Goal: Task Accomplishment & Management: Use online tool/utility

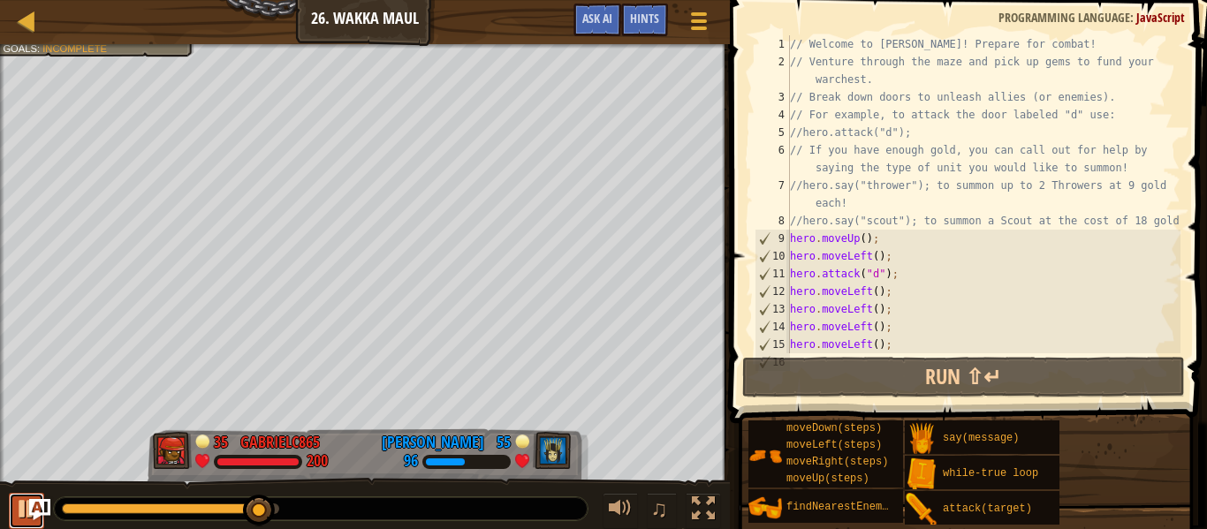
click at [17, 506] on div at bounding box center [26, 509] width 23 height 23
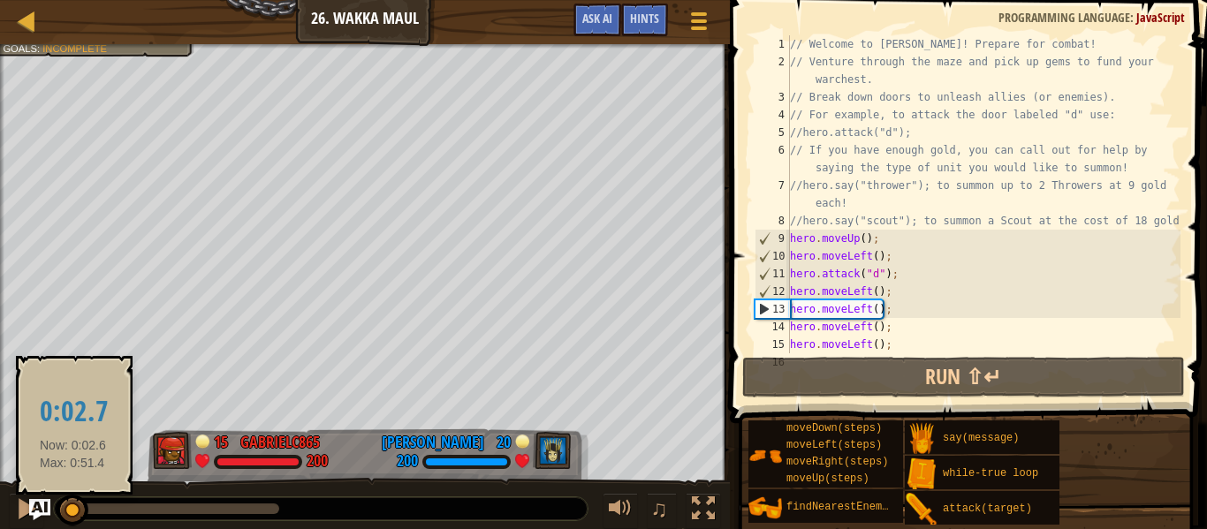
drag, startPoint x: 259, startPoint y: 508, endPoint x: 56, endPoint y: 506, distance: 203.3
click at [57, 506] on div at bounding box center [73, 511] width 32 height 32
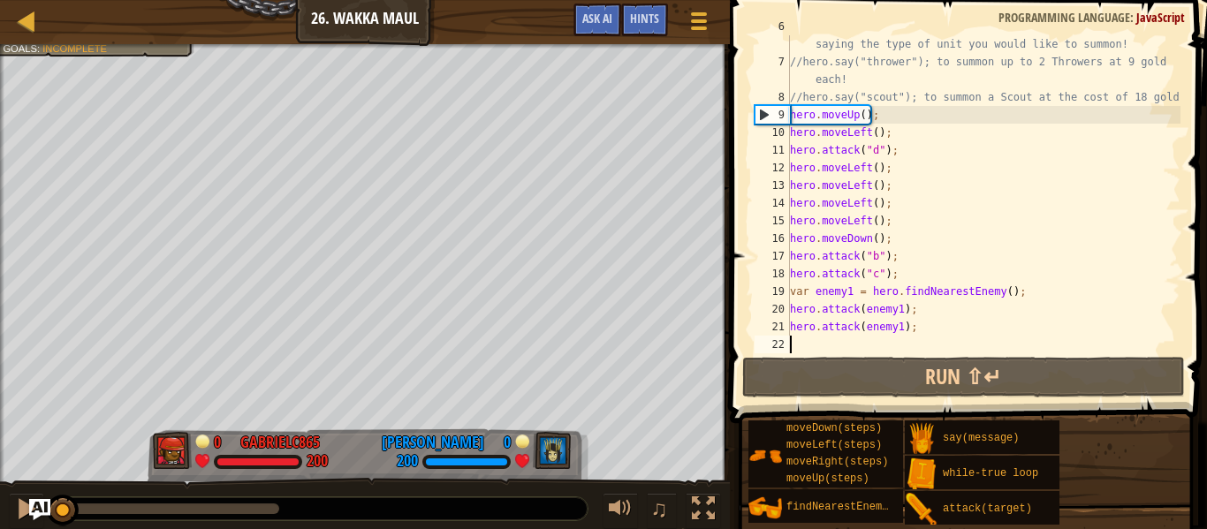
scroll to position [8, 0]
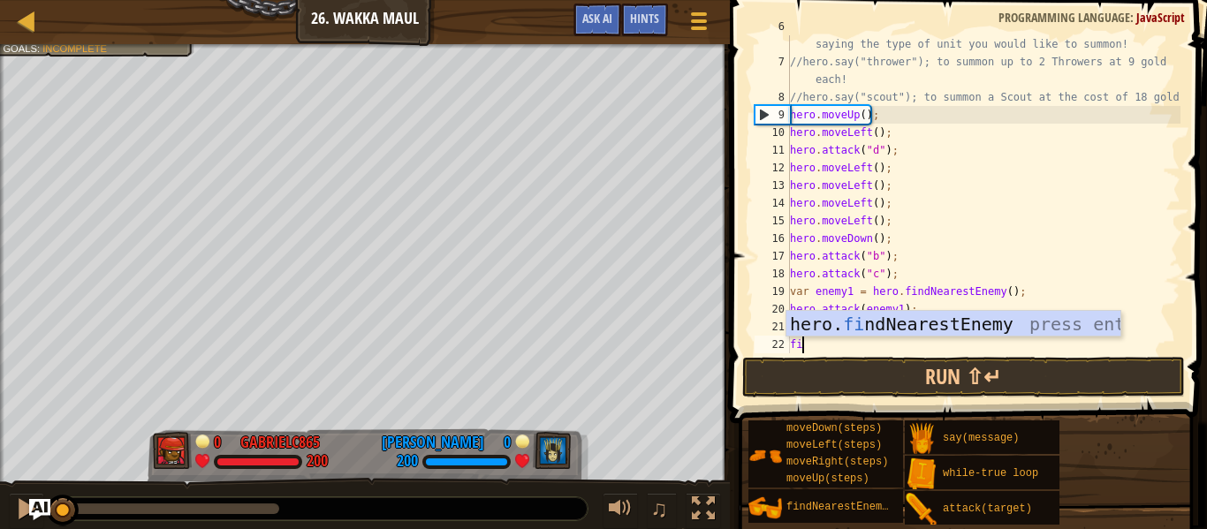
type textarea "find"
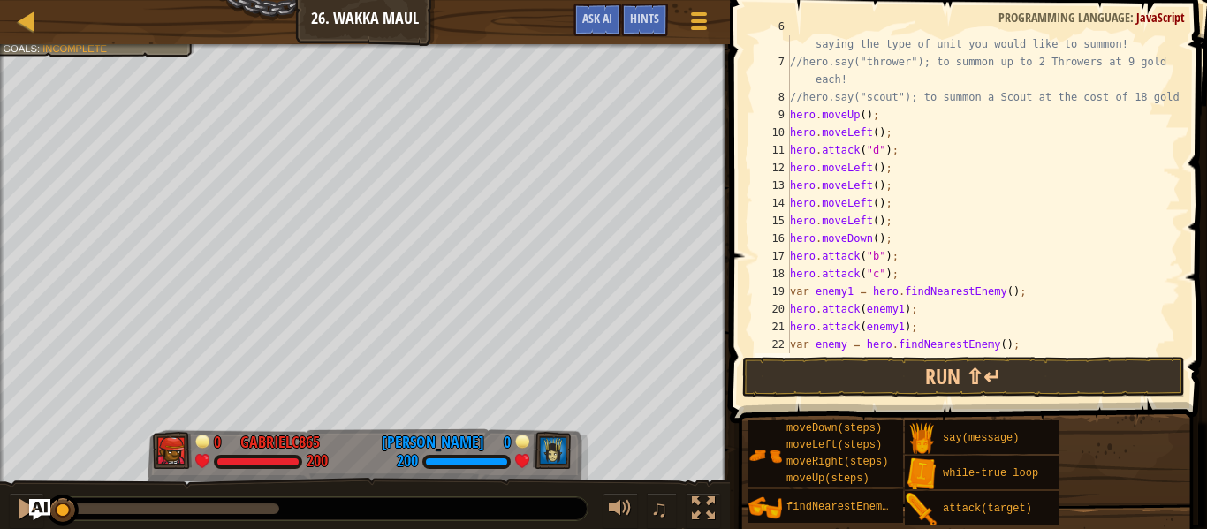
click at [842, 343] on div "// If you have enough gold, you can call out for help by saying the type of uni…" at bounding box center [984, 203] width 394 height 371
type textarea "var enemy2 = hero.findNearestEnemy();"
click at [1033, 344] on div "// If you have enough gold, you can call out for help by saying the type of uni…" at bounding box center [984, 203] width 394 height 371
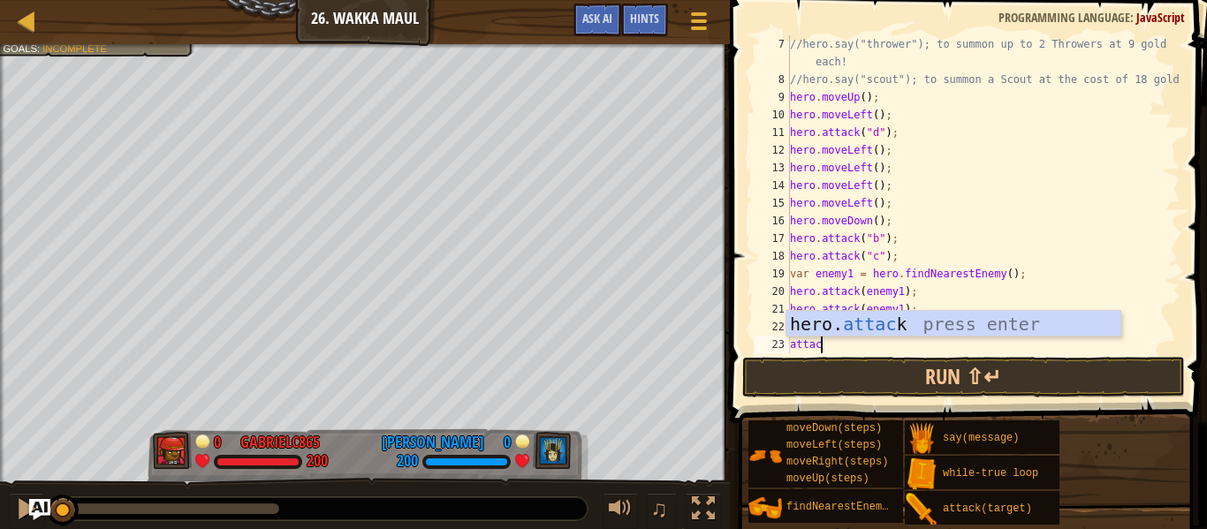
scroll to position [8, 4]
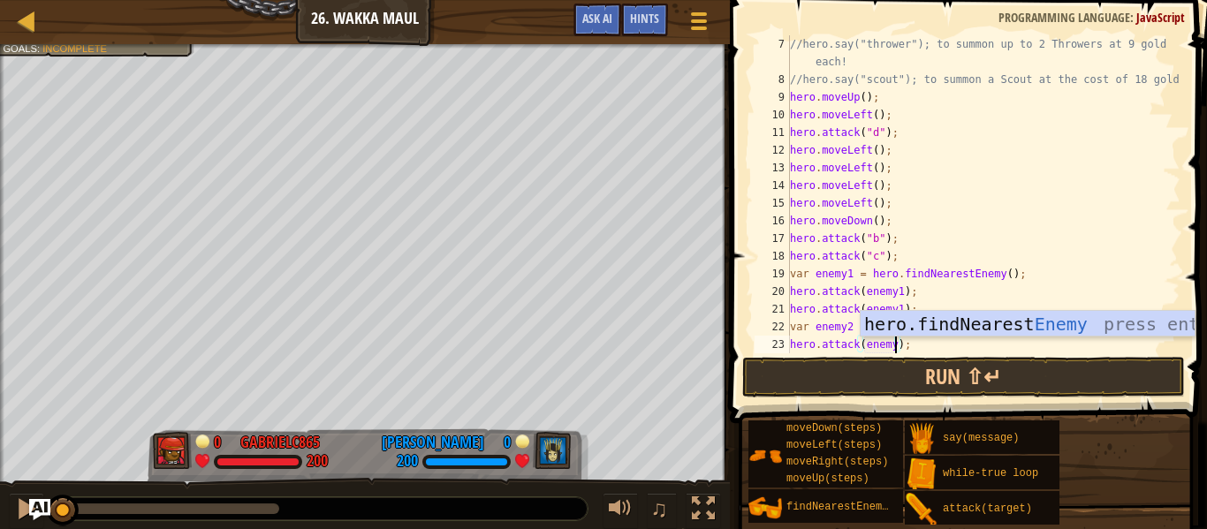
type textarea "hero.attack(enemy2);"
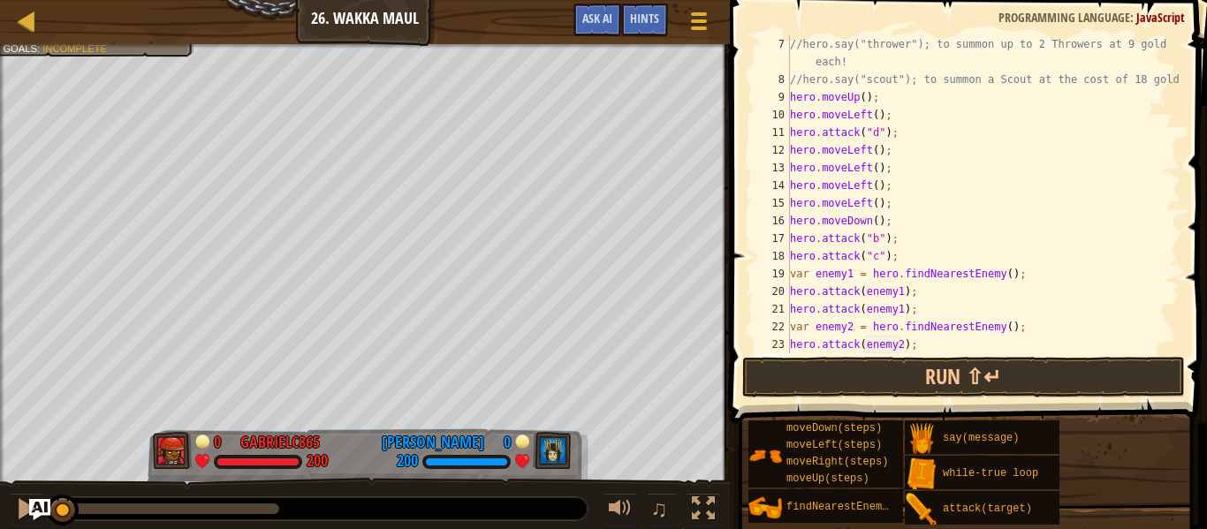
scroll to position [194, 0]
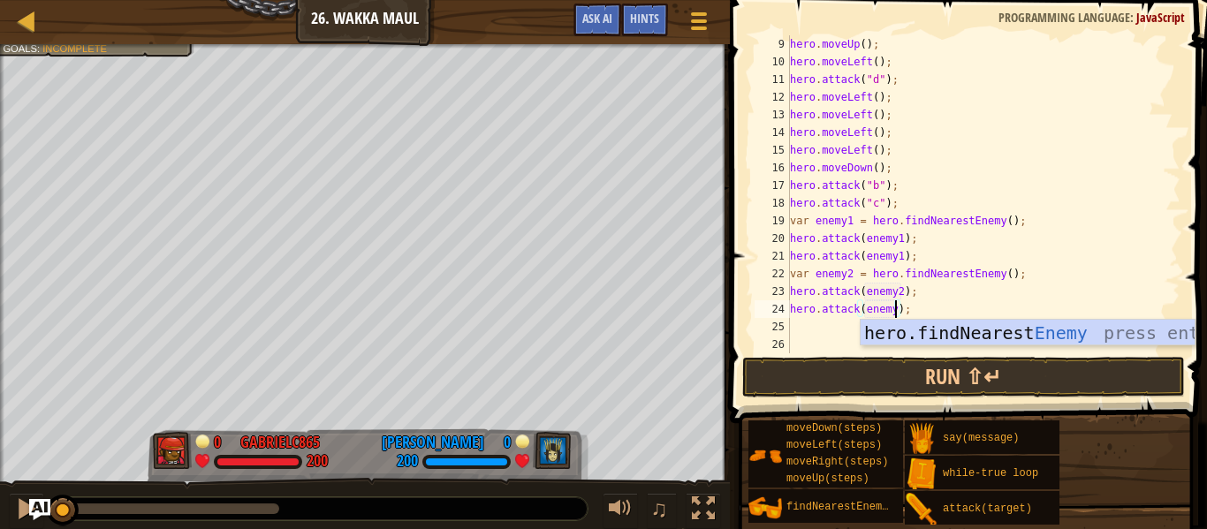
type textarea "hero.attack(enemy2);"
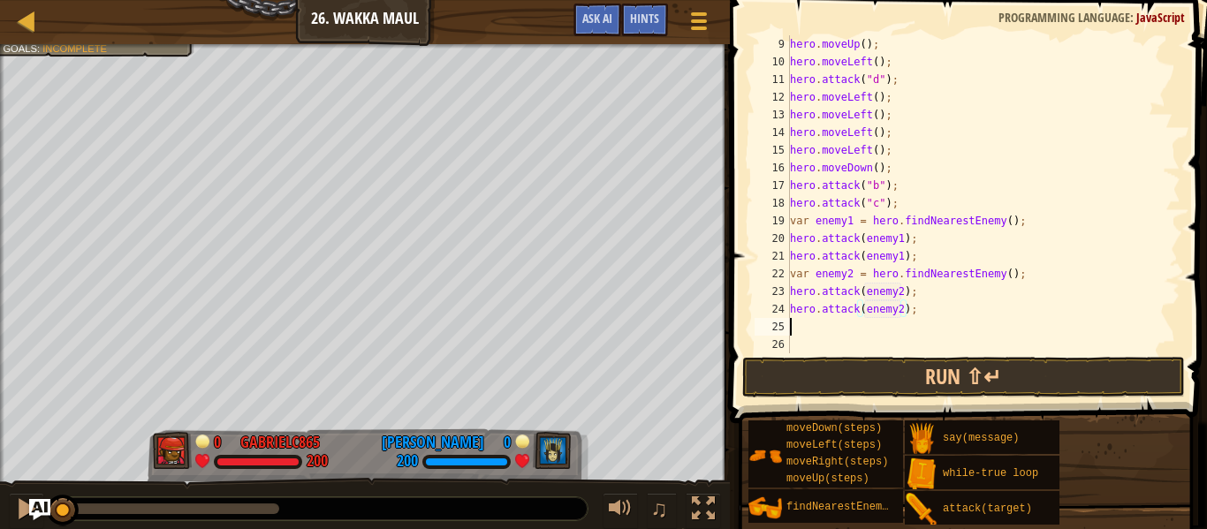
scroll to position [8, 0]
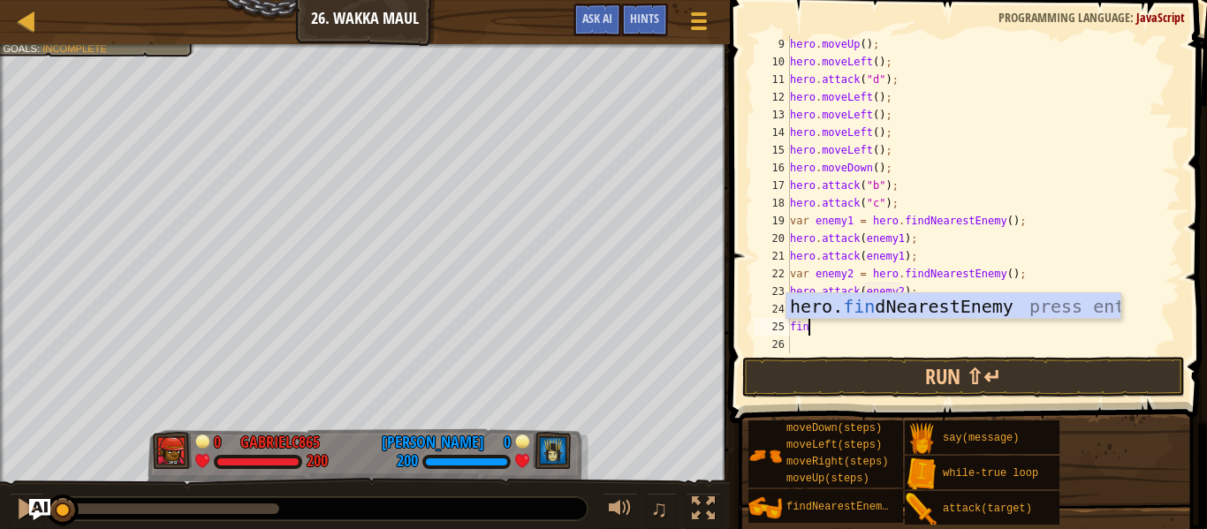
type textarea "find"
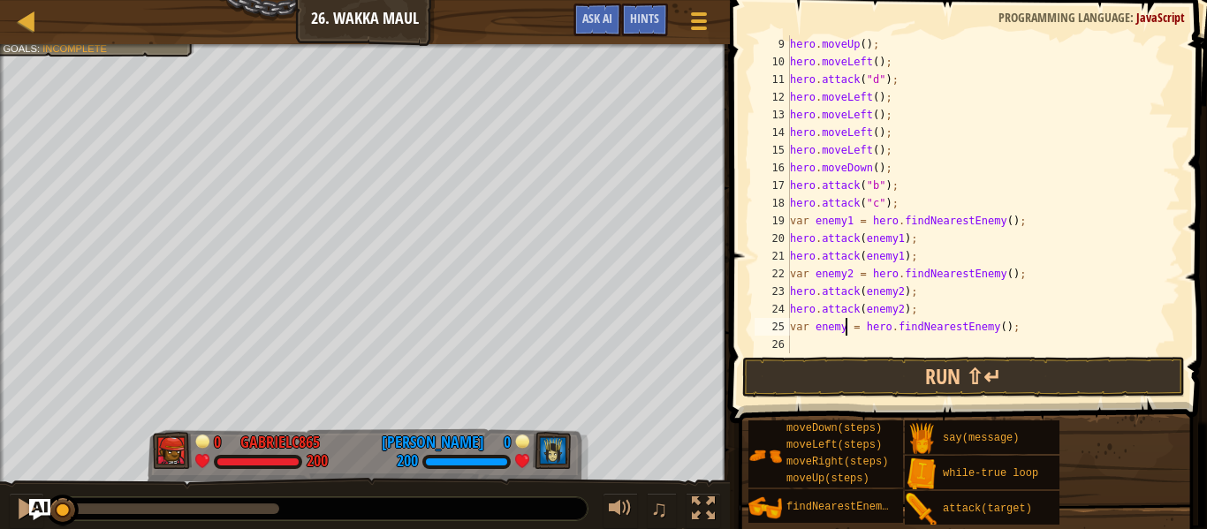
type textarea "var enemy3 = hero.findNearestEnemy();"
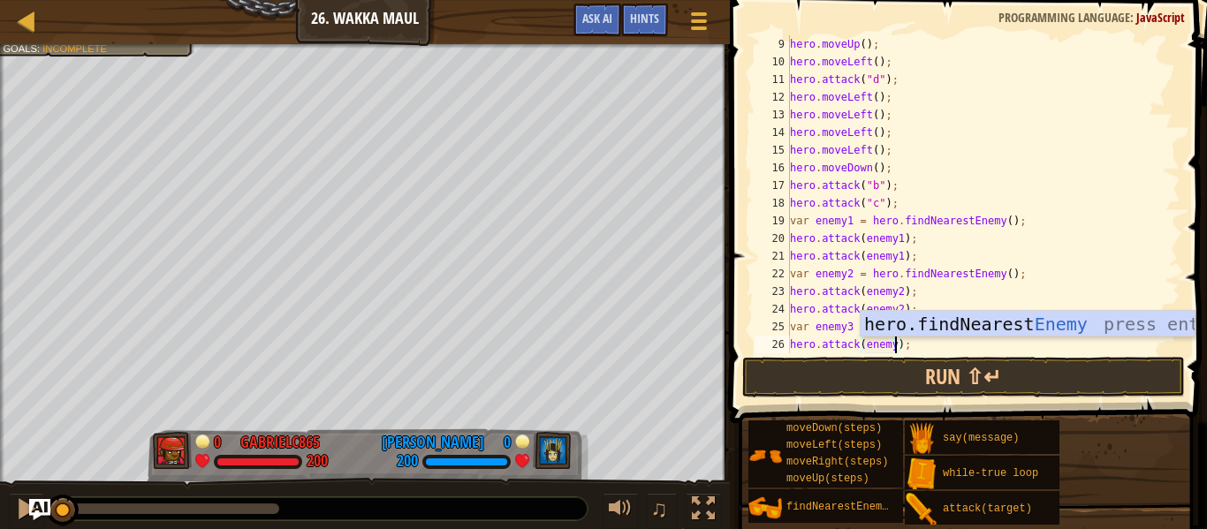
type textarea "hero.attack(enemy3);"
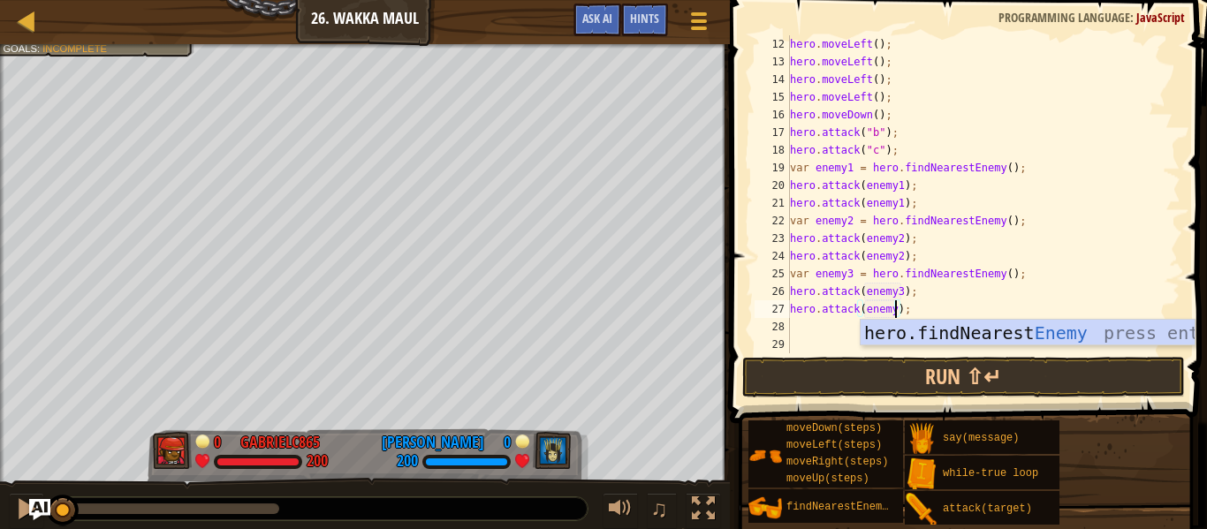
scroll to position [8, 16]
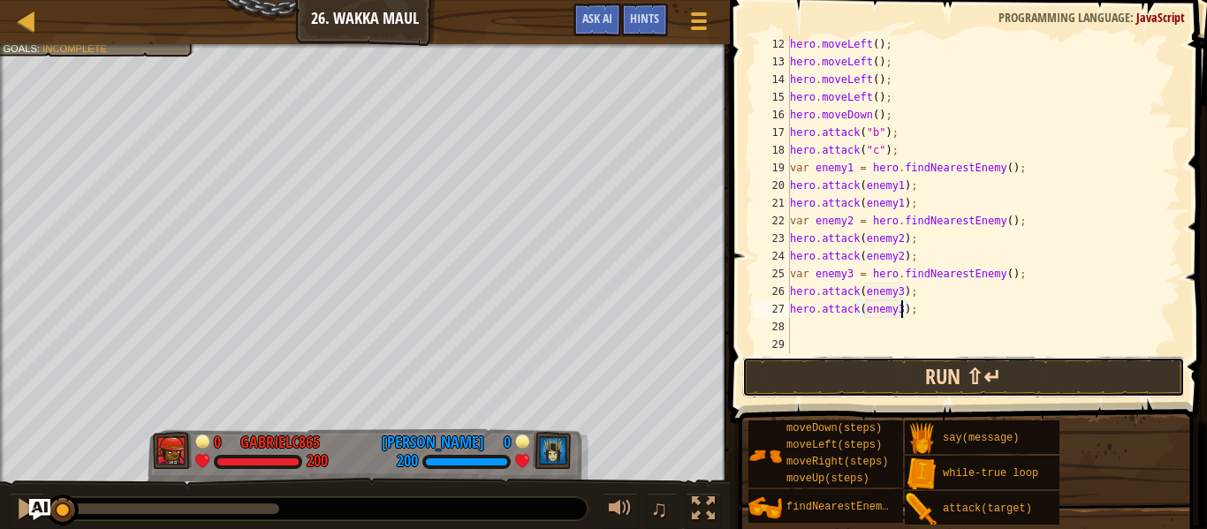
click at [952, 366] on button "Run ⇧↵" at bounding box center [963, 377] width 443 height 41
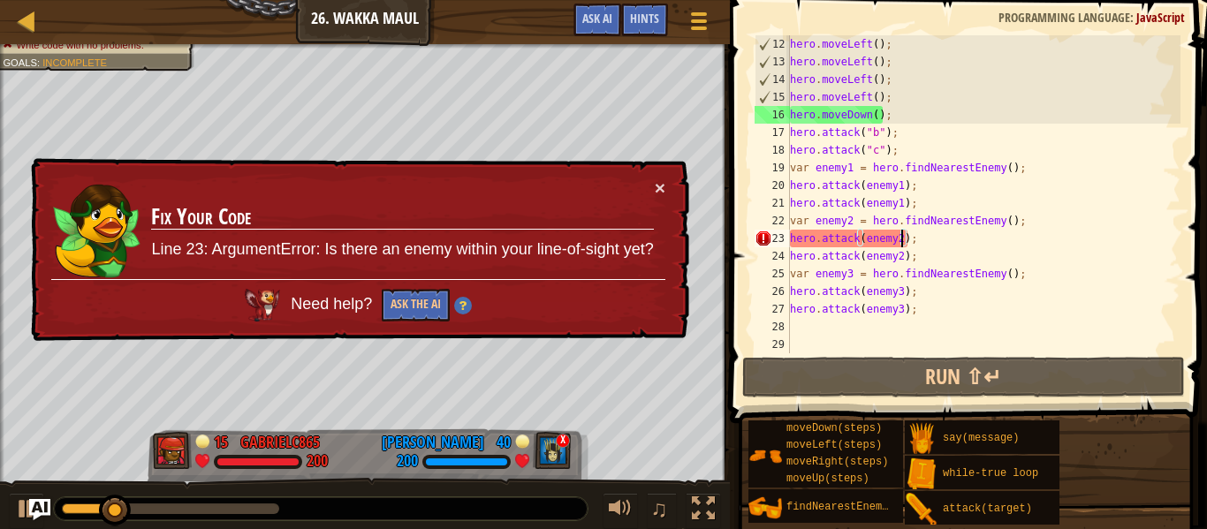
click at [899, 239] on div "hero . moveLeft ( ) ; hero . moveLeft ( ) ; hero . moveLeft ( ) ; hero . moveLe…" at bounding box center [984, 212] width 394 height 354
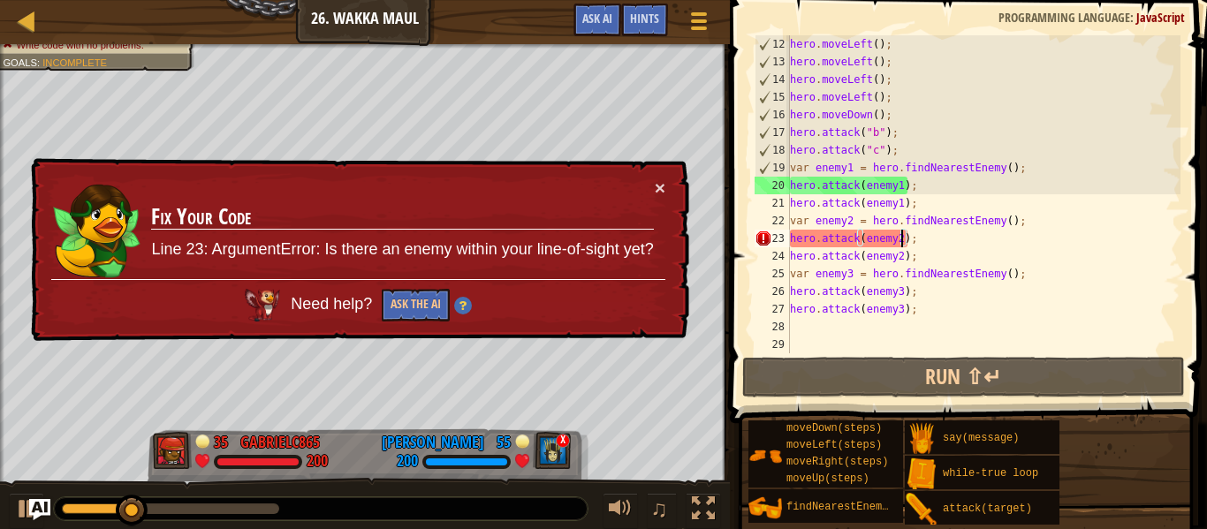
click at [863, 241] on div "hero . moveLeft ( ) ; hero . moveLeft ( ) ; hero . moveLeft ( ) ; hero . moveLe…" at bounding box center [984, 212] width 394 height 354
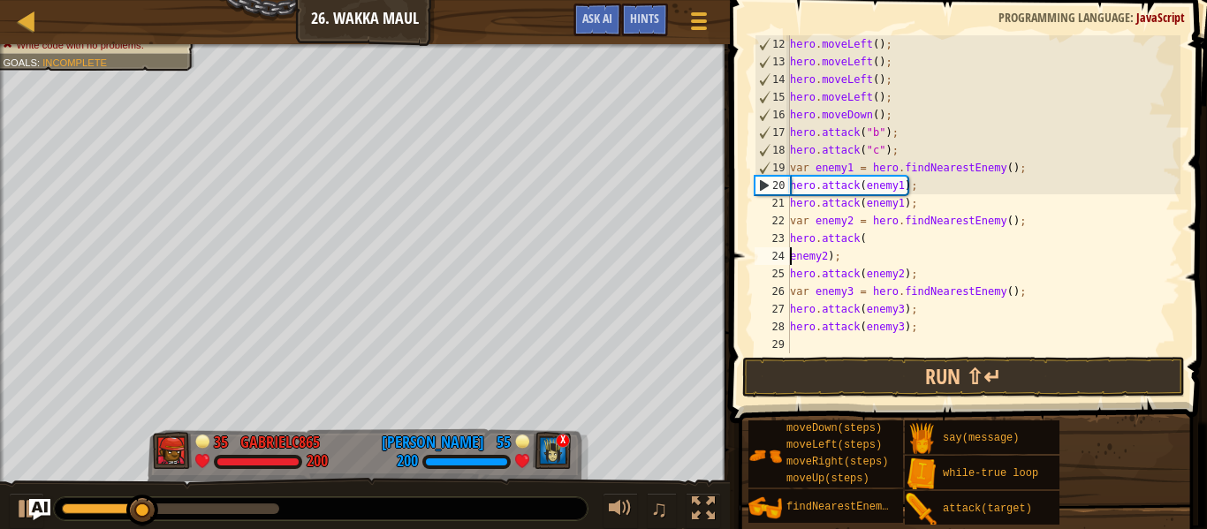
scroll to position [8, 6]
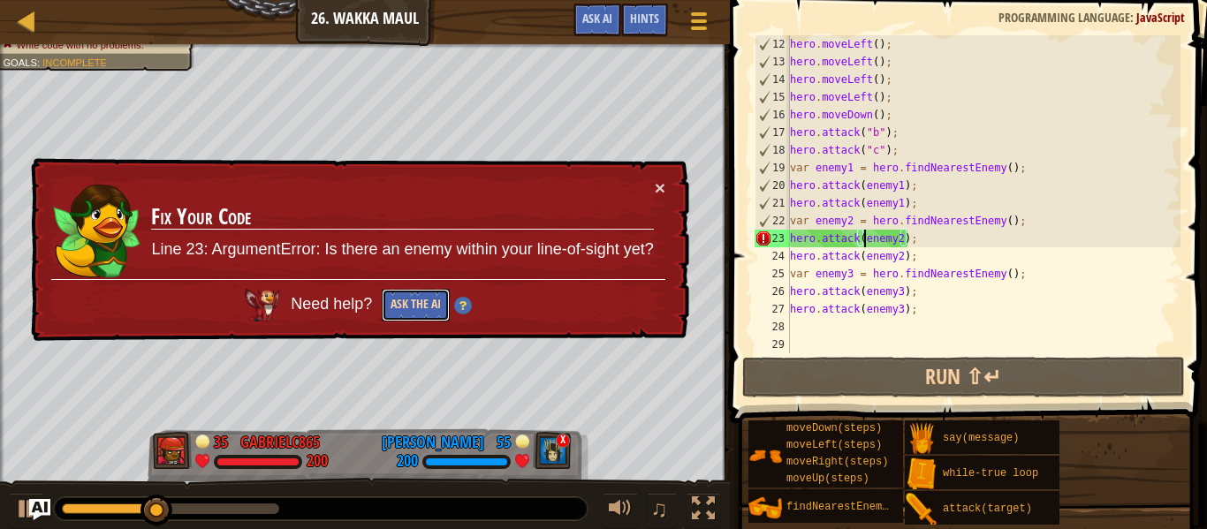
click at [401, 302] on button "Ask the AI" at bounding box center [416, 305] width 68 height 33
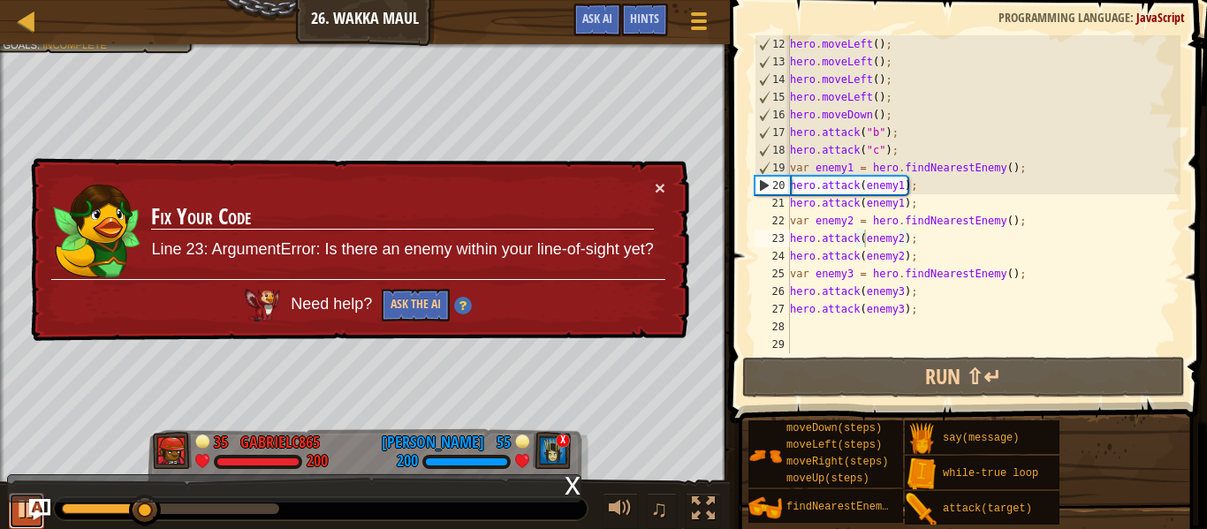
click at [22, 511] on div at bounding box center [26, 509] width 23 height 23
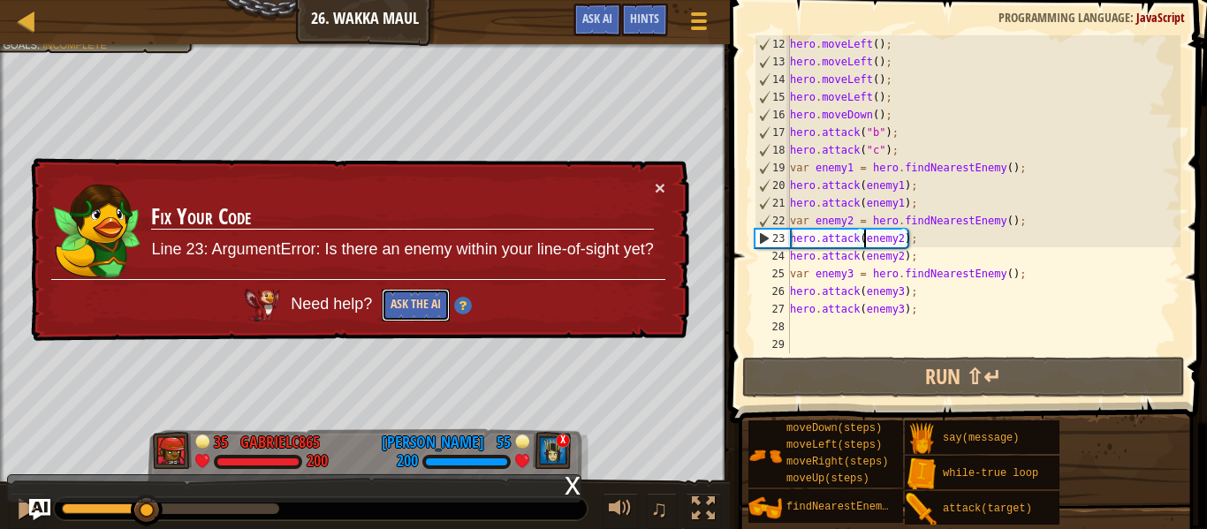
click at [422, 309] on button "Ask the AI" at bounding box center [416, 305] width 68 height 33
click at [877, 245] on div "hero . moveLeft ( ) ; hero . moveLeft ( ) ; hero . moveLeft ( ) ; hero . moveLe…" at bounding box center [984, 212] width 394 height 354
click at [902, 240] on div "hero . moveLeft ( ) ; hero . moveLeft ( ) ; hero . moveLeft ( ) ; hero . moveLe…" at bounding box center [984, 212] width 394 height 354
click at [917, 251] on div "hero . moveLeft ( ) ; hero . moveLeft ( ) ; hero . moveLeft ( ) ; hero . moveLe…" at bounding box center [984, 212] width 394 height 354
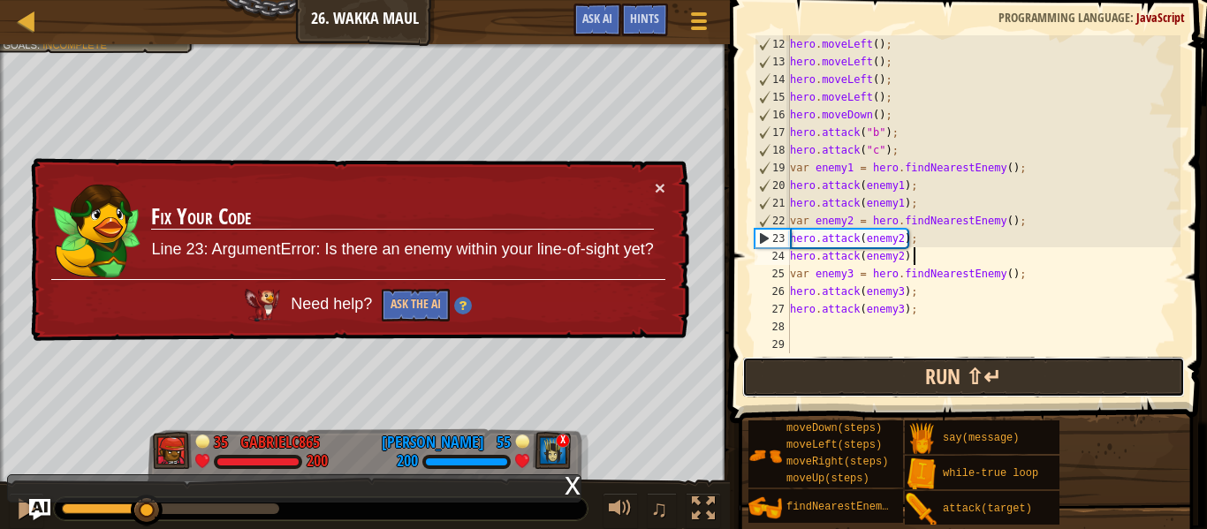
click at [912, 389] on button "Run ⇧↵" at bounding box center [963, 377] width 443 height 41
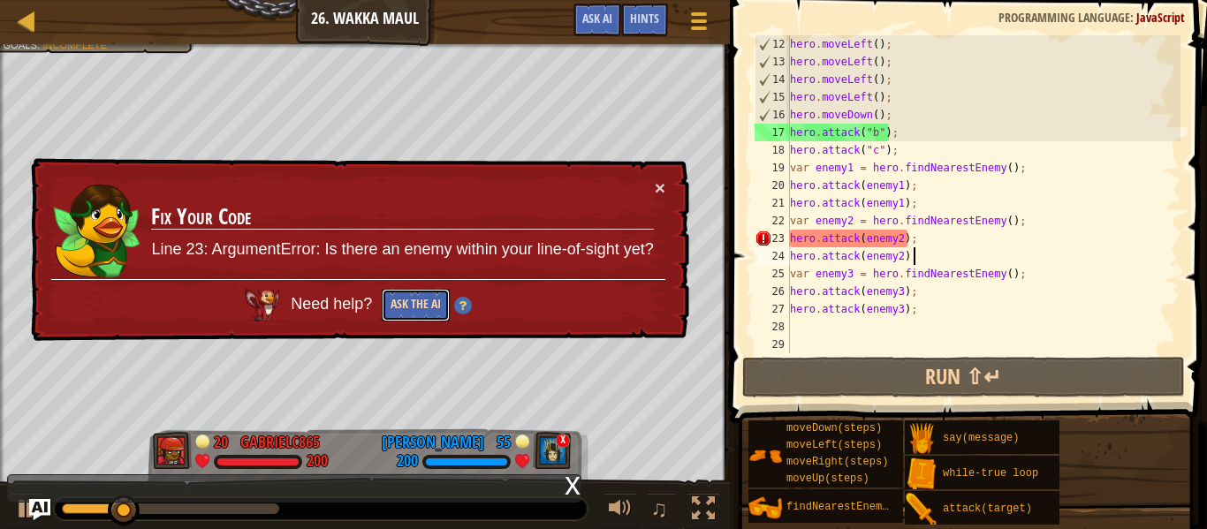
click at [409, 298] on button "Ask the AI" at bounding box center [416, 305] width 68 height 33
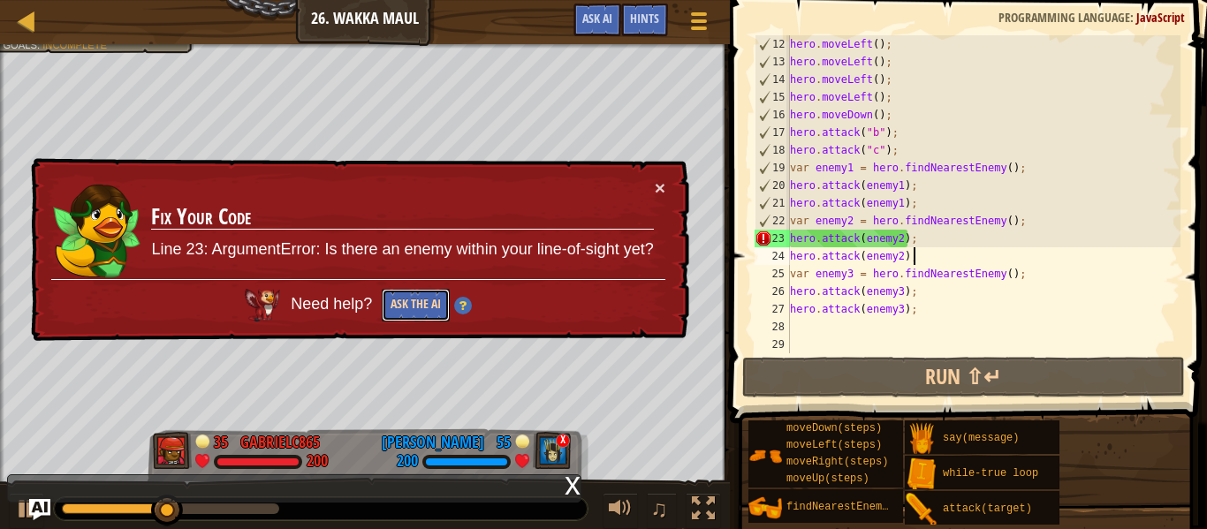
click at [412, 305] on button "Ask the AI" at bounding box center [416, 305] width 68 height 33
click at [655, 185] on button "×" at bounding box center [660, 188] width 11 height 19
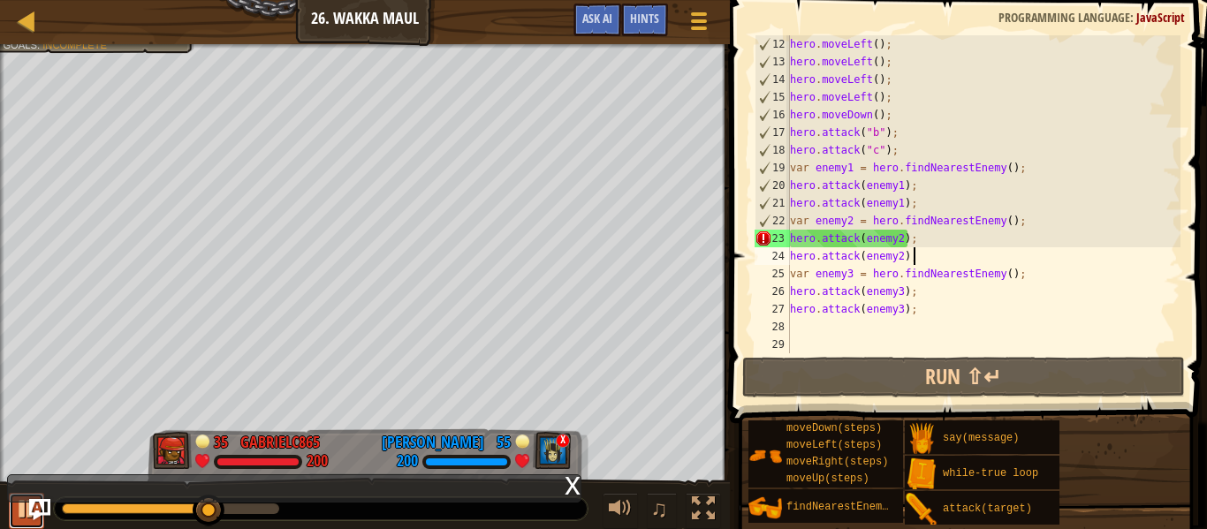
click at [19, 507] on div at bounding box center [26, 509] width 23 height 23
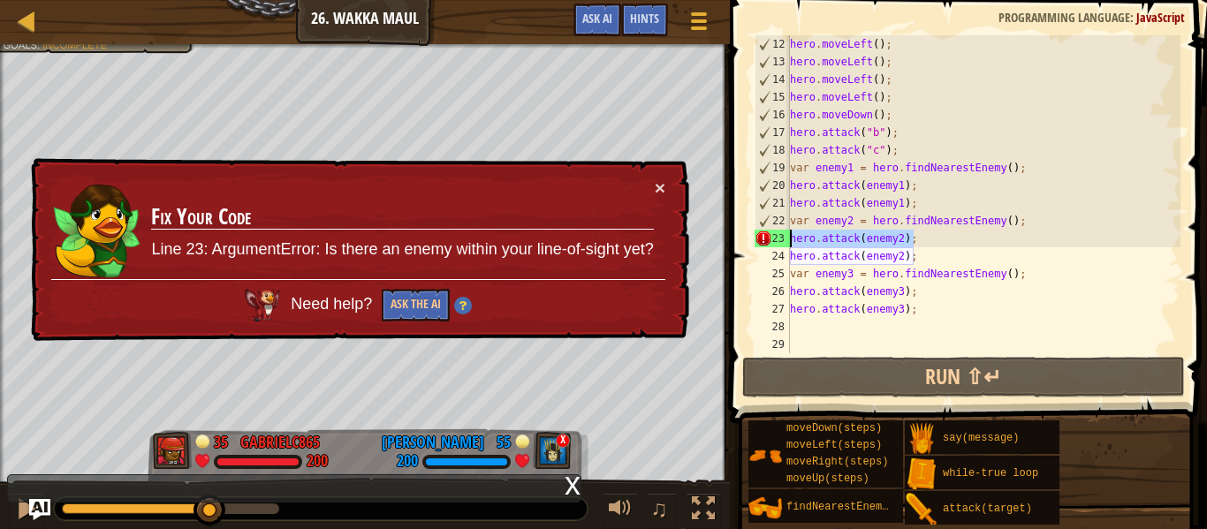
drag, startPoint x: 917, startPoint y: 235, endPoint x: 762, endPoint y: 239, distance: 154.7
click at [762, 239] on div "hero.attack(enemy2); 12 13 14 15 16 17 18 19 20 21 22 23 24 25 26 27 28 29 hero…" at bounding box center [966, 194] width 430 height 318
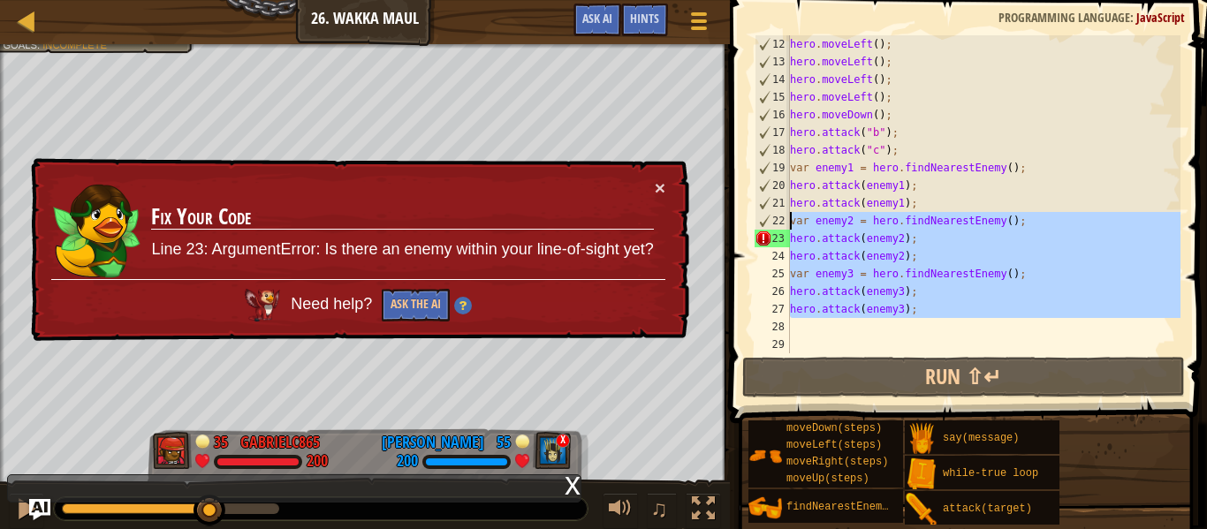
drag, startPoint x: 929, startPoint y: 329, endPoint x: 776, endPoint y: 214, distance: 191.3
click at [776, 214] on div "hero.attack(enemy2); 12 13 14 15 16 17 18 19 20 21 22 23 24 25 26 27 28 29 hero…" at bounding box center [966, 194] width 430 height 318
type textarea "var enemy2 = hero.findNearestEnemy(); hero.attack(enemy2);"
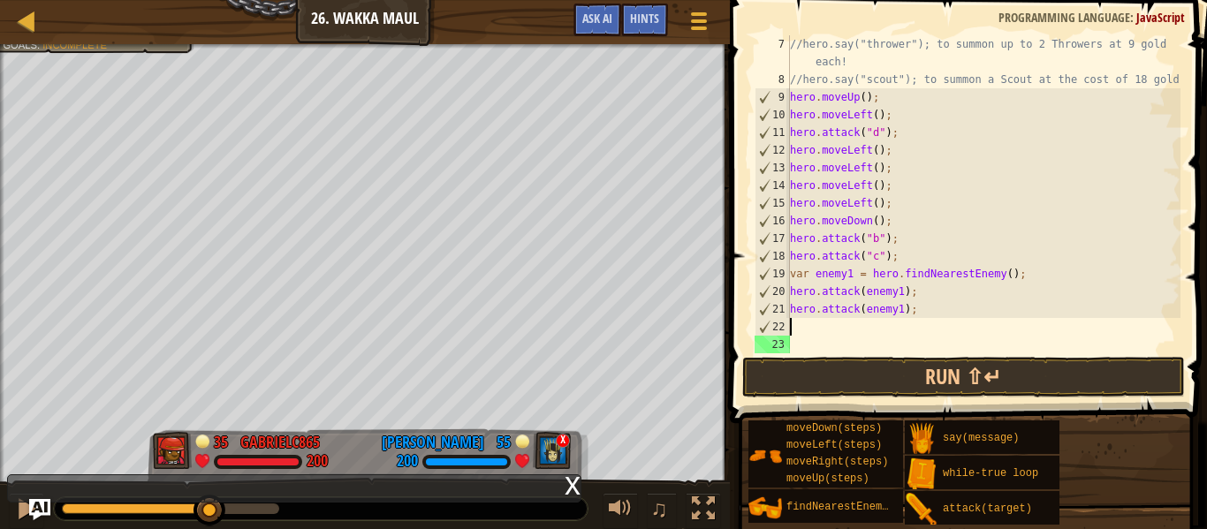
scroll to position [141, 0]
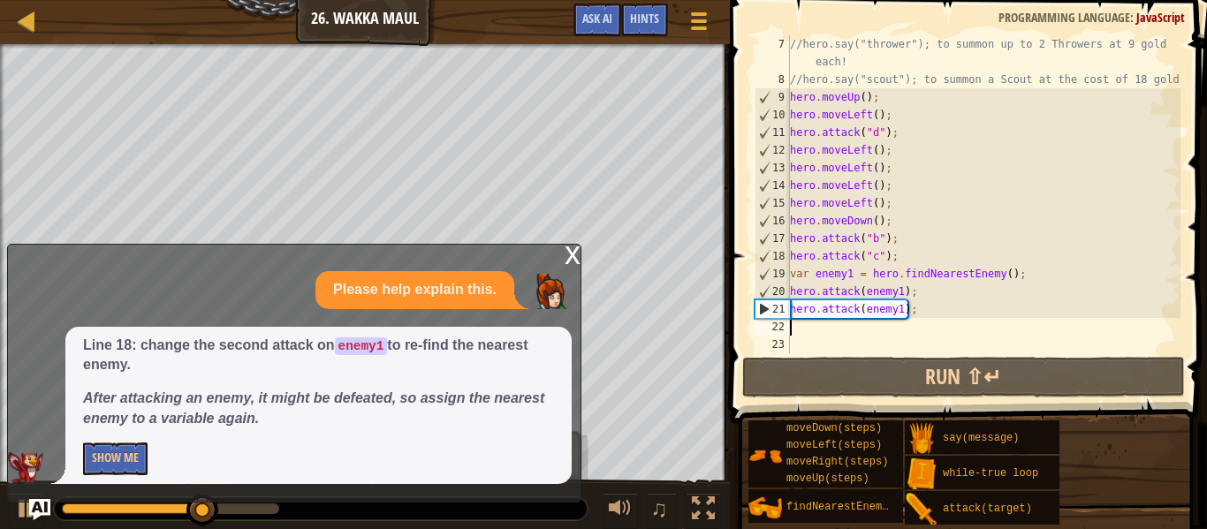
click at [816, 339] on div "//hero.say("thrower"); to summon up to 2 Throwers at 9 gold each! //hero.say("s…" at bounding box center [984, 220] width 394 height 371
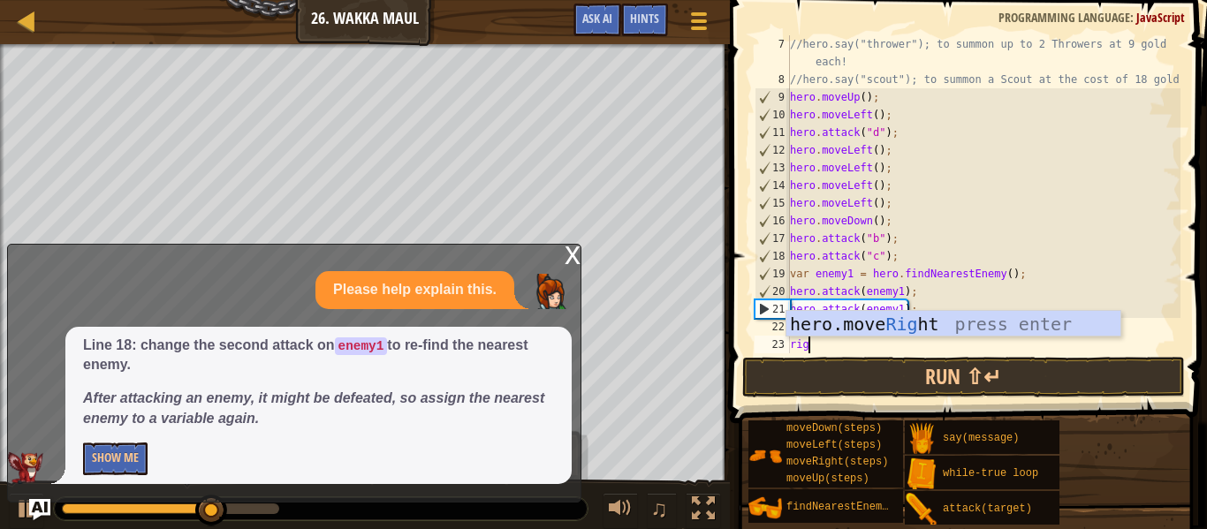
scroll to position [8, 3]
type textarea "right"
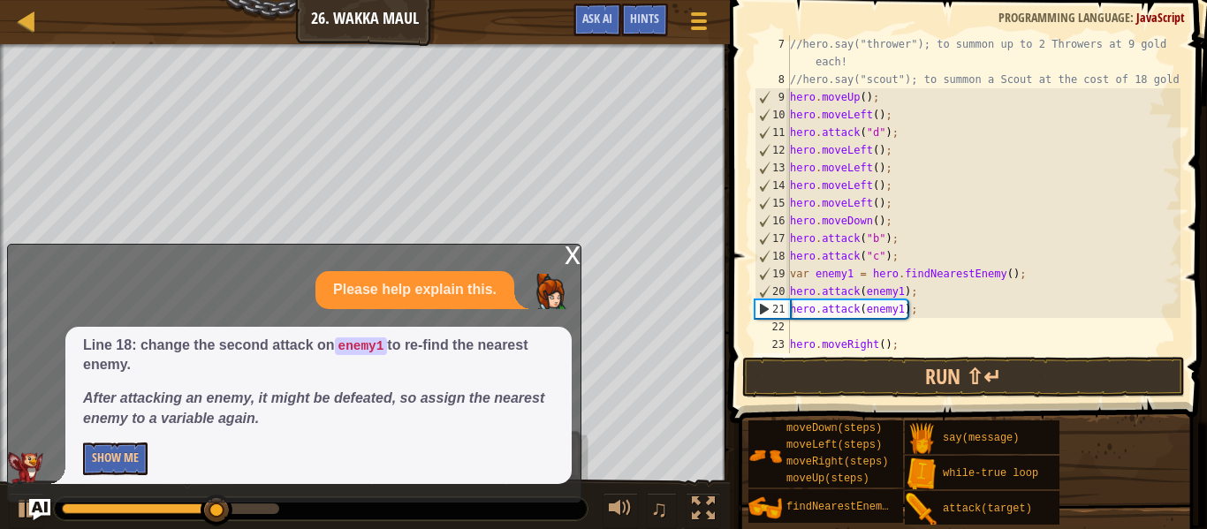
scroll to position [8, 0]
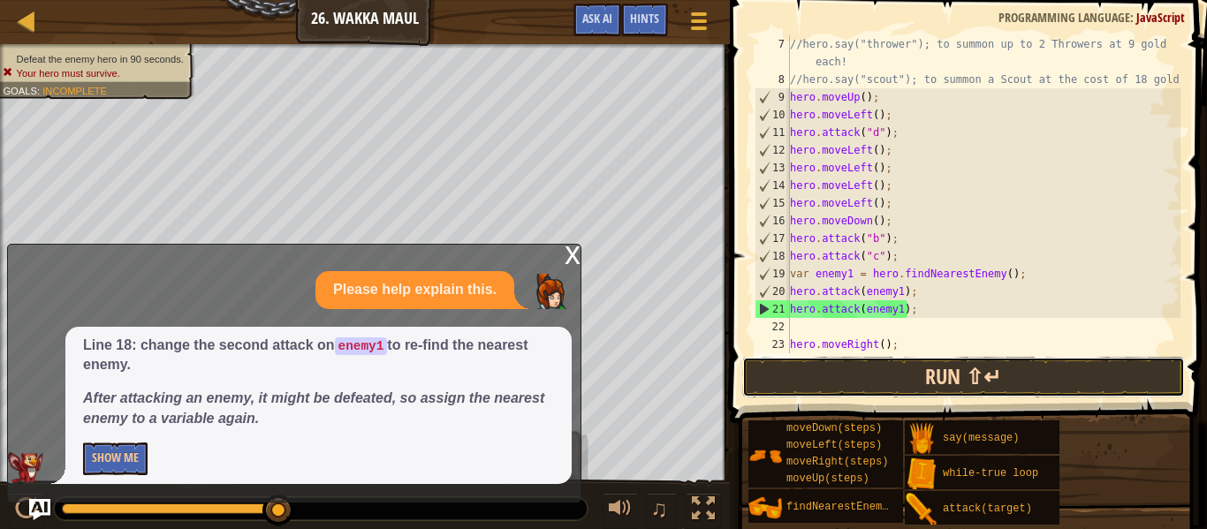
click at [924, 380] on button "Run ⇧↵" at bounding box center [963, 377] width 443 height 41
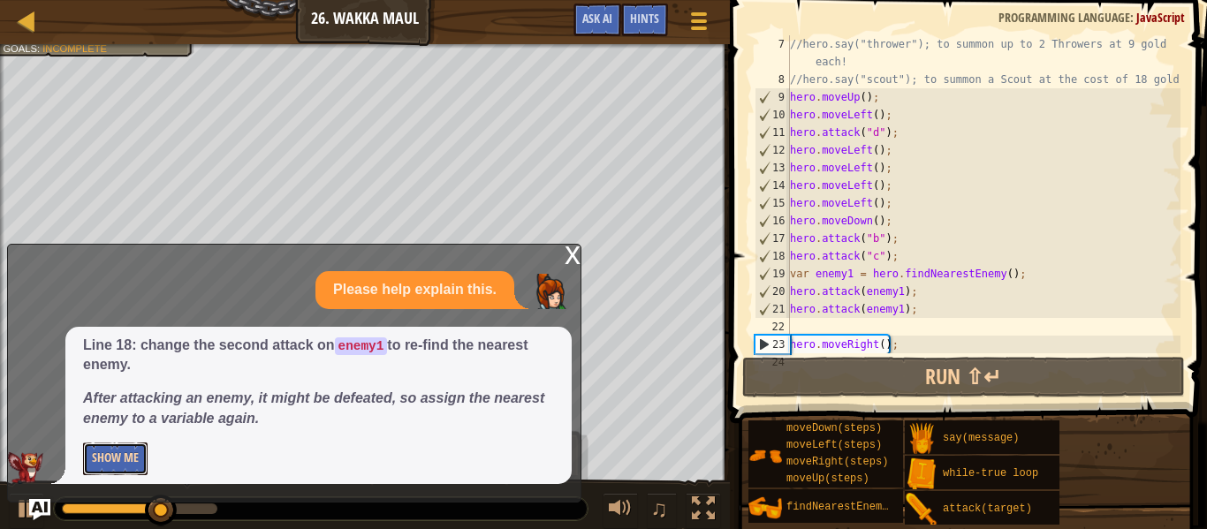
click at [112, 464] on button "Show Me" at bounding box center [115, 459] width 65 height 33
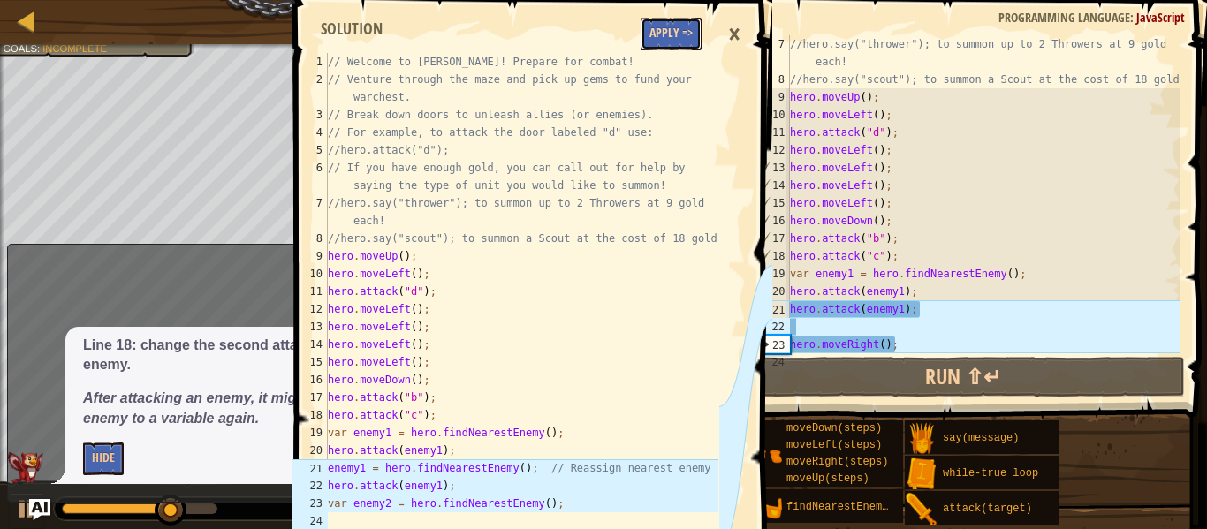
click at [682, 28] on button "Apply =>" at bounding box center [671, 34] width 61 height 33
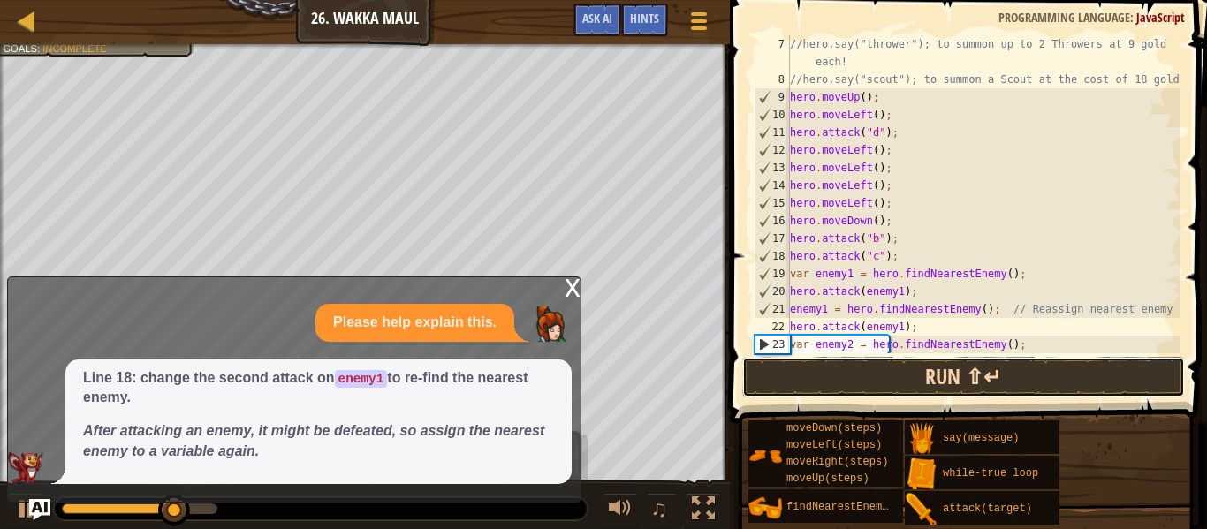
click at [896, 390] on button "Run ⇧↵" at bounding box center [963, 377] width 443 height 41
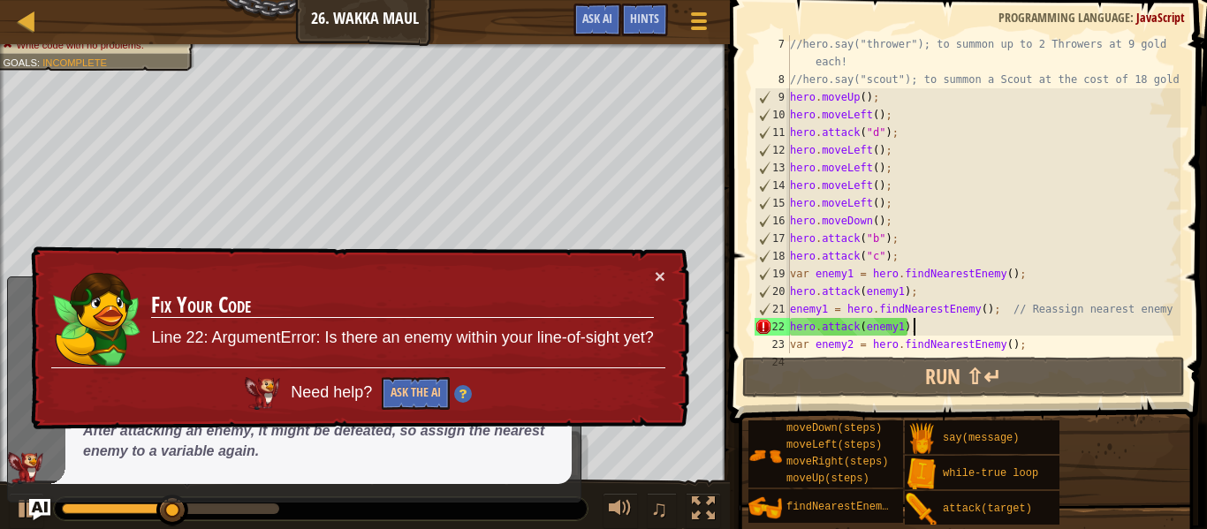
click at [949, 320] on div "//hero.say("thrower"); to summon up to 2 Throwers at 9 gold each! //hero.say("s…" at bounding box center [984, 220] width 394 height 371
type textarea "hero.attack(enemy1);"
drag, startPoint x: 926, startPoint y: 321, endPoint x: 787, endPoint y: 327, distance: 139.8
click at [787, 327] on div "hero.attack(enemy1); 7 8 9 10 11 12 13 14 15 16 17 18 19 20 21 22 23 24 //hero.…" at bounding box center [966, 194] width 430 height 318
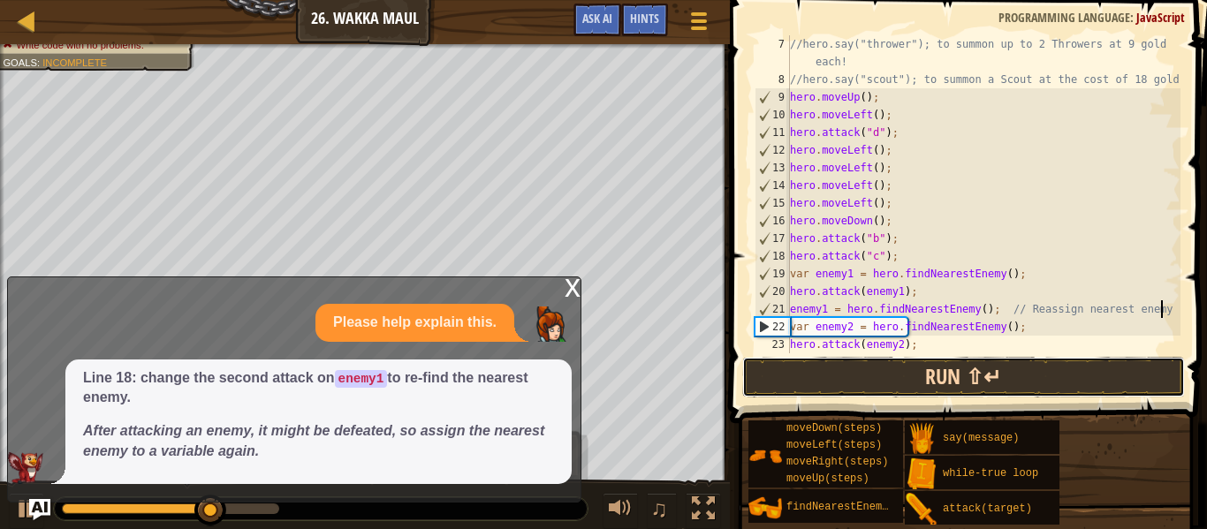
click at [888, 369] on button "Run ⇧↵" at bounding box center [963, 377] width 443 height 41
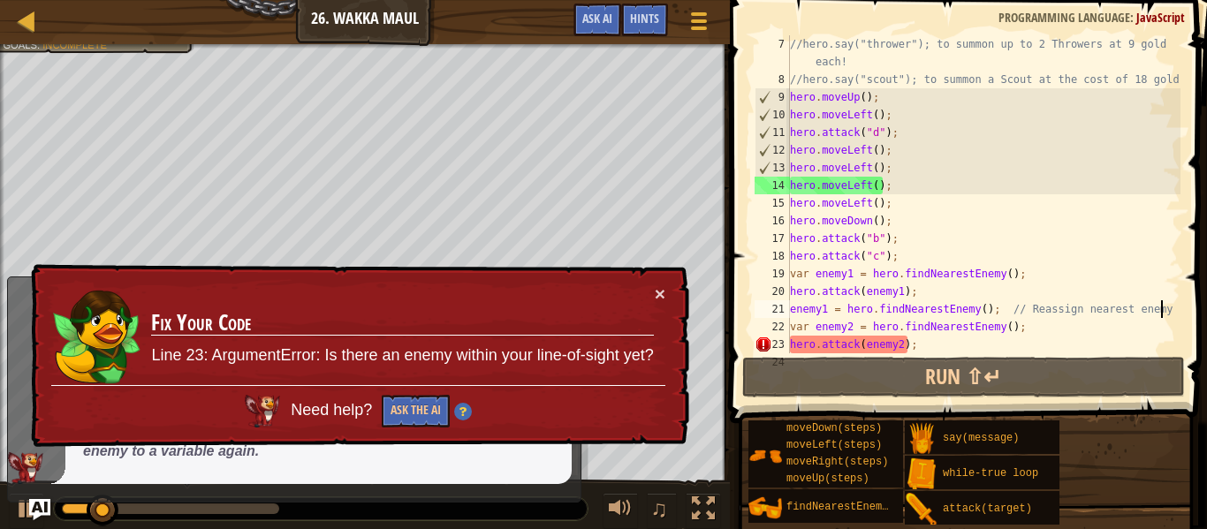
click at [921, 352] on div "//hero.say("thrower"); to summon up to 2 Throwers at 9 gold each! //hero.say("s…" at bounding box center [984, 220] width 394 height 371
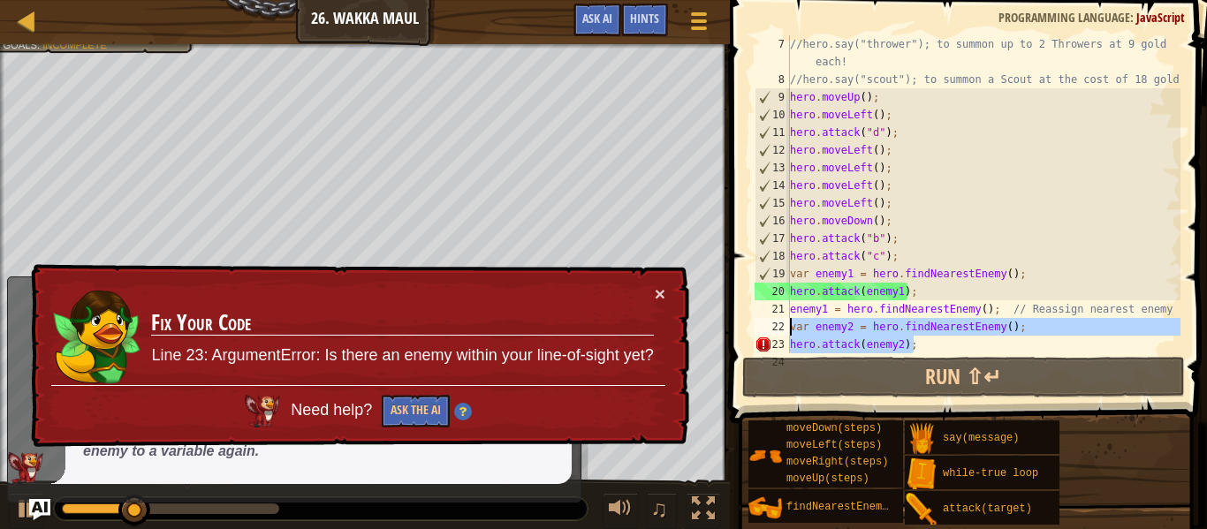
drag, startPoint x: 921, startPoint y: 352, endPoint x: 789, endPoint y: 331, distance: 133.4
click at [789, 331] on div "hero.attack(enemy2); 7 8 9 10 11 12 13 14 15 16 17 18 19 20 21 22 23 24 //hero.…" at bounding box center [966, 194] width 430 height 318
type textarea "var enemy2 = hero.findNearestEnemy(); hero.attack(enemy2);"
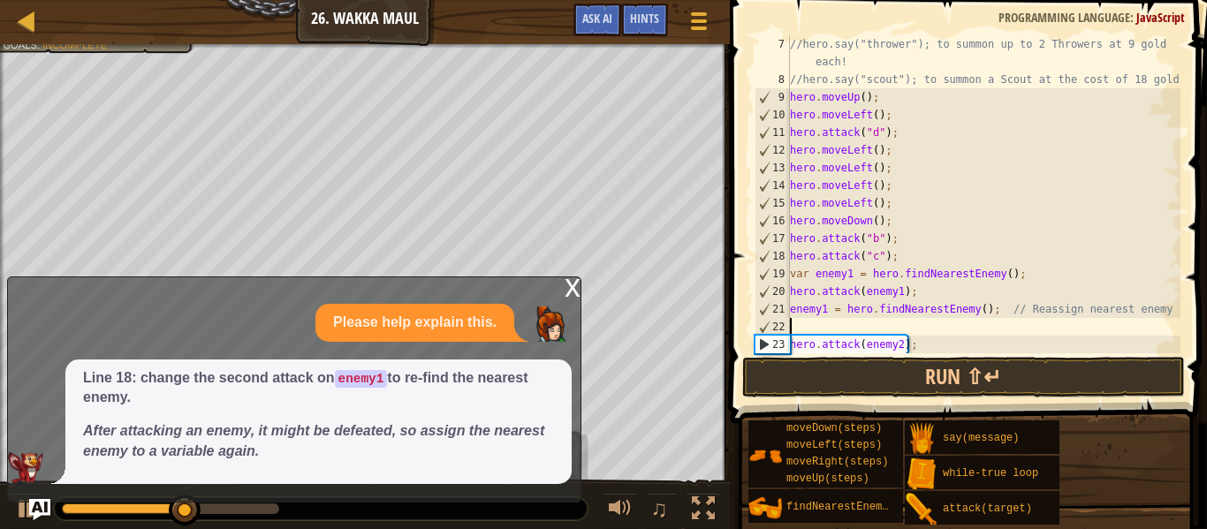
click at [940, 354] on span at bounding box center [970, 186] width 491 height 475
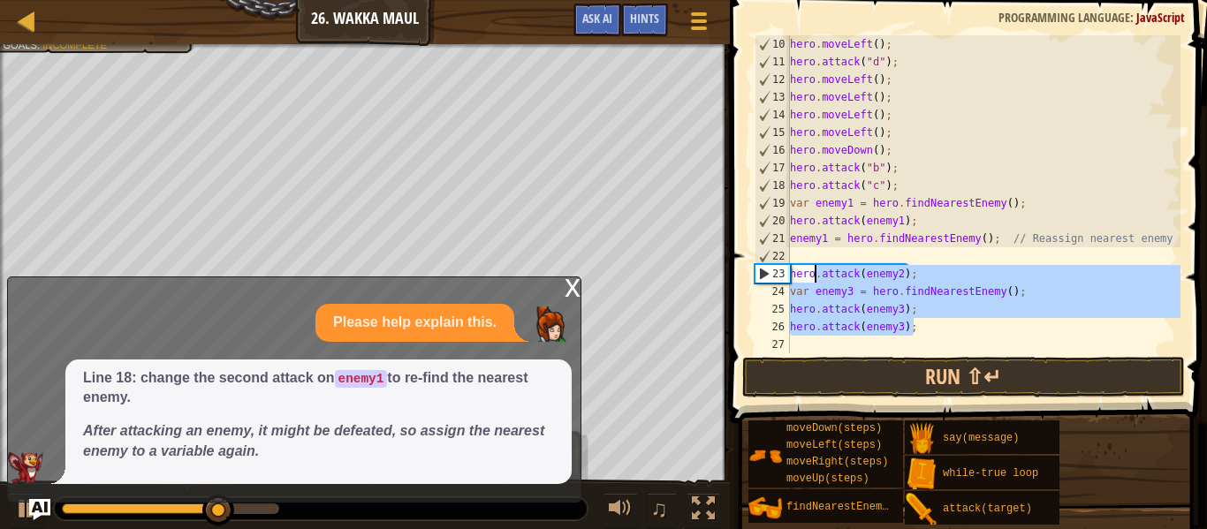
drag, startPoint x: 938, startPoint y: 334, endPoint x: 789, endPoint y: 270, distance: 161.9
click at [789, 270] on div "10 11 12 13 14 15 16 17 18 19 20 21 22 23 24 25 26 27 hero . moveLeft ( ) ; her…" at bounding box center [966, 194] width 430 height 318
type textarea "hero.attack(enemy2); var enemy3 = hero.findNearestEnemy();"
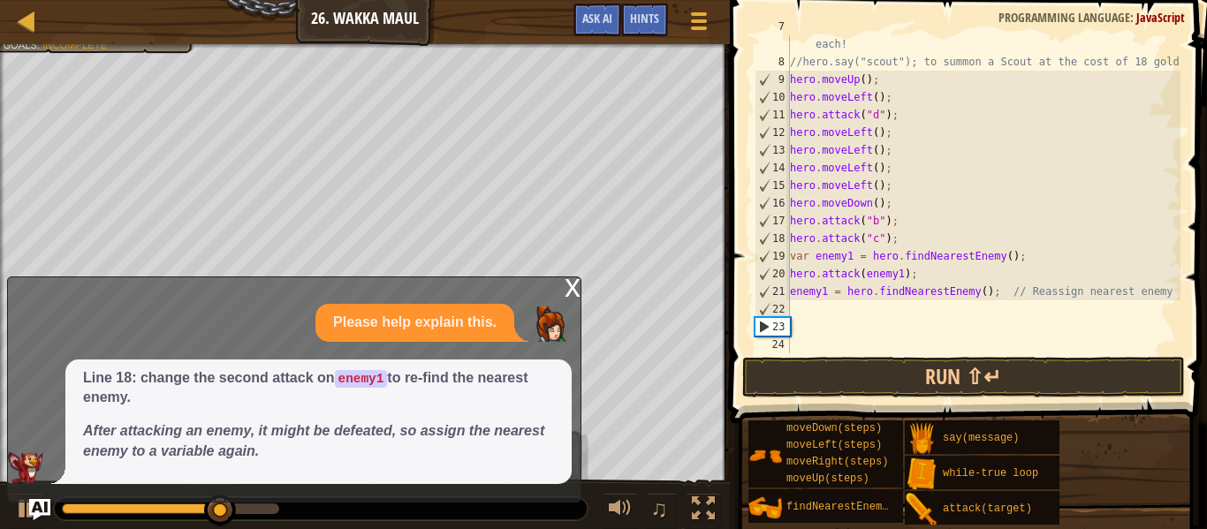
scroll to position [159, 0]
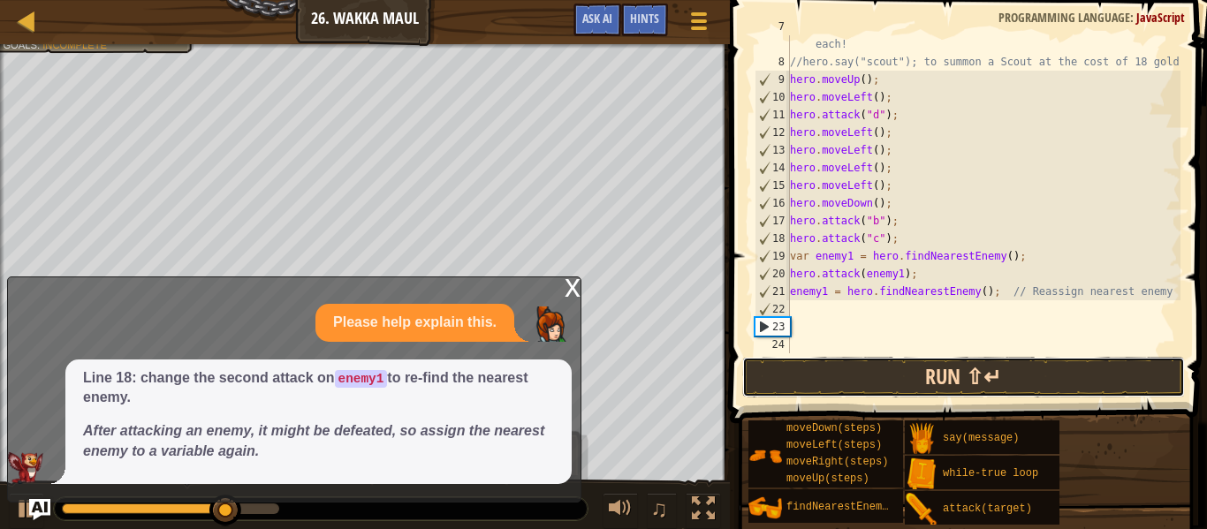
click at [832, 377] on button "Run ⇧↵" at bounding box center [963, 377] width 443 height 41
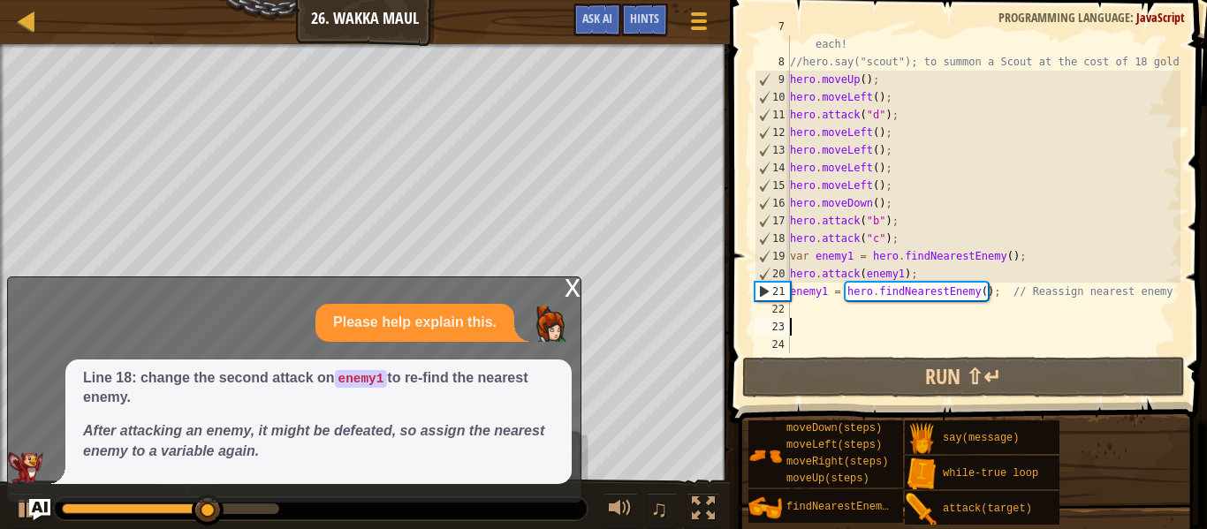
click at [838, 302] on div "//hero.say("thrower"); to summon up to 2 Throwers at 9 gold each! //hero.say("s…" at bounding box center [984, 203] width 394 height 371
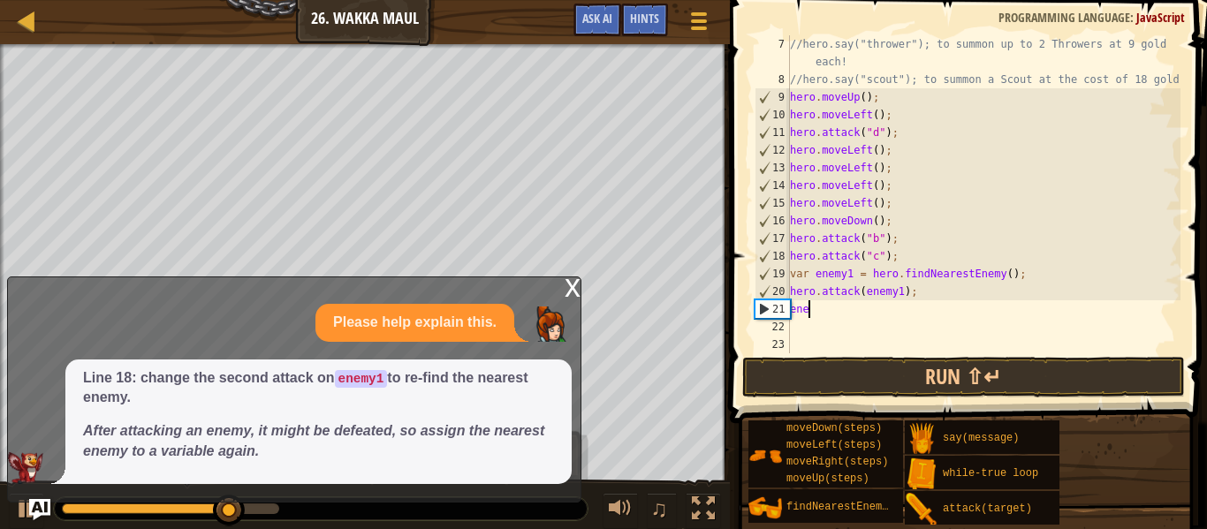
type textarea "e"
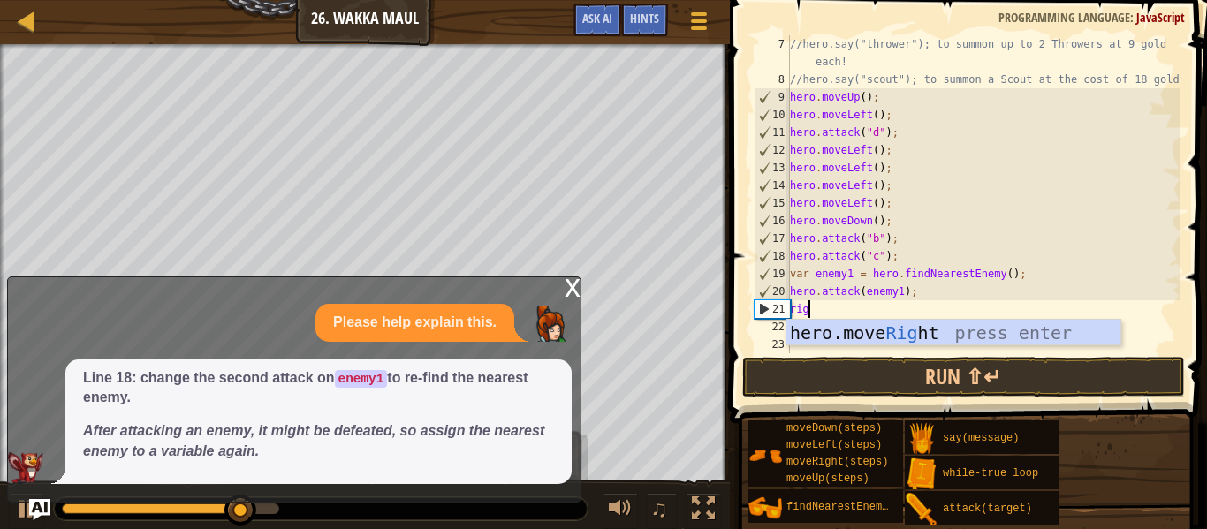
type textarea "right"
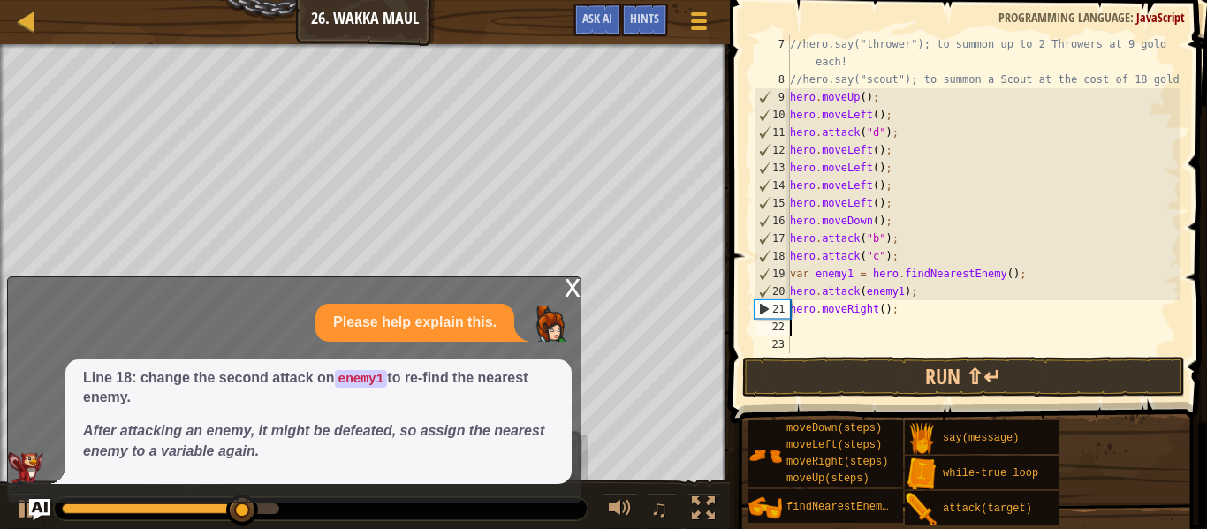
scroll to position [8, 0]
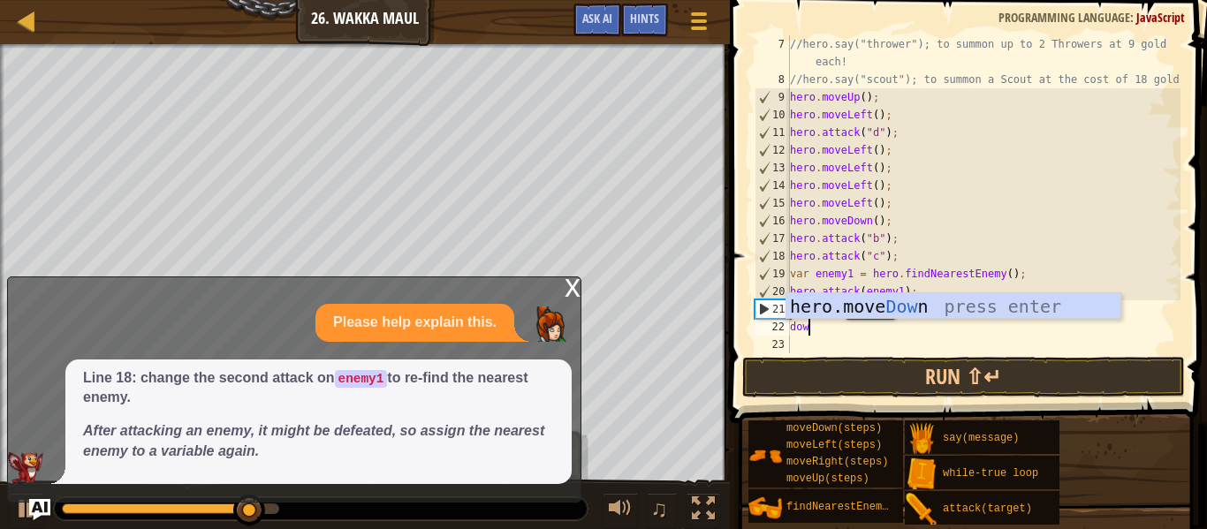
type textarea "down"
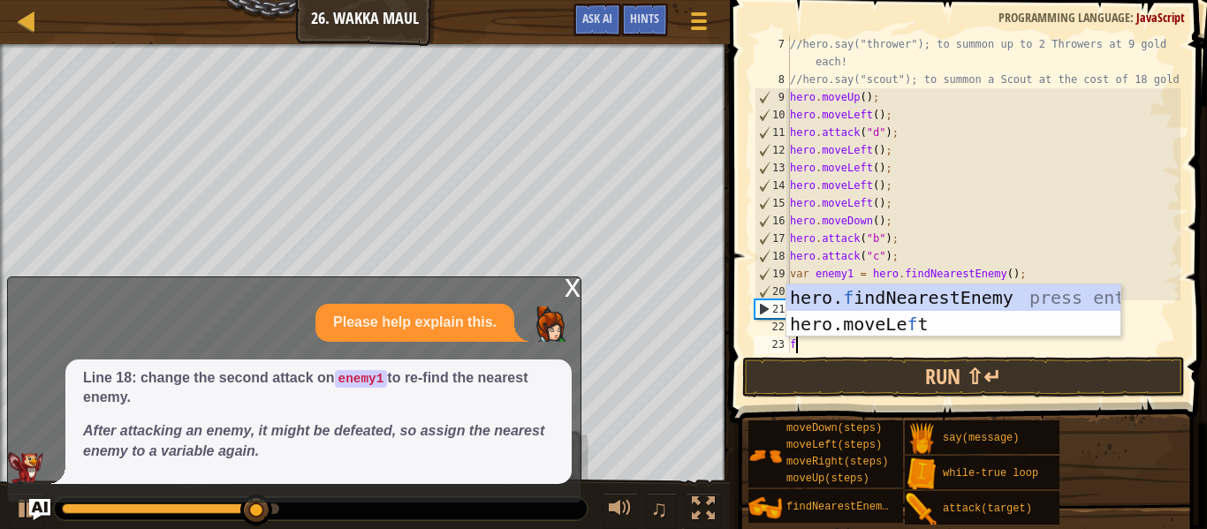
type textarea "find"
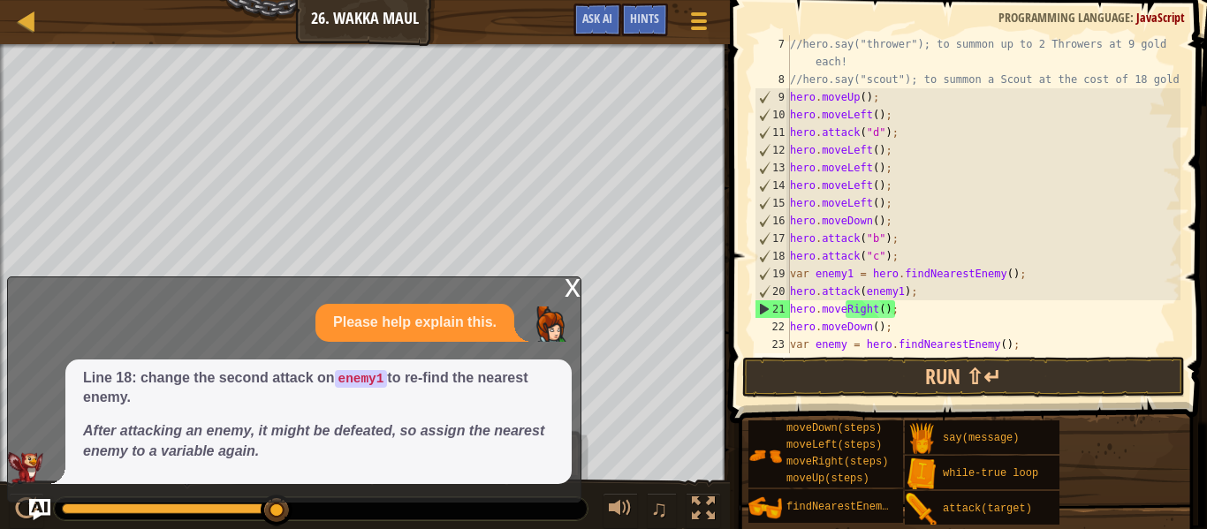
click at [844, 346] on div "//hero.say("thrower"); to summon up to 2 Throwers at 9 gold each! //hero.say("s…" at bounding box center [984, 220] width 394 height 371
type textarea "var enemy1 = hero.findNearestEnemy();"
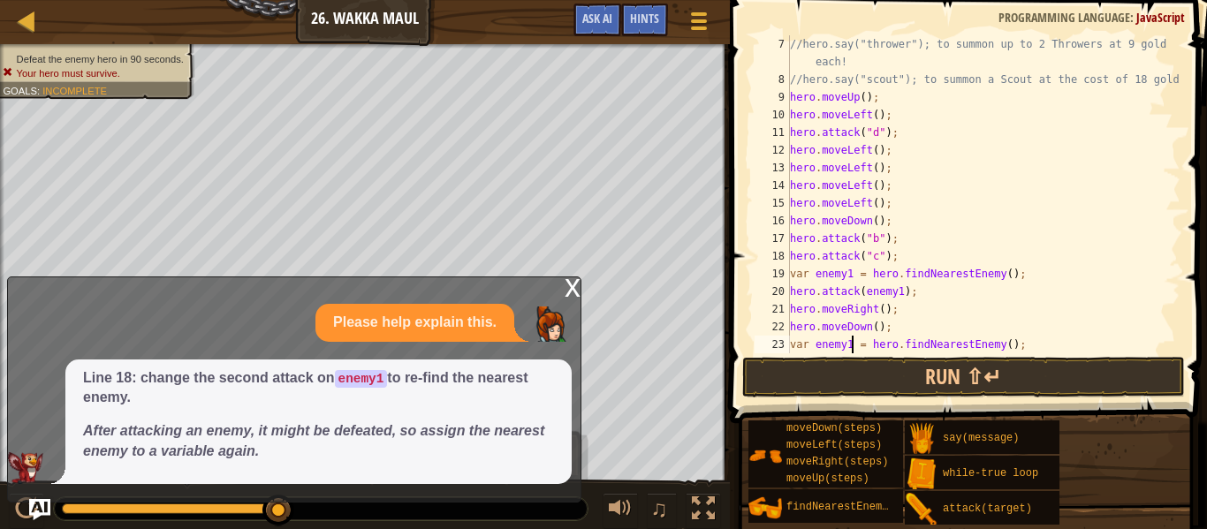
scroll to position [194, 0]
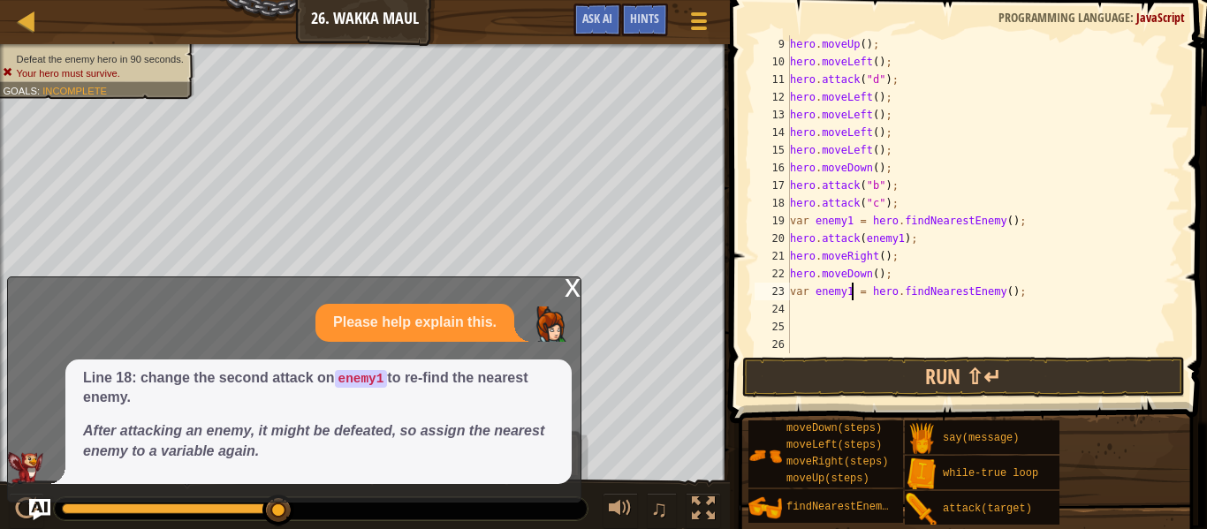
click at [883, 321] on div "hero . moveUp ( ) ; hero . moveLeft ( ) ; hero . attack ( "d" ) ; hero . moveLe…" at bounding box center [984, 212] width 394 height 354
click at [858, 311] on div "hero . moveUp ( ) ; hero . moveLeft ( ) ; hero . attack ( "d" ) ; hero . moveLe…" at bounding box center [984, 212] width 394 height 354
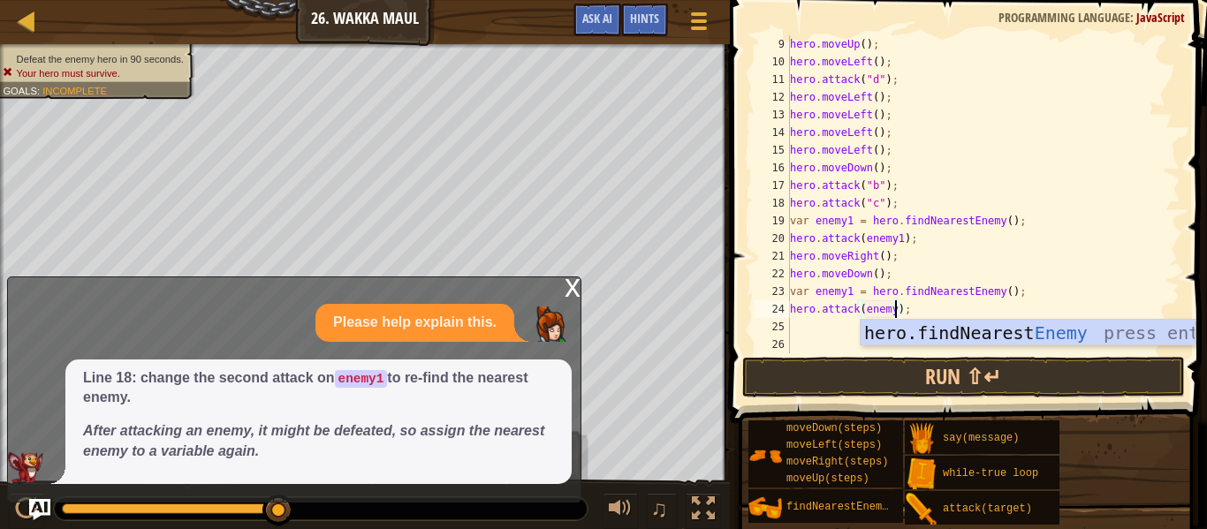
type textarea "hero.attack(enemy1);"
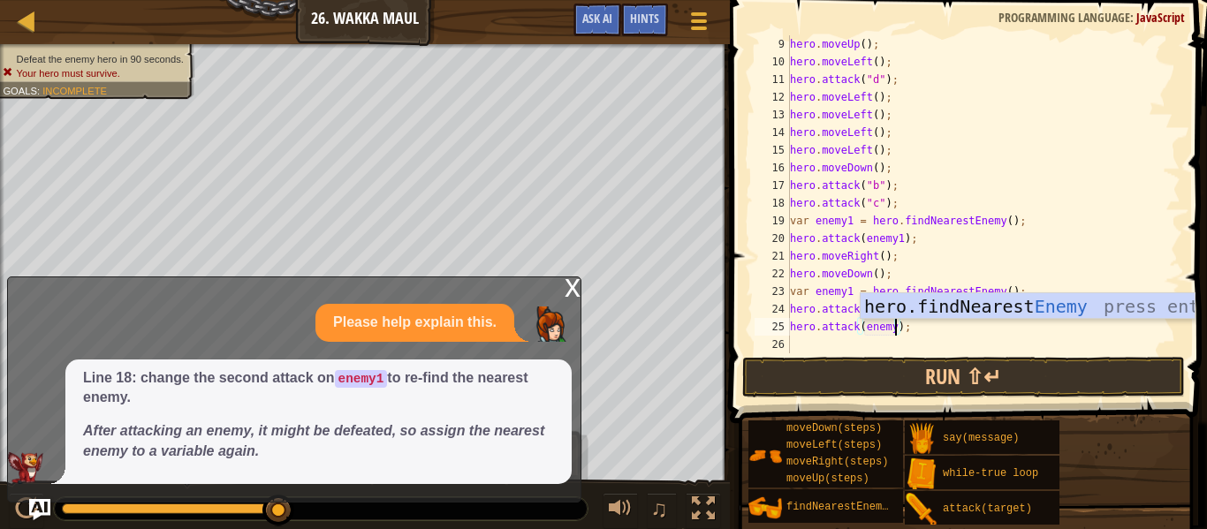
scroll to position [8, 16]
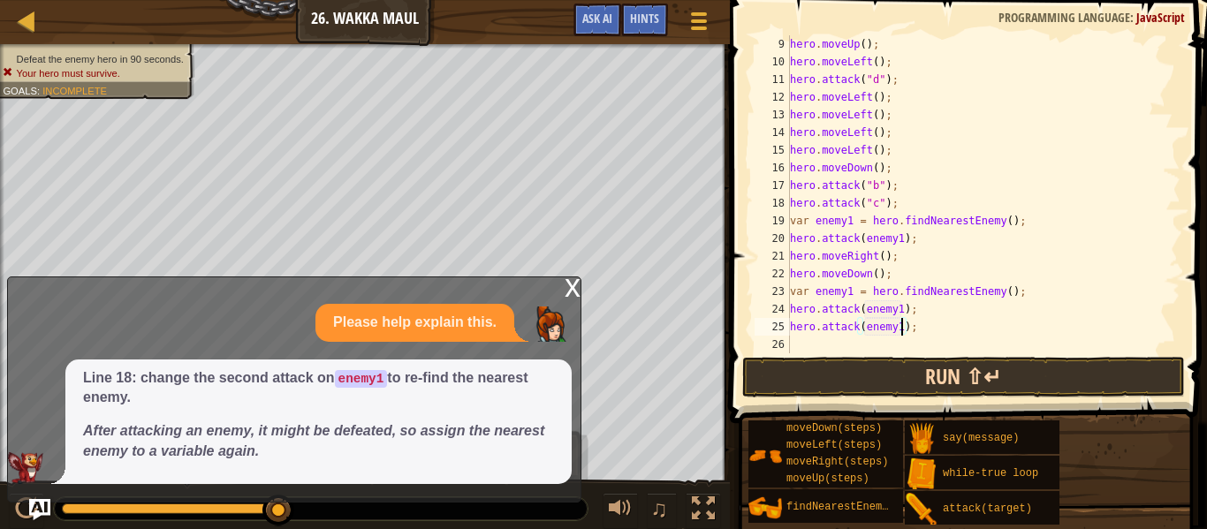
type textarea "hero.attack(enemy1);"
click at [948, 363] on button "Run ⇧↵" at bounding box center [963, 377] width 443 height 41
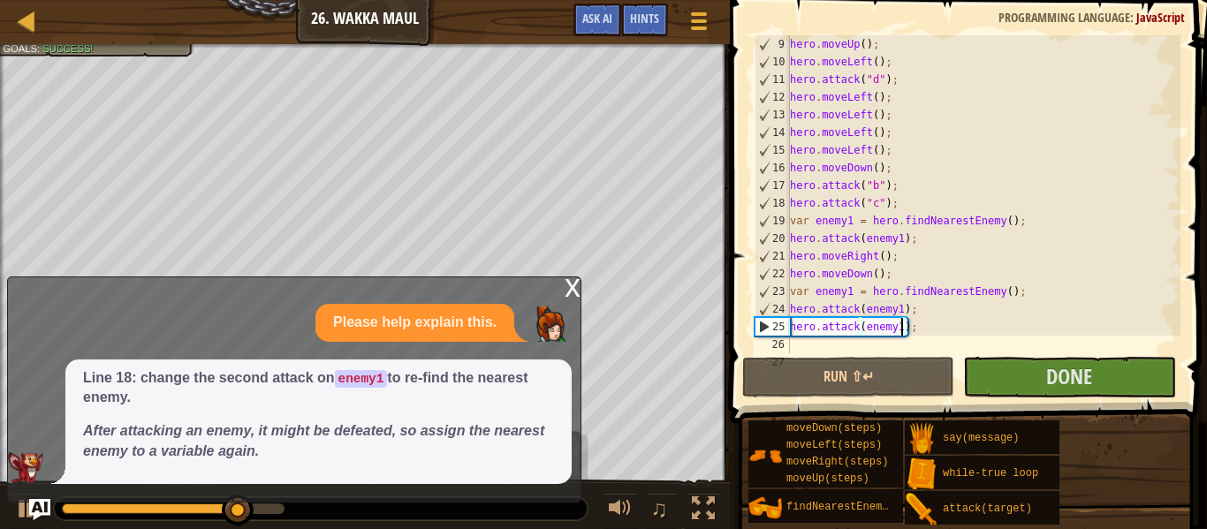
click at [574, 285] on div "x" at bounding box center [573, 287] width 16 height 18
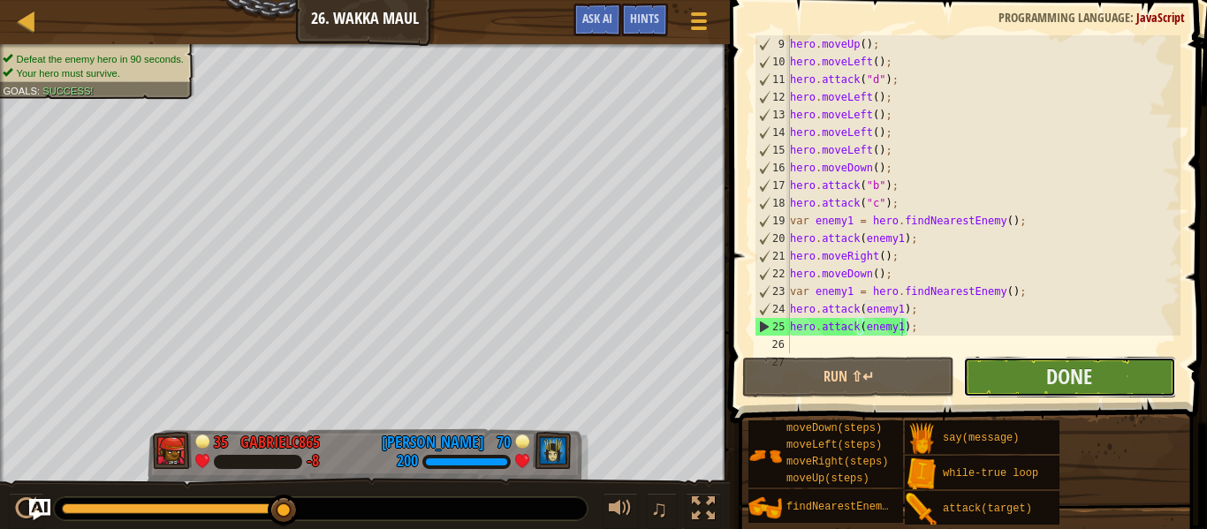
click at [1124, 377] on button "Done" at bounding box center [1069, 377] width 212 height 41
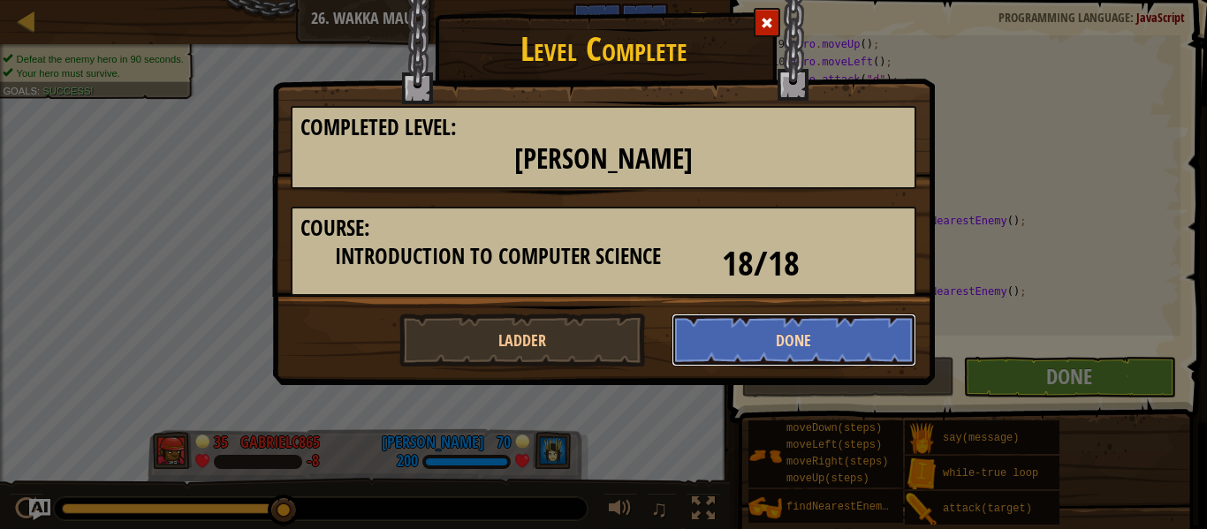
click at [756, 335] on button "Done" at bounding box center [795, 340] width 246 height 53
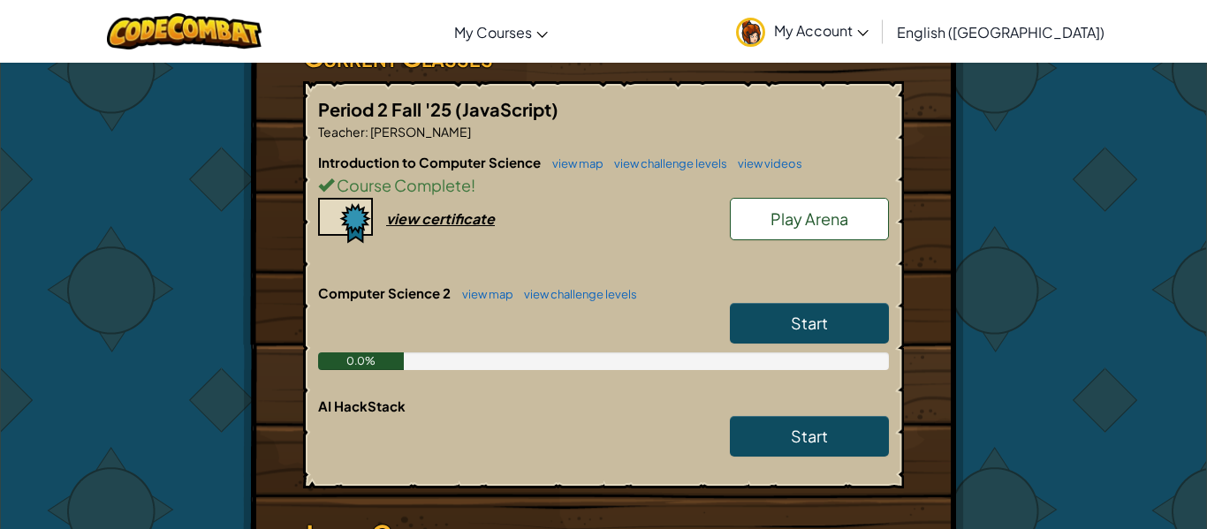
scroll to position [335, 0]
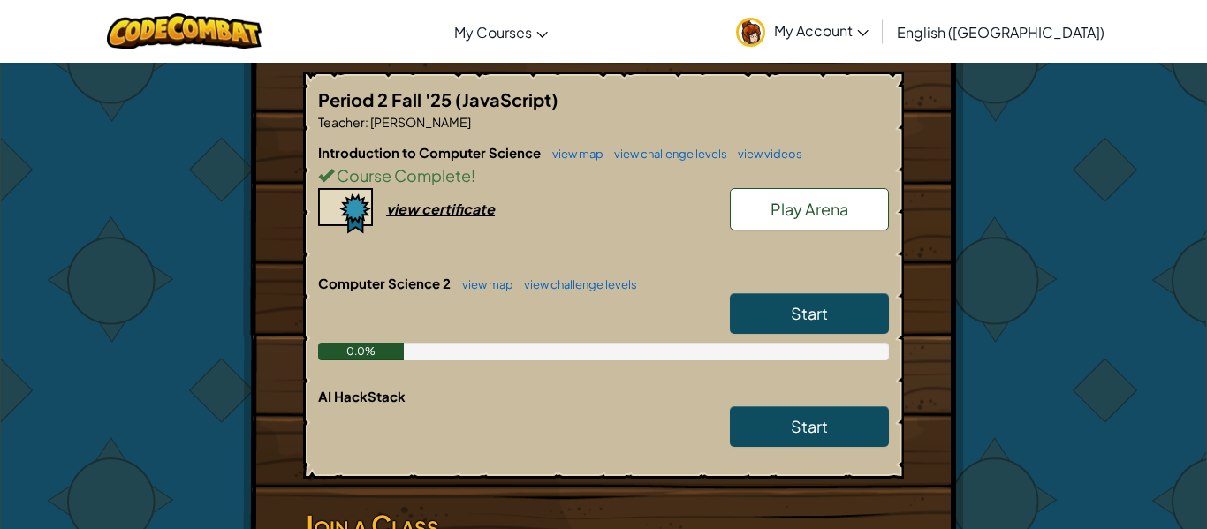
click at [780, 196] on link "Play Arena" at bounding box center [809, 209] width 159 height 42
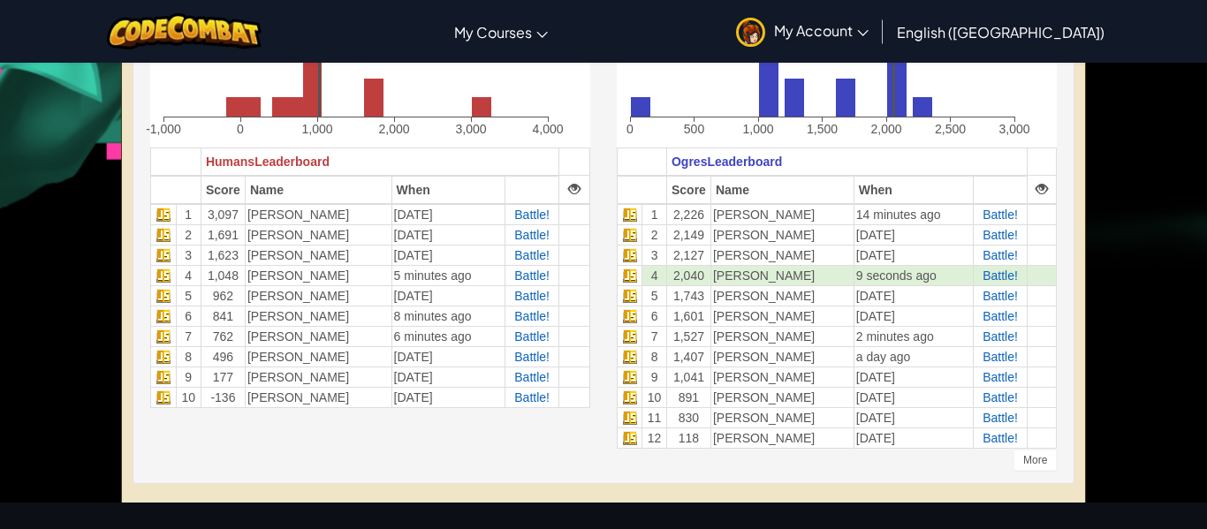
scroll to position [506, 0]
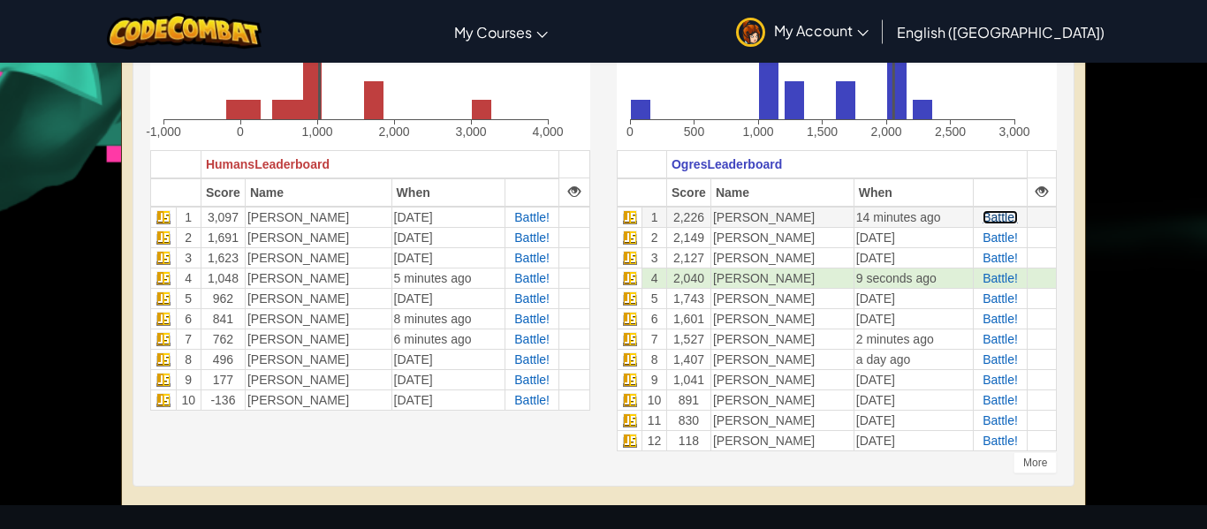
click at [993, 218] on span "Battle!" at bounding box center [1000, 217] width 35 height 14
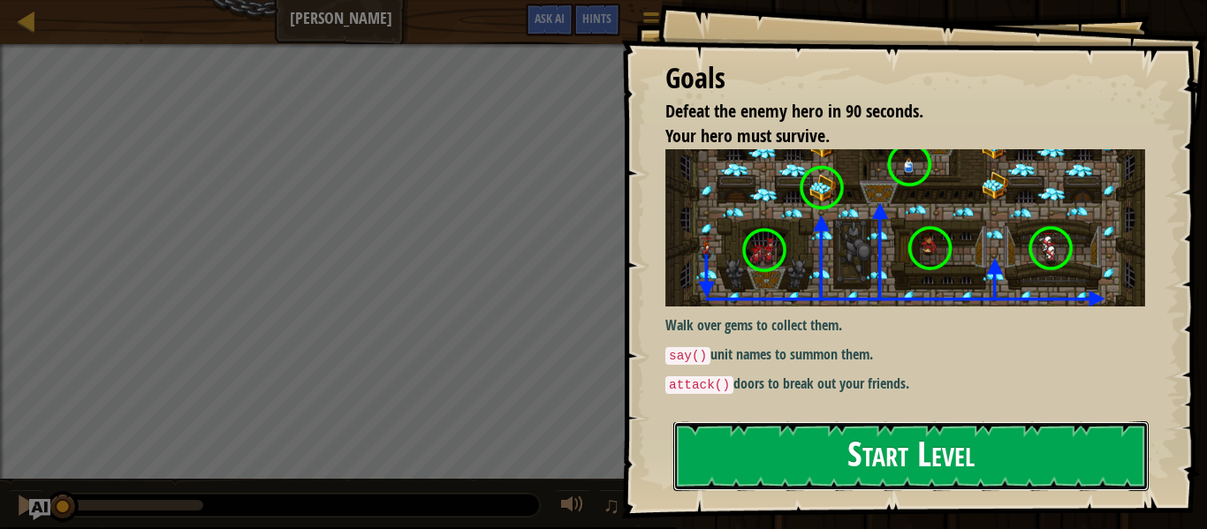
click at [850, 460] on button "Start Level" at bounding box center [910, 457] width 475 height 70
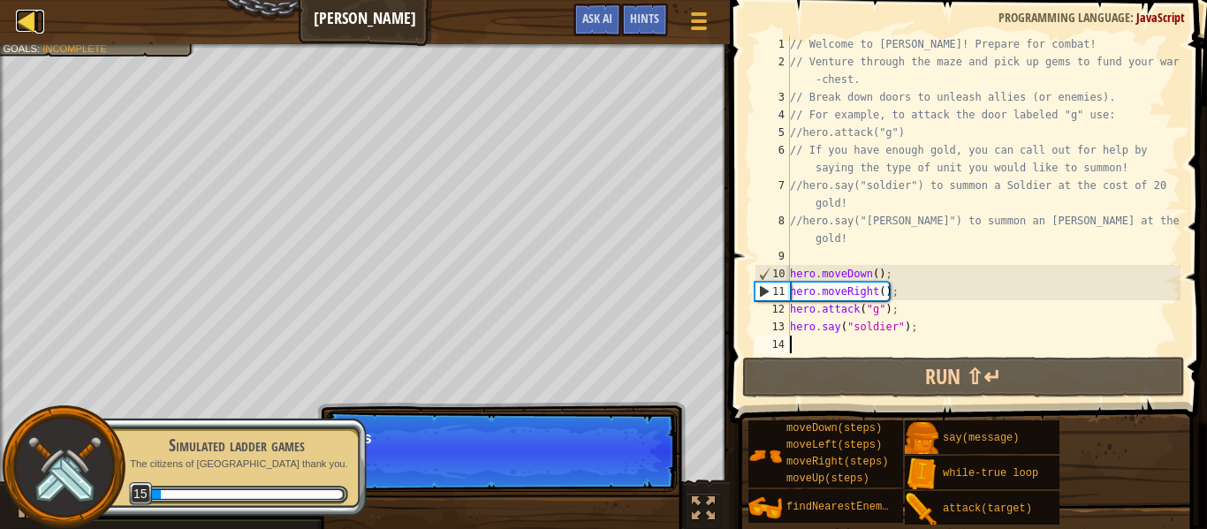
click at [29, 10] on div at bounding box center [27, 21] width 22 height 22
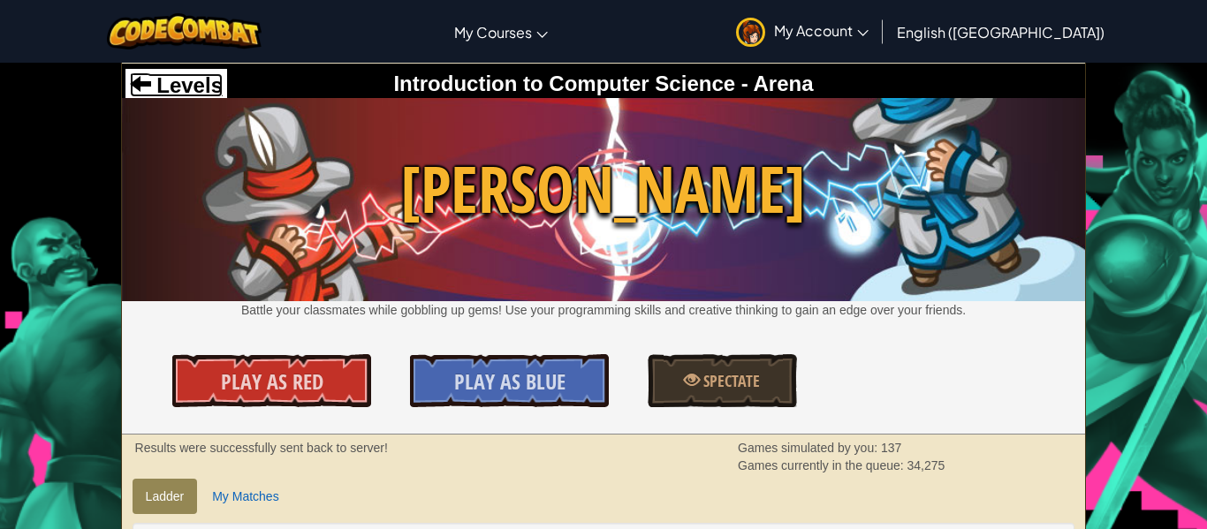
click at [175, 77] on span "Levels" at bounding box center [187, 85] width 72 height 24
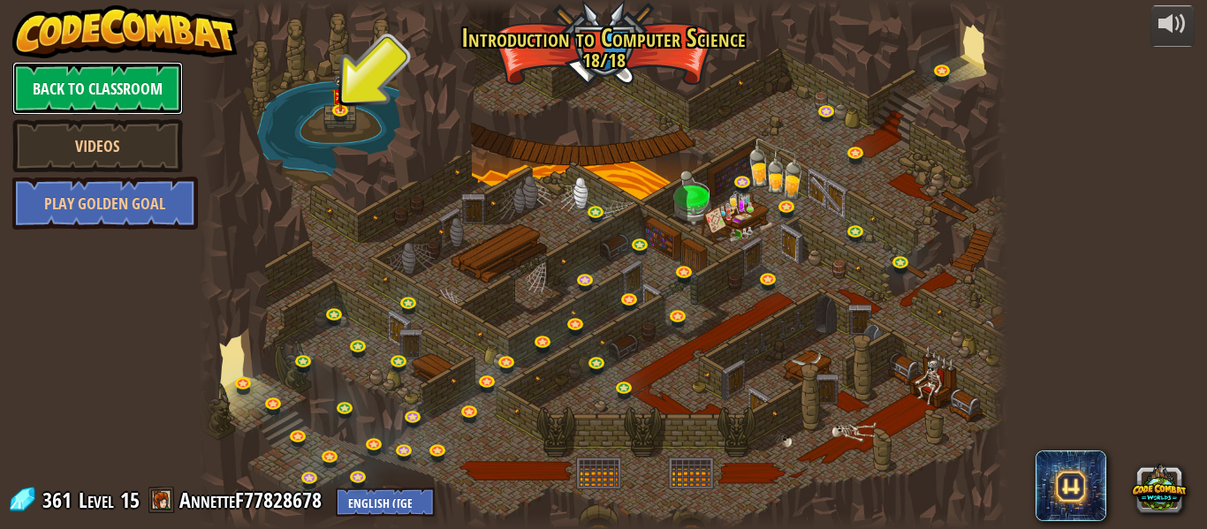
click at [110, 76] on link "Back to Classroom" at bounding box center [97, 88] width 171 height 53
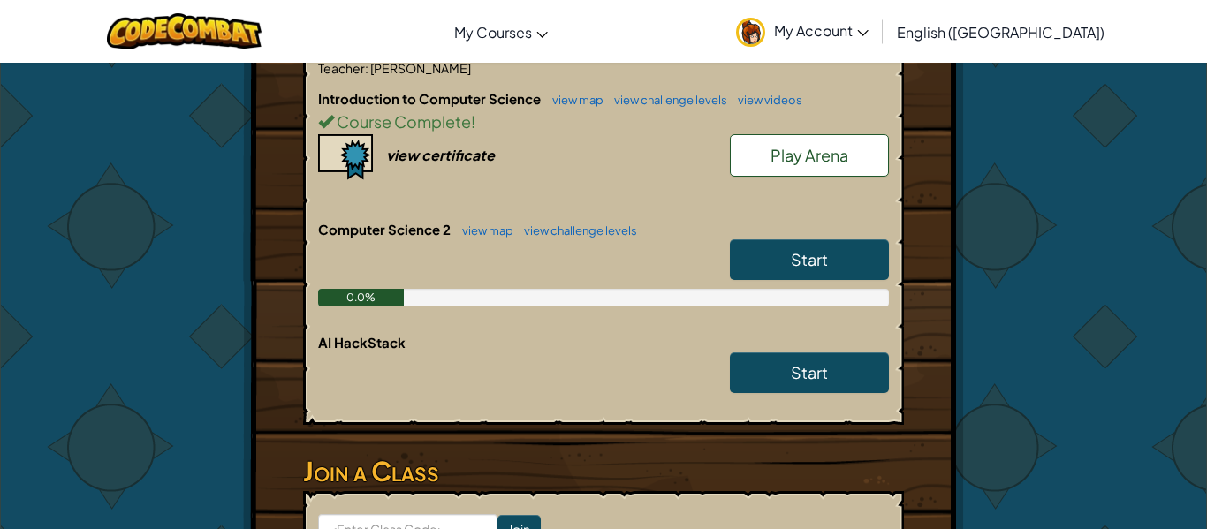
scroll to position [392, 0]
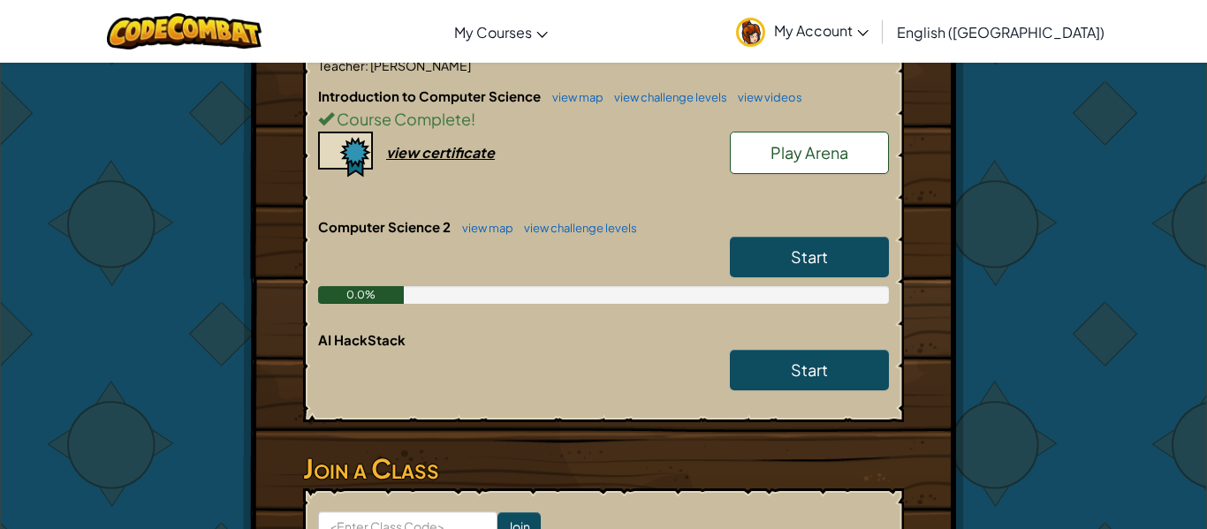
click at [769, 258] on link "Start" at bounding box center [809, 257] width 159 height 41
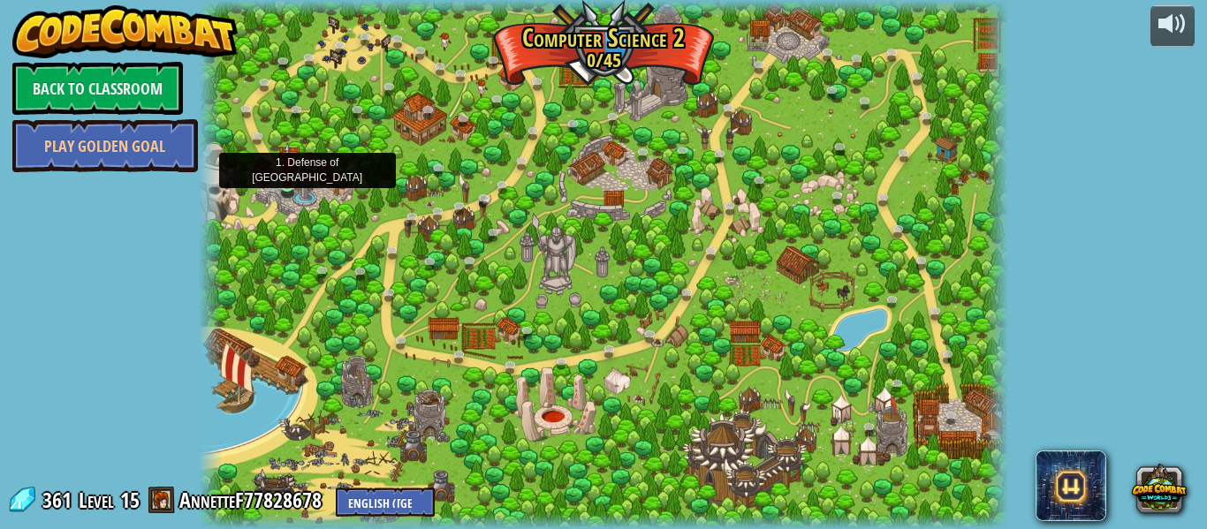
click at [283, 180] on img at bounding box center [287, 163] width 19 height 42
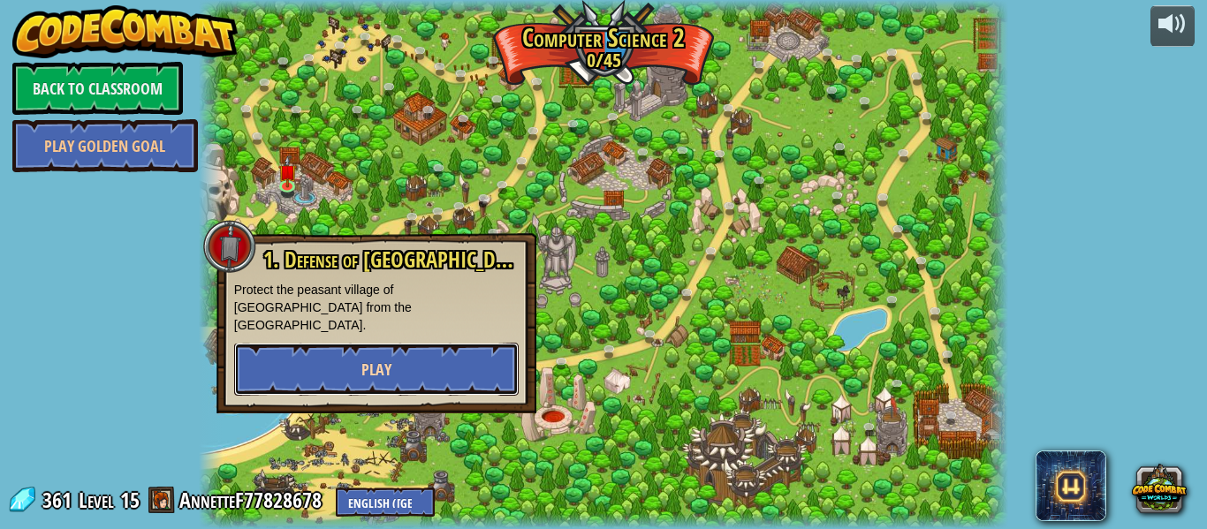
click at [272, 343] on button "Play" at bounding box center [376, 369] width 285 height 53
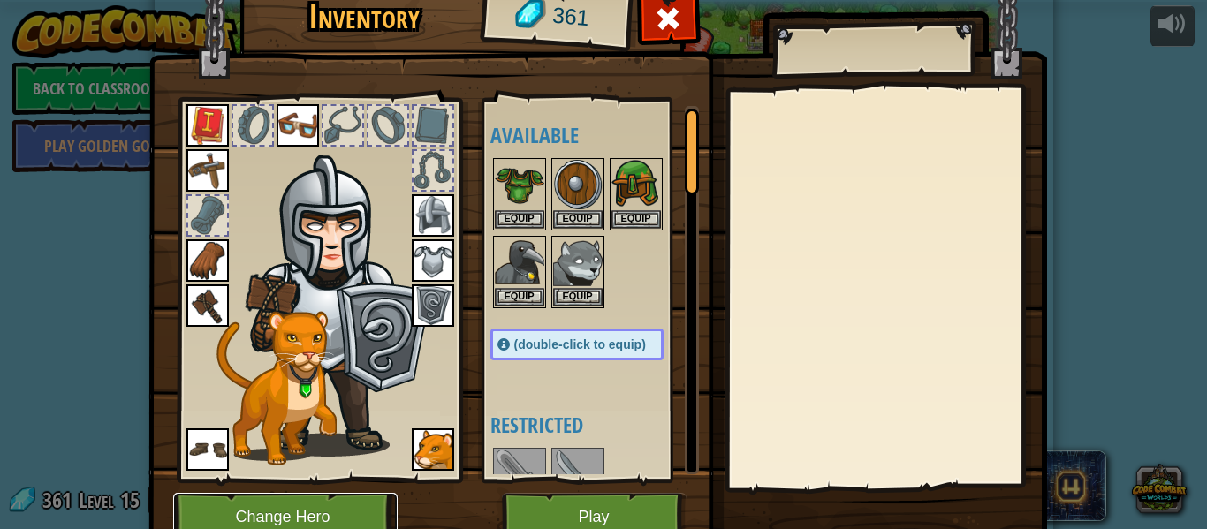
click at [313, 508] on button "Change Hero" at bounding box center [285, 517] width 224 height 49
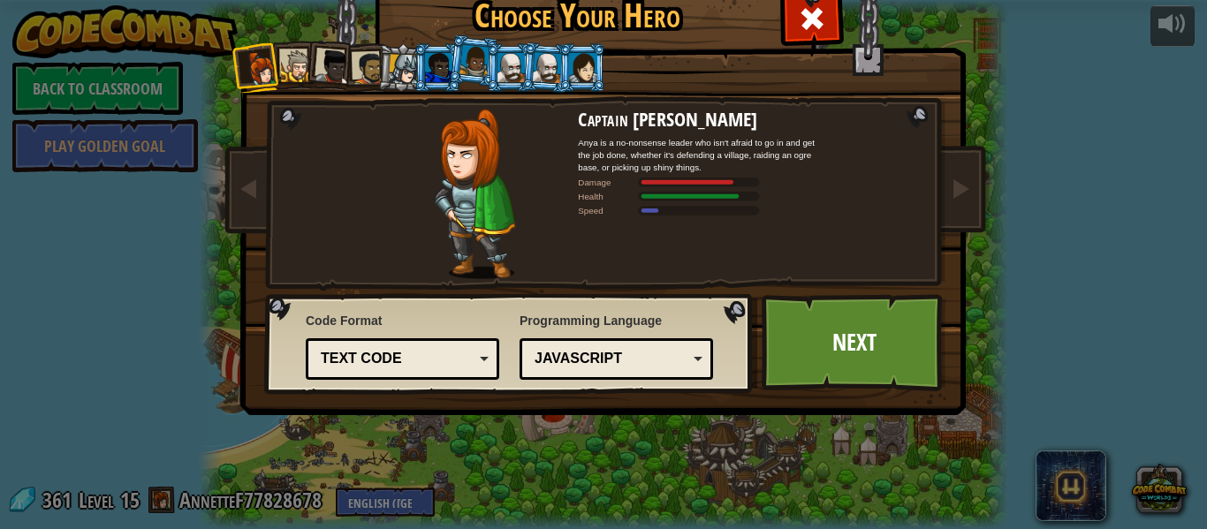
click at [593, 78] on div at bounding box center [582, 67] width 27 height 28
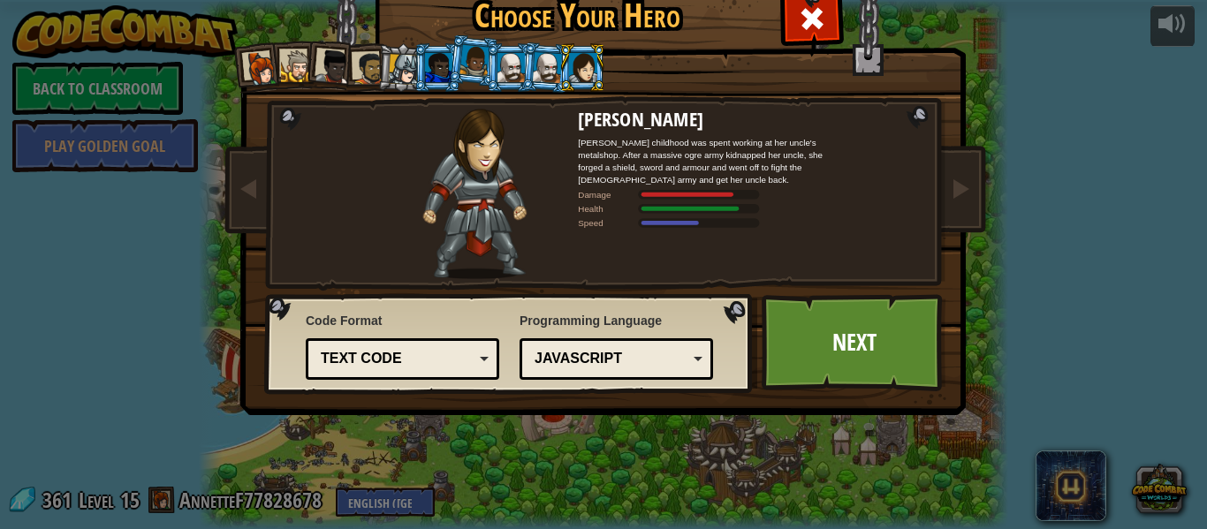
click at [540, 65] on div at bounding box center [546, 67] width 29 height 30
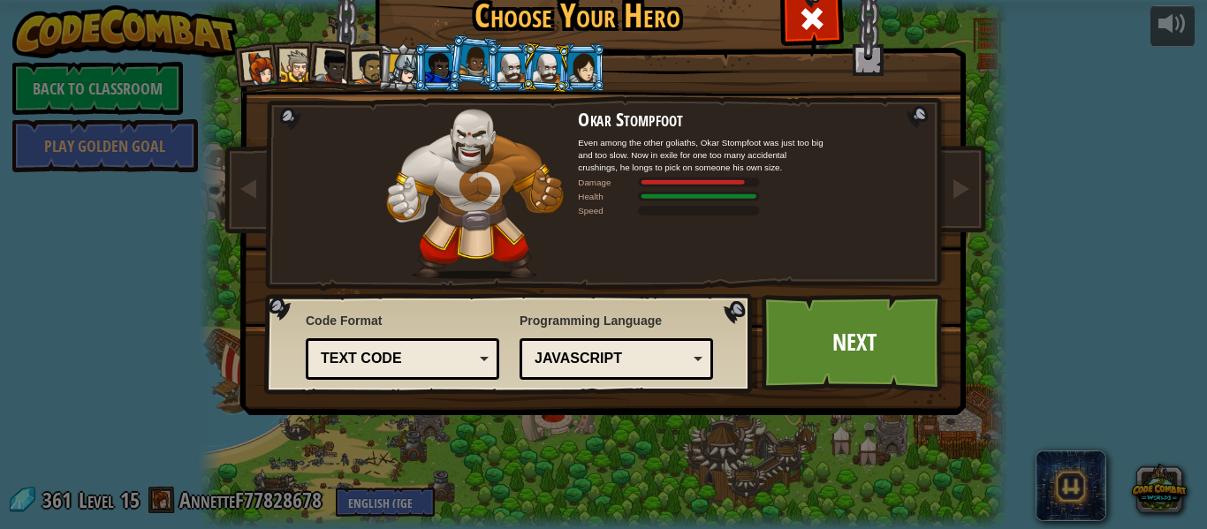
click at [517, 65] on div at bounding box center [511, 67] width 27 height 28
click at [582, 58] on div at bounding box center [582, 67] width 27 height 28
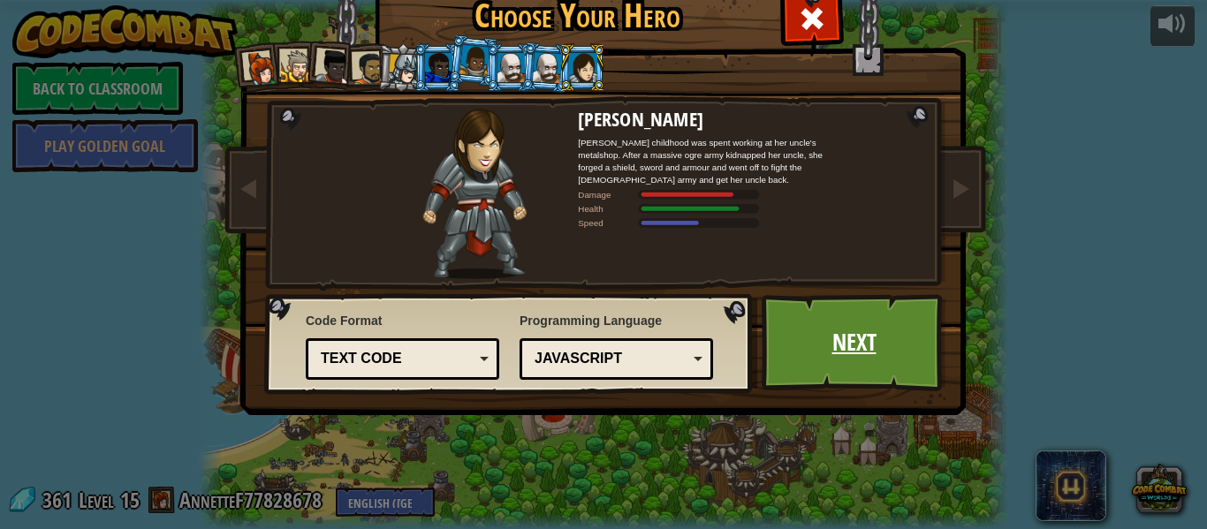
click at [861, 367] on link "Next" at bounding box center [854, 342] width 185 height 97
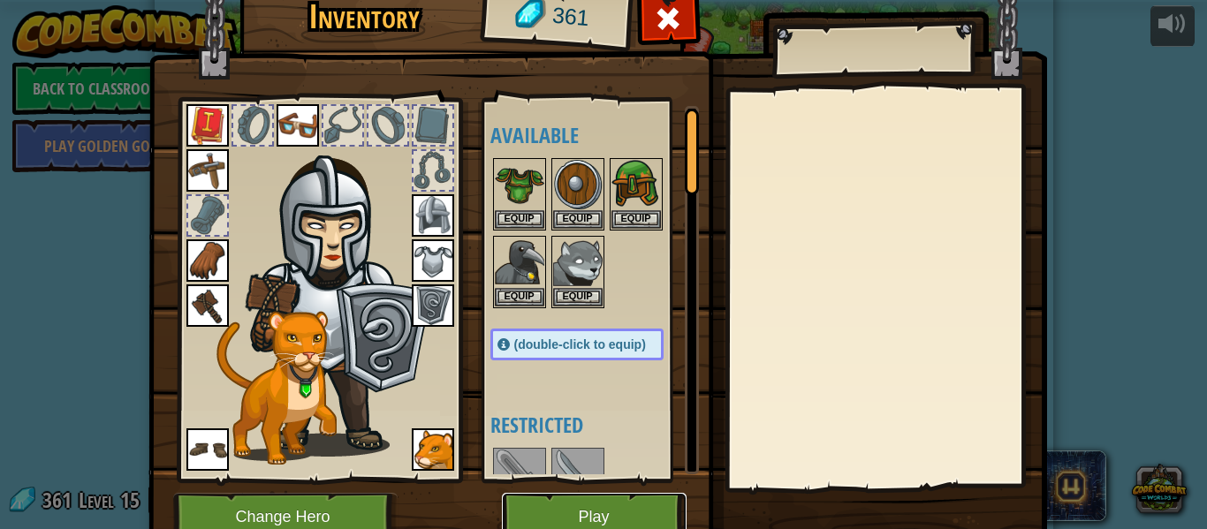
click at [561, 508] on button "Play" at bounding box center [594, 517] width 185 height 49
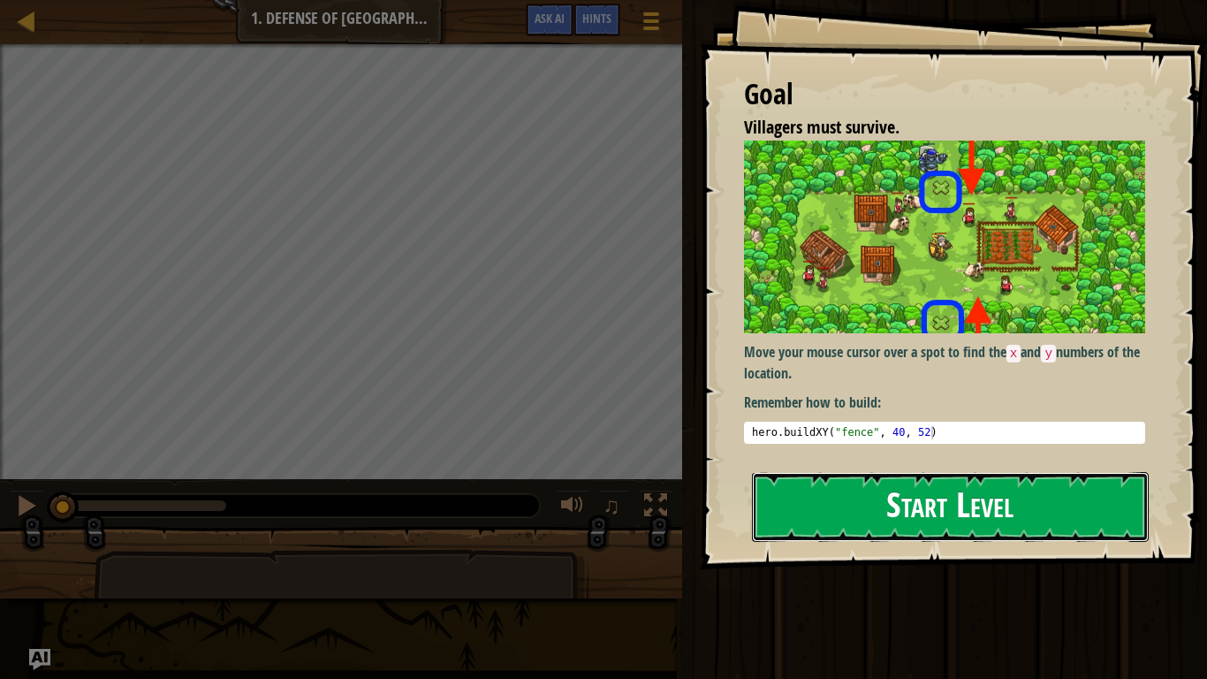
click at [817, 511] on button "Start Level" at bounding box center [950, 507] width 397 height 70
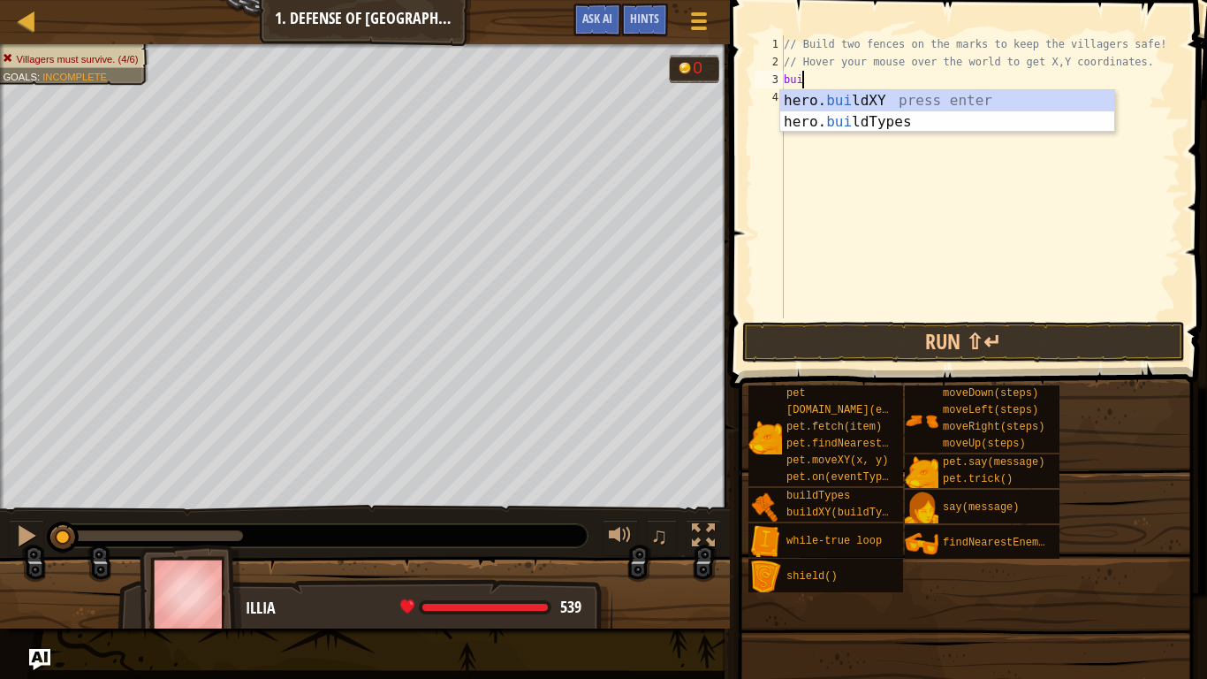
scroll to position [8, 1]
type textarea "b"
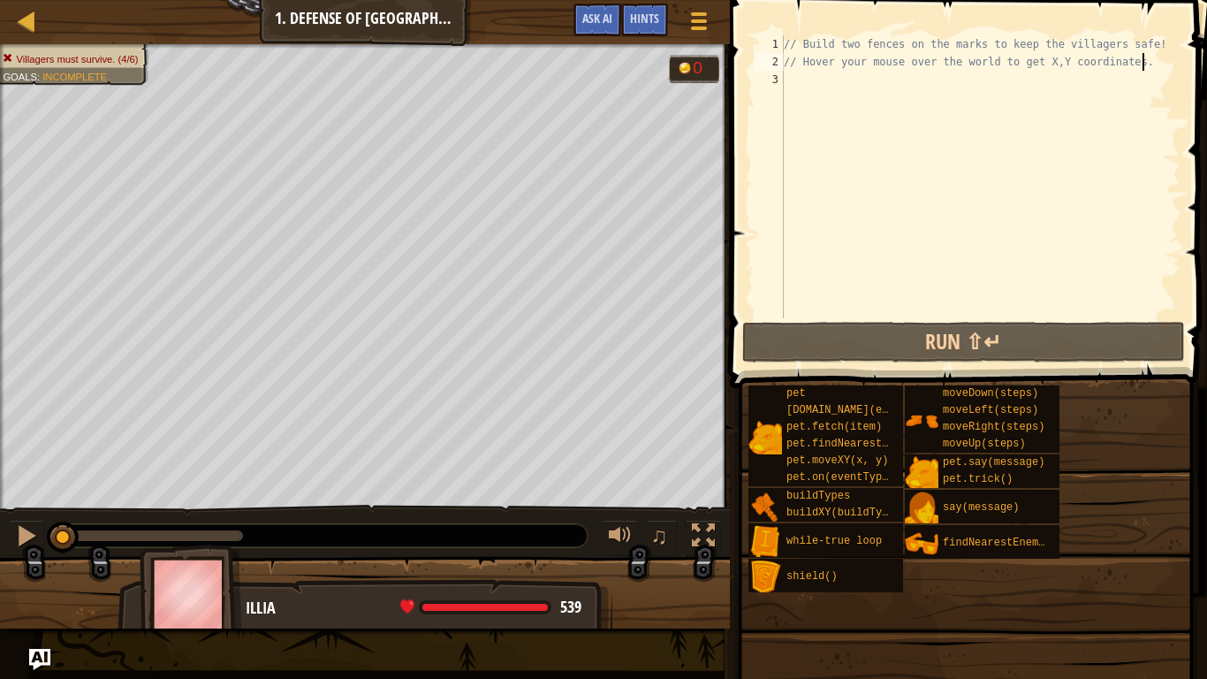
type textarea "// Hover your mouse over the world to get X,Y coordinates"
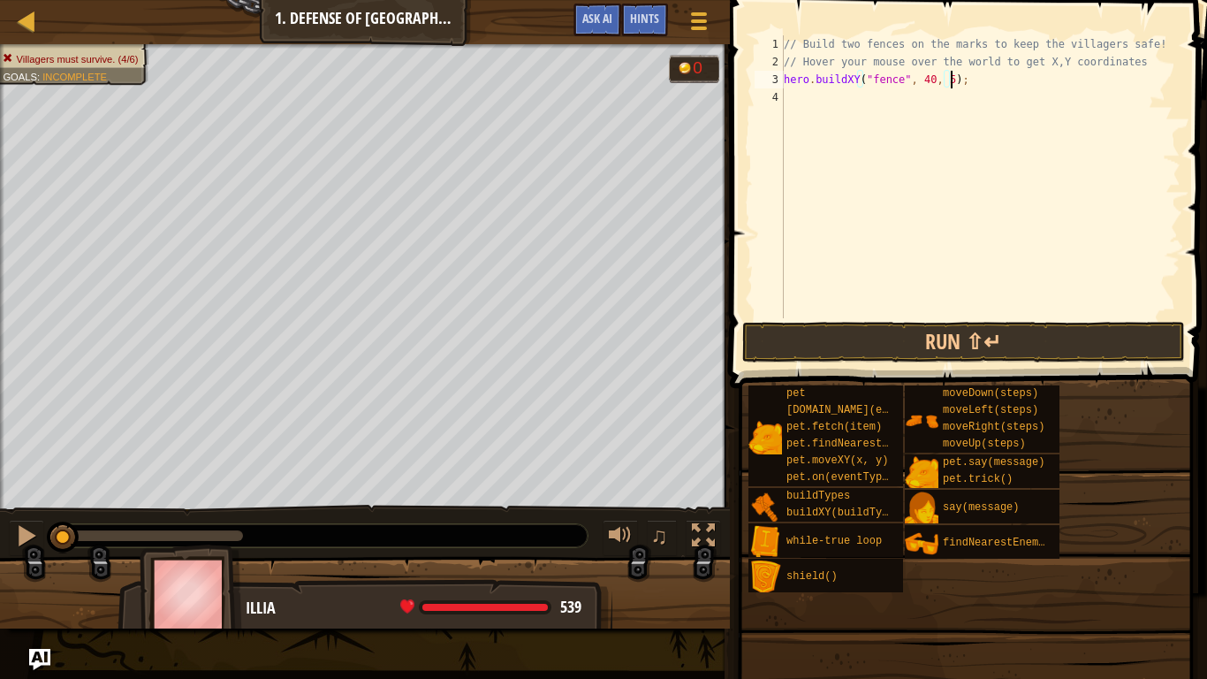
scroll to position [8, 25]
type textarea "hero.buildXY("fence", 40, 52);"
click at [908, 102] on div "// Build two fences on the marks to keep the villagers safe! // Hover your mous…" at bounding box center [980, 194] width 400 height 318
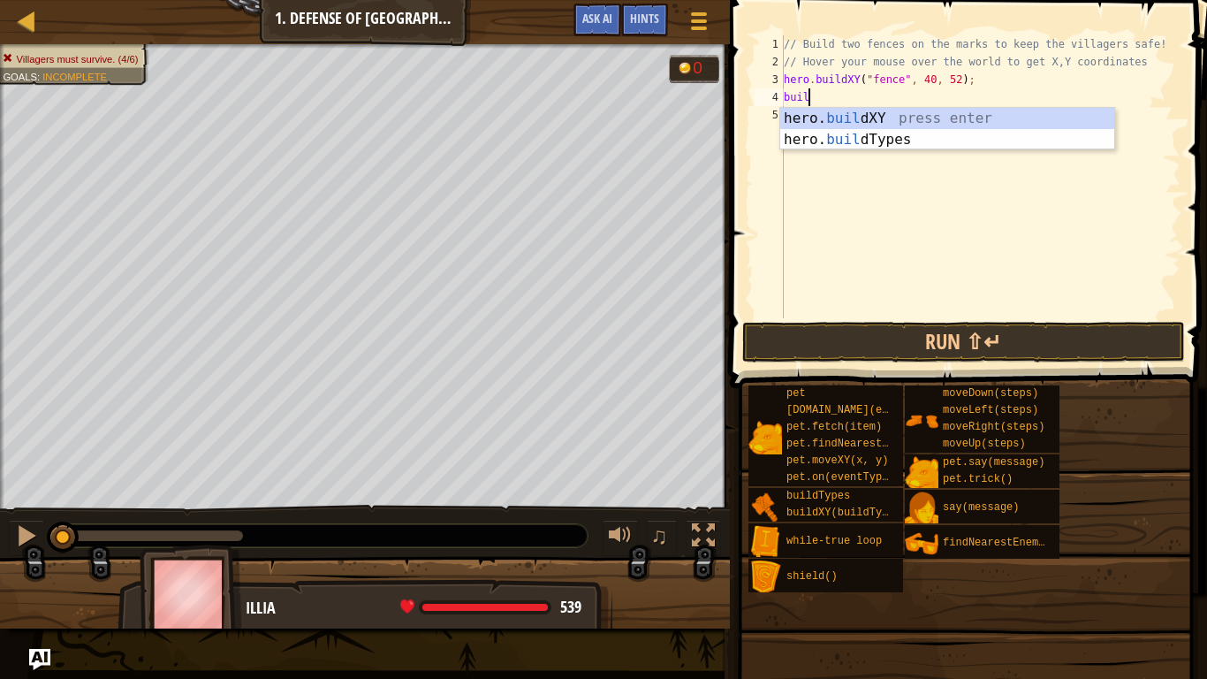
scroll to position [8, 3]
click at [908, 110] on div "hero. buil dXY press enter hero. buil dTypes press enter" at bounding box center [947, 150] width 334 height 85
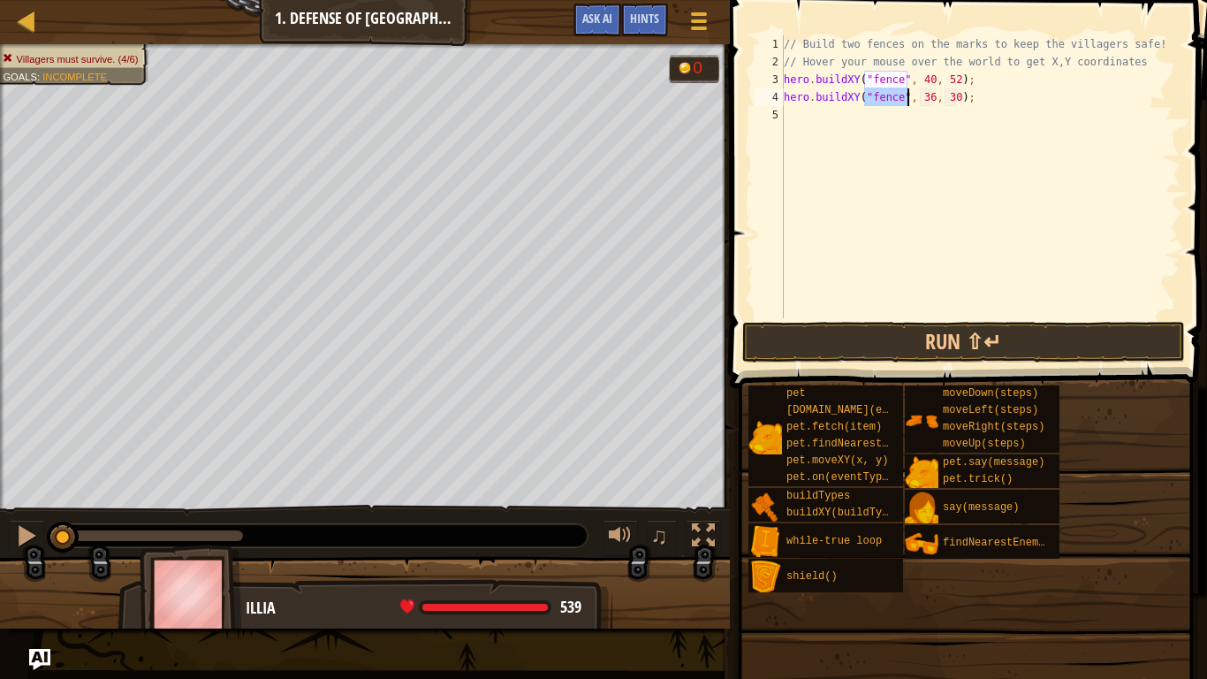
click at [932, 103] on div "// Build two fences on the marks to keep the villagers safe! // Hover your mous…" at bounding box center [980, 194] width 400 height 318
type textarea "hero.buildXY("fence", 40, 20);"
click at [1011, 358] on button "Run ⇧↵" at bounding box center [963, 342] width 443 height 41
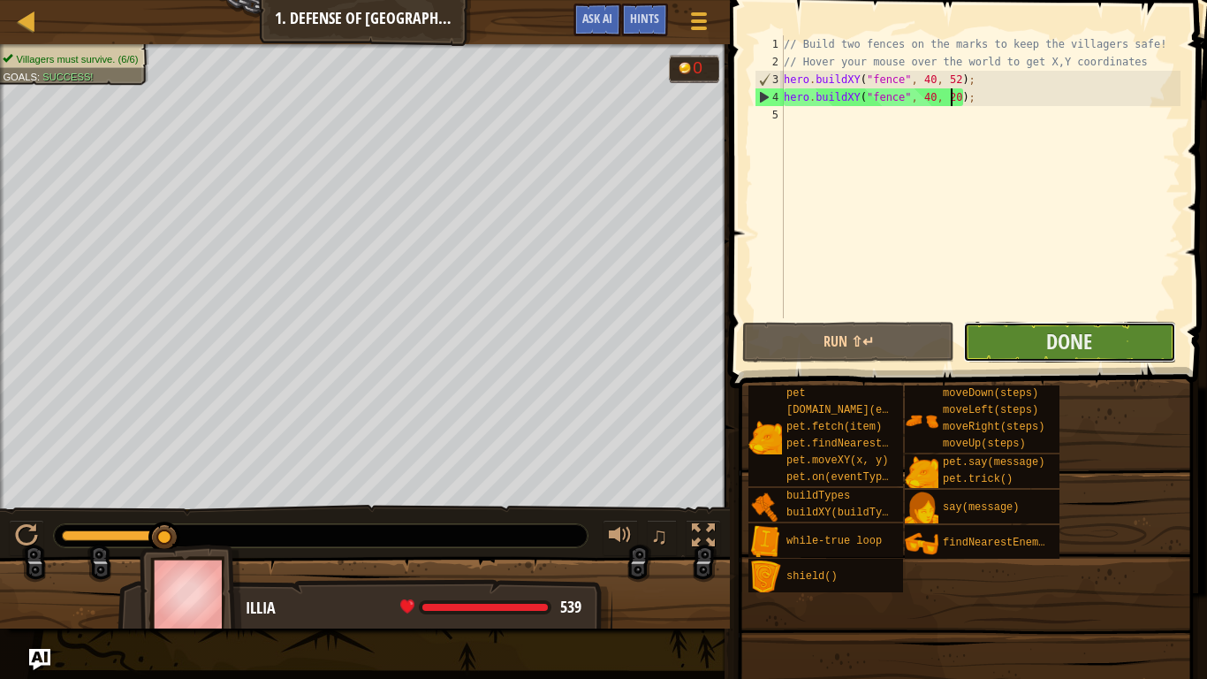
click at [1041, 329] on button "Done" at bounding box center [1069, 342] width 212 height 41
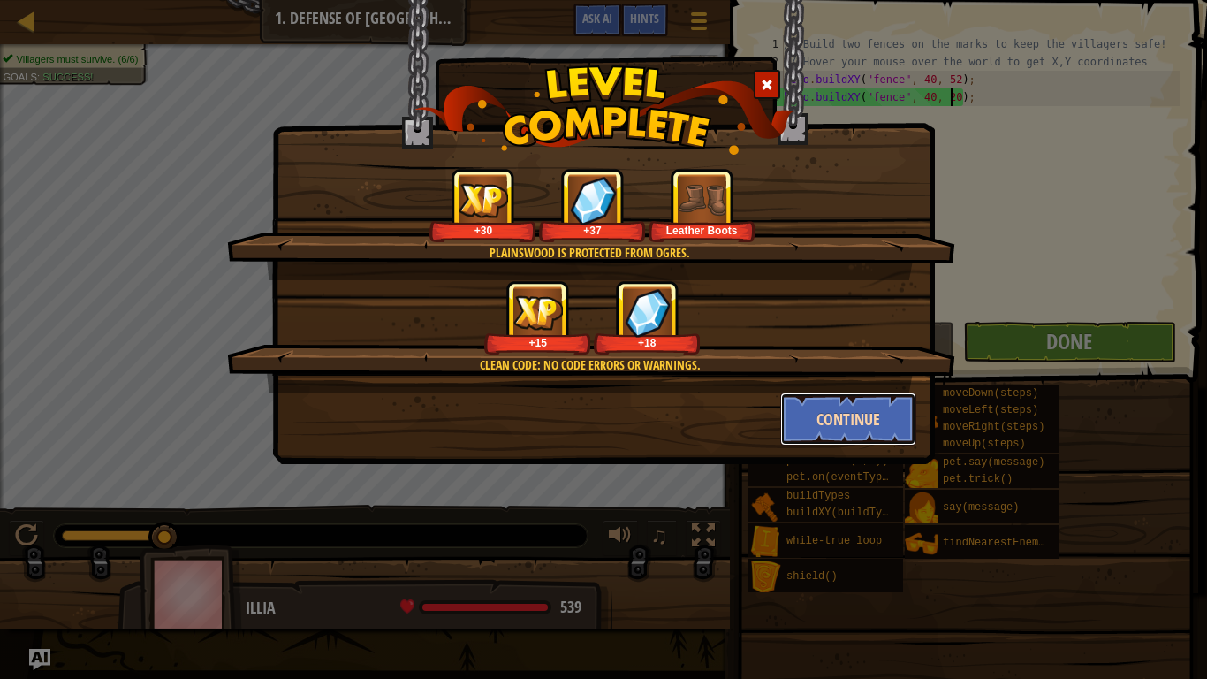
click at [881, 419] on button "Continue" at bounding box center [848, 418] width 137 height 53
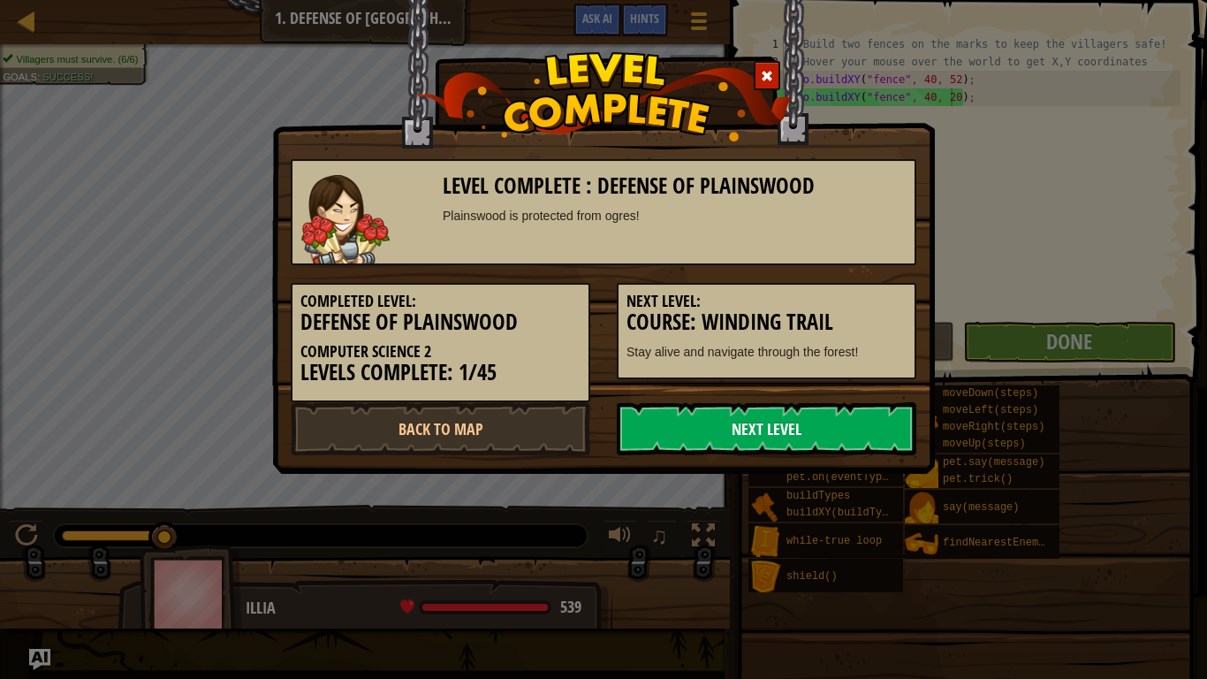
click at [753, 413] on link "Next Level" at bounding box center [767, 428] width 300 height 53
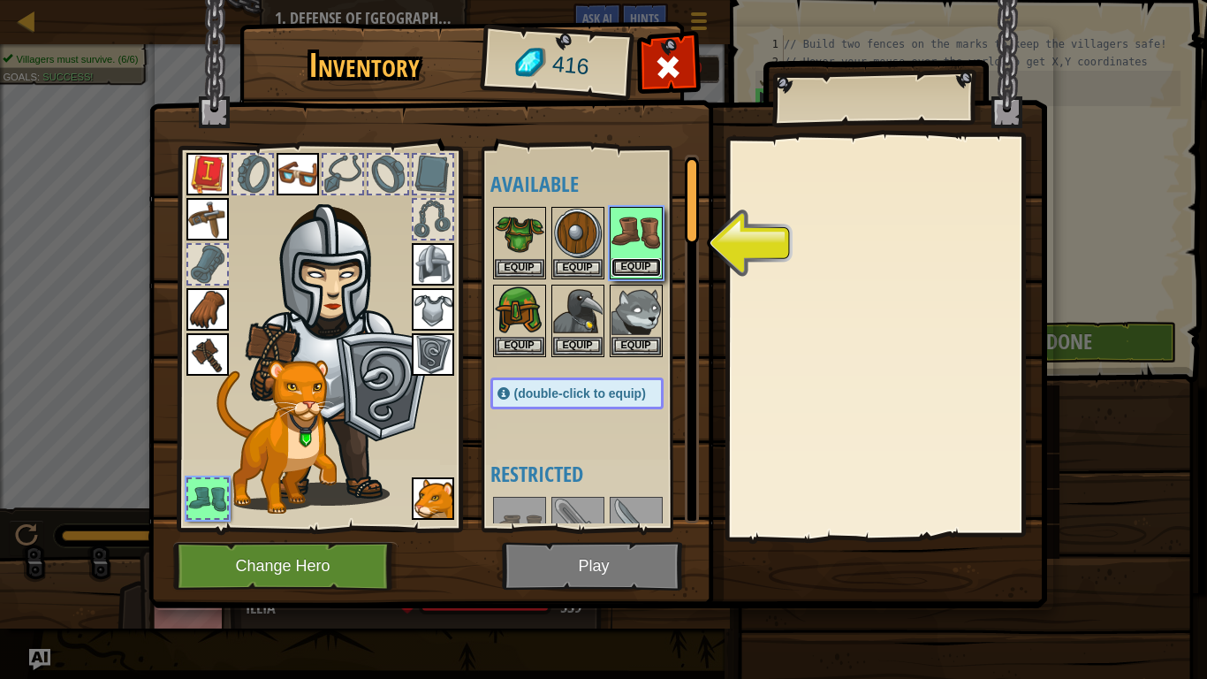
click at [646, 267] on button "Equip" at bounding box center [636, 267] width 49 height 19
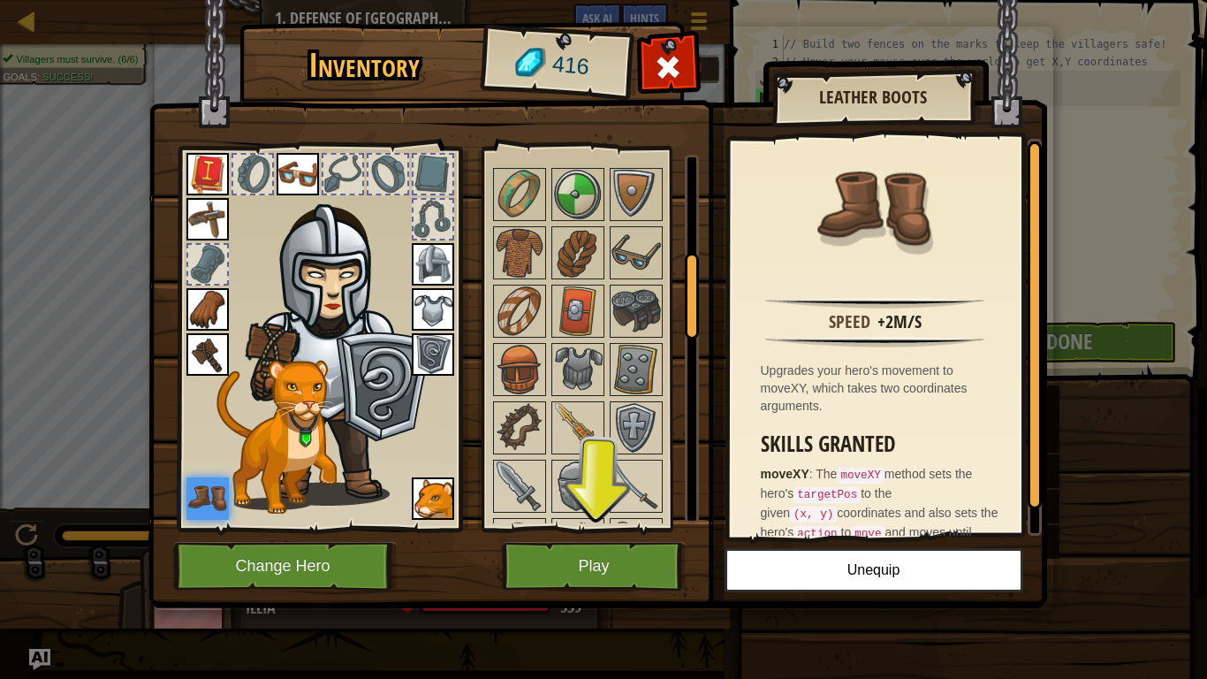
scroll to position [441, 0]
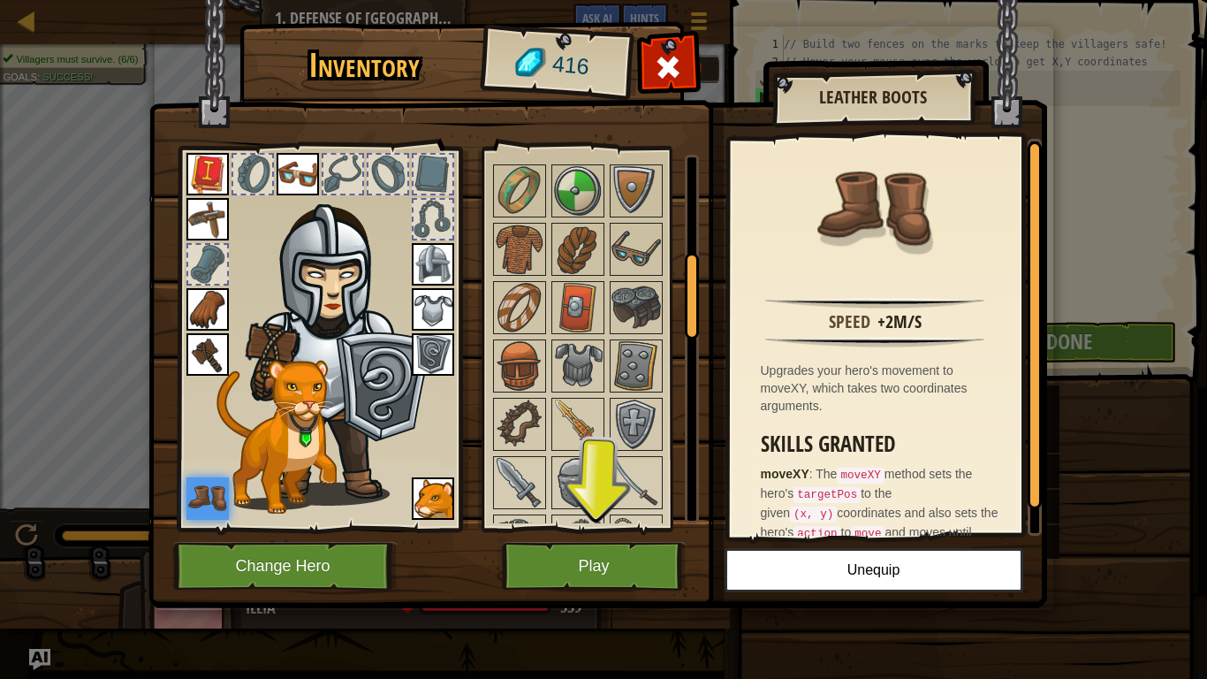
drag, startPoint x: 689, startPoint y: 211, endPoint x: 704, endPoint y: 306, distance: 95.8
click at [704, 306] on div "Inventory 416 Available Equip Equip Equip Equip Equip Equip Equip Equip Equip E…" at bounding box center [604, 318] width 899 height 583
click at [704, 306] on img at bounding box center [597, 287] width 899 height 642
click at [636, 293] on img at bounding box center [636, 307] width 49 height 49
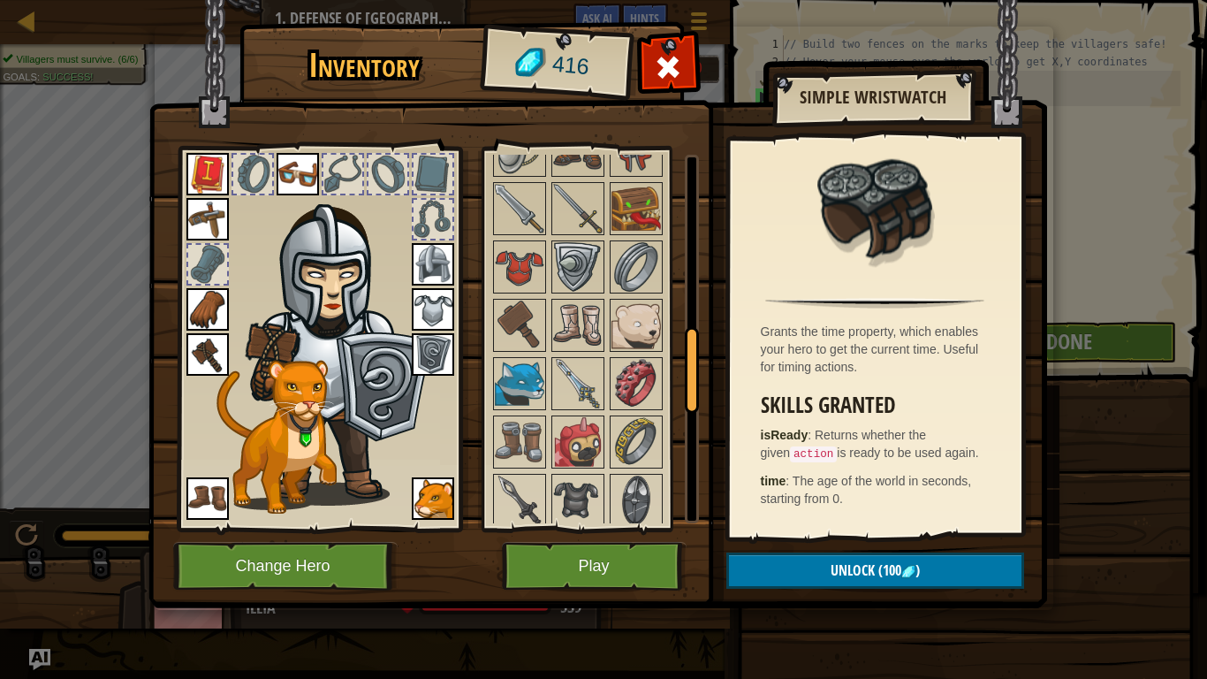
scroll to position [1305, 0]
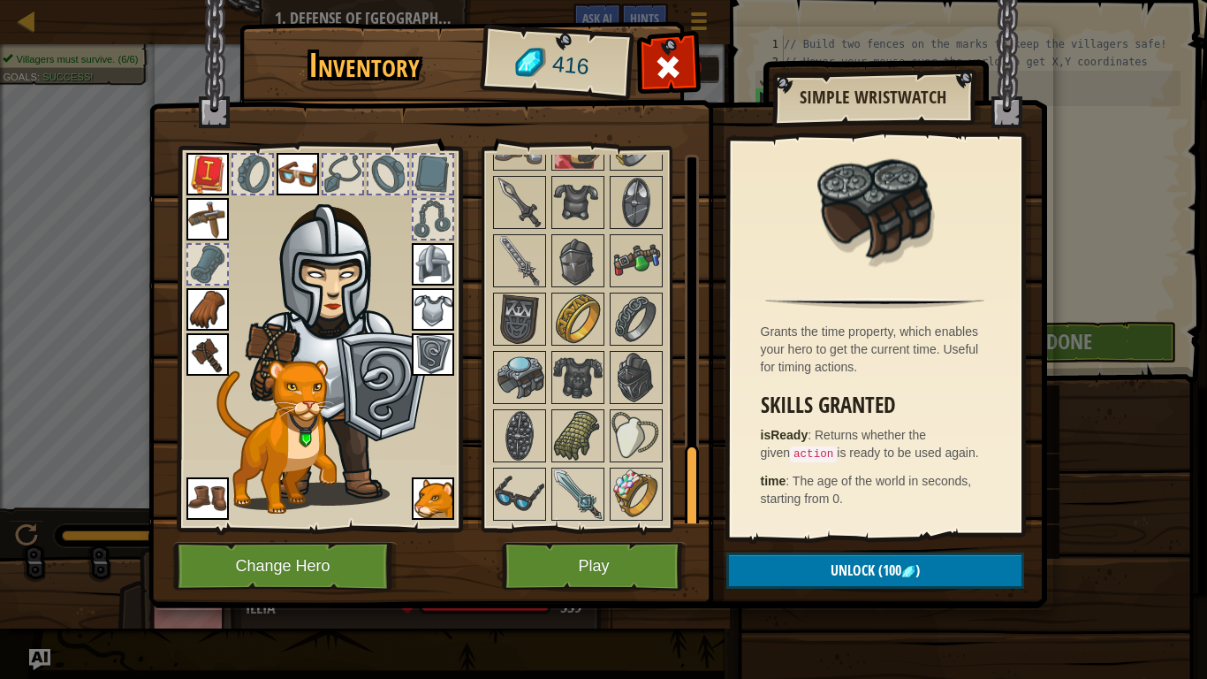
drag, startPoint x: 689, startPoint y: 313, endPoint x: 795, endPoint y: 597, distance: 303.7
click at [795, 529] on div "Inventory 416 Available Equip Equip Equip Equip Equip Equip Equip Equip Equip E…" at bounding box center [604, 318] width 899 height 583
click at [612, 480] on img at bounding box center [636, 493] width 49 height 49
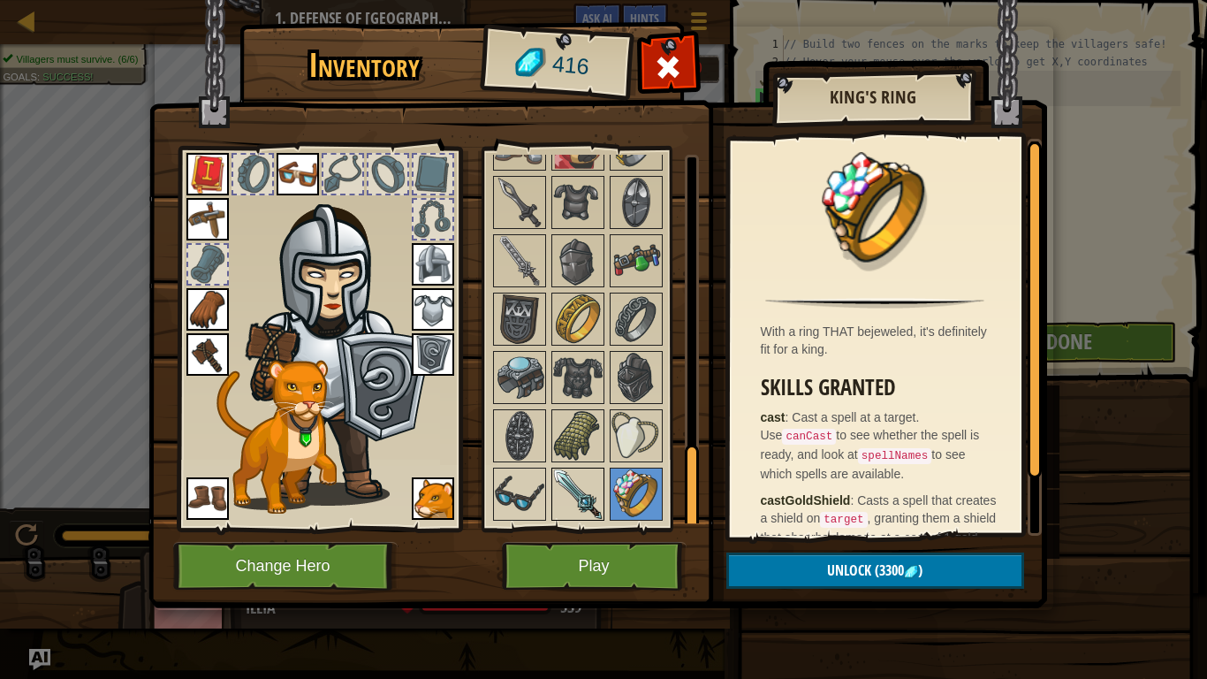
click at [572, 484] on img at bounding box center [577, 493] width 49 height 49
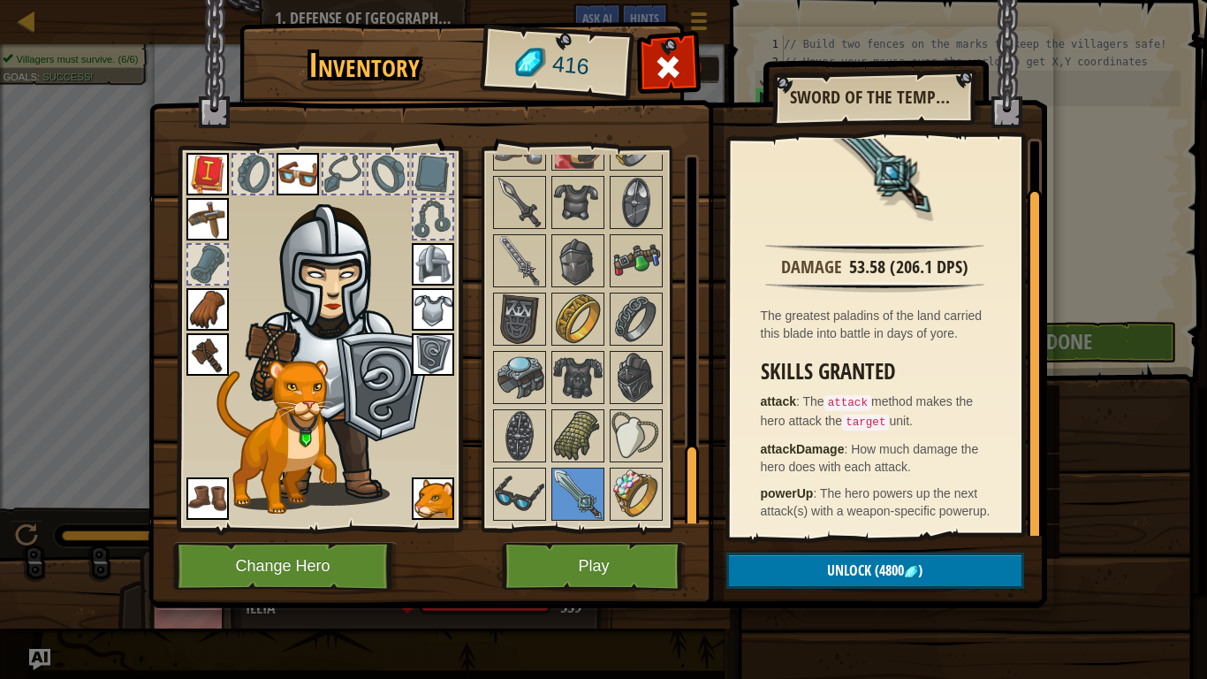
drag, startPoint x: 1030, startPoint y: 397, endPoint x: 1032, endPoint y: 441, distance: 44.3
click at [1032, 441] on div at bounding box center [1035, 366] width 14 height 354
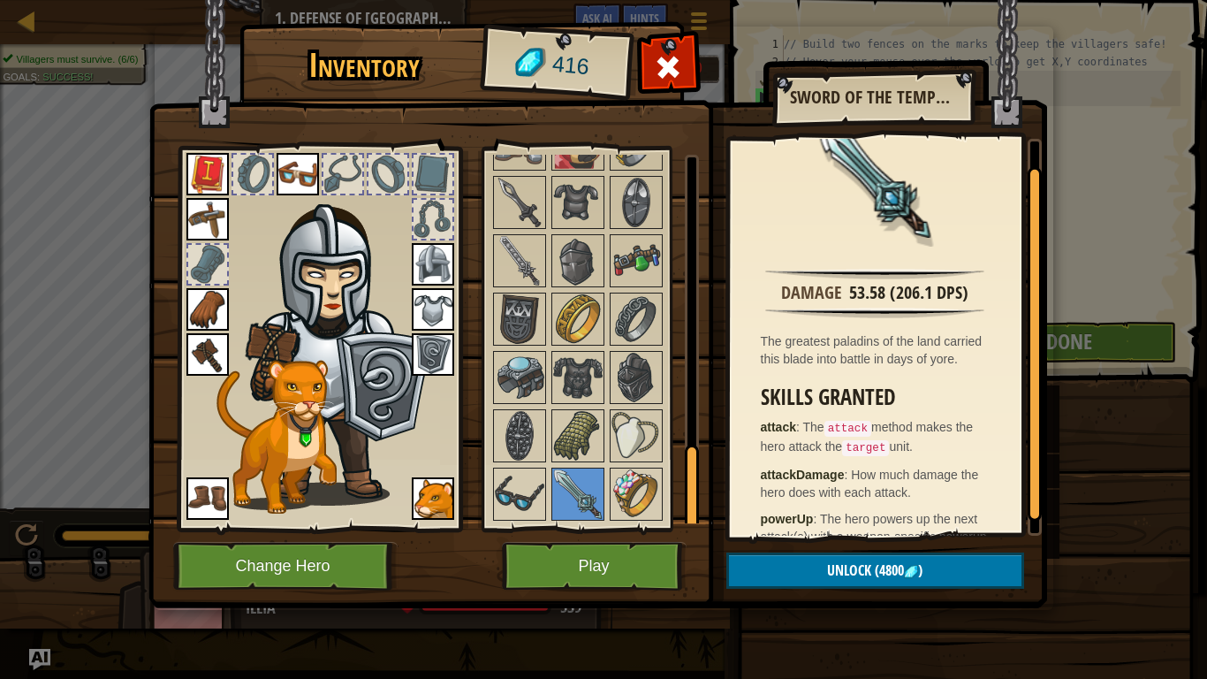
scroll to position [0, 0]
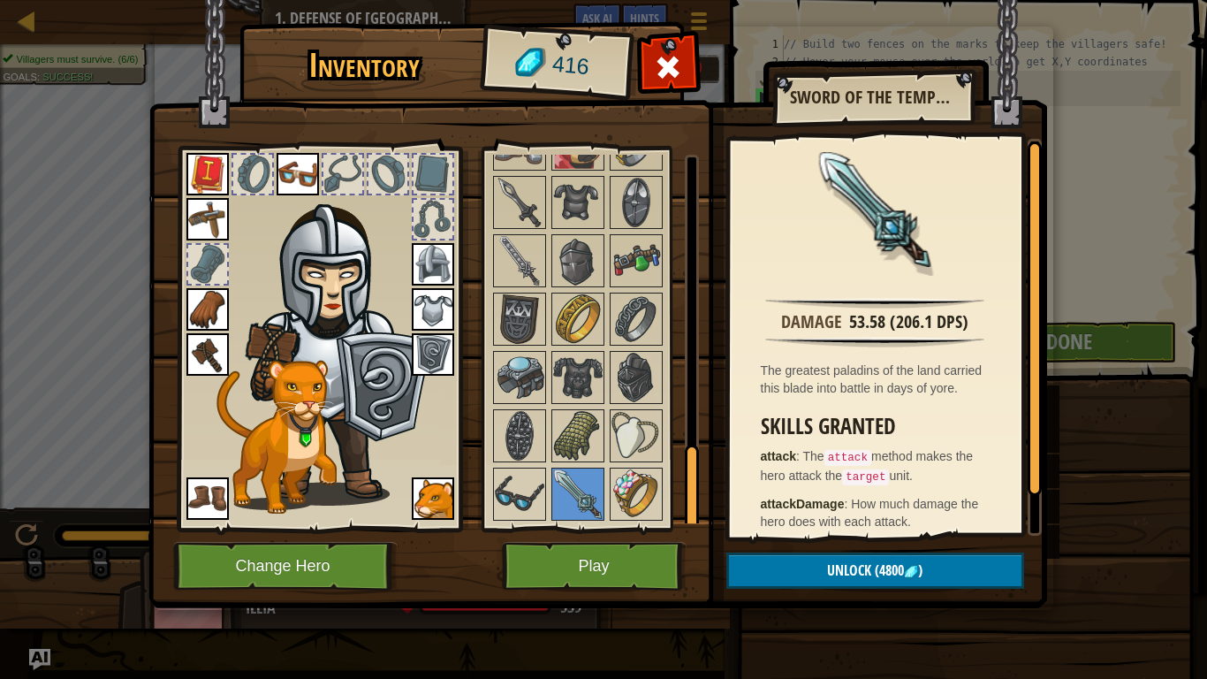
drag, startPoint x: 1031, startPoint y: 441, endPoint x: 1027, endPoint y: 334, distance: 107.0
click at [1028, 334] on div at bounding box center [1035, 318] width 14 height 354
click at [596, 382] on img at bounding box center [577, 377] width 49 height 49
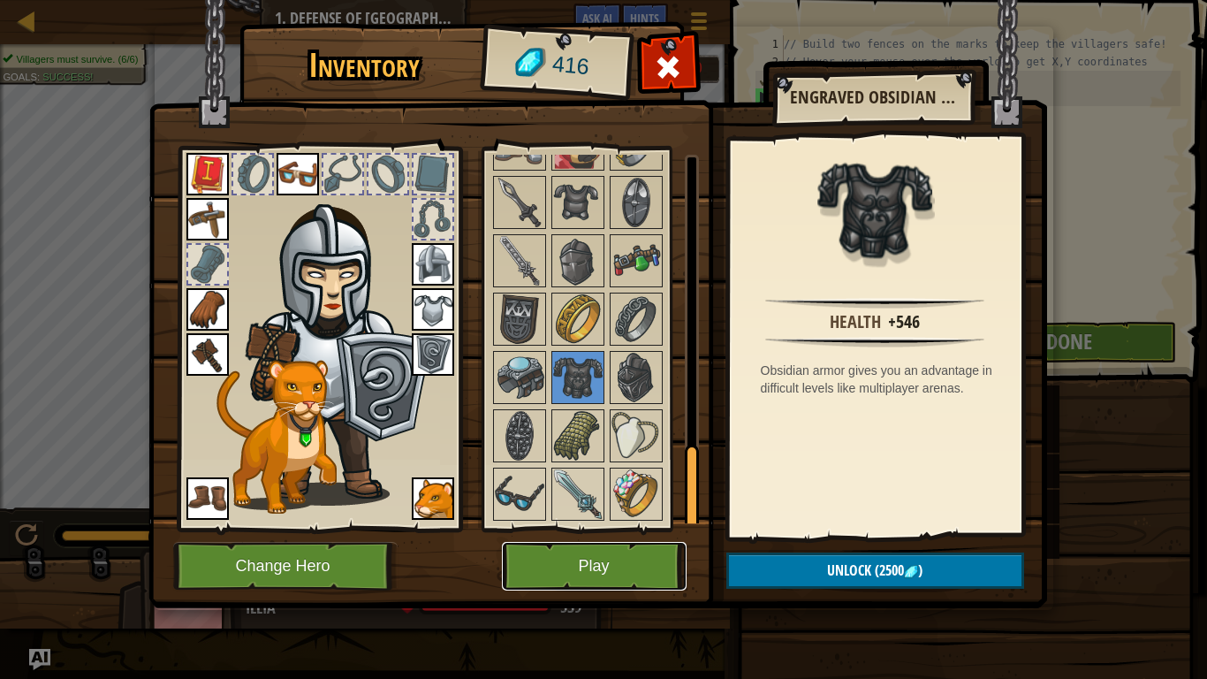
click at [597, 529] on button "Play" at bounding box center [594, 566] width 185 height 49
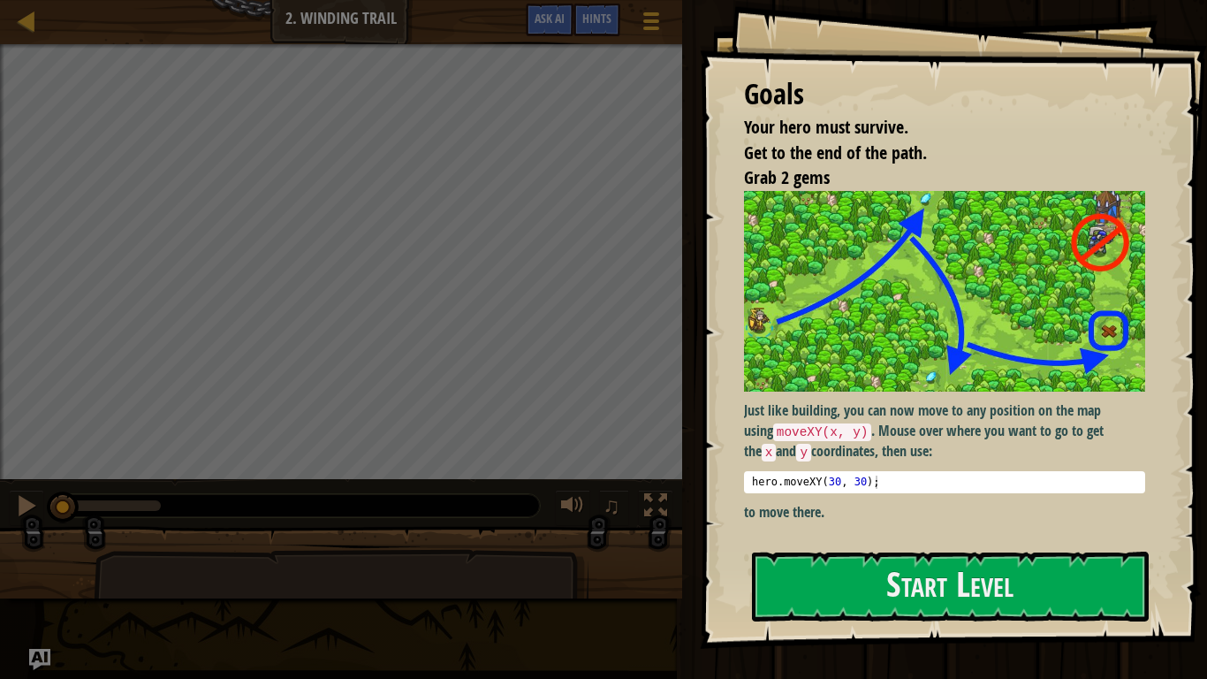
click at [888, 325] on img at bounding box center [944, 291] width 401 height 201
click at [878, 529] on button "Start Level" at bounding box center [950, 587] width 397 height 70
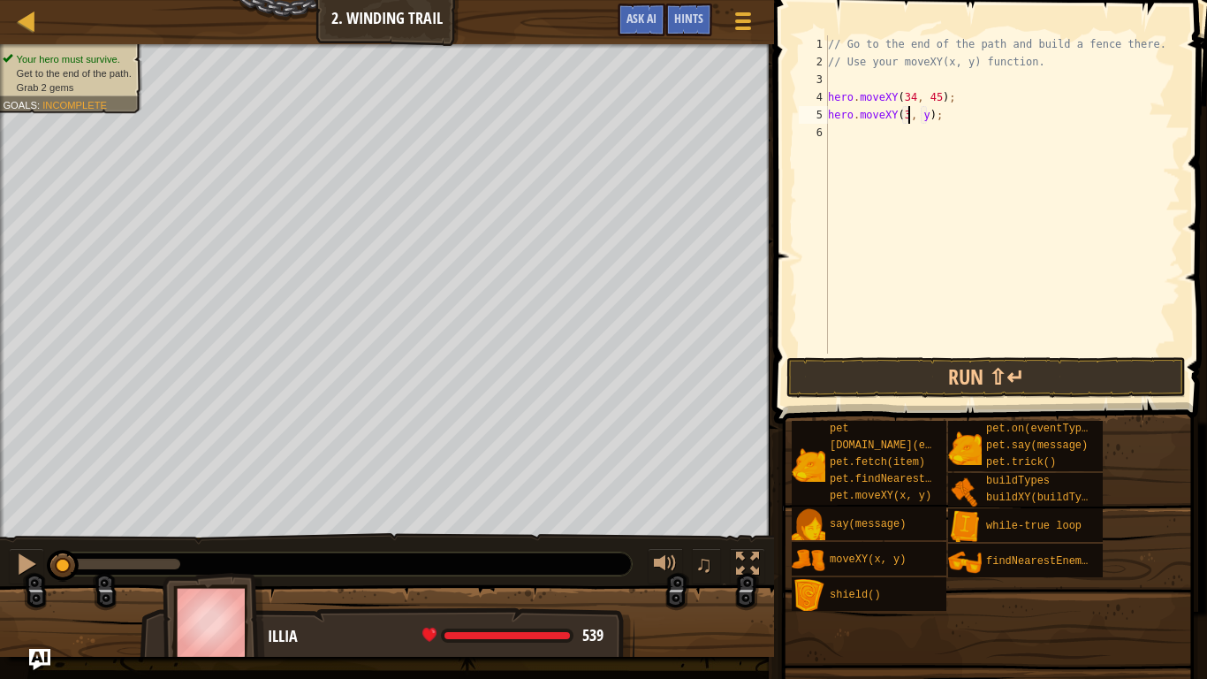
scroll to position [8, 13]
type textarea "hero.moveXY(36, 60);"
type textarea "moge"
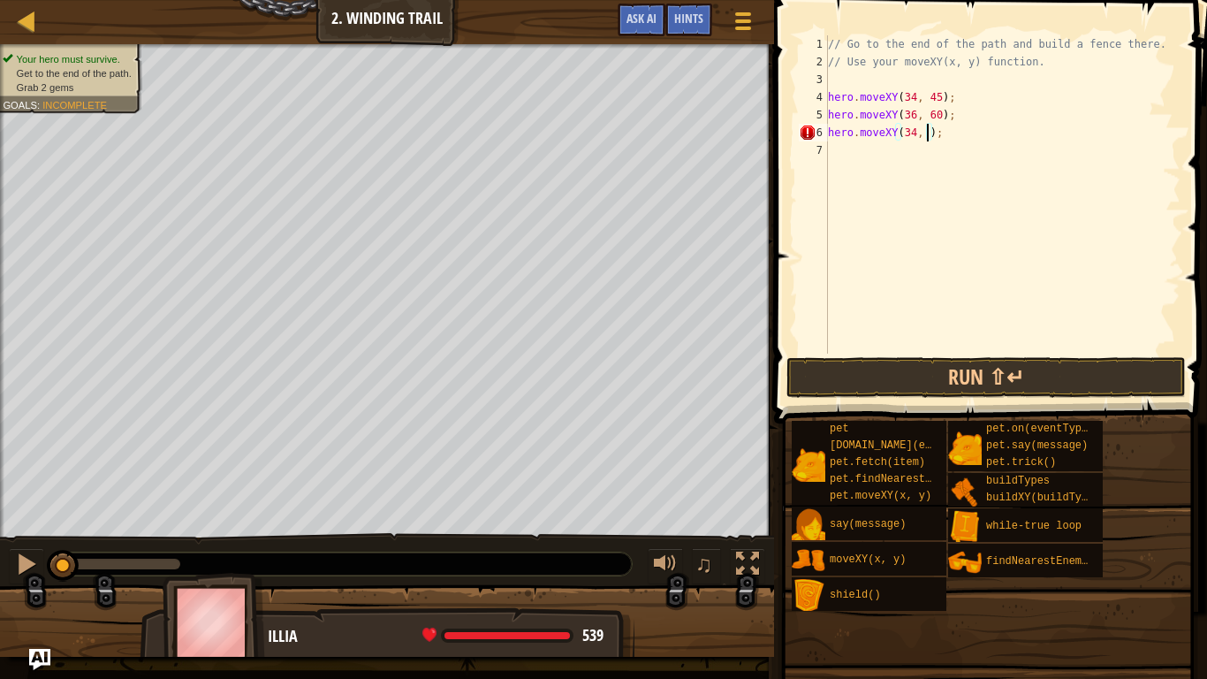
type textarea "hero.moveXY(34, 45);"
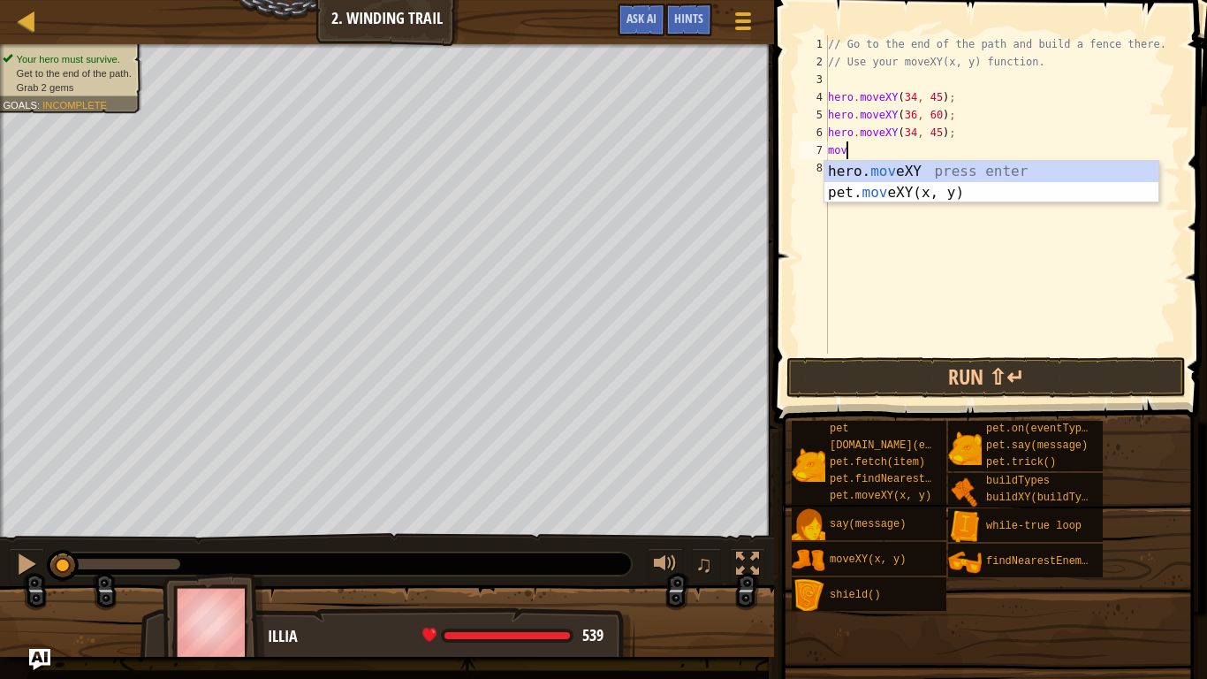
scroll to position [8, 3]
click at [903, 169] on div "hero. move XY press enter pet. move XY(x, y) press enter" at bounding box center [992, 203] width 334 height 85
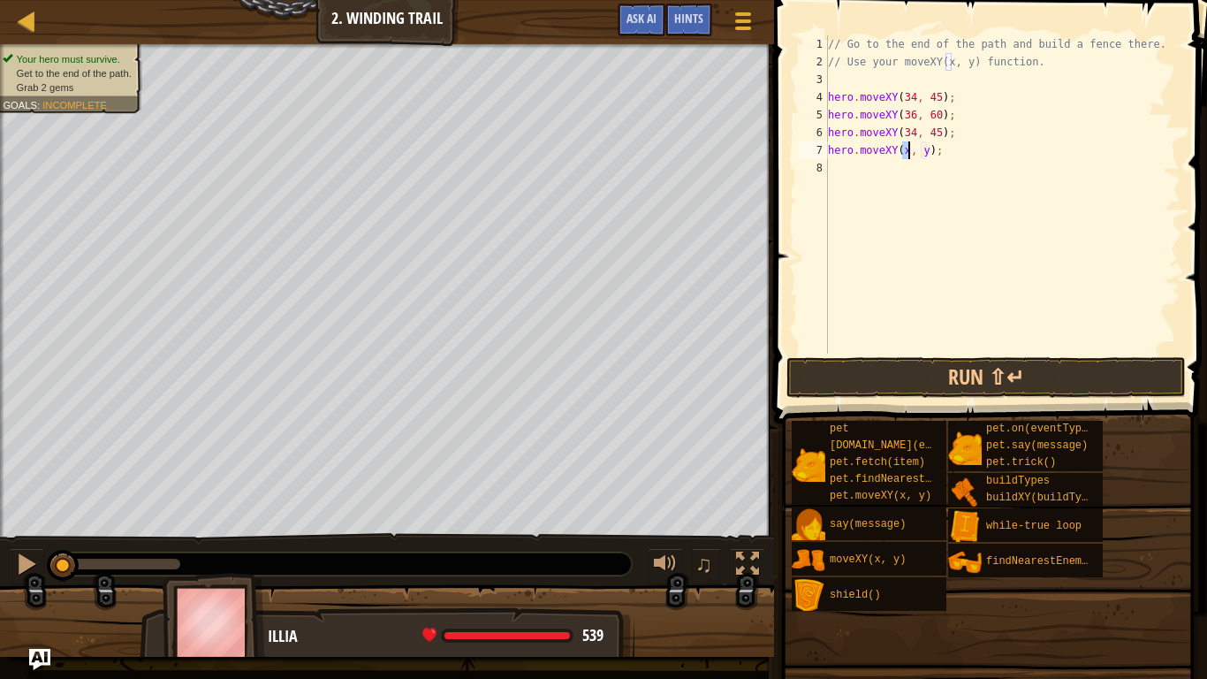
scroll to position [8, 13]
type textarea "hero.moveXY(47, 22);"
type textarea "hero.moveXY(37, 13);"
click at [889, 190] on div "// Go to the end of the path and build a fence there. // Use your moveXY(x, y) …" at bounding box center [1003, 212] width 356 height 354
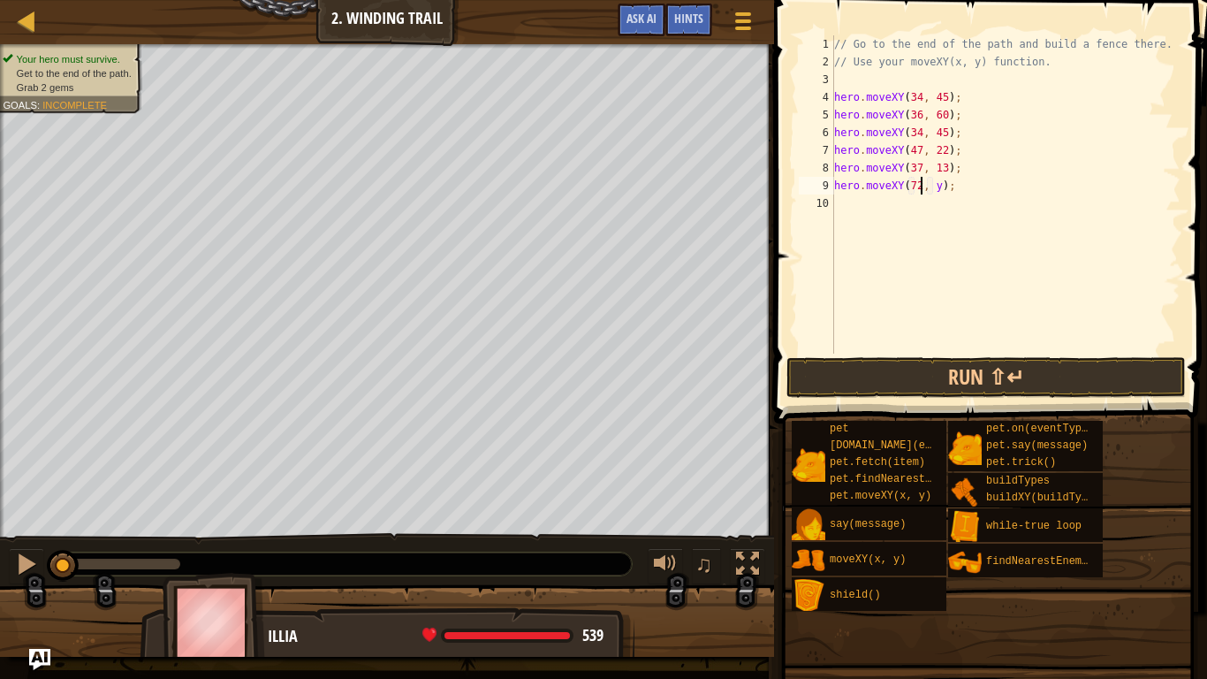
scroll to position [8, 13]
type textarea "hero.moveXY(72, 21);"
type textarea "hero.buildXY("fence", 72, 25);"
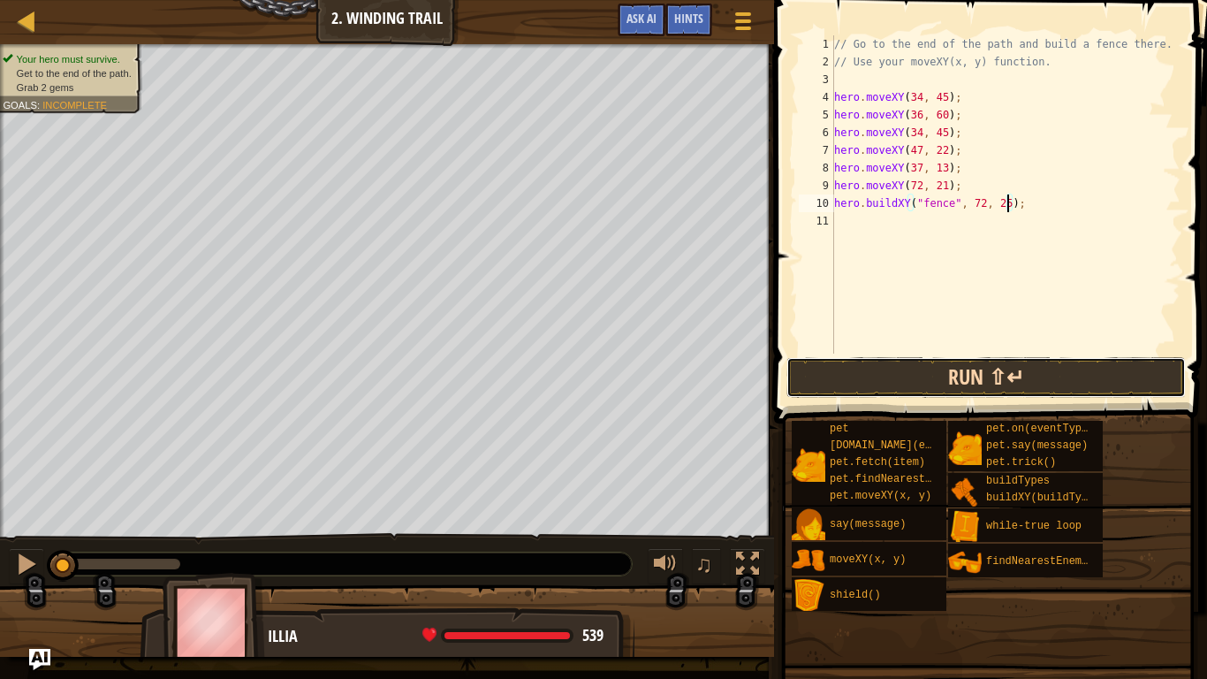
click at [916, 397] on button "Run ⇧↵" at bounding box center [986, 377] width 399 height 41
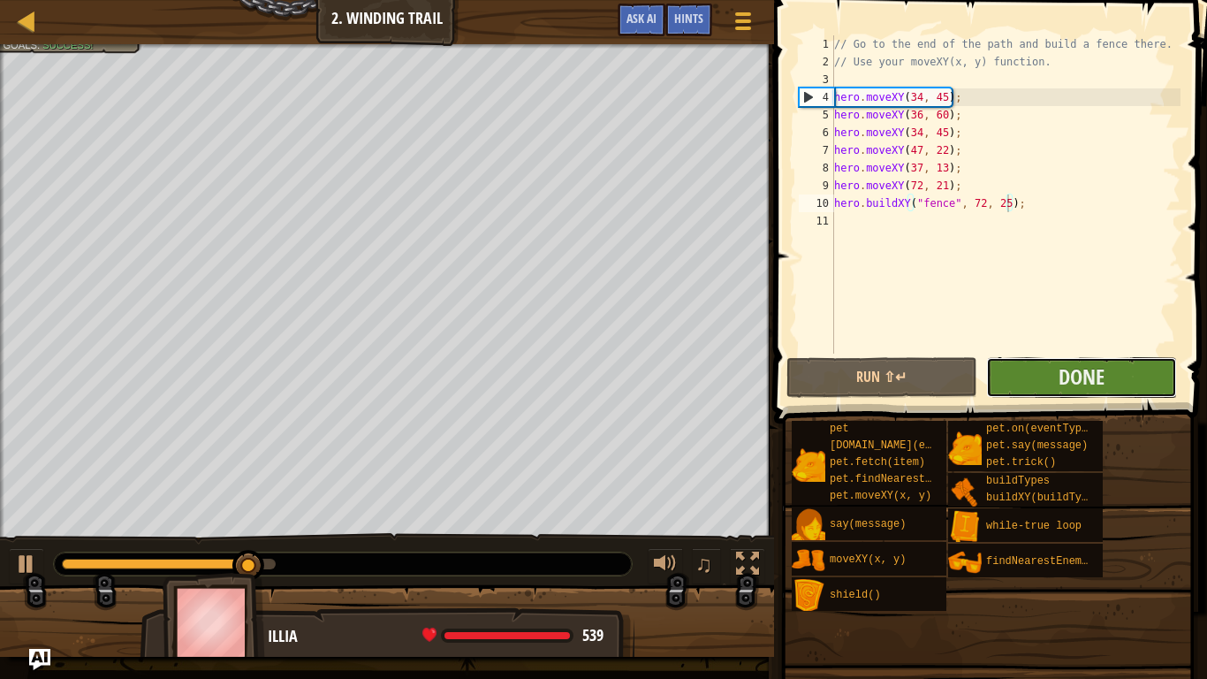
click at [1154, 383] on button "Done" at bounding box center [1081, 377] width 191 height 41
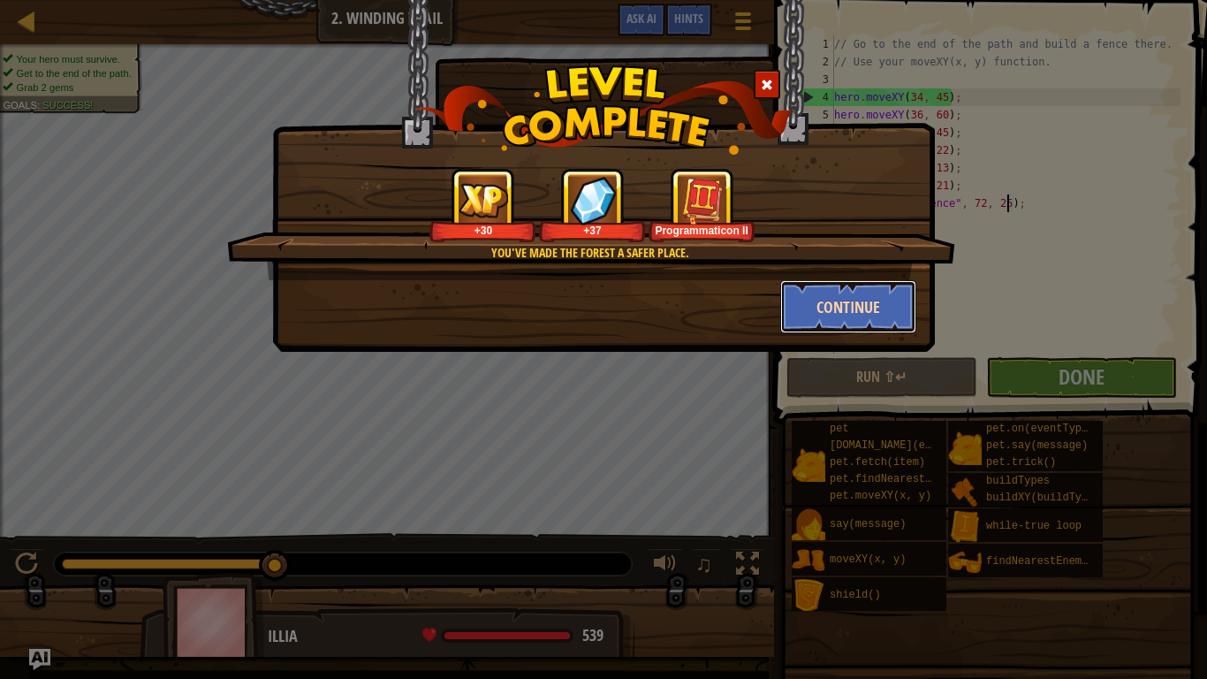
click at [859, 300] on button "Continue" at bounding box center [848, 306] width 137 height 53
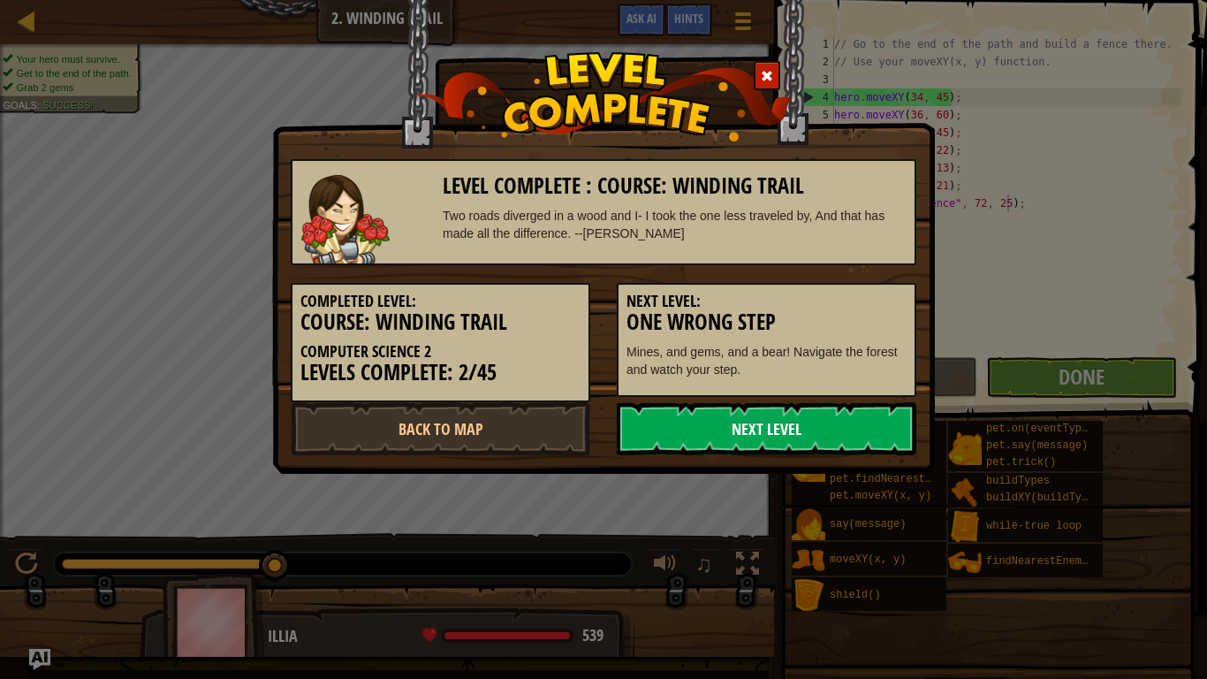
click at [799, 437] on link "Next Level" at bounding box center [767, 428] width 300 height 53
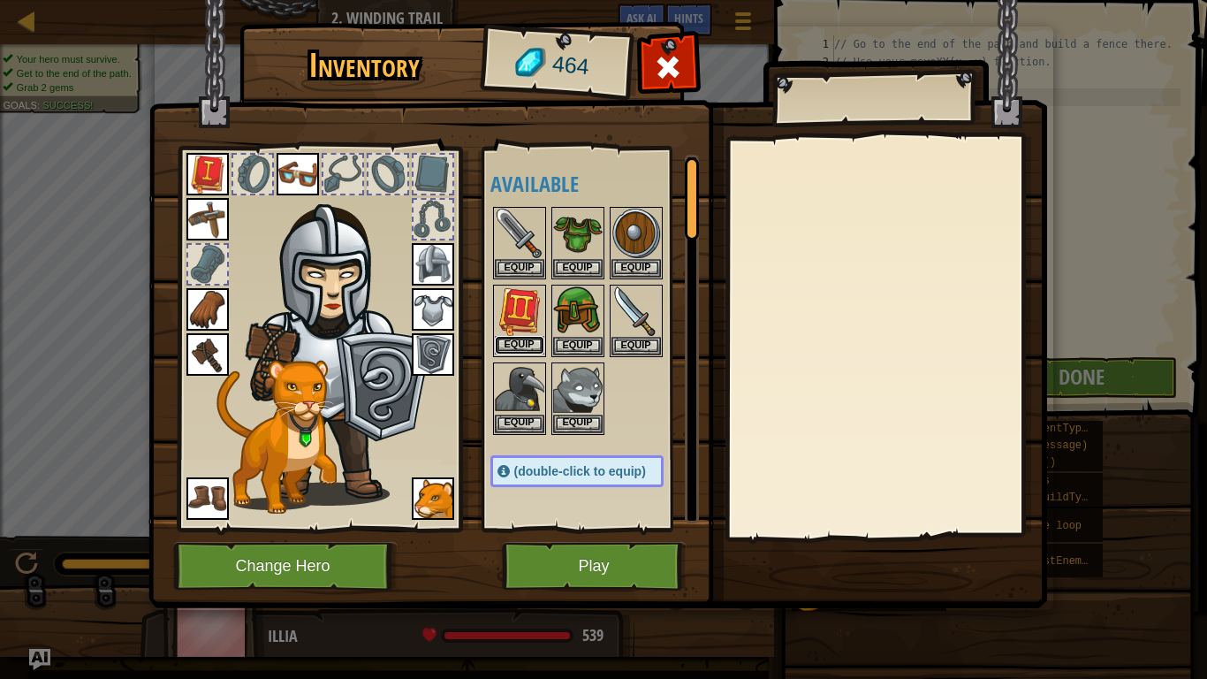
click at [524, 338] on button "Equip" at bounding box center [519, 345] width 49 height 19
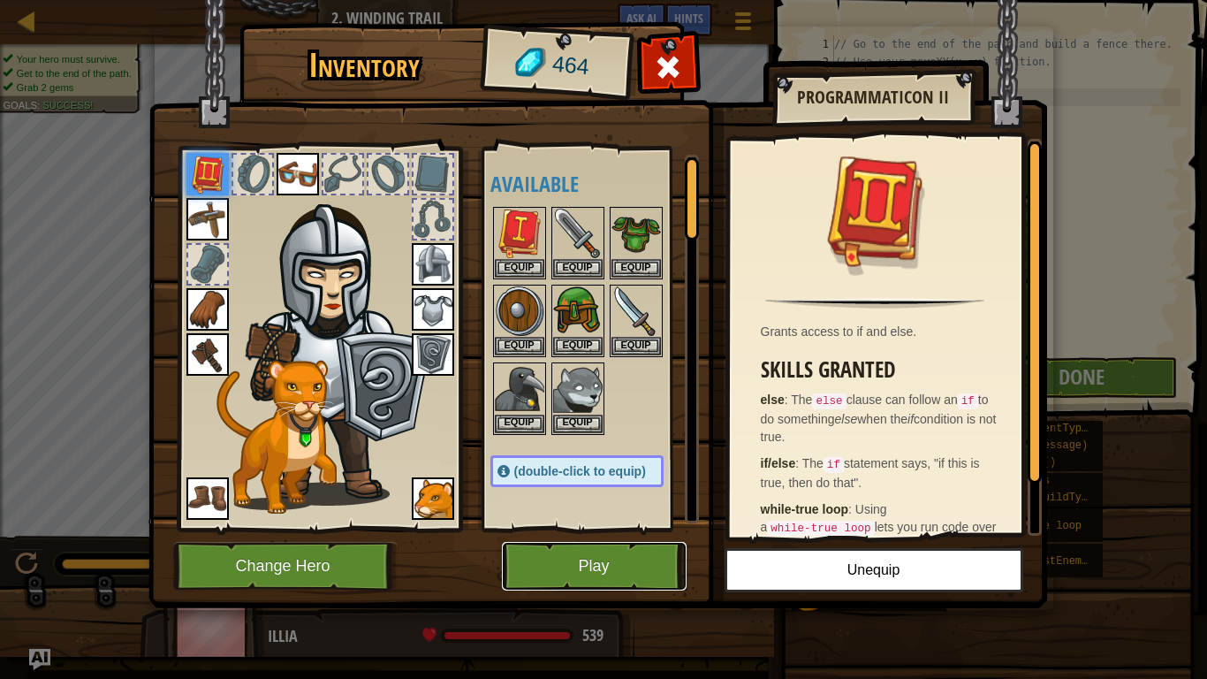
click at [606, 529] on button "Play" at bounding box center [594, 566] width 185 height 49
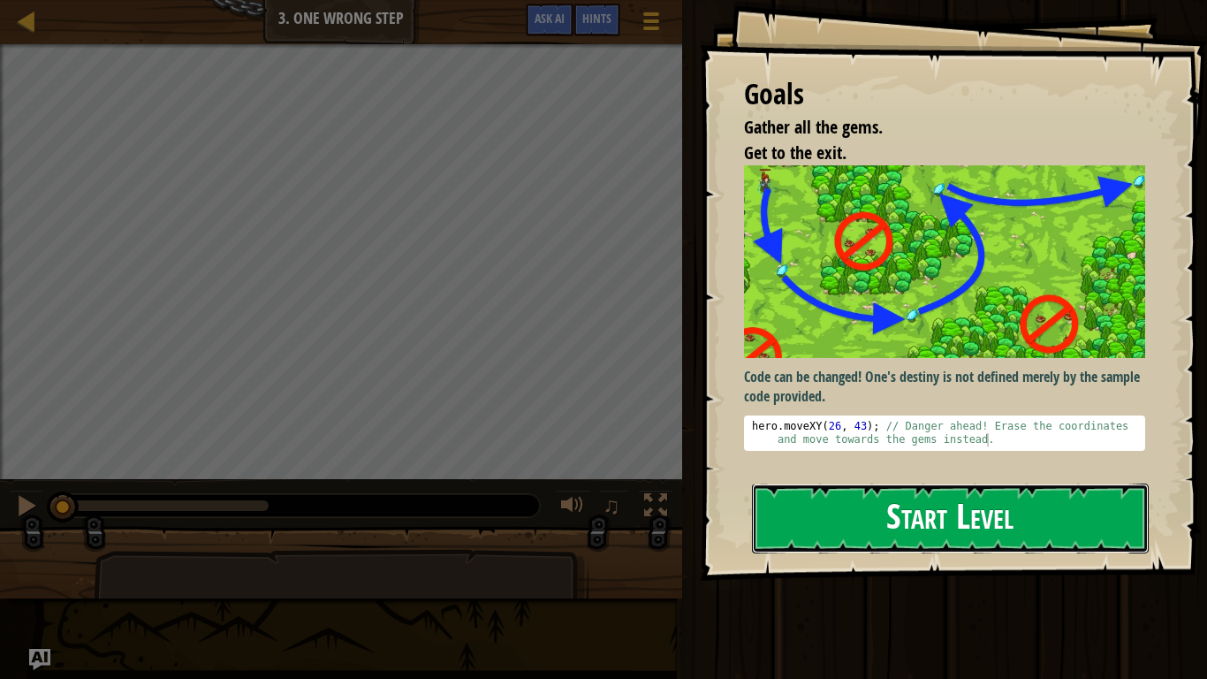
click at [855, 498] on button "Start Level" at bounding box center [950, 518] width 397 height 70
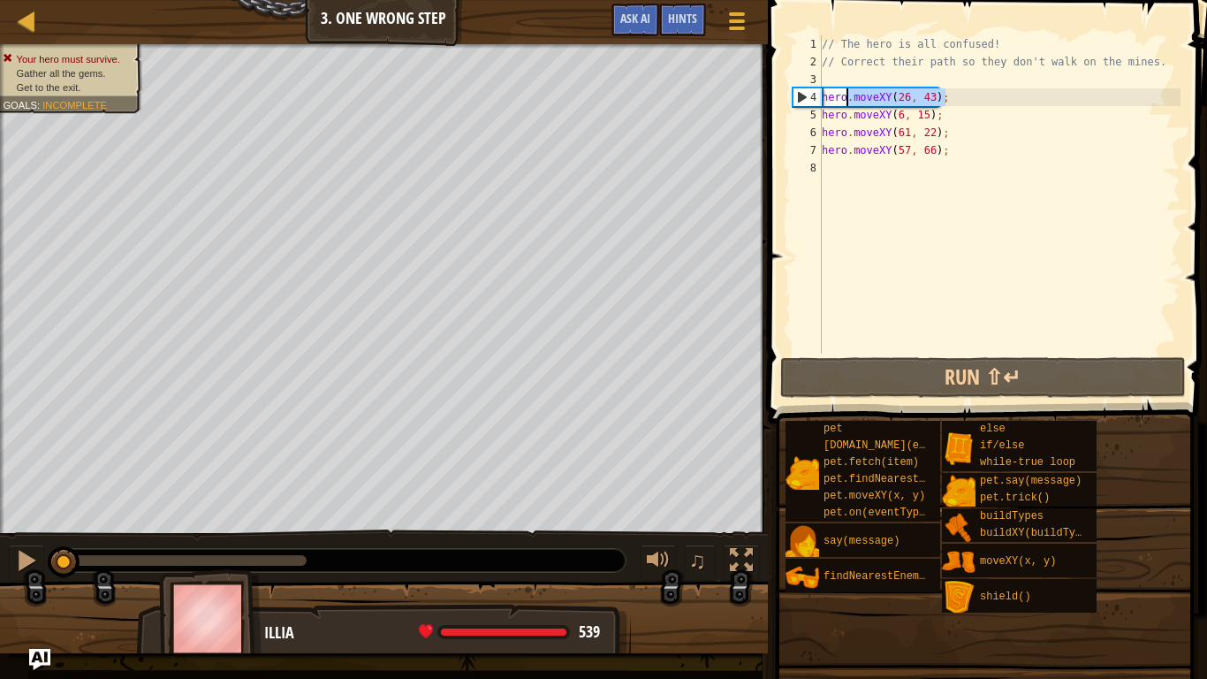
drag, startPoint x: 962, startPoint y: 99, endPoint x: 782, endPoint y: 102, distance: 179.4
click at [782, 102] on div "1 2 3 4 5 6 7 8 // The hero is all confused! // Correct their path so they don'…" at bounding box center [985, 246] width 445 height 475
type textarea "hero.moveXY(26, 43);"
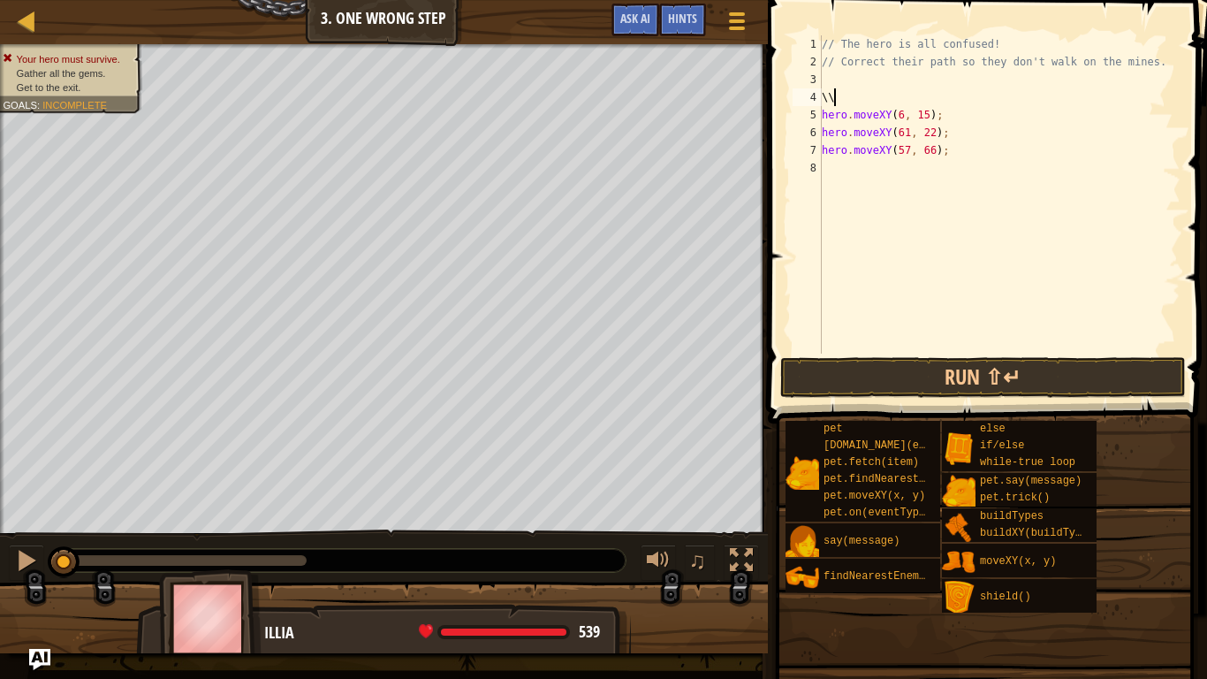
scroll to position [8, 1]
type textarea "\"
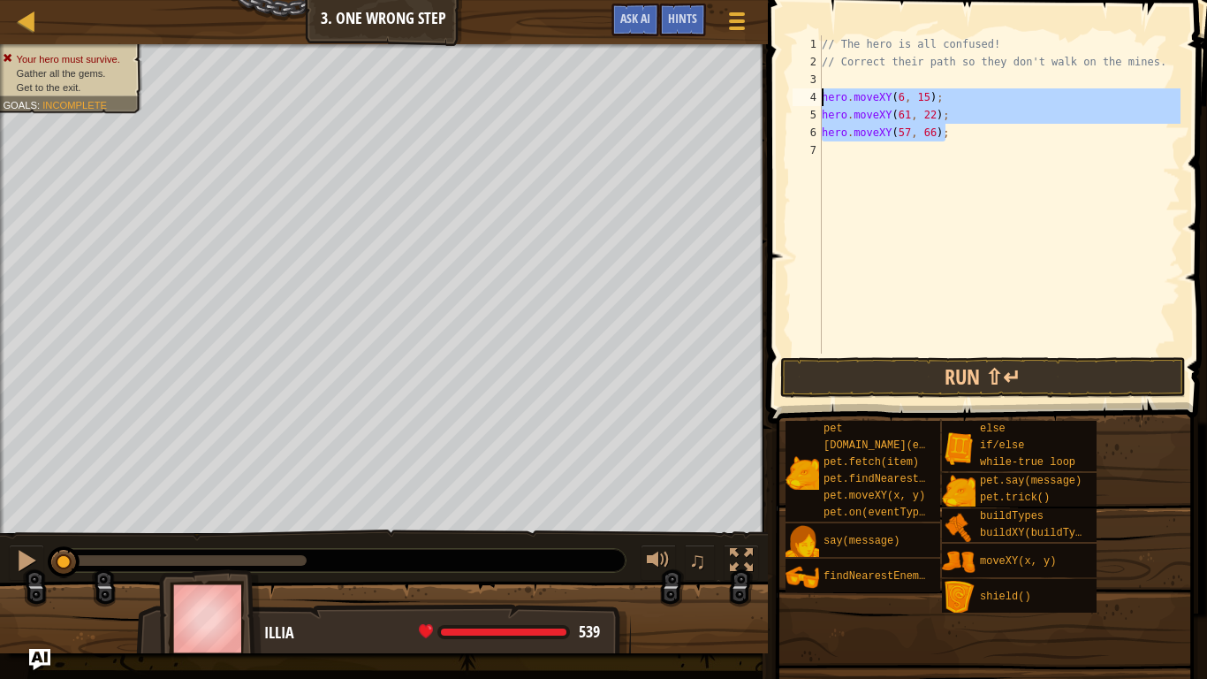
drag, startPoint x: 1015, startPoint y: 134, endPoint x: 810, endPoint y: 92, distance: 209.4
click at [810, 92] on div "1 2 3 4 5 6 7 // The hero is all confused! // Correct their path so they don't …" at bounding box center [985, 194] width 392 height 318
type textarea "hero.moveXY(6, 15); hero.moveXY(61, 22);"
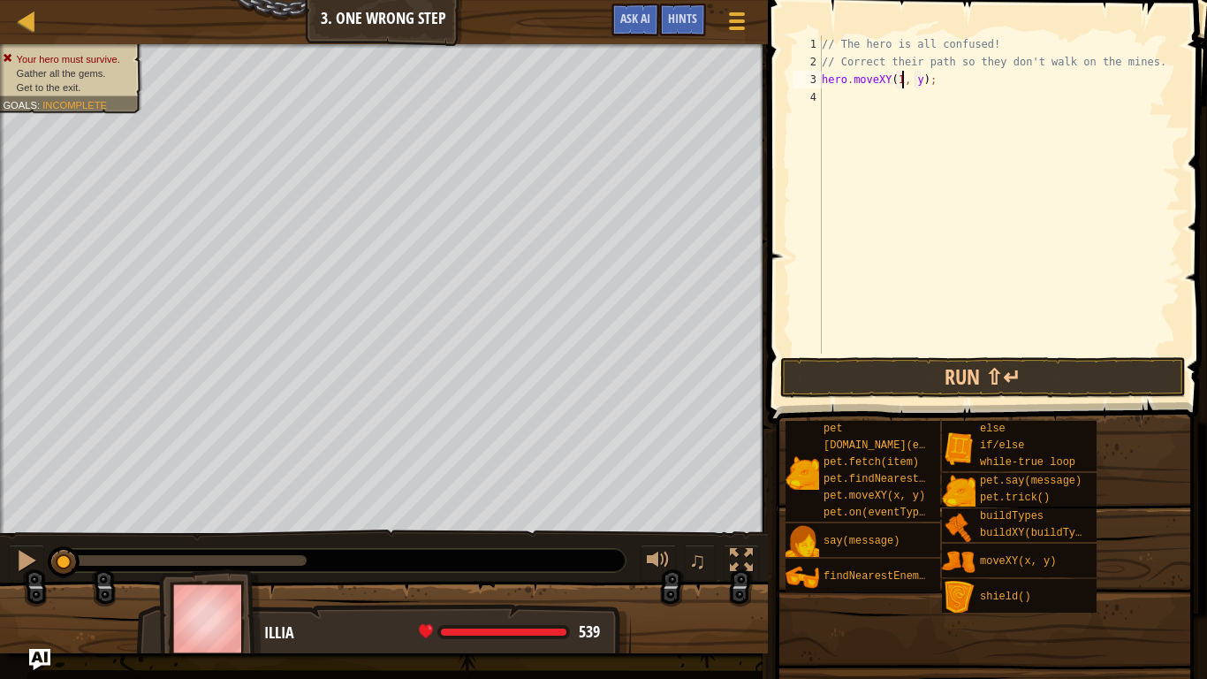
scroll to position [8, 12]
type textarea "hero.moveXY(11, 36);"
click at [855, 96] on div "// The hero is all confused! // Correct their path so they don't walk on the mi…" at bounding box center [999, 212] width 362 height 354
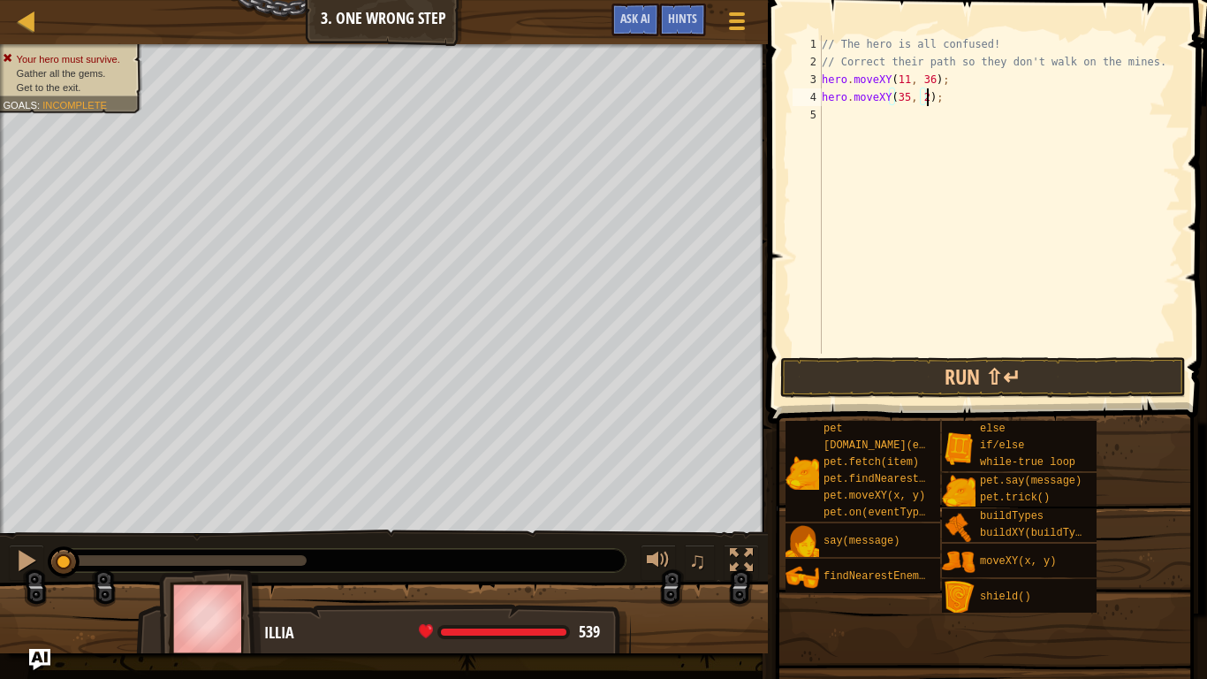
type textarea "hero.moveXY(35, 25);"
type textarea "hero.moveXY(58, 51);"
type textarea "hero.moveXY(40, 56);"
type textarea "hero.moveXY(77, 58);"
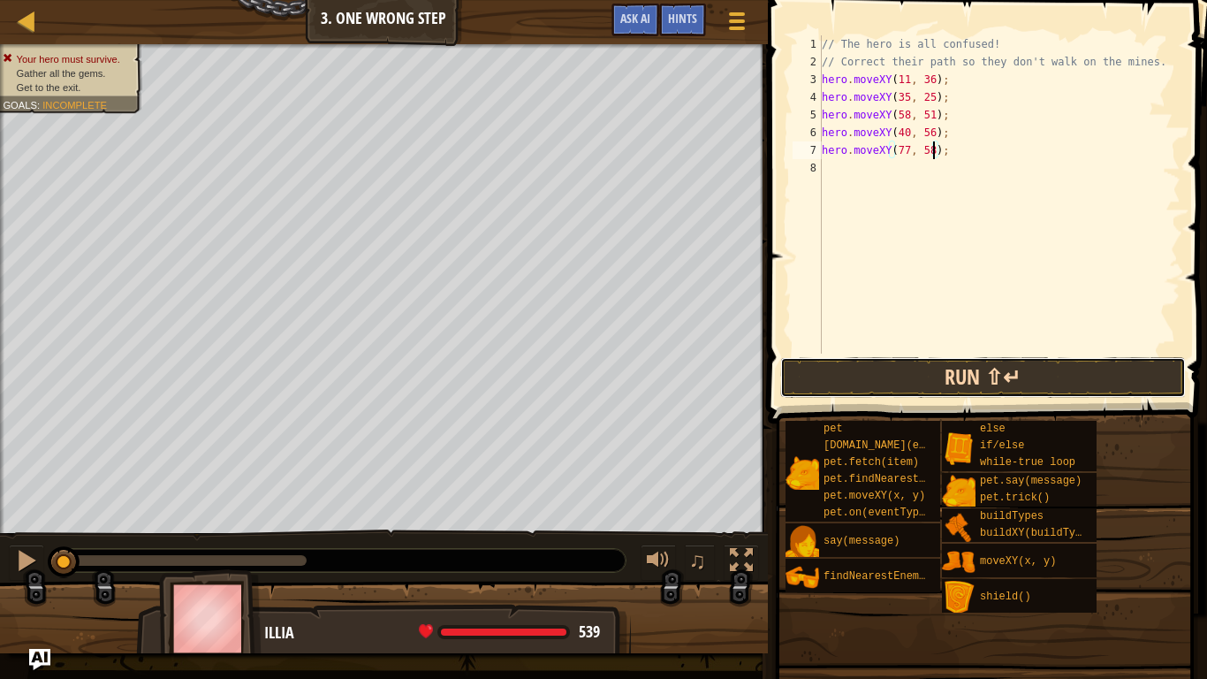
click at [874, 377] on button "Run ⇧↵" at bounding box center [983, 377] width 406 height 41
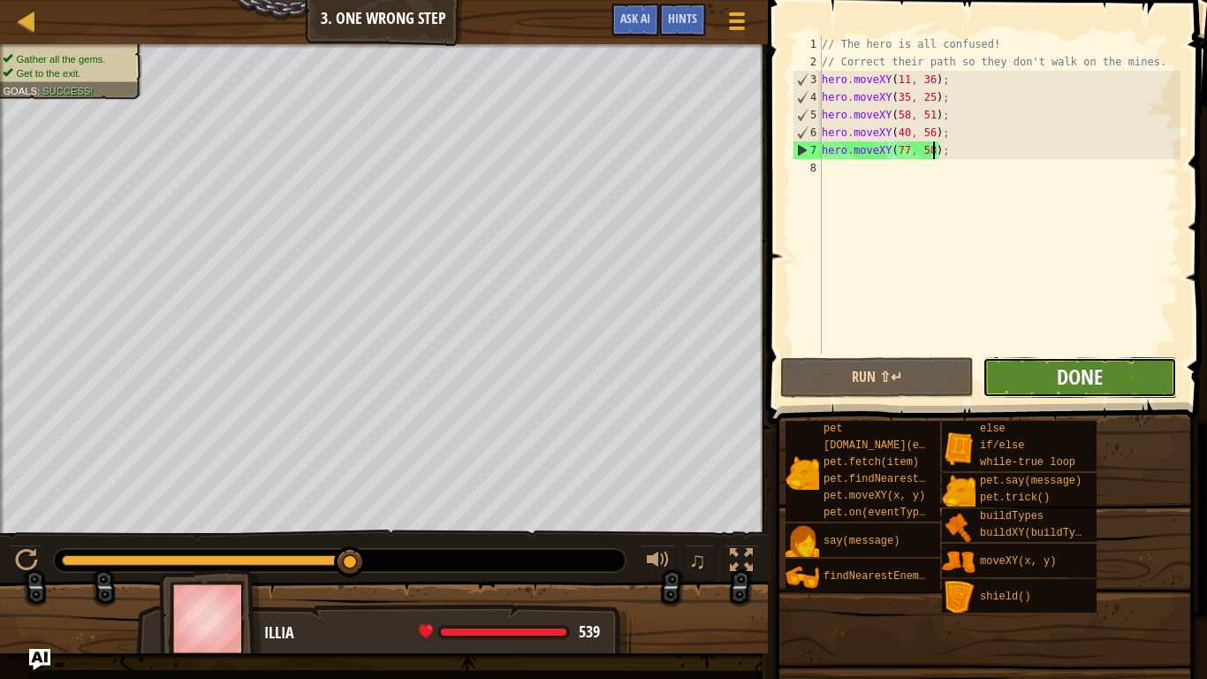
click at [1087, 384] on span "Done" at bounding box center [1080, 376] width 46 height 28
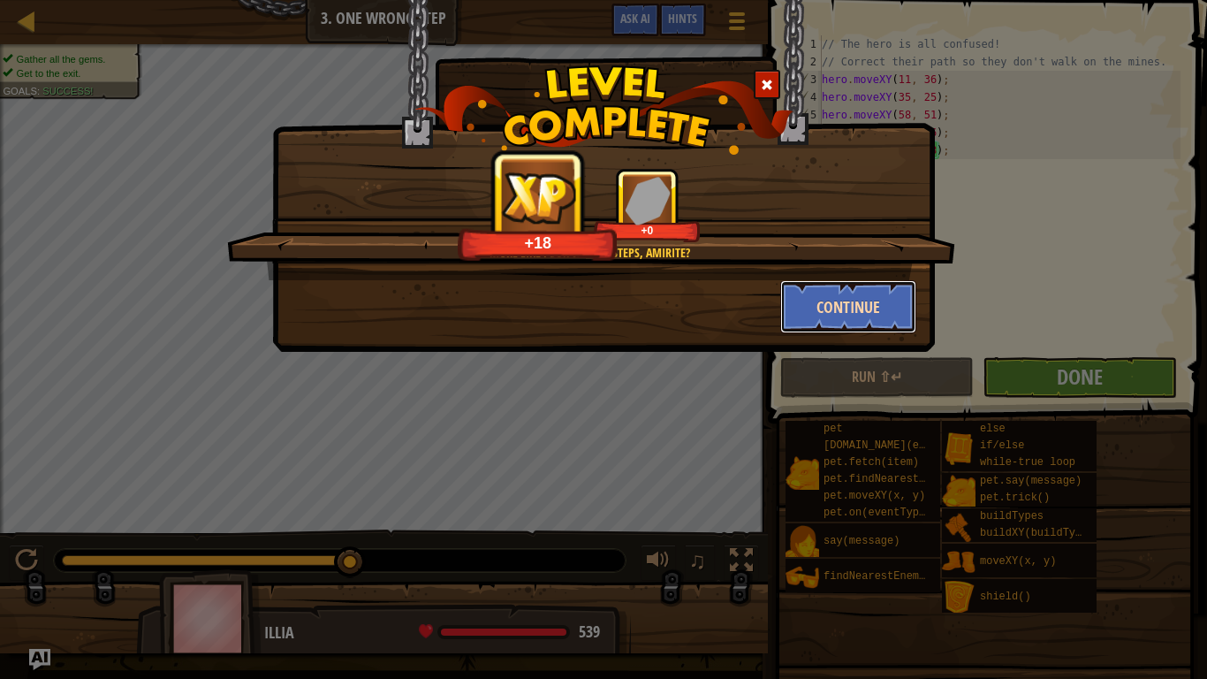
click at [807, 290] on button "Continue" at bounding box center [848, 306] width 137 height 53
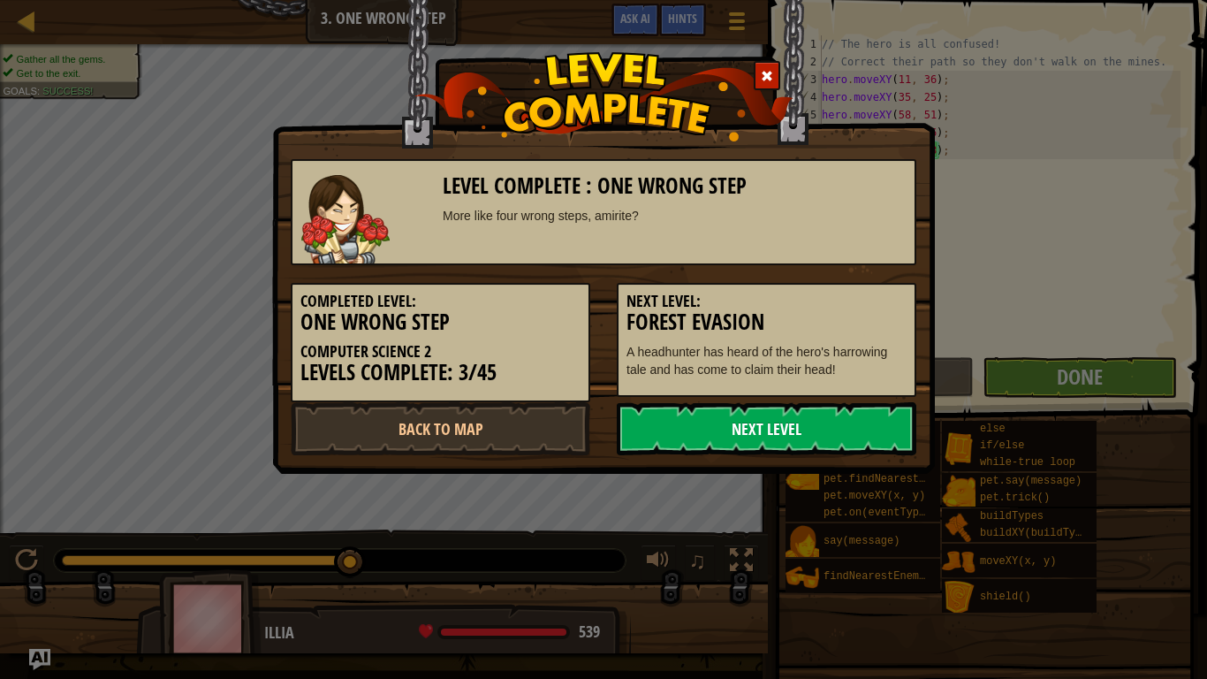
click at [815, 433] on link "Next Level" at bounding box center [767, 428] width 300 height 53
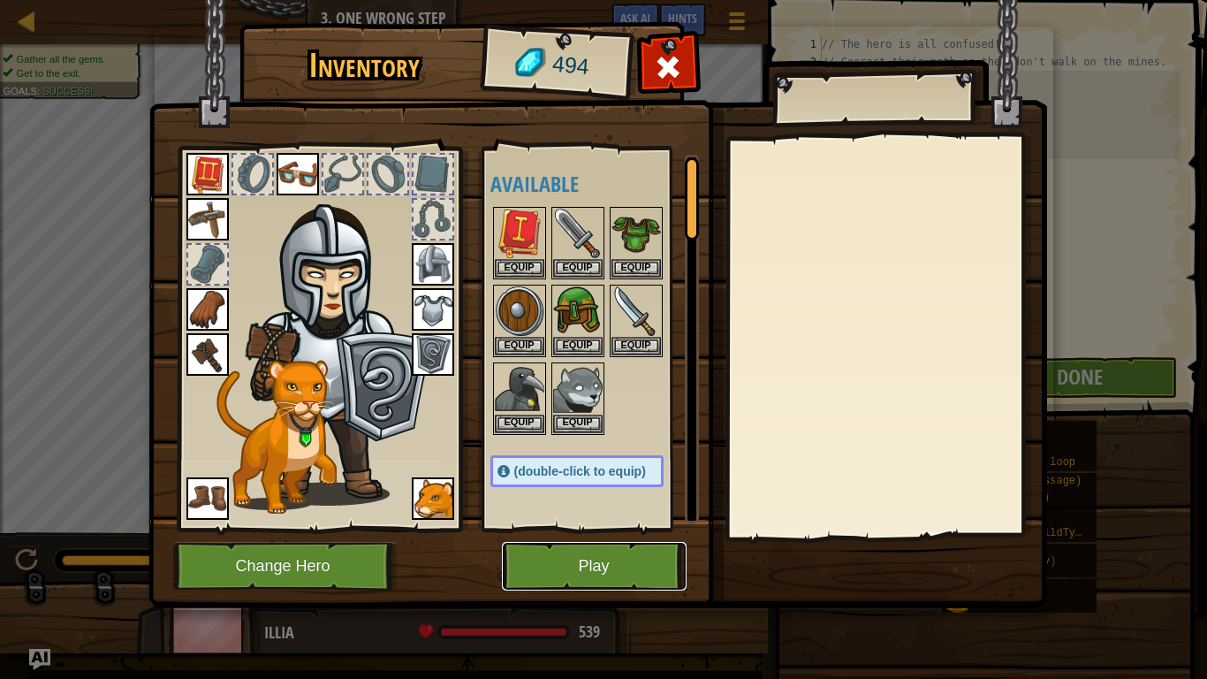
click at [563, 529] on button "Play" at bounding box center [594, 566] width 185 height 49
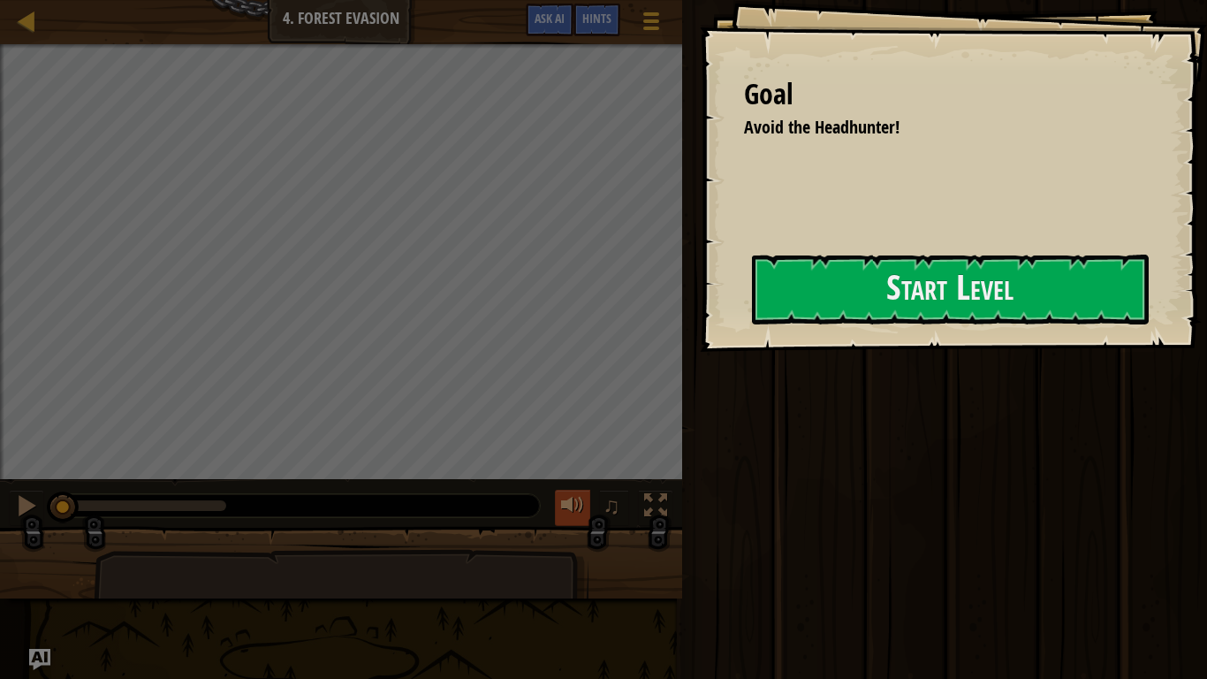
click at [568, 512] on div at bounding box center [572, 505] width 23 height 23
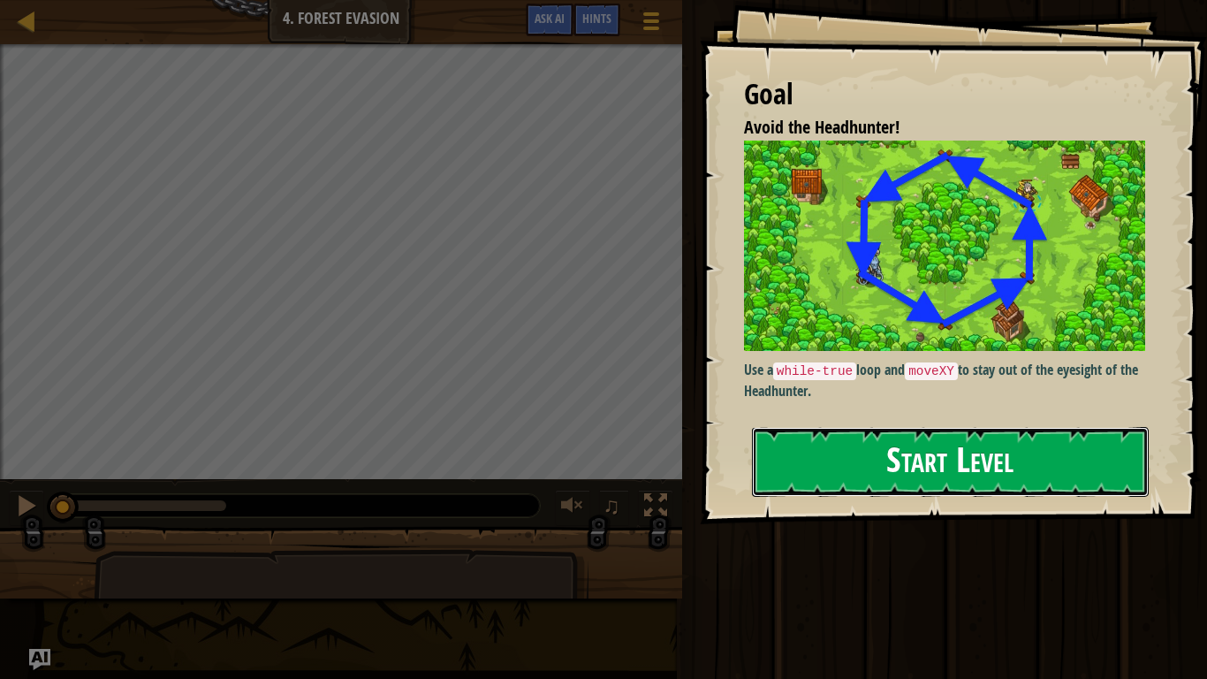
click at [778, 463] on button "Start Level" at bounding box center [950, 462] width 397 height 70
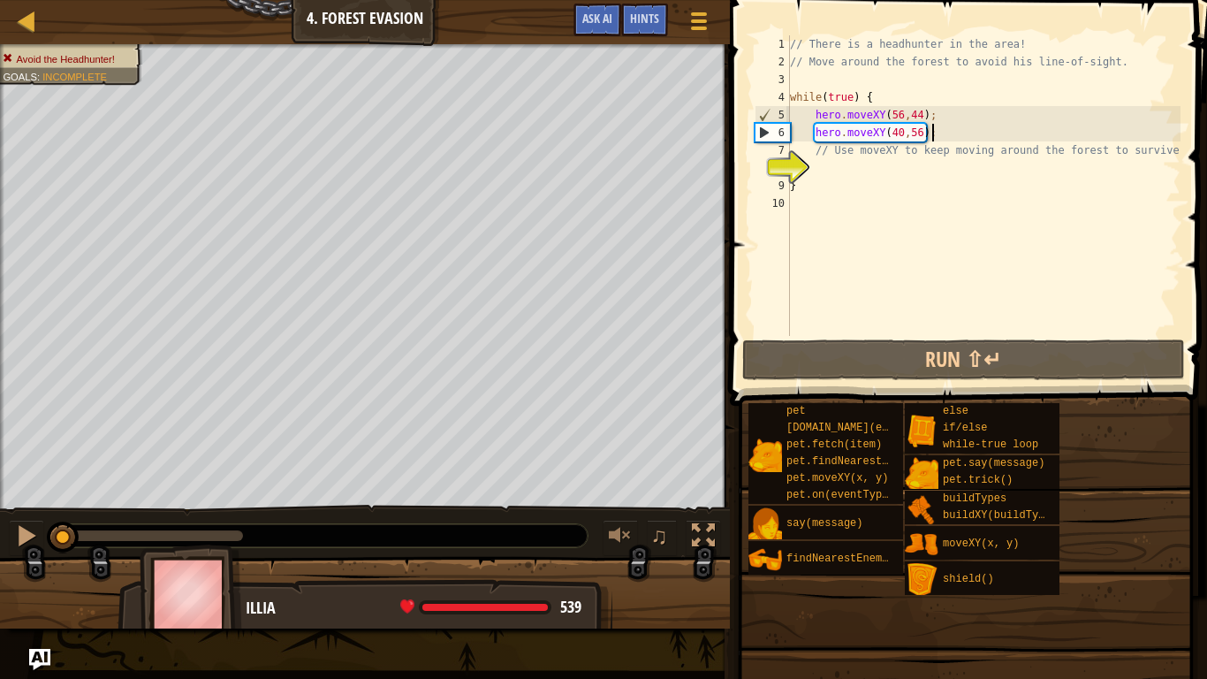
click at [933, 133] on div "// There is a headhunter in the area! // Move around the forest to avoid his li…" at bounding box center [984, 203] width 394 height 336
click at [920, 133] on div "// There is a headhunter in the area! // Move around the forest to avoid his li…" at bounding box center [984, 203] width 394 height 336
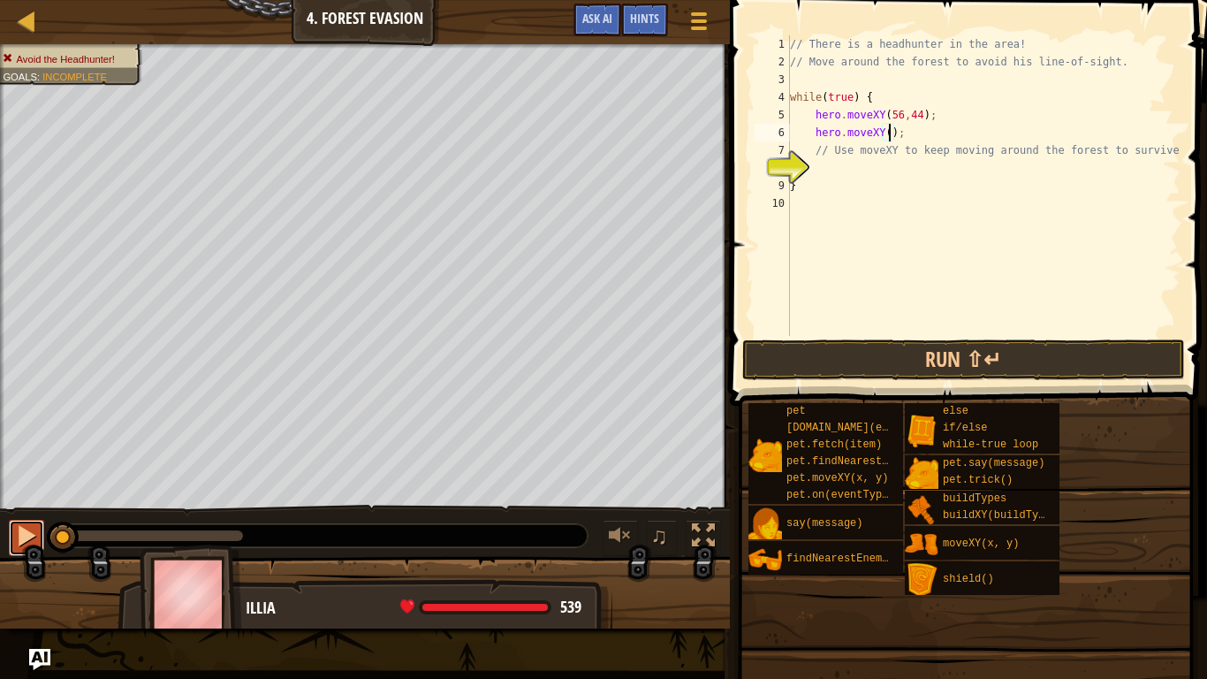
click at [21, 529] on div at bounding box center [26, 535] width 23 height 23
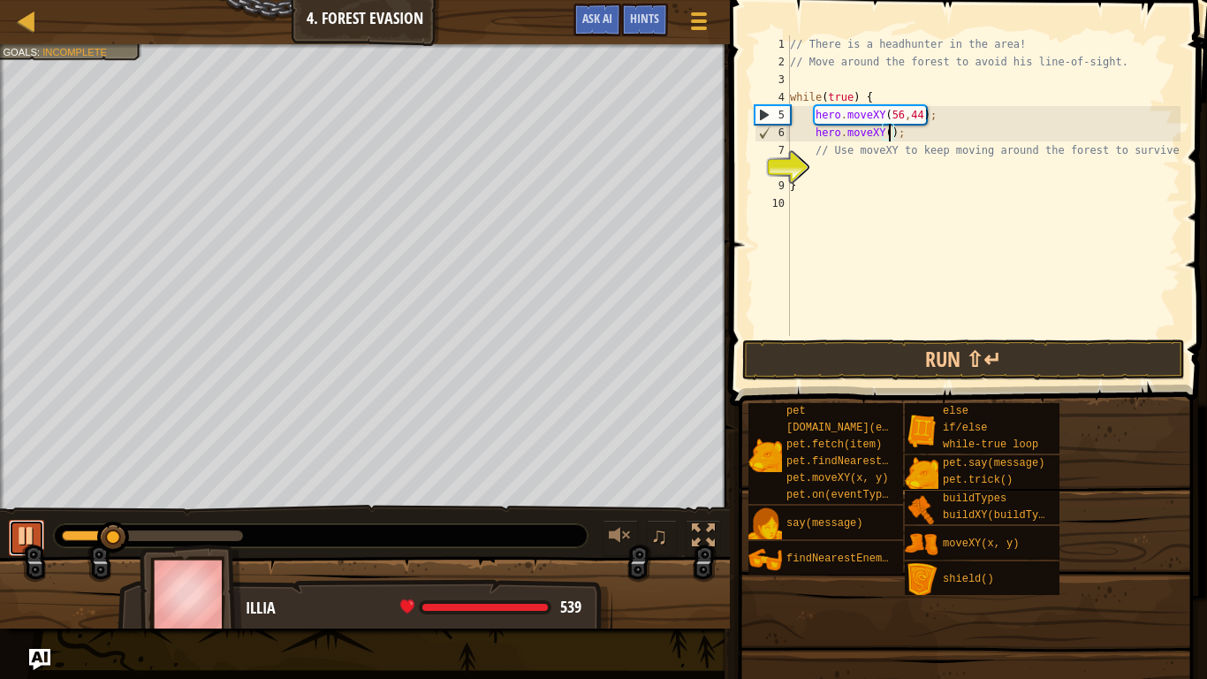
click at [21, 529] on div at bounding box center [26, 535] width 23 height 23
click at [917, 118] on div "// There is a headhunter in the area! // Move around the forest to avoid his li…" at bounding box center [984, 203] width 394 height 336
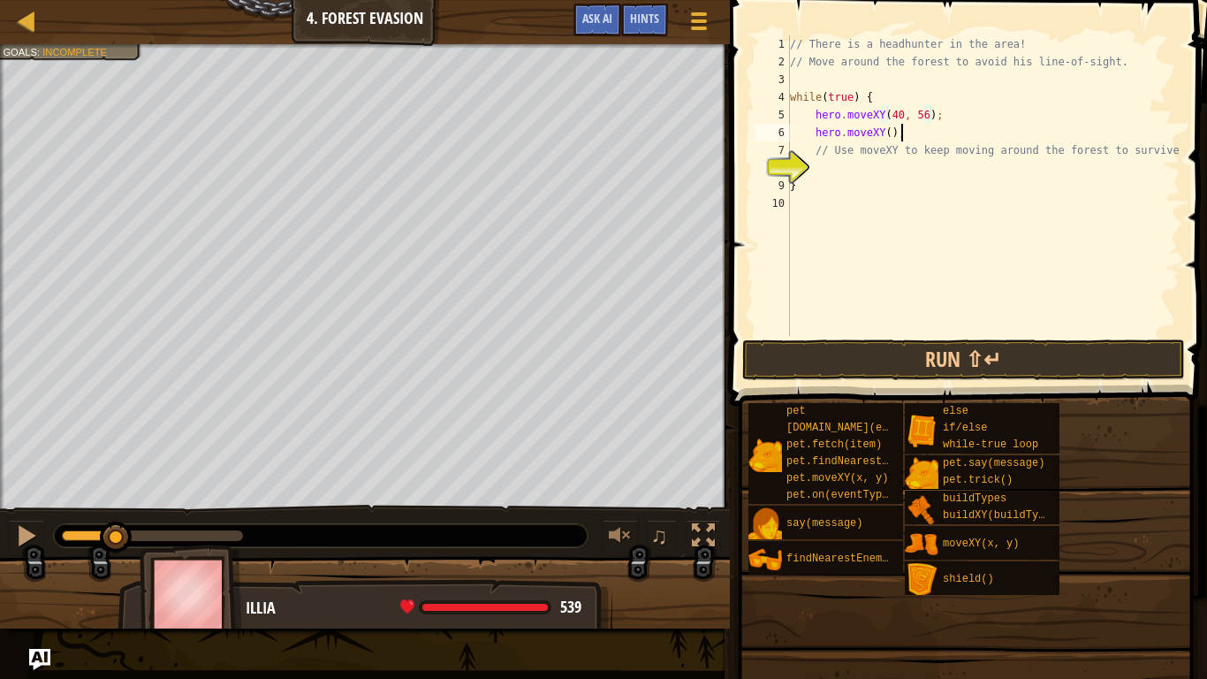
scroll to position [8, 15]
type textarea "hero.moveXY(24,44);"
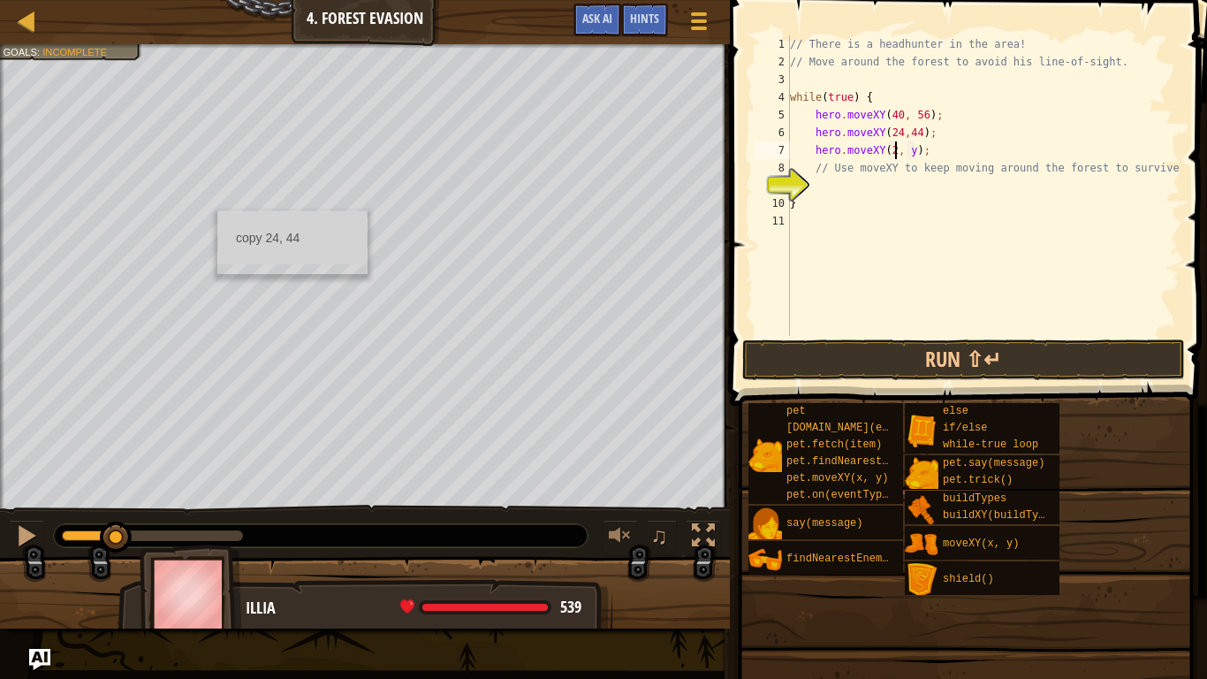
scroll to position [8, 16]
type textarea "hero.moveXY(24, 24);"
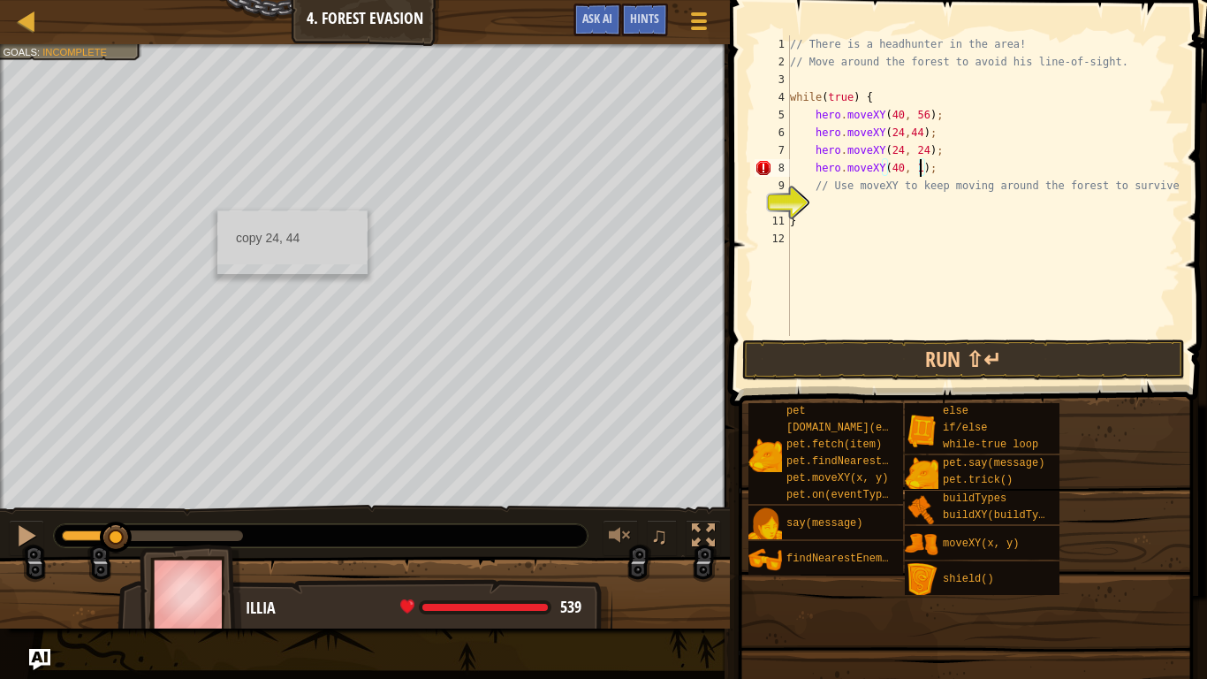
type textarea "hero.moveXY(40, 12);"
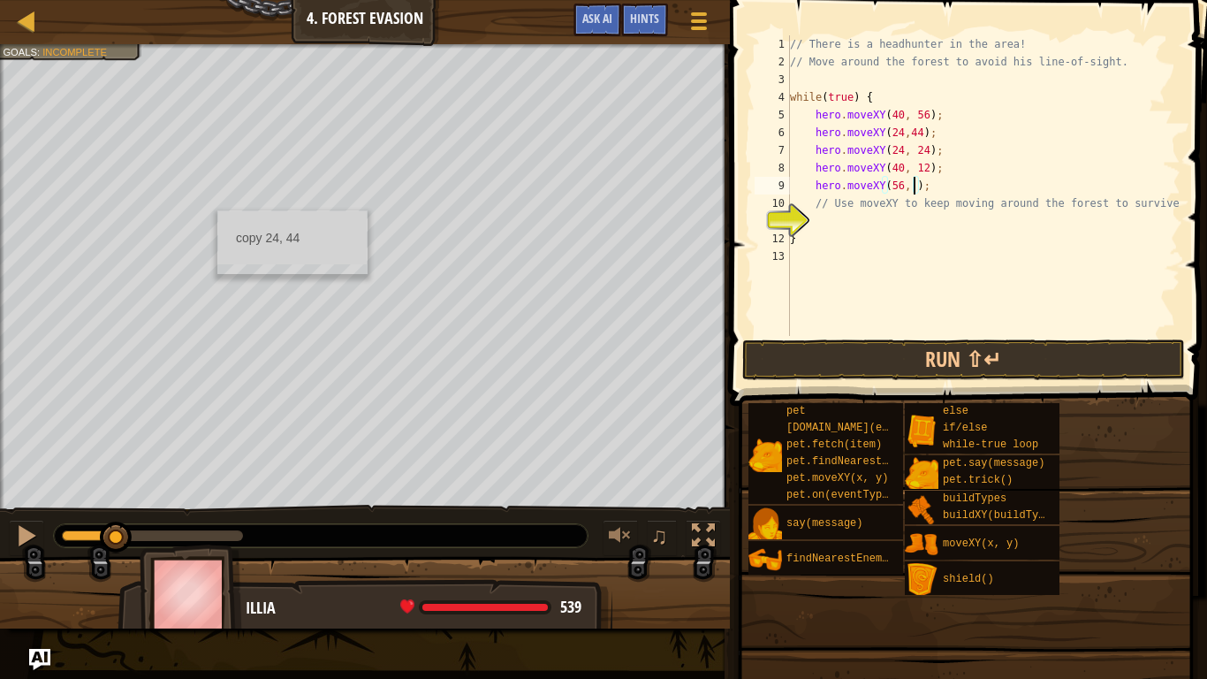
type textarea "hero.moveXY(56, 24);"
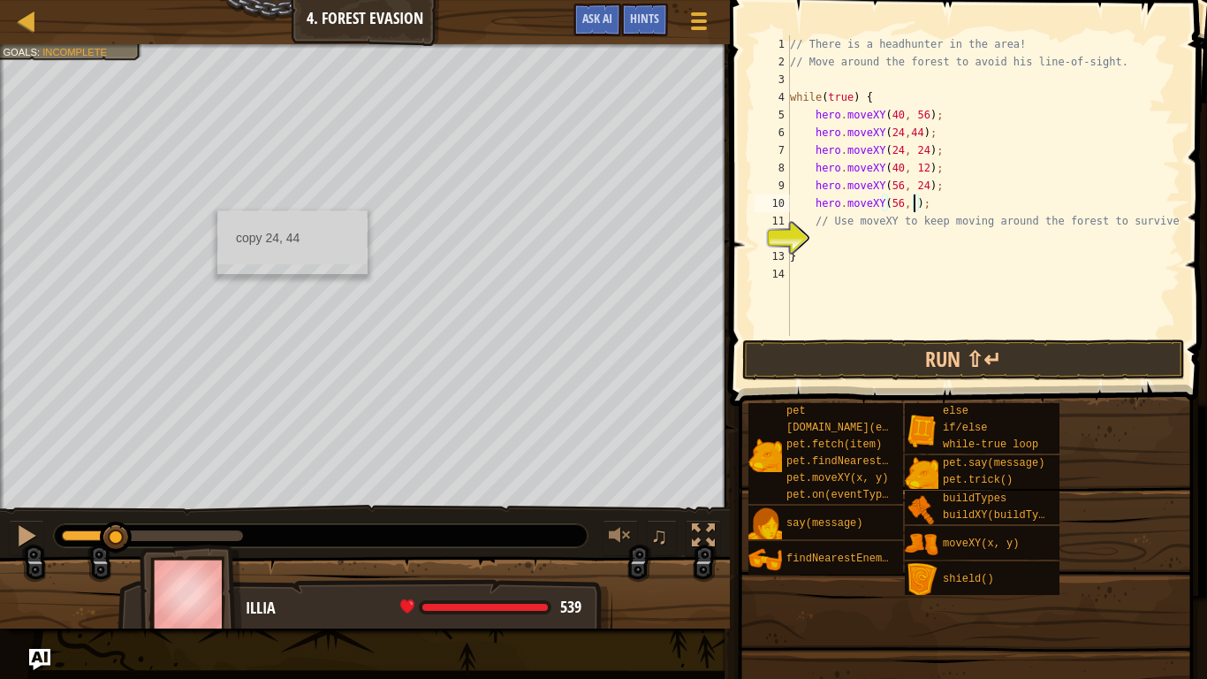
type textarea "hero.moveXY(56, 44);"
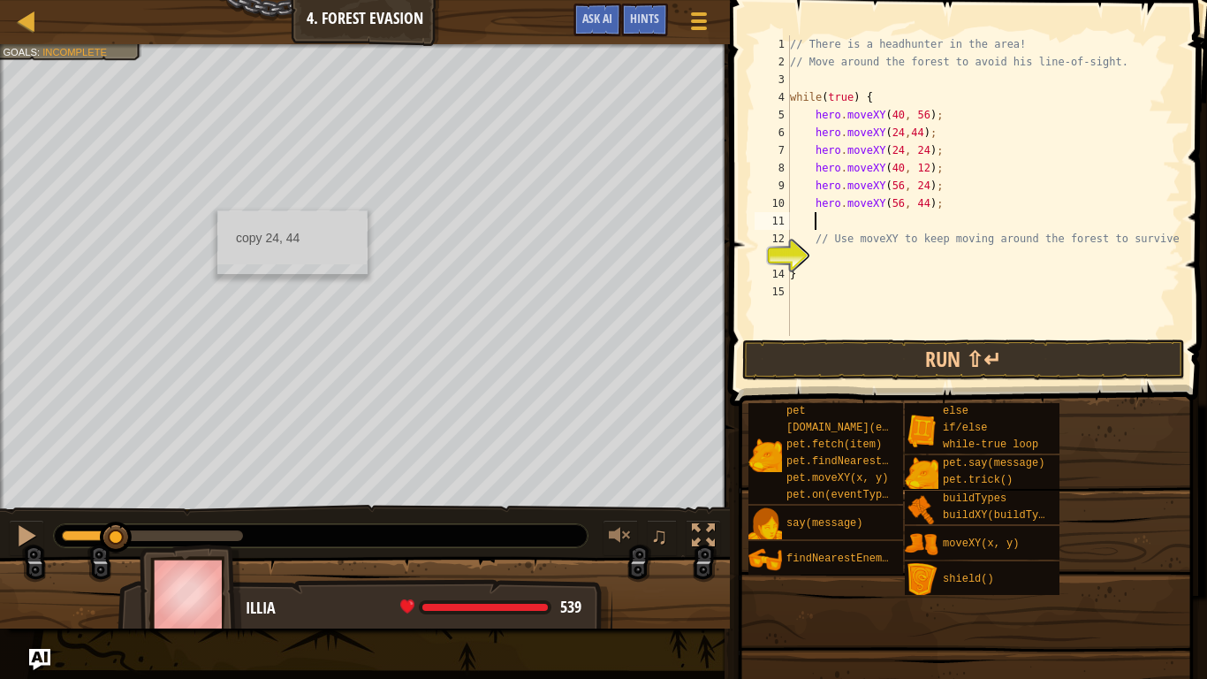
scroll to position [8, 0]
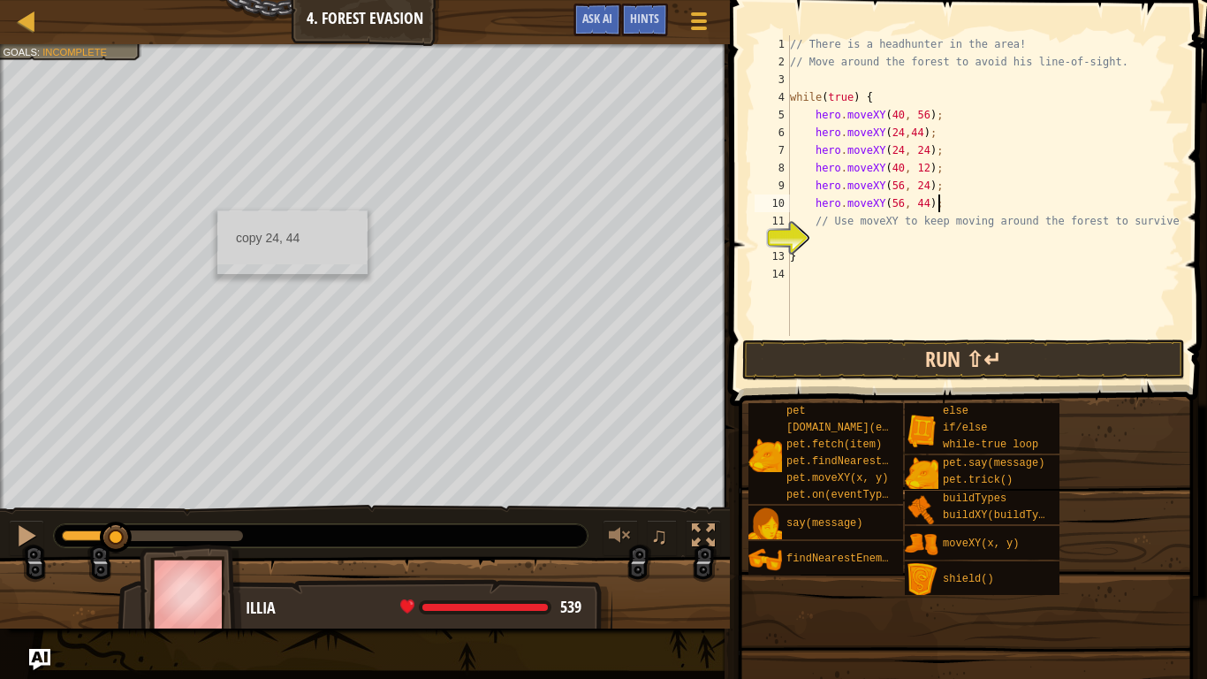
type textarea "hero.moveXY(56, 44);"
click at [806, 360] on button "Run ⇧↵" at bounding box center [963, 359] width 443 height 41
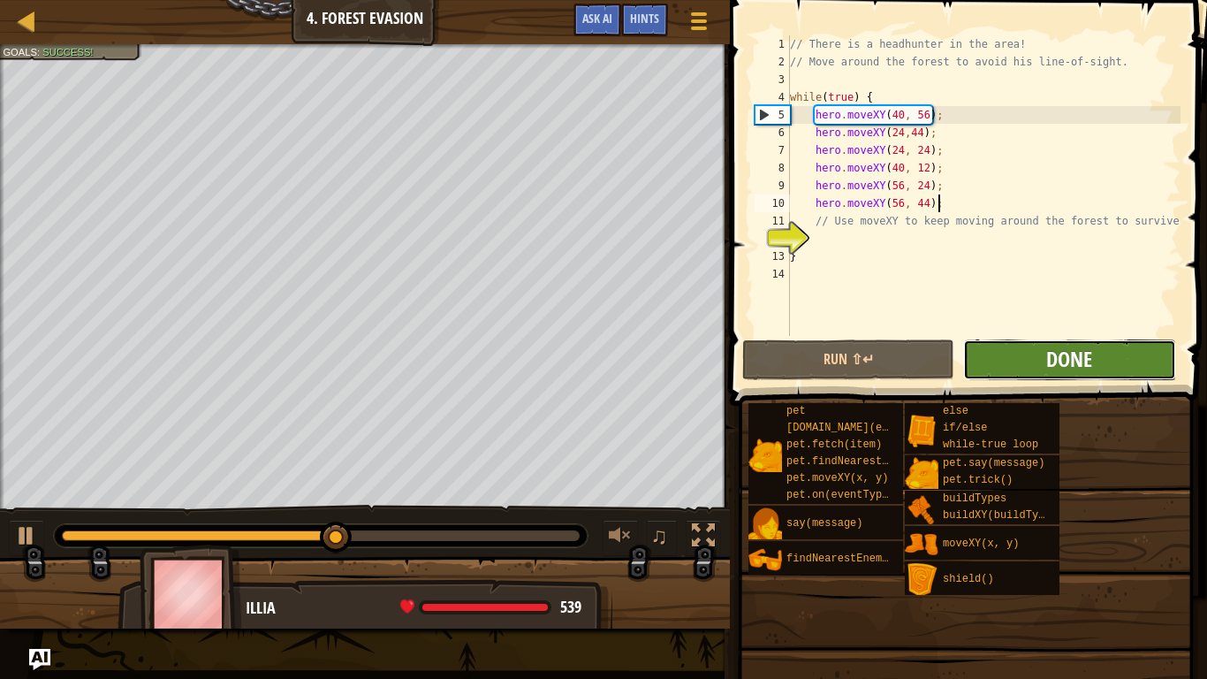
click at [1092, 365] on span "Done" at bounding box center [1069, 359] width 46 height 28
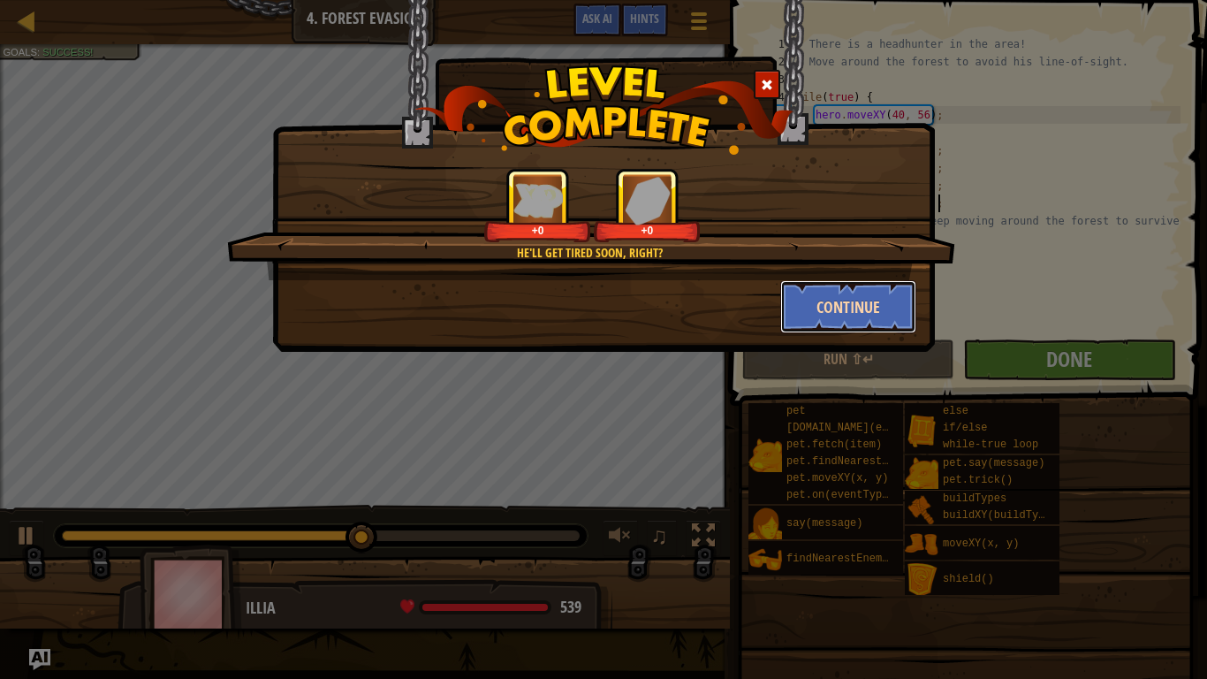
click at [808, 308] on button "Continue" at bounding box center [848, 306] width 137 height 53
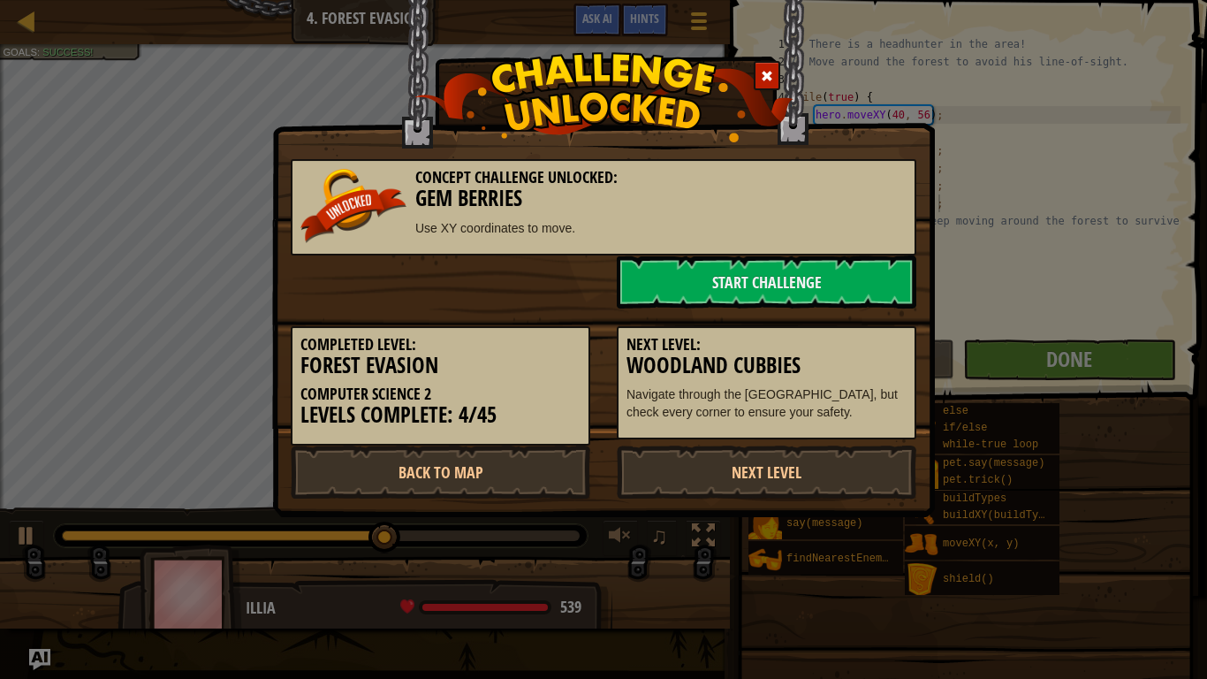
click at [807, 308] on div "Next Level: Woodland Cubbies Navigate through the [GEOGRAPHIC_DATA], but check …" at bounding box center [767, 374] width 326 height 132
click at [738, 293] on link "Start Challenge" at bounding box center [767, 281] width 300 height 53
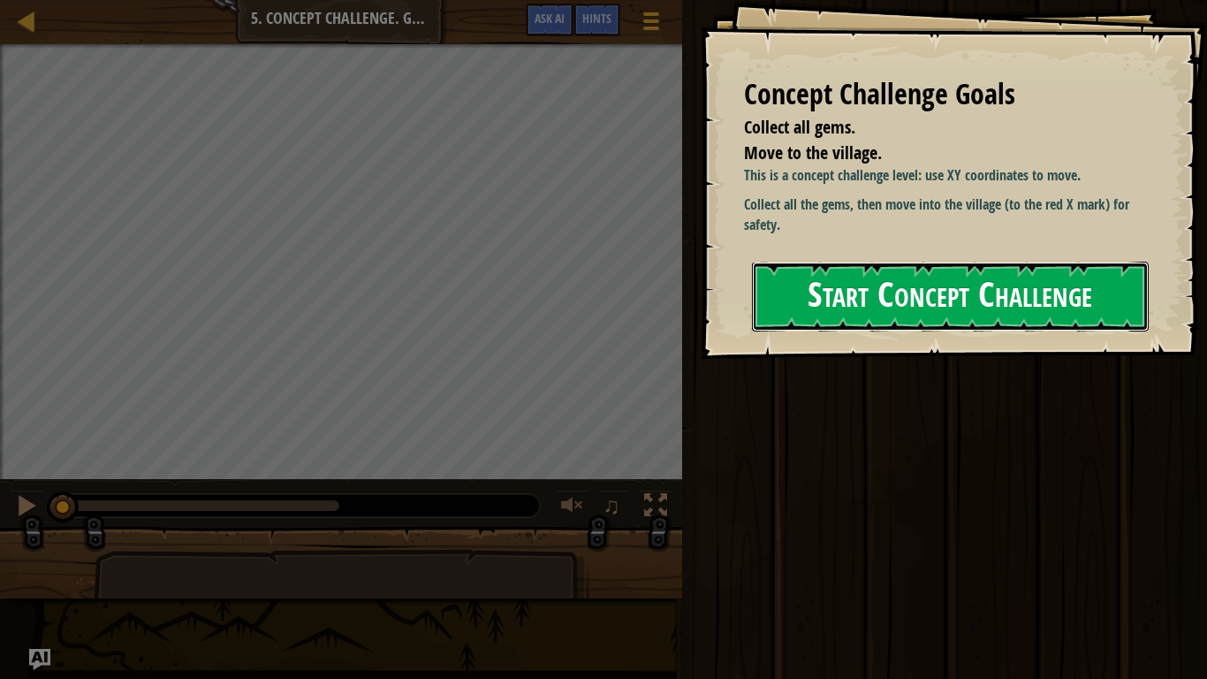
click at [838, 293] on button "Start Concept Challenge" at bounding box center [950, 297] width 397 height 70
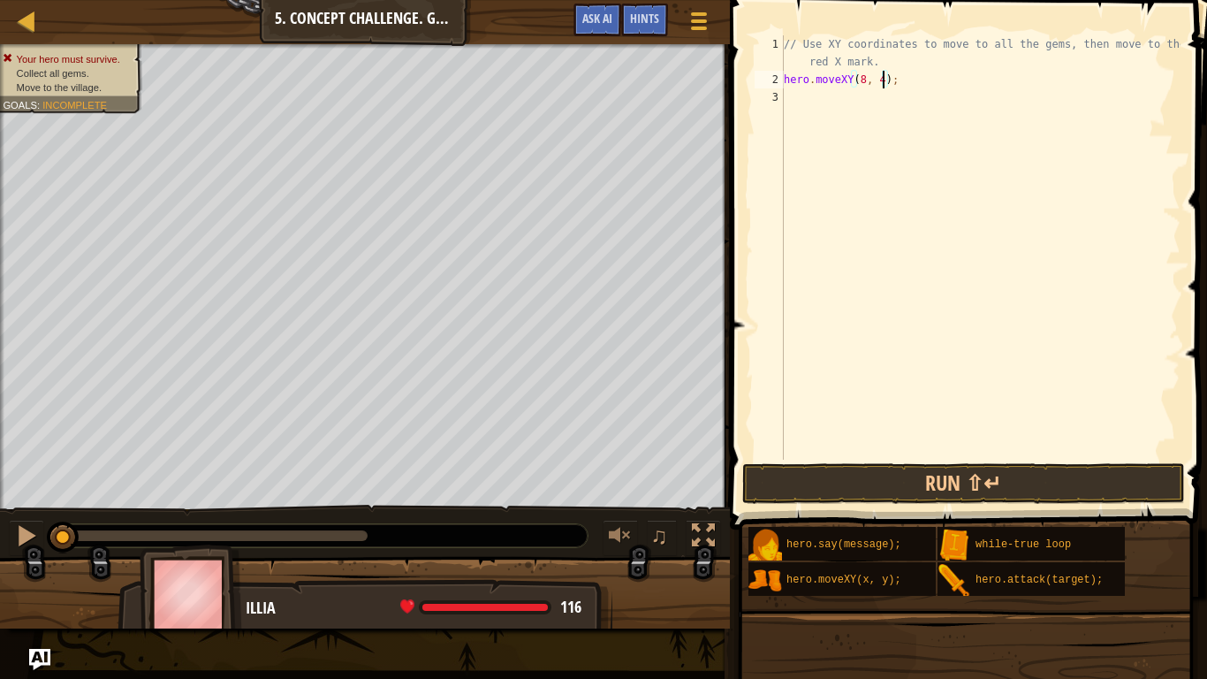
scroll to position [8, 15]
type textarea "hero.moveXY(8, 48);"
type textarea "hero.moveXY(8, 12);"
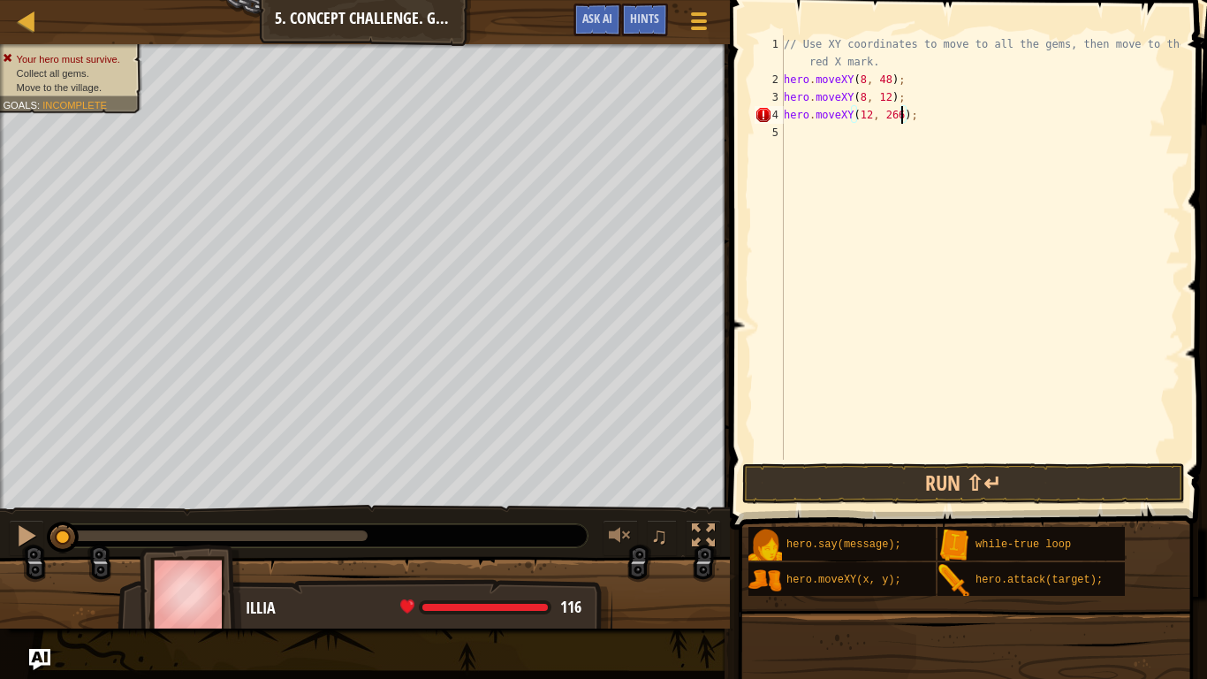
type textarea "hero.moveXY(12, 26);"
type textarea "hero.moveXY(24, 26);"
type textarea "hero.moveXY(34, 14);"
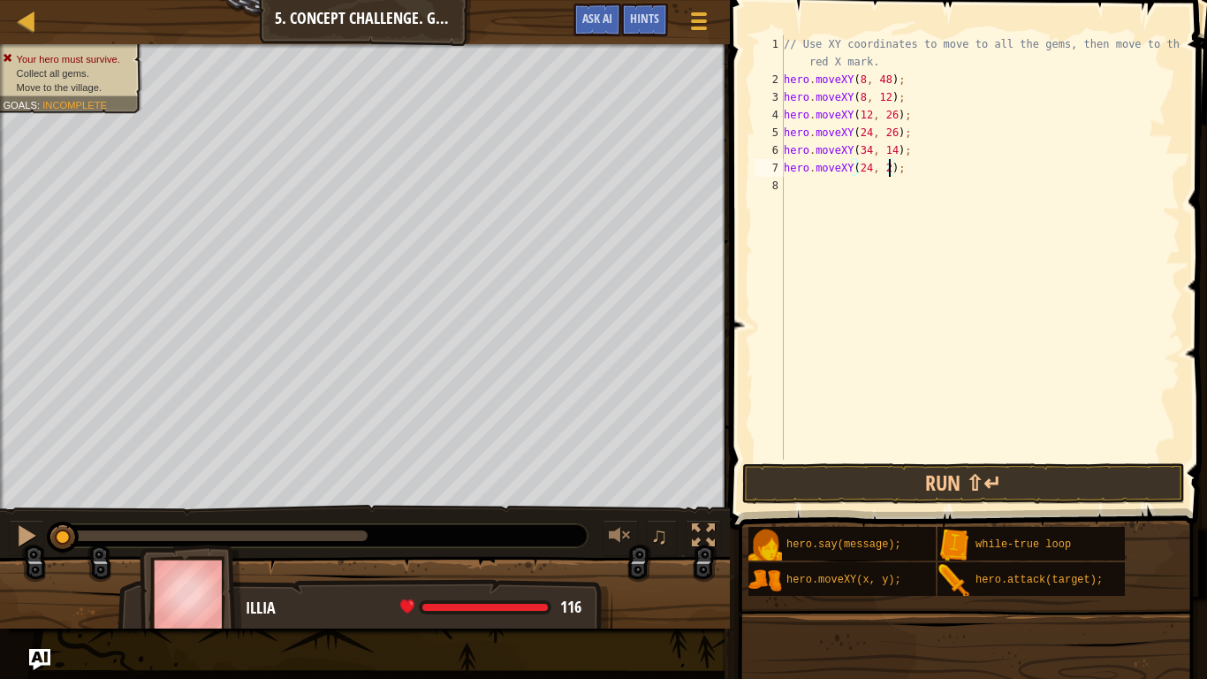
scroll to position [8, 16]
type textarea "hero.moveXY(24, 26);"
type textarea "hero.moveXY(40, 56);"
type textarea "hero.moveXY(50, 34);"
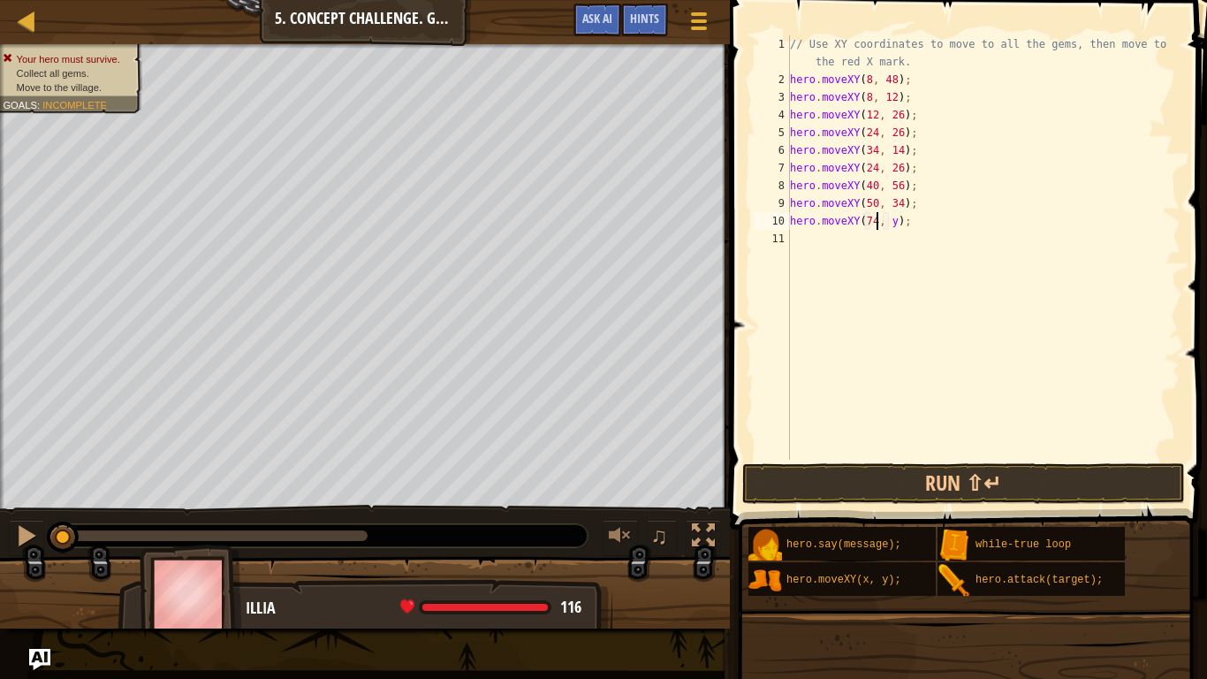
scroll to position [8, 13]
type textarea "hero.moveXY(74, 34);"
click at [950, 475] on button "Run ⇧↵" at bounding box center [963, 483] width 443 height 41
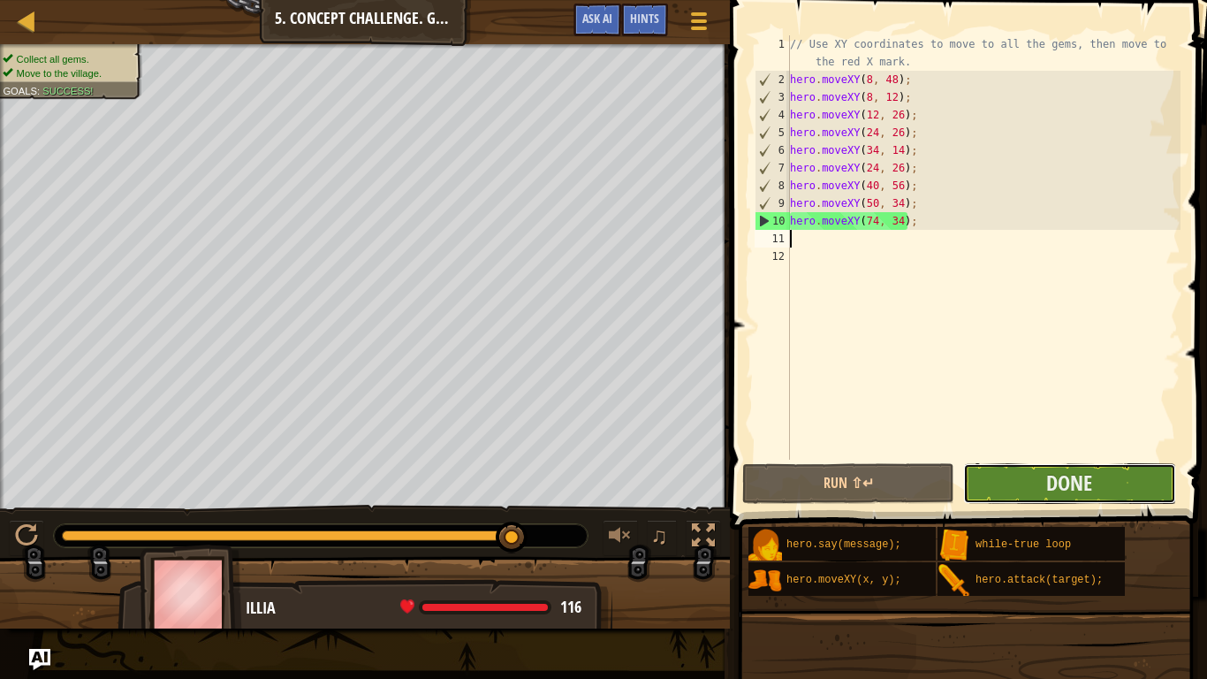
click at [1019, 486] on button "Done" at bounding box center [1069, 483] width 212 height 41
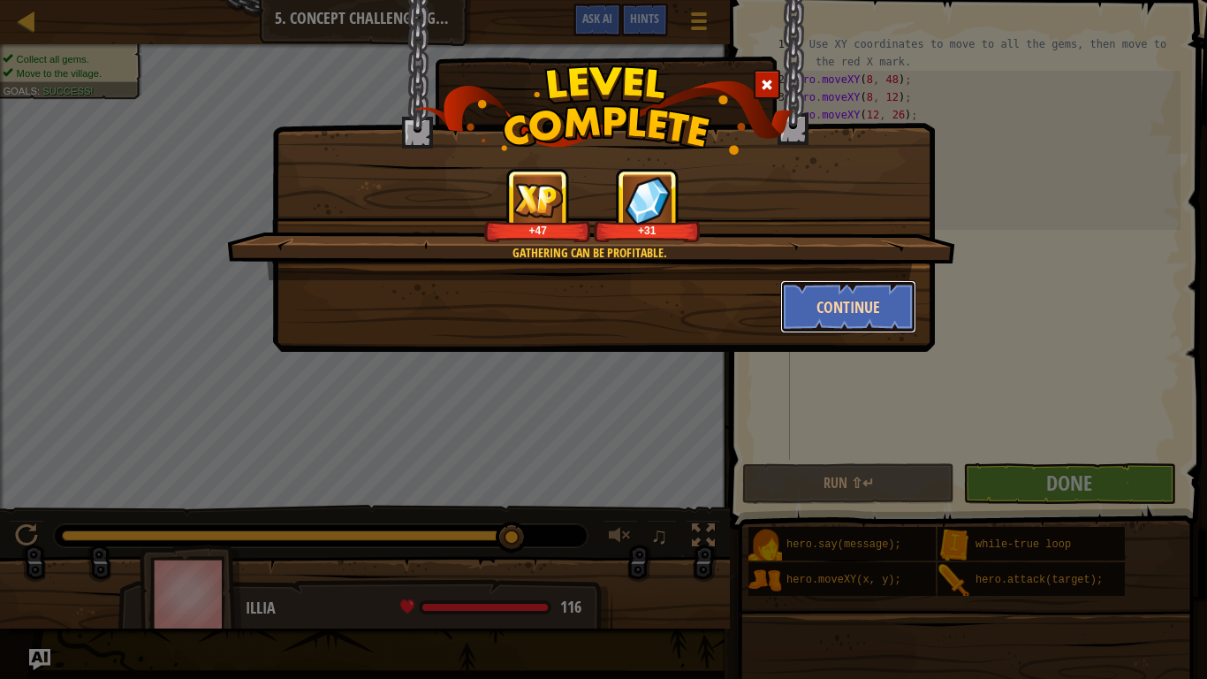
click at [856, 301] on button "Continue" at bounding box center [848, 306] width 137 height 53
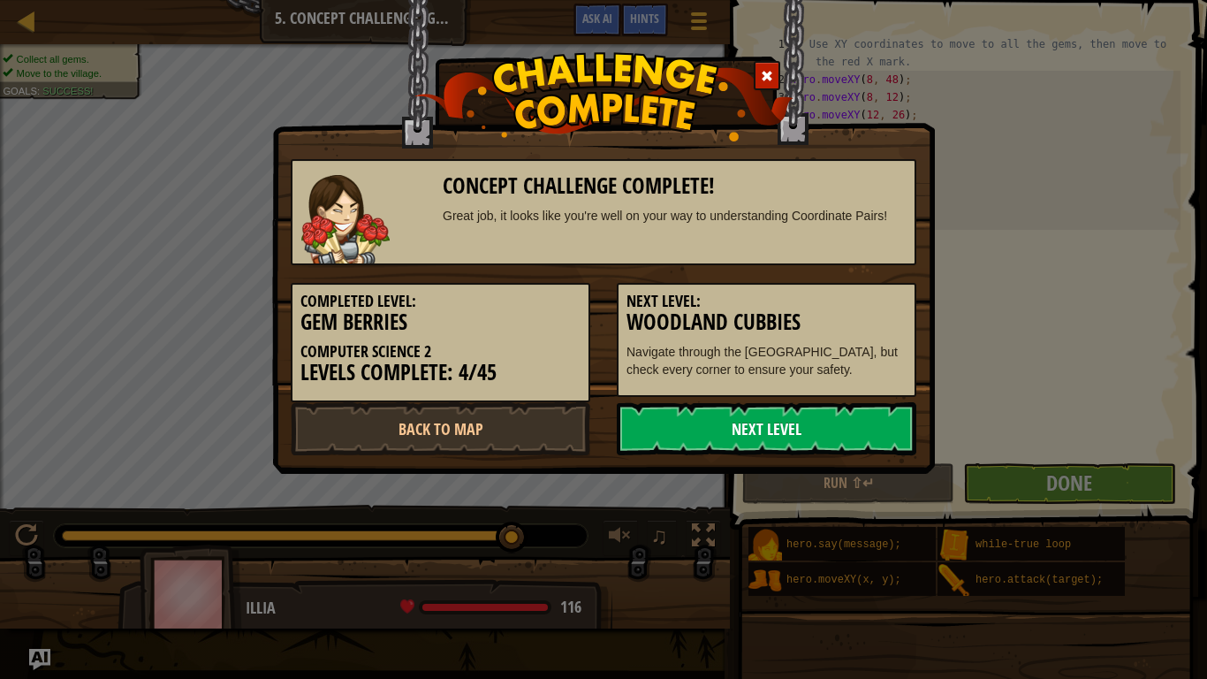
click at [720, 436] on link "Next Level" at bounding box center [767, 428] width 300 height 53
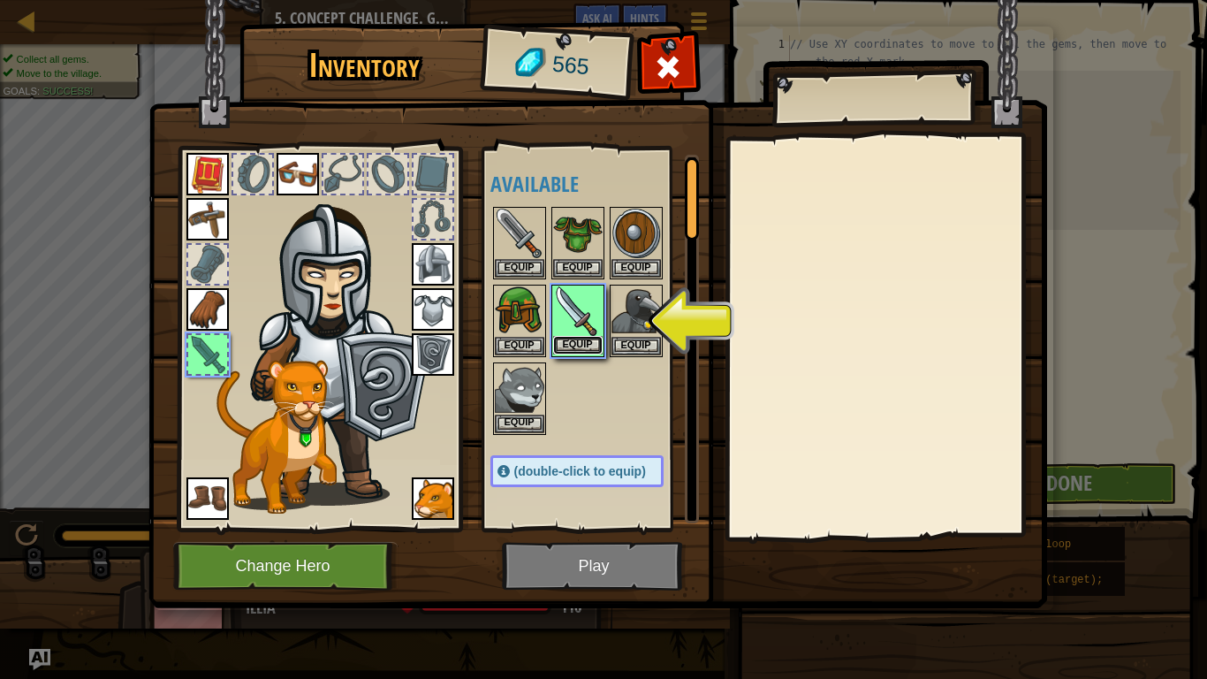
click at [580, 337] on button "Equip" at bounding box center [577, 345] width 49 height 19
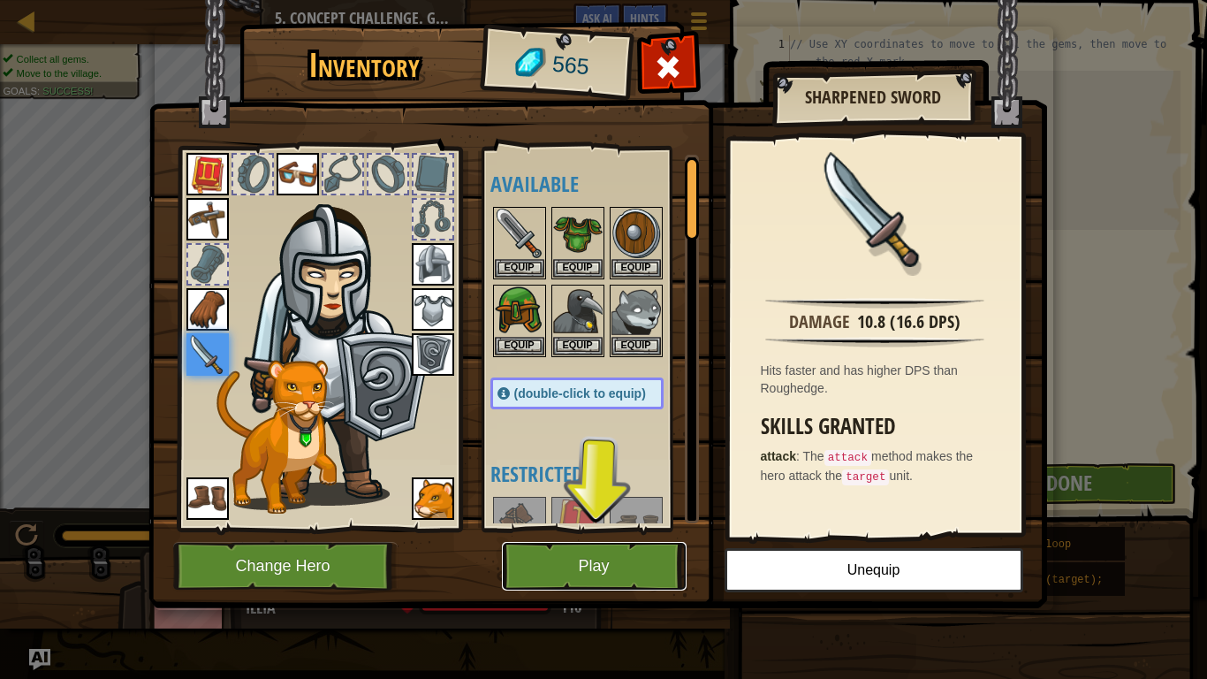
click at [549, 529] on button "Play" at bounding box center [594, 566] width 185 height 49
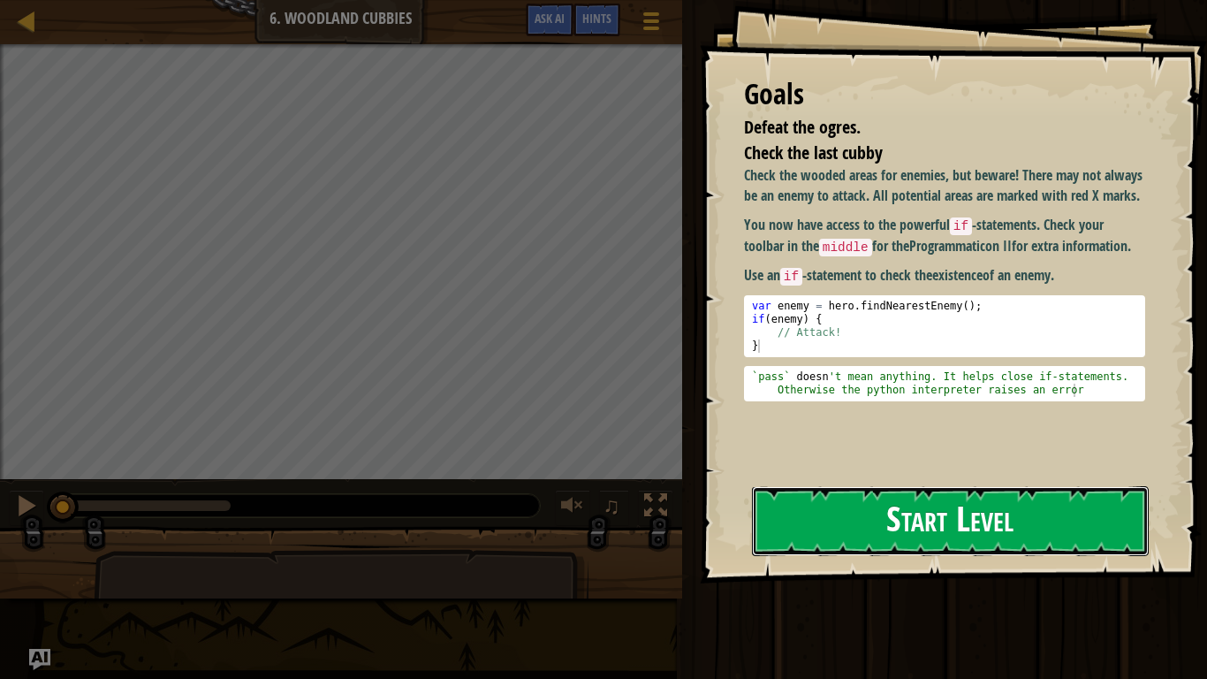
click at [850, 506] on button "Start Level" at bounding box center [950, 521] width 397 height 70
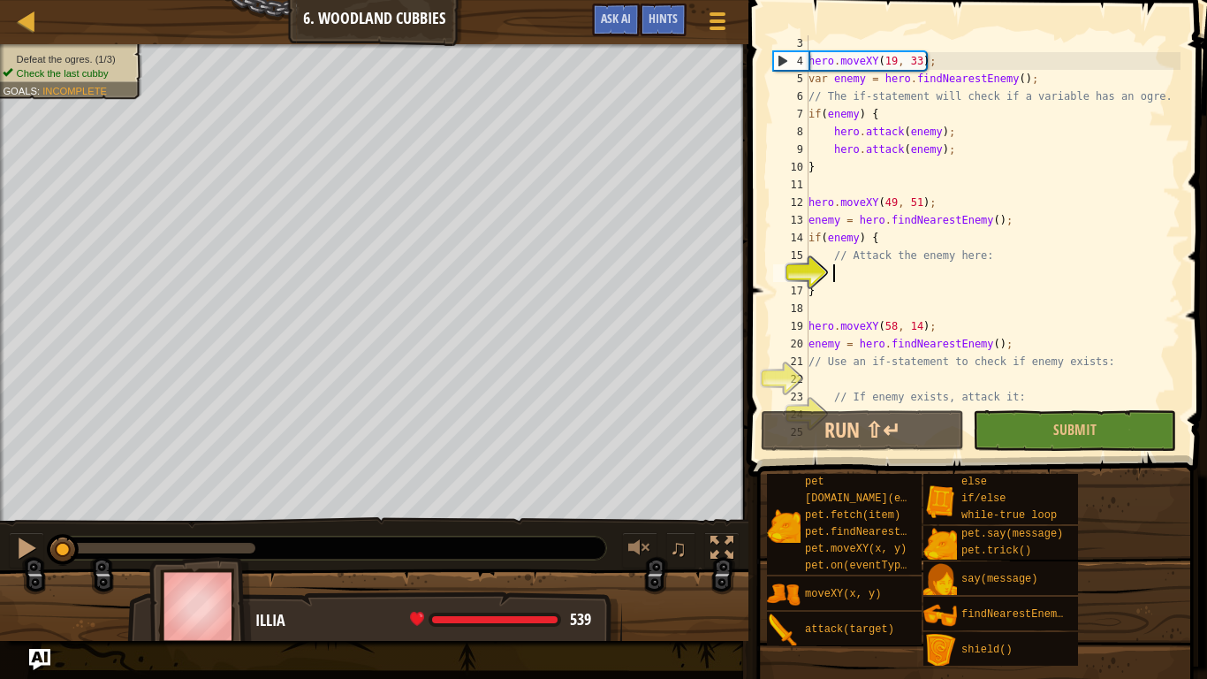
scroll to position [37, 0]
click at [836, 217] on div "hero . moveXY ( 19 , 33 ) ; var enemy = hero . findNearestEnemy ( ) ; // The if…" at bounding box center [993, 237] width 376 height 407
type textarea "enemy = hero.findNearestEnemy();"
click at [841, 217] on div "hero . moveXY ( 19 , 33 ) ; var enemy = hero . findNearestEnemy ( ) ; // The if…" at bounding box center [993, 237] width 376 height 407
click at [846, 270] on div "hero . moveXY ( 19 , 33 ) ; var enemy = hero . findNearestEnemy ( ) ; // The if…" at bounding box center [993, 237] width 376 height 407
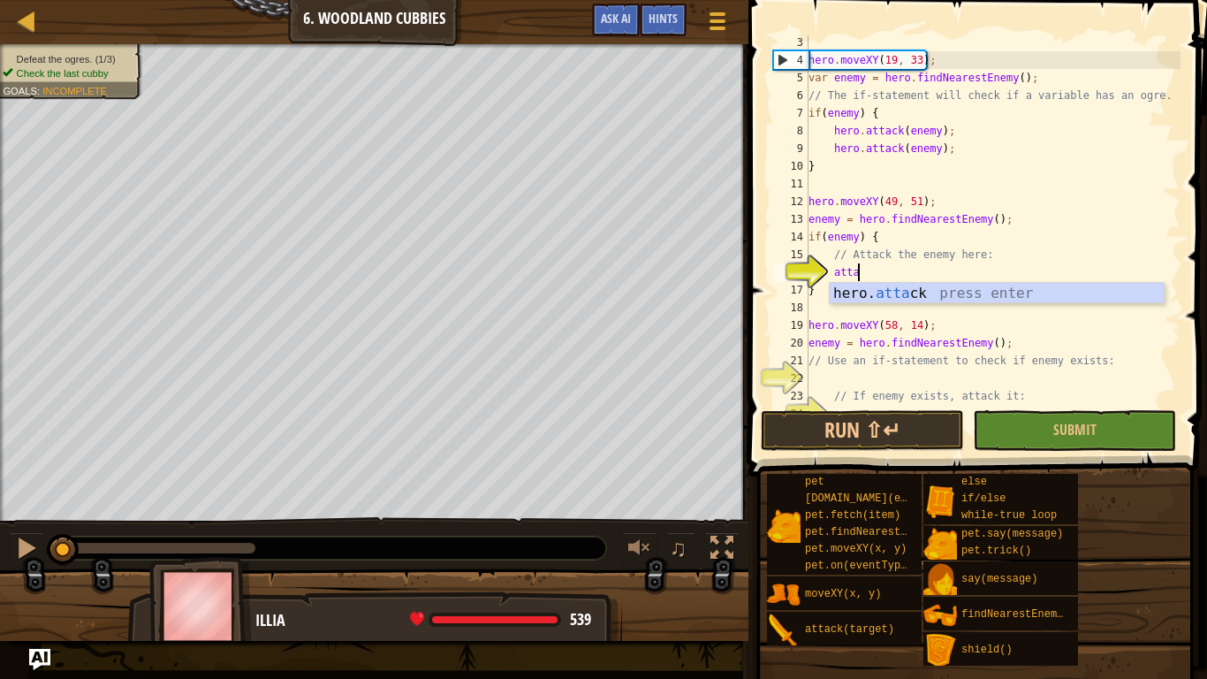
scroll to position [8, 8]
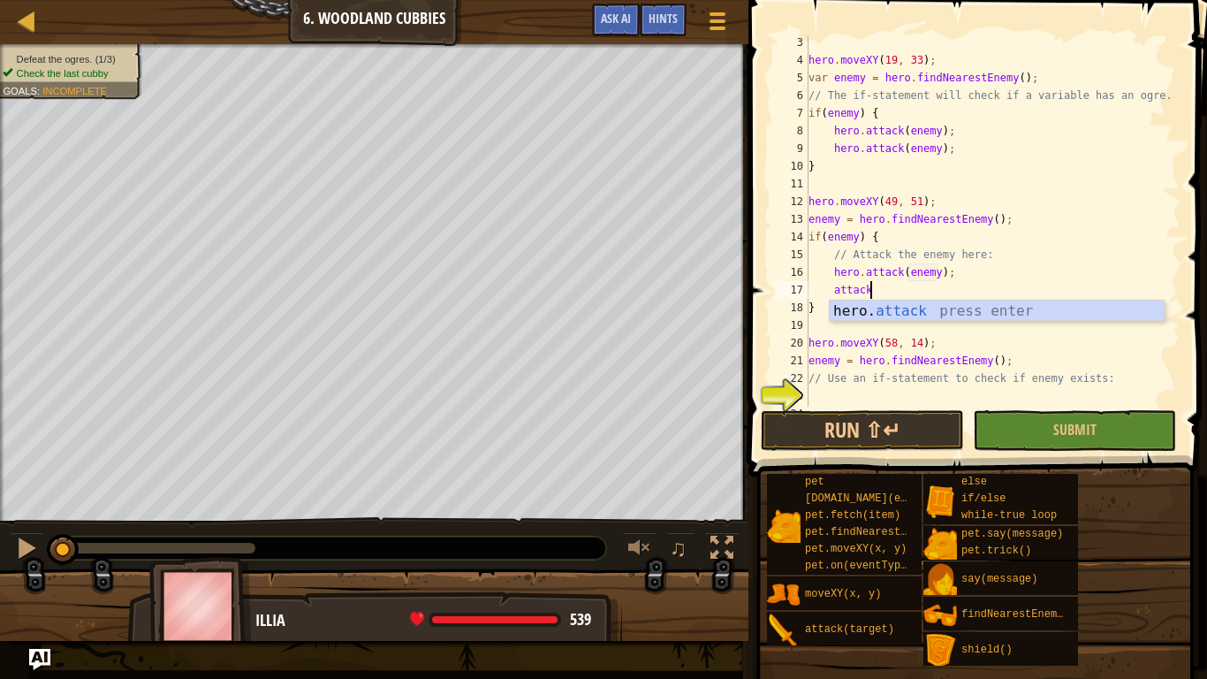
type textarea "hero.attack(enemy);"
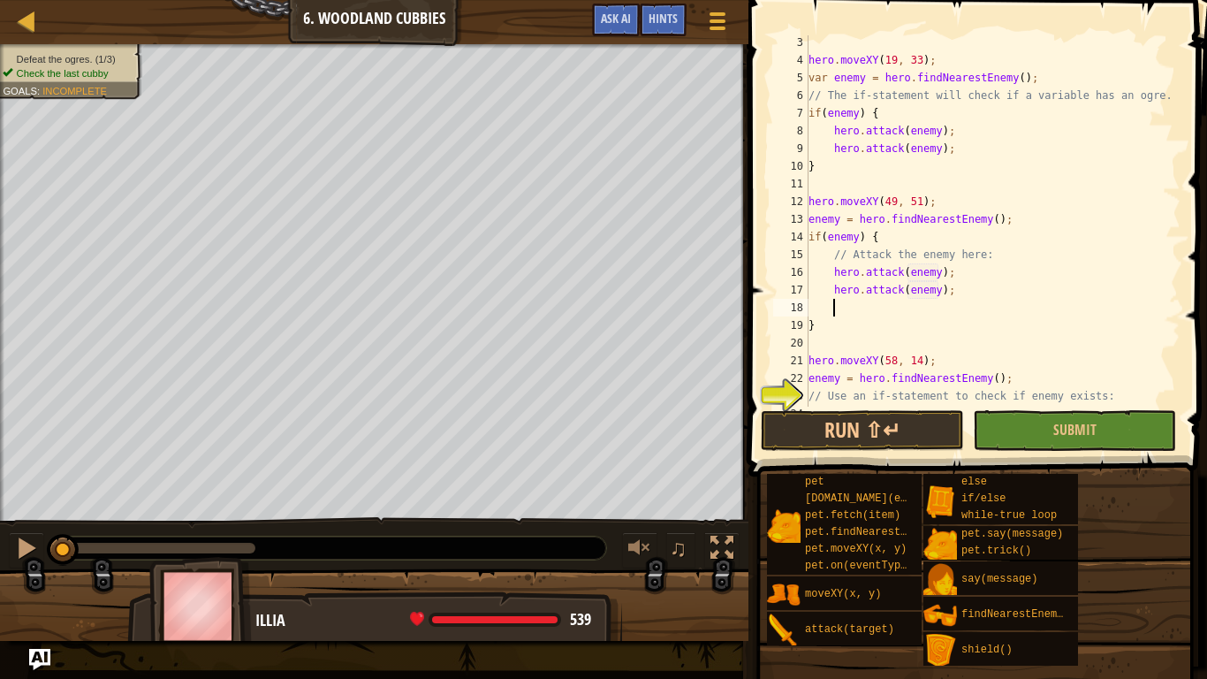
scroll to position [8, 0]
type textarea "hero.attack(enemy);"
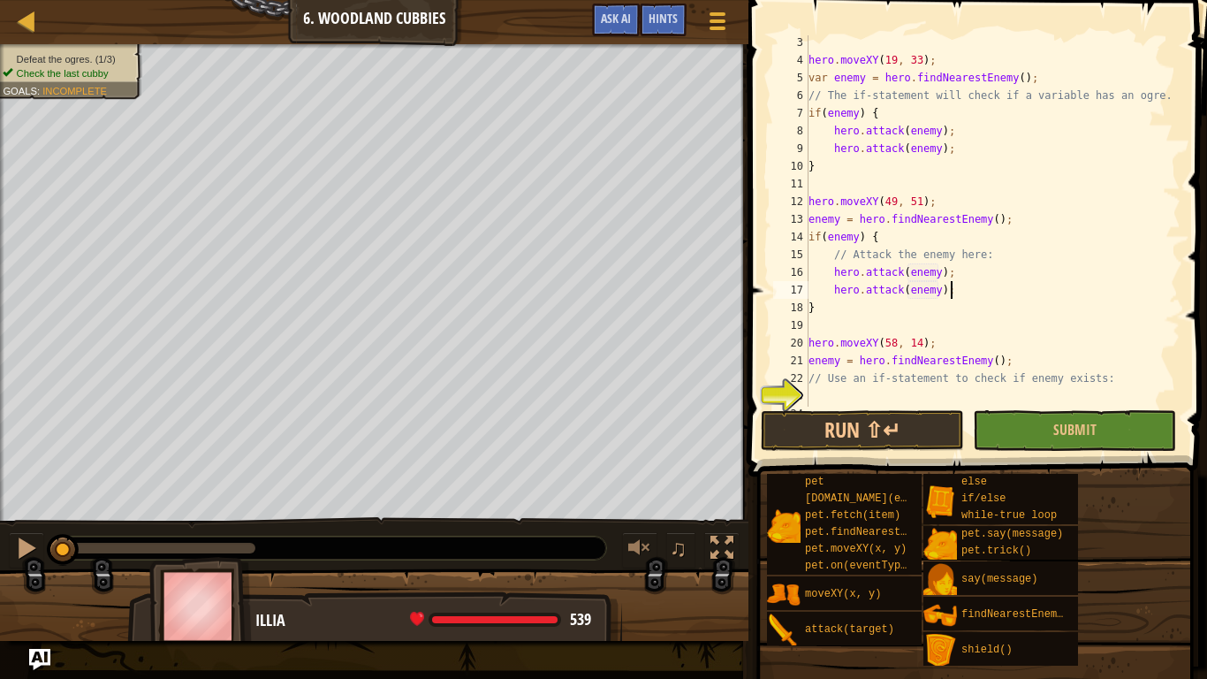
scroll to position [88, 0]
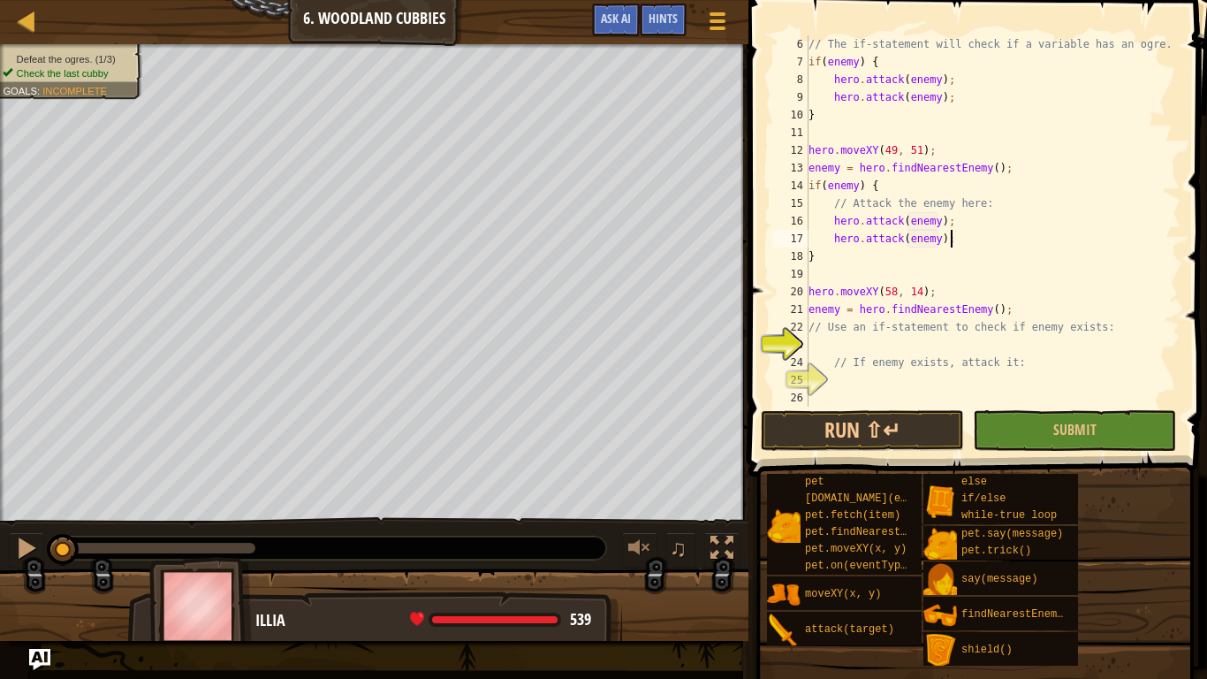
click at [951, 353] on div "// The if-statement will check if a variable has an ogre. if ( enemy ) { hero .…" at bounding box center [993, 238] width 376 height 407
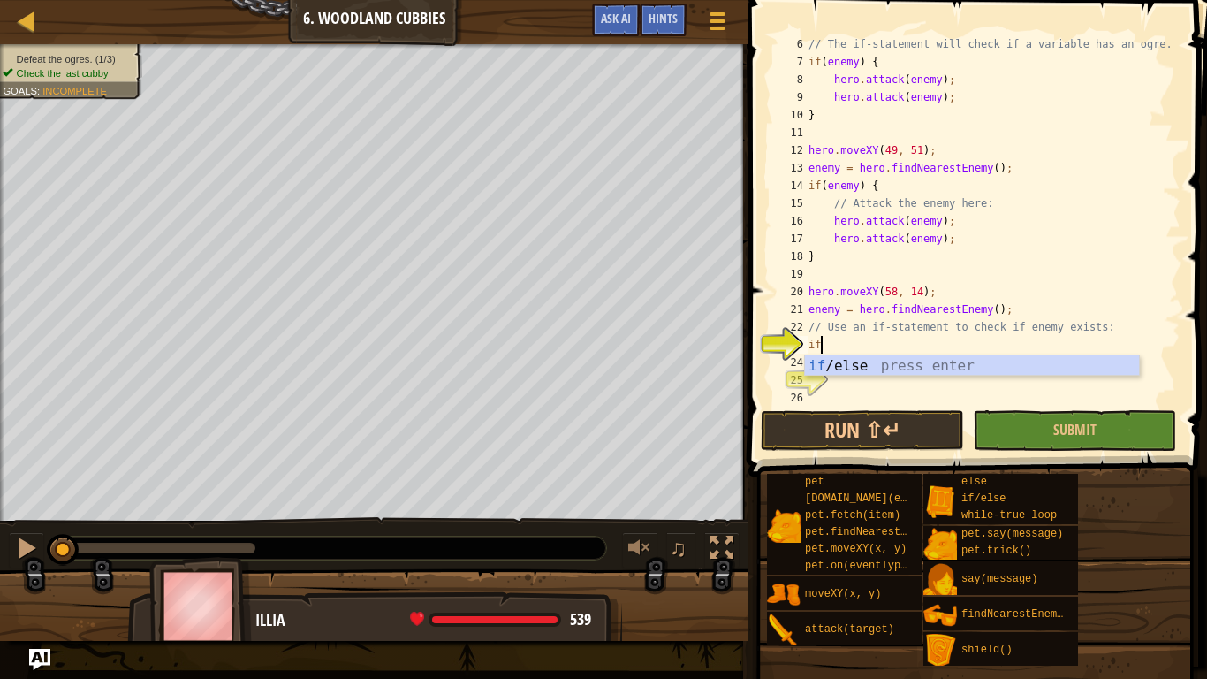
scroll to position [8, 1]
type textarea "if (enemy) {"
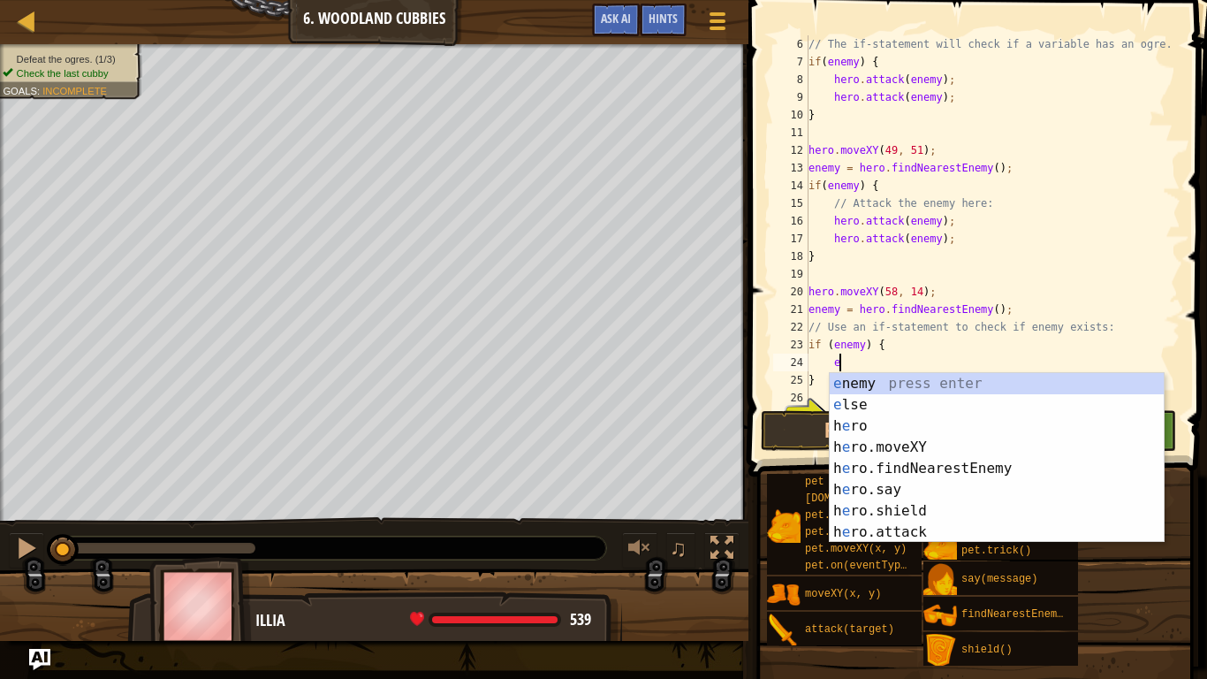
scroll to position [8, 4]
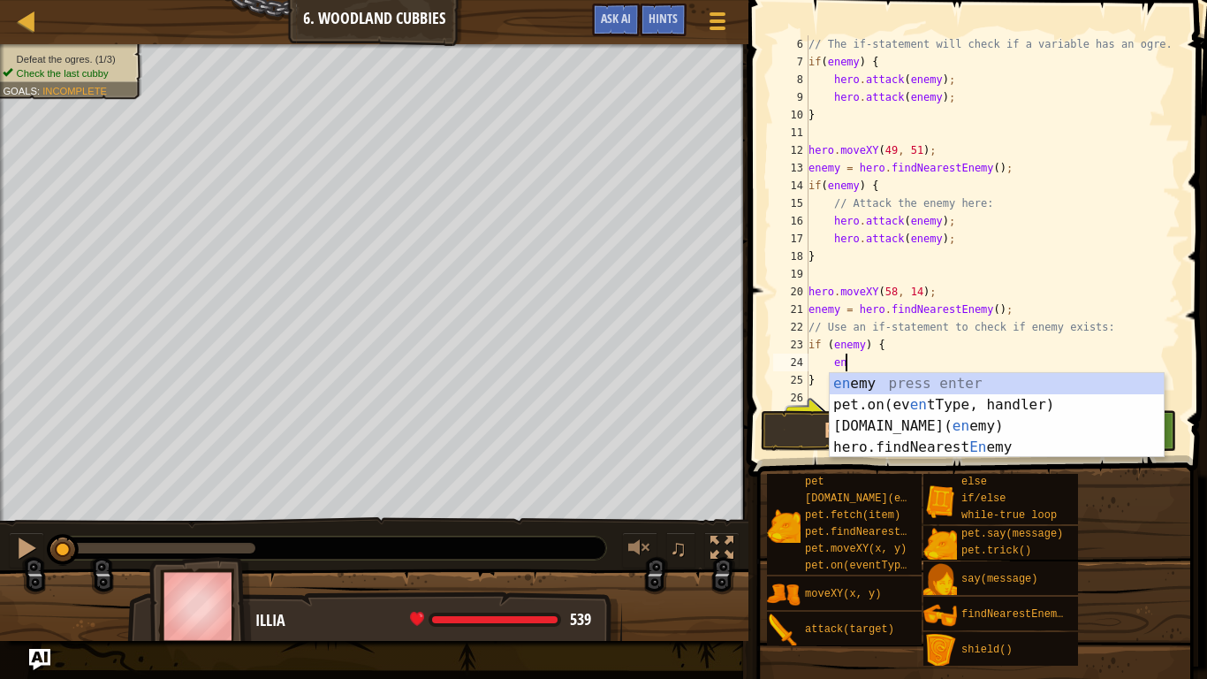
type textarea "e"
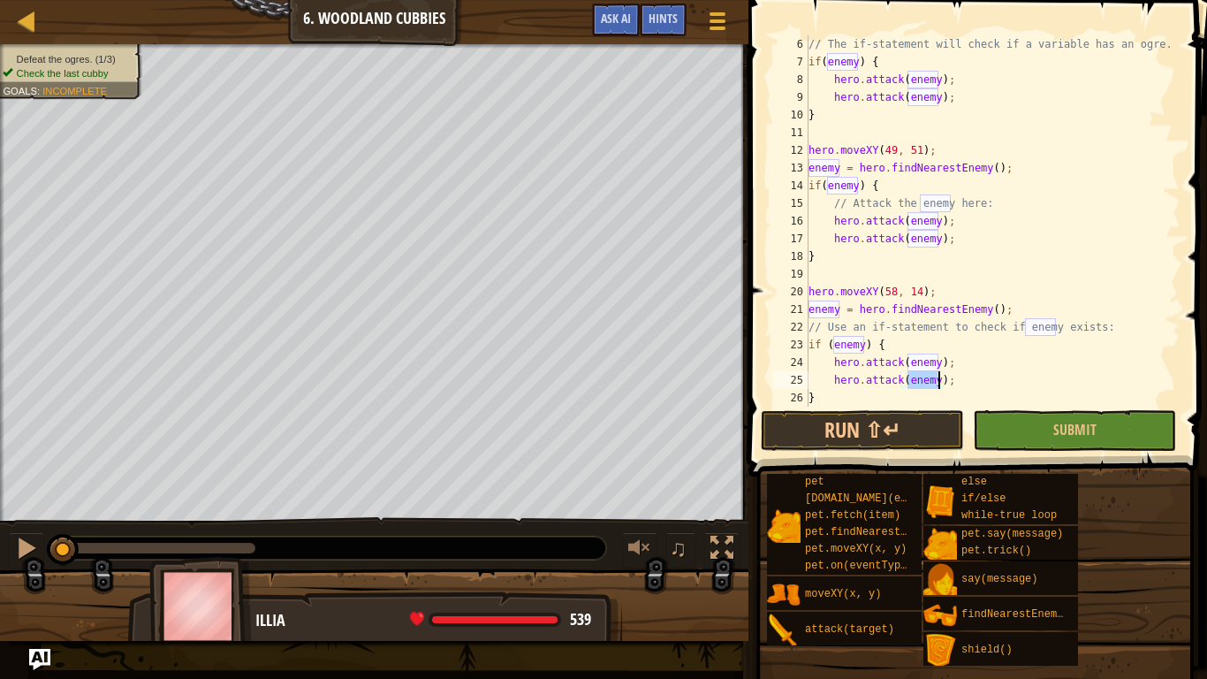
scroll to position [141, 0]
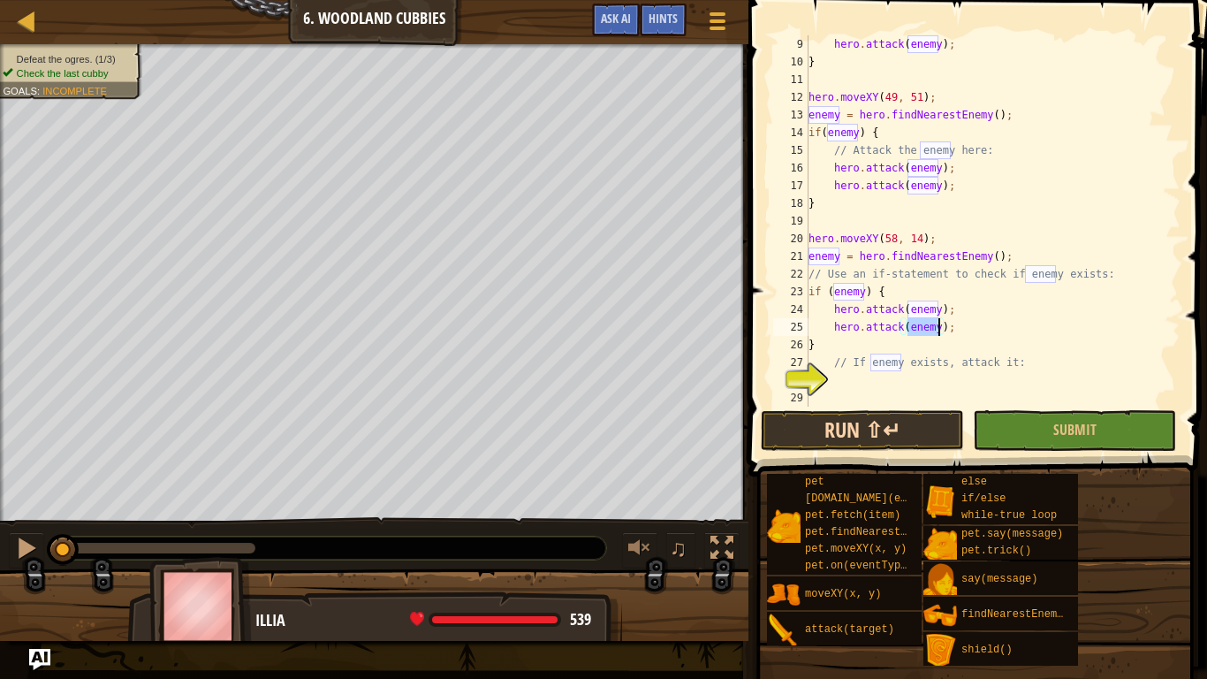
type textarea "hero.attack(enemy);"
click at [909, 416] on button "Run ⇧↵" at bounding box center [862, 430] width 203 height 41
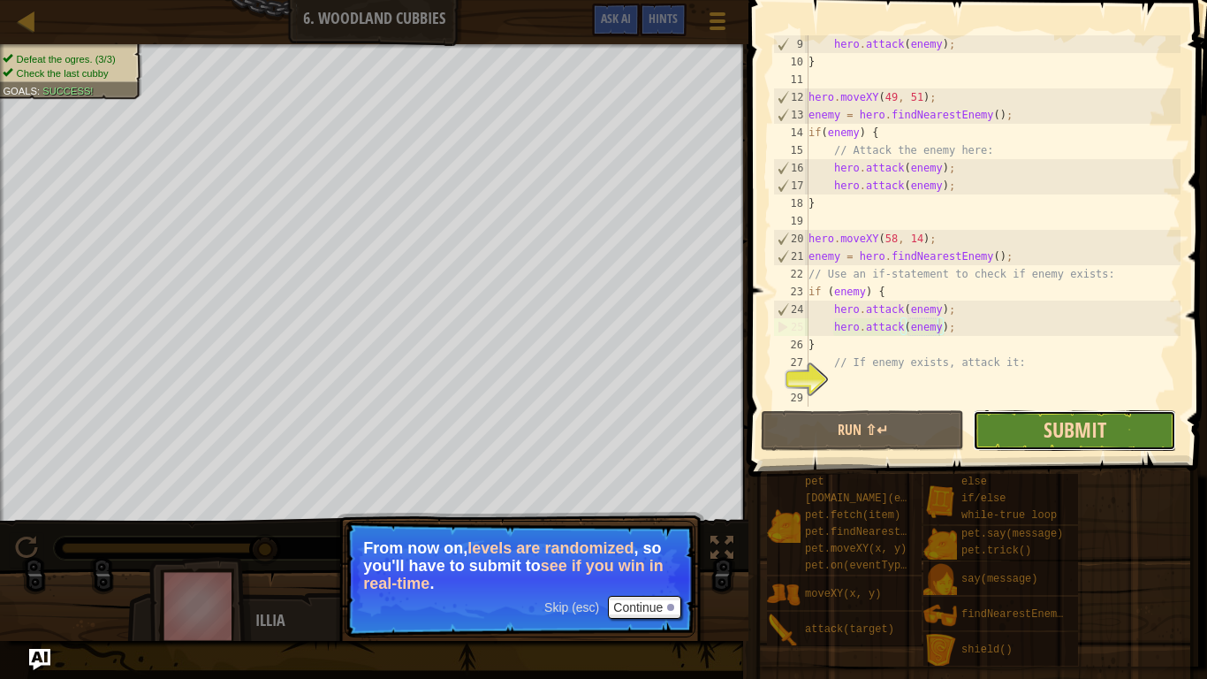
click at [1045, 440] on span "Submit" at bounding box center [1075, 429] width 63 height 28
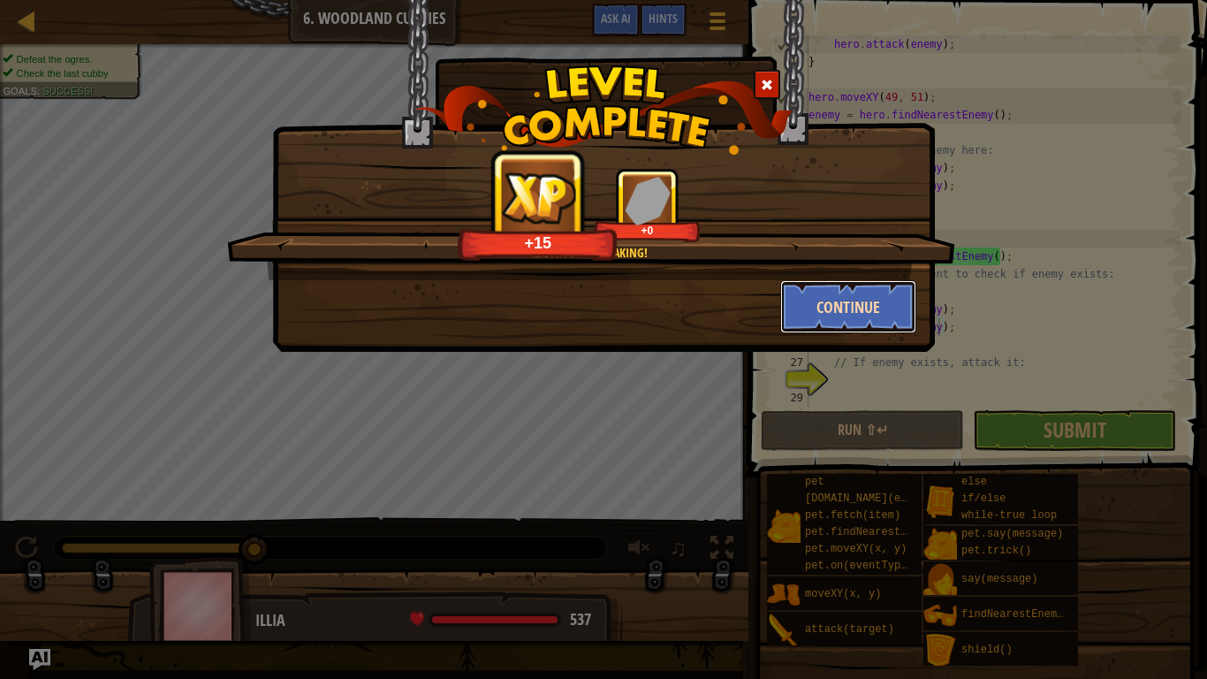
click at [841, 313] on button "Continue" at bounding box center [848, 306] width 137 height 53
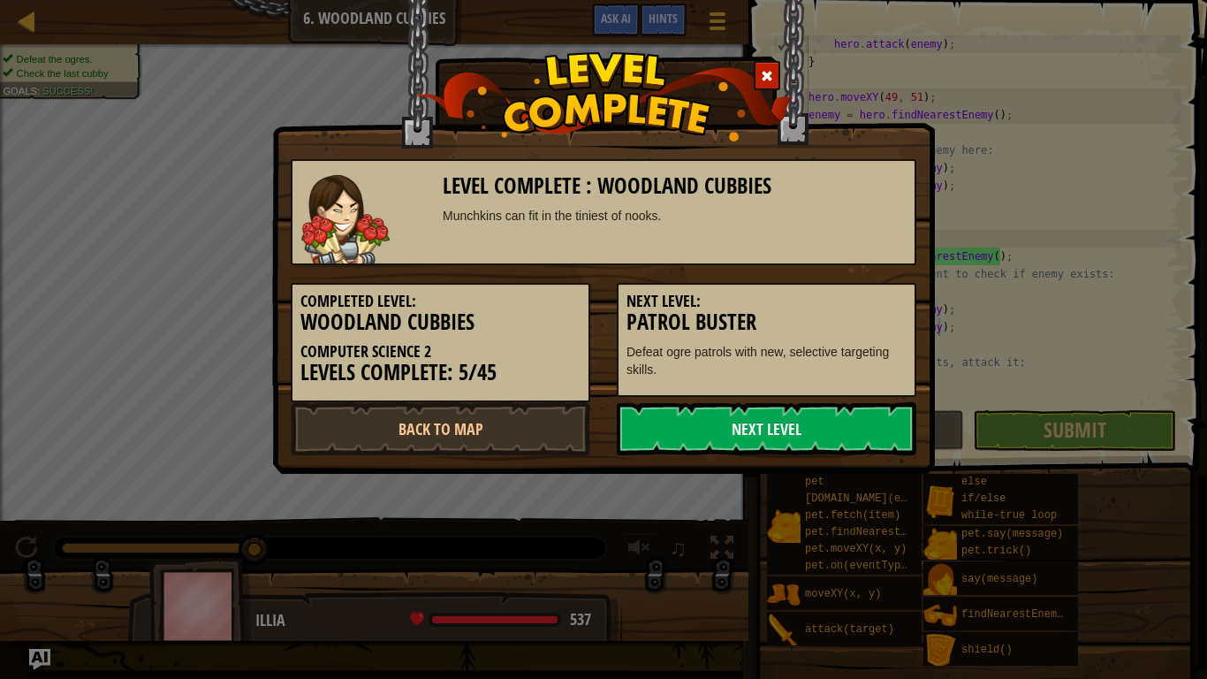
click at [462, 462] on div "Level Complete : Woodland Cubbies Munchkins can fit in the tiniest of nooks. Co…" at bounding box center [603, 237] width 663 height 474
click at [485, 437] on link "Back to Map" at bounding box center [441, 428] width 300 height 53
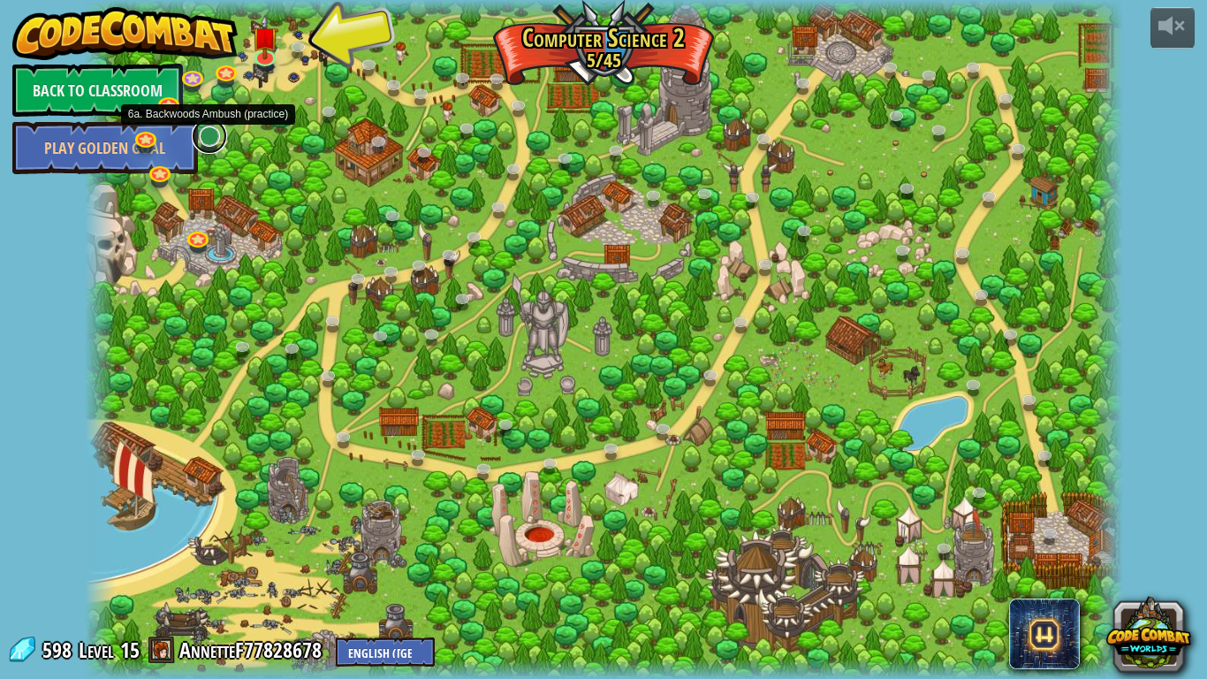
click at [214, 139] on link at bounding box center [209, 135] width 35 height 35
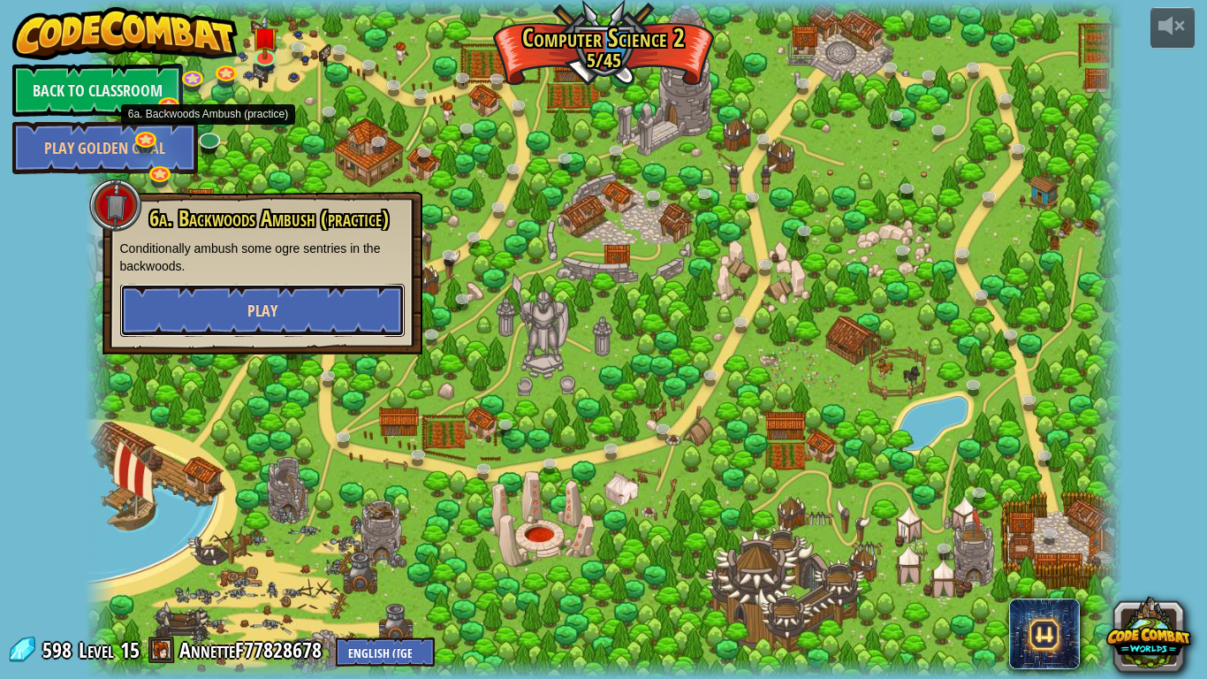
click at [308, 314] on button "Play" at bounding box center [262, 310] width 285 height 53
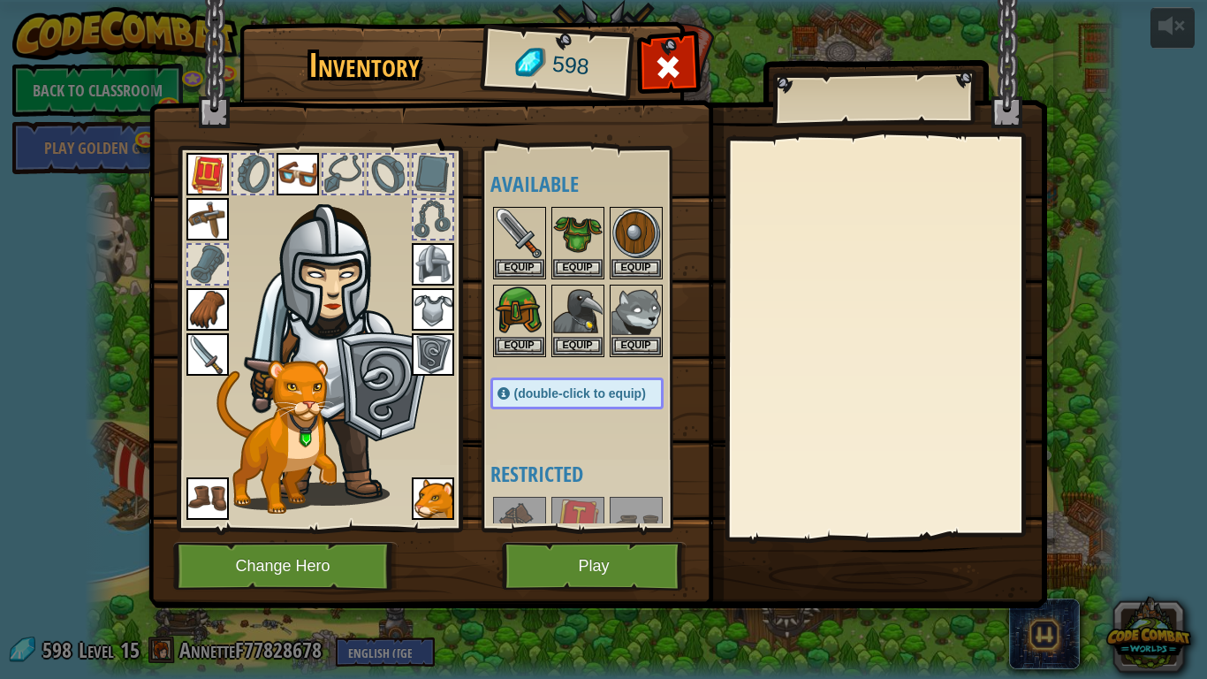
click at [577, 529] on img at bounding box center [597, 287] width 899 height 642
click at [590, 529] on button "Play" at bounding box center [594, 566] width 185 height 49
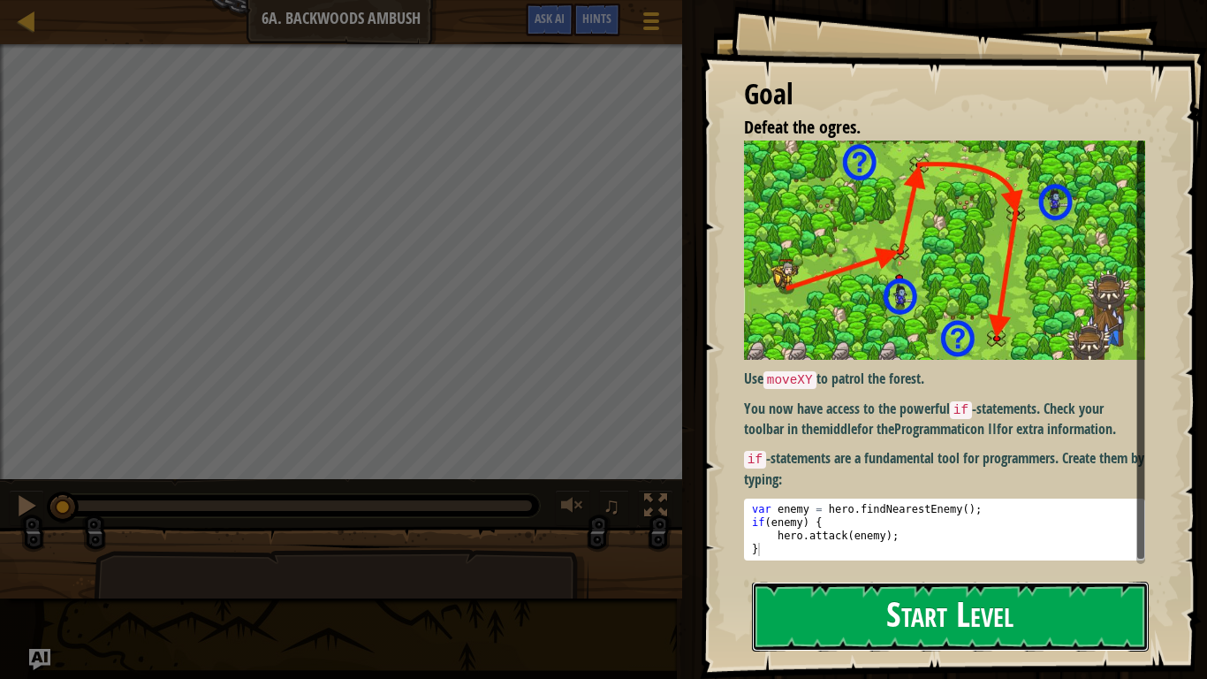
click at [809, 529] on button "Start Level" at bounding box center [950, 617] width 397 height 70
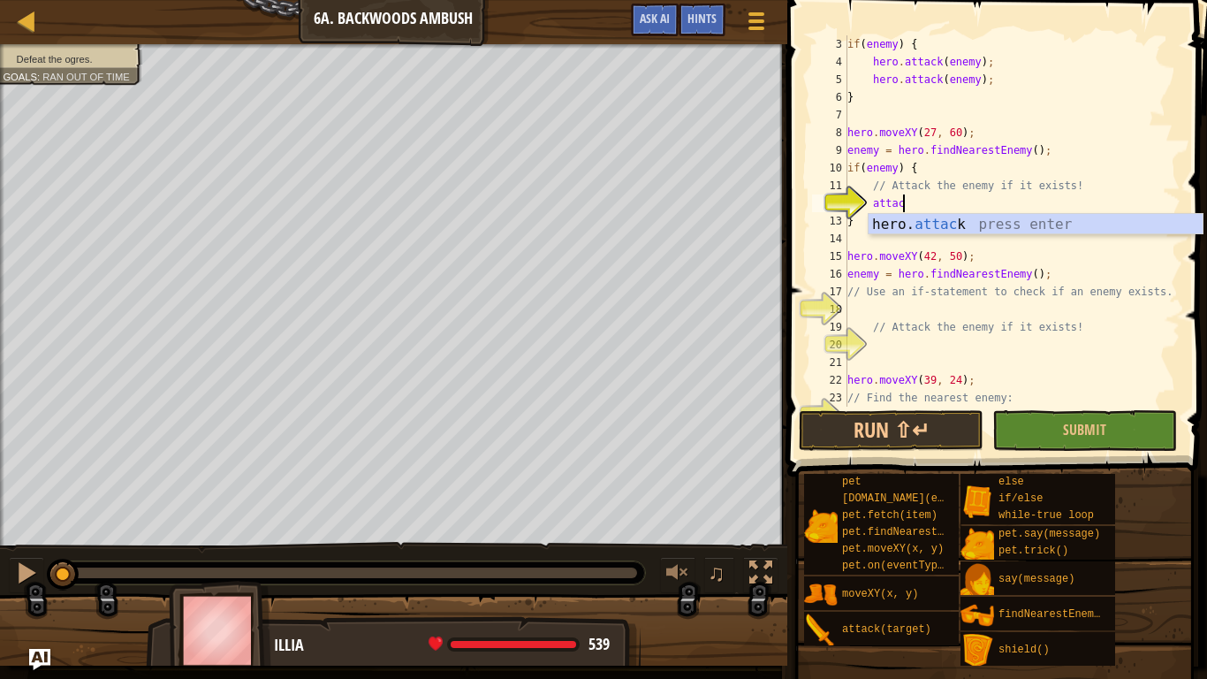
scroll to position [8, 8]
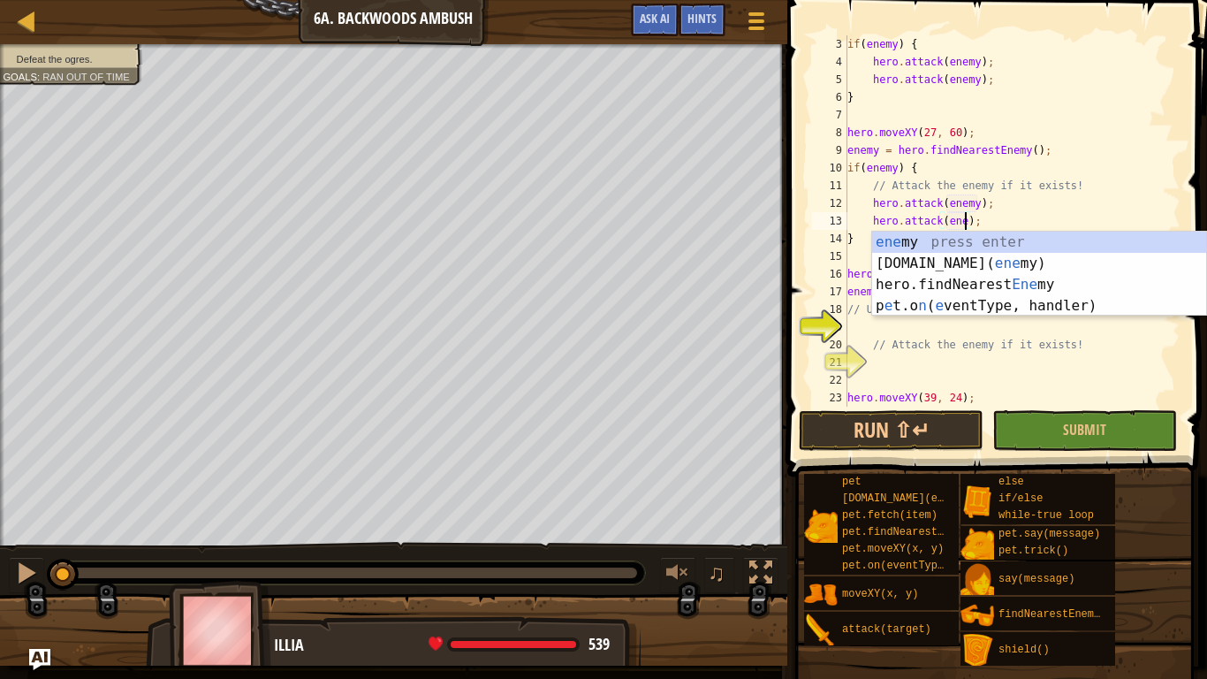
type textarea "hero.attack(enemy);"
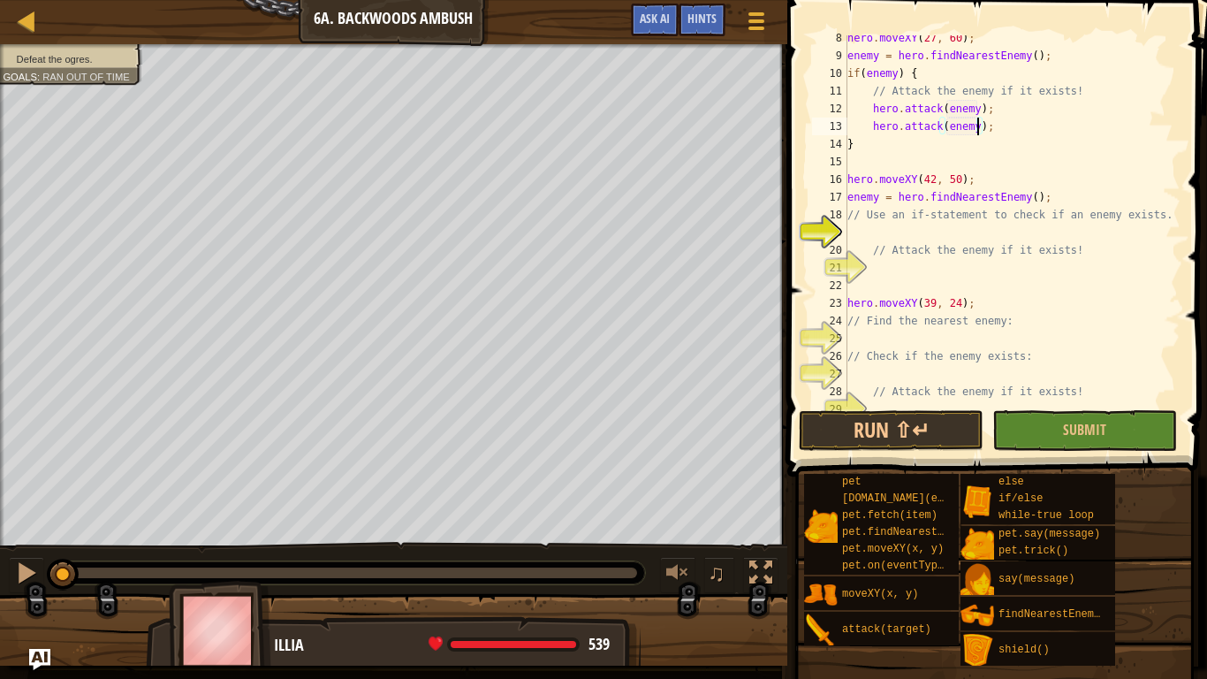
scroll to position [130, 0]
click at [1041, 240] on div "hero . moveXY ( 27 , 60 ) ; enemy = hero . findNearestEnemy ( ) ; if ( enemy ) …" at bounding box center [1012, 231] width 337 height 407
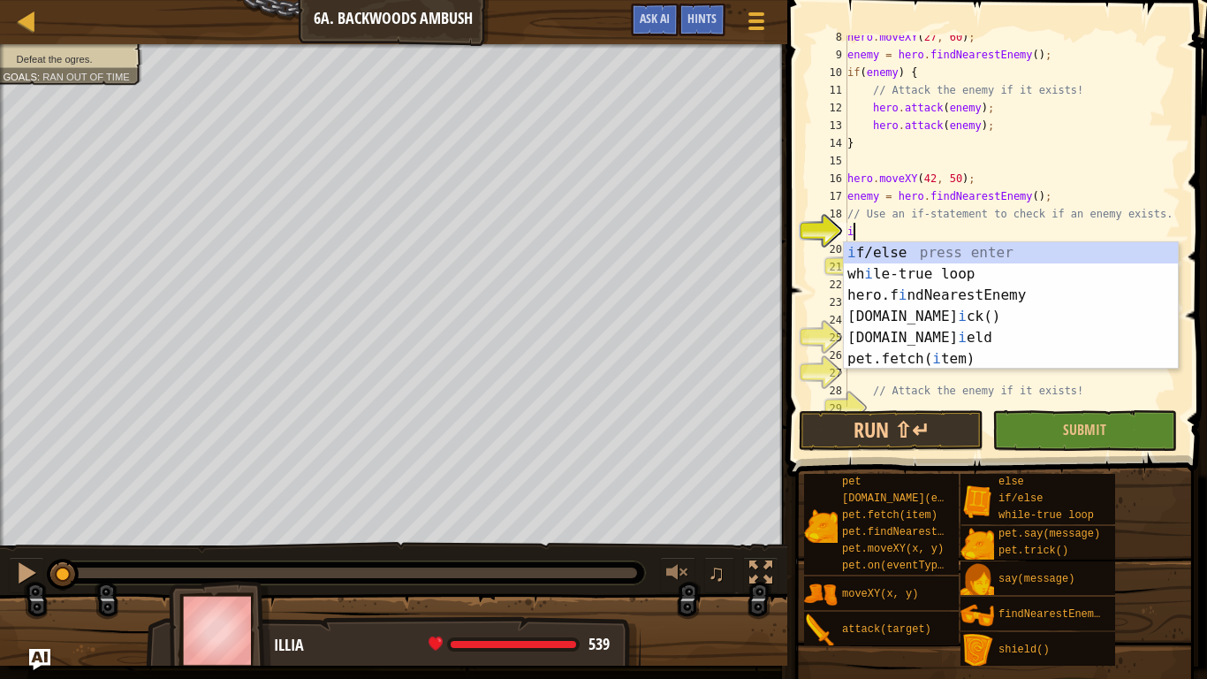
scroll to position [8, 1]
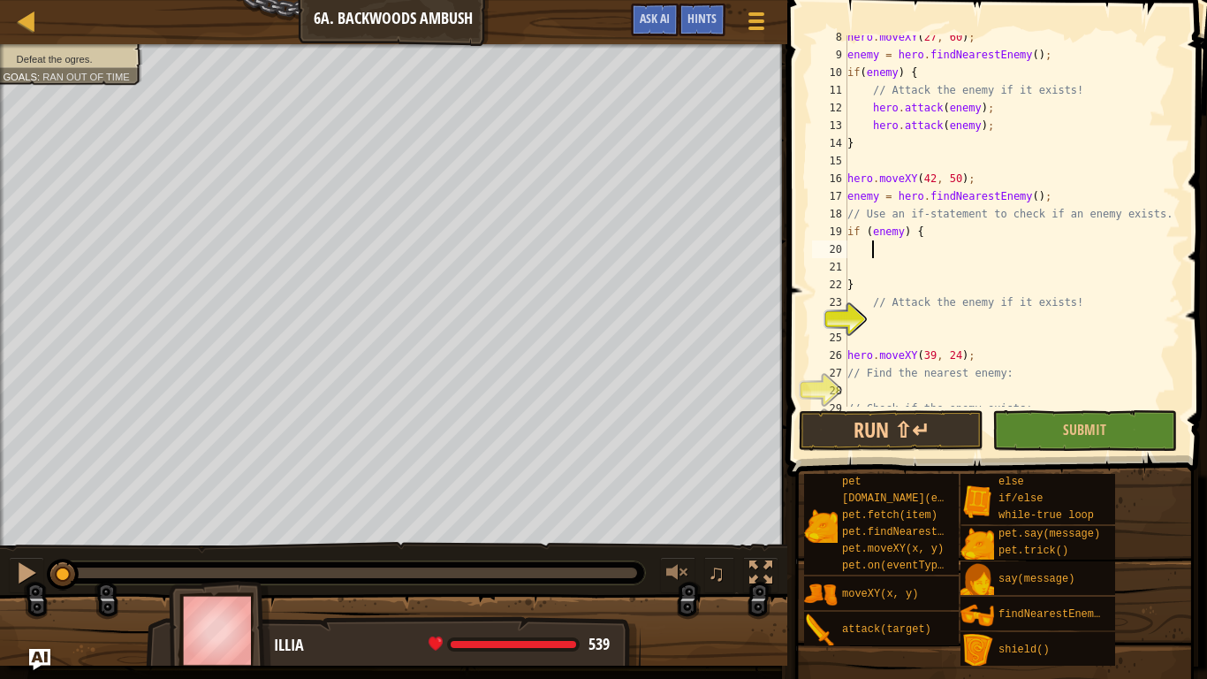
type textarea "if (enemy) {e"
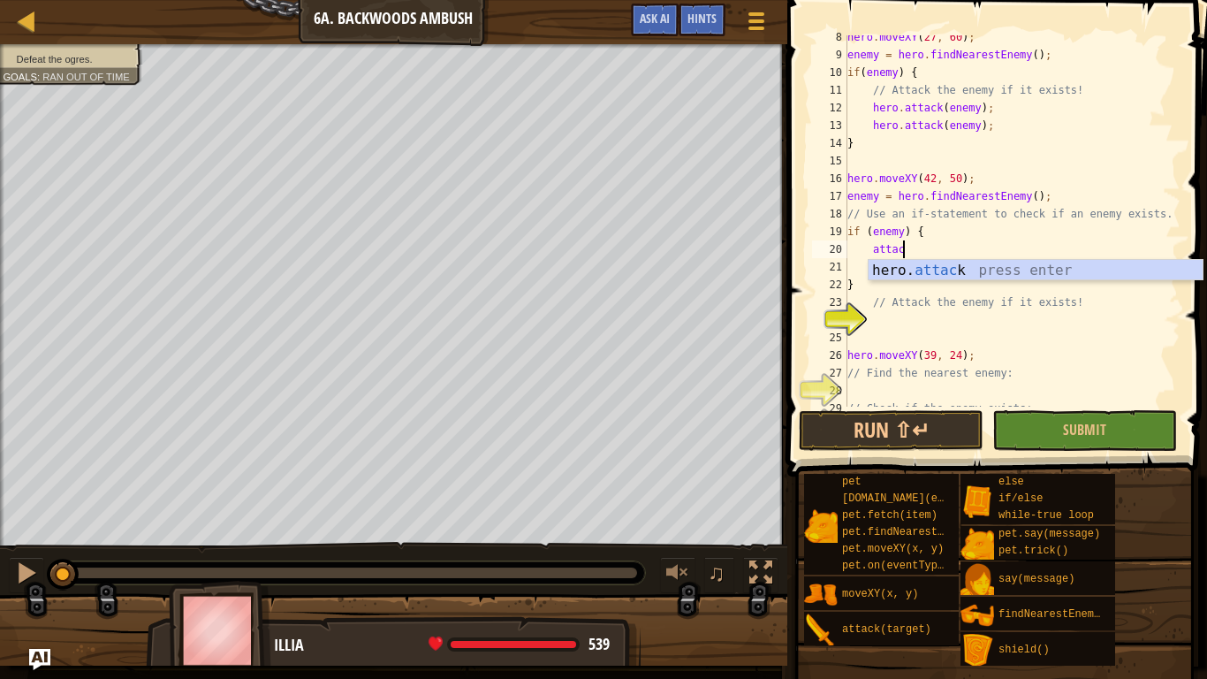
scroll to position [8, 8]
type textarea "a"
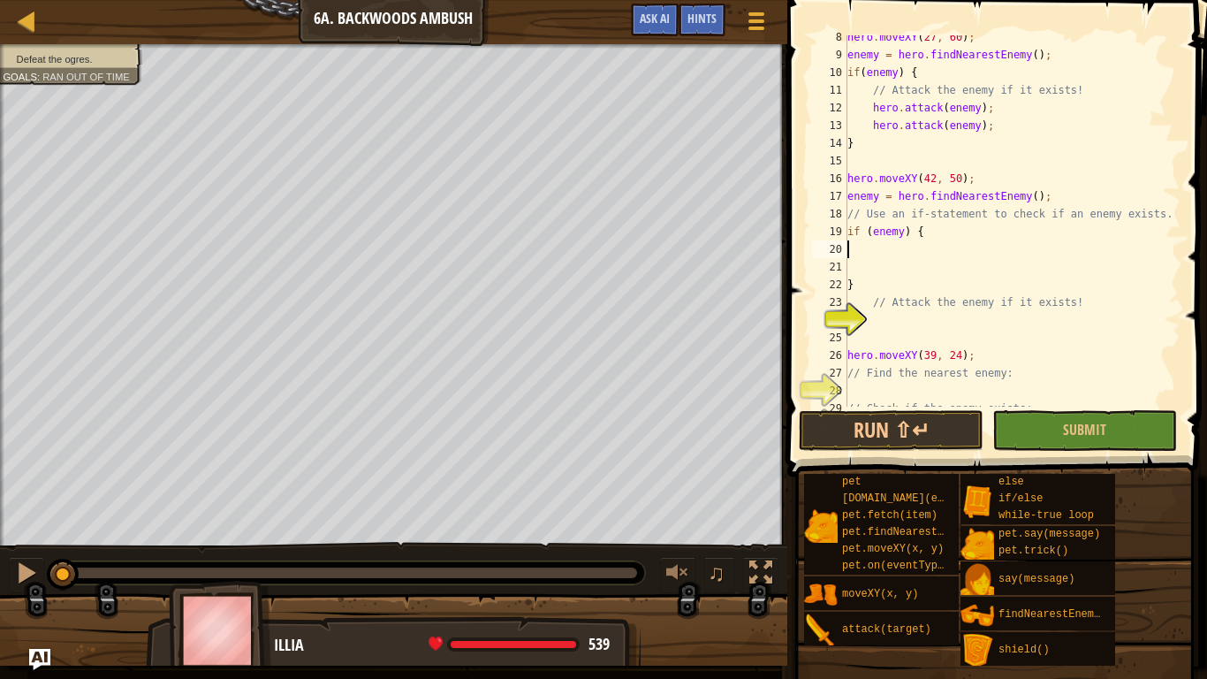
scroll to position [8, 0]
type textarea "if (enemy) {"
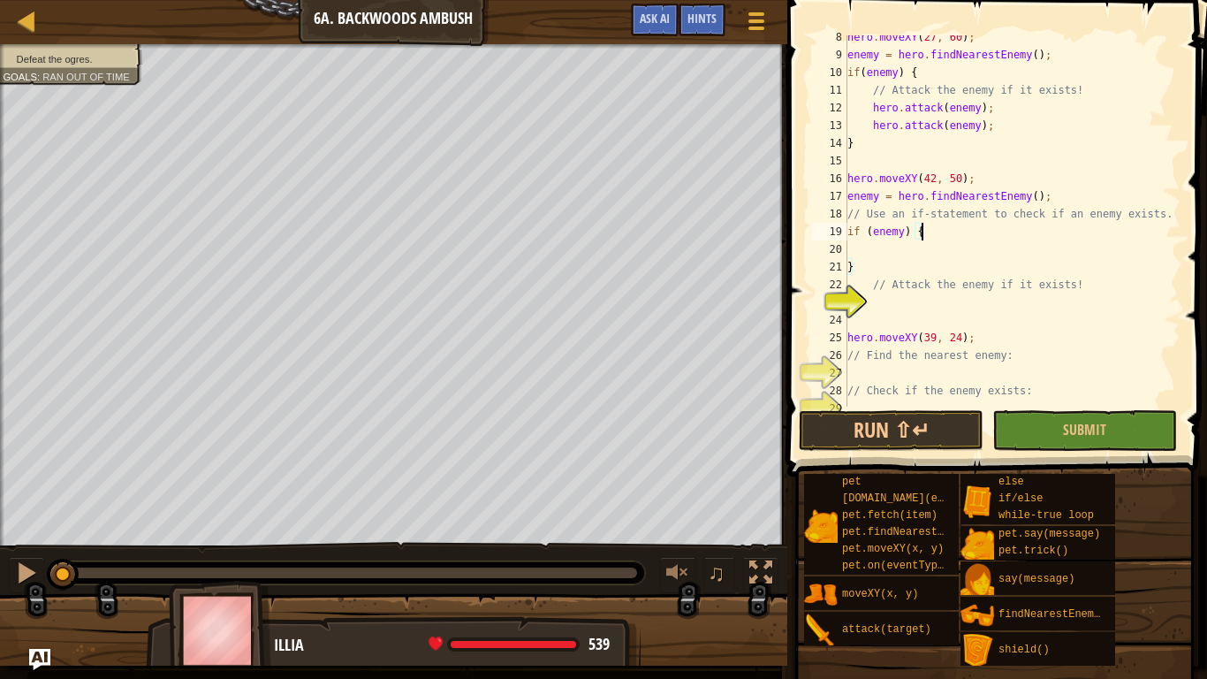
click at [941, 307] on div "hero . moveXY ( 27 , 60 ) ; enemy = hero . findNearestEnemy ( ) ; if ( enemy ) …" at bounding box center [1012, 231] width 337 height 407
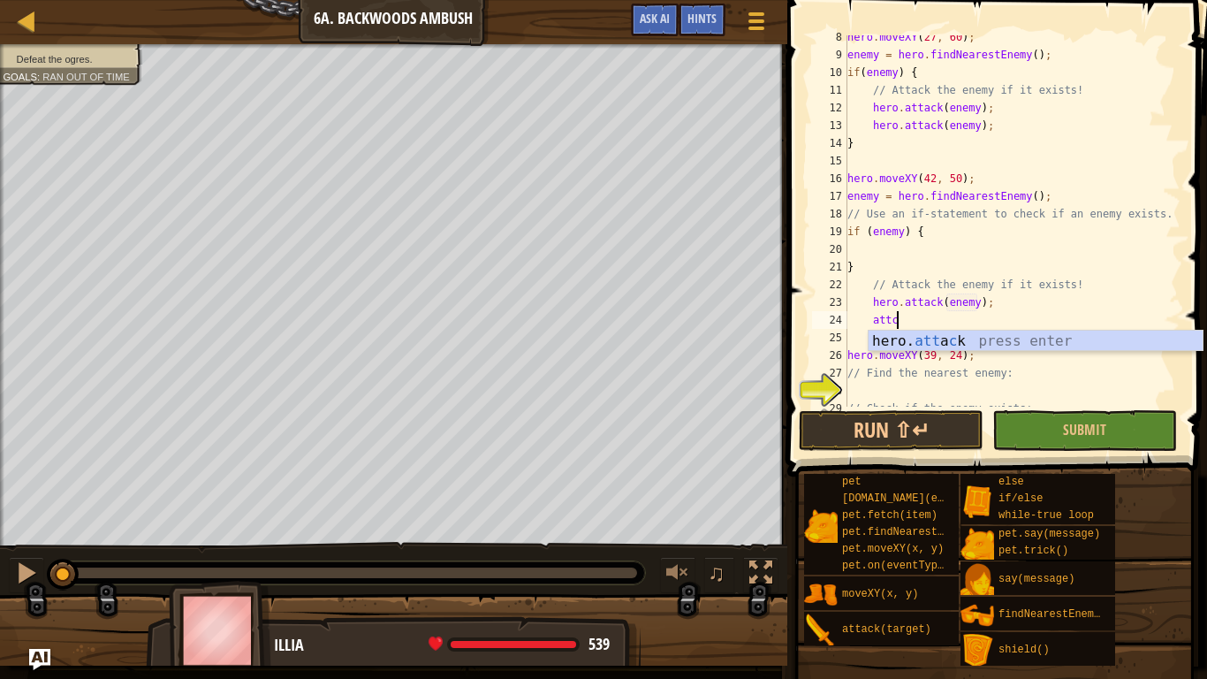
scroll to position [8, 24]
type textarea "hero.attack(enemy);"
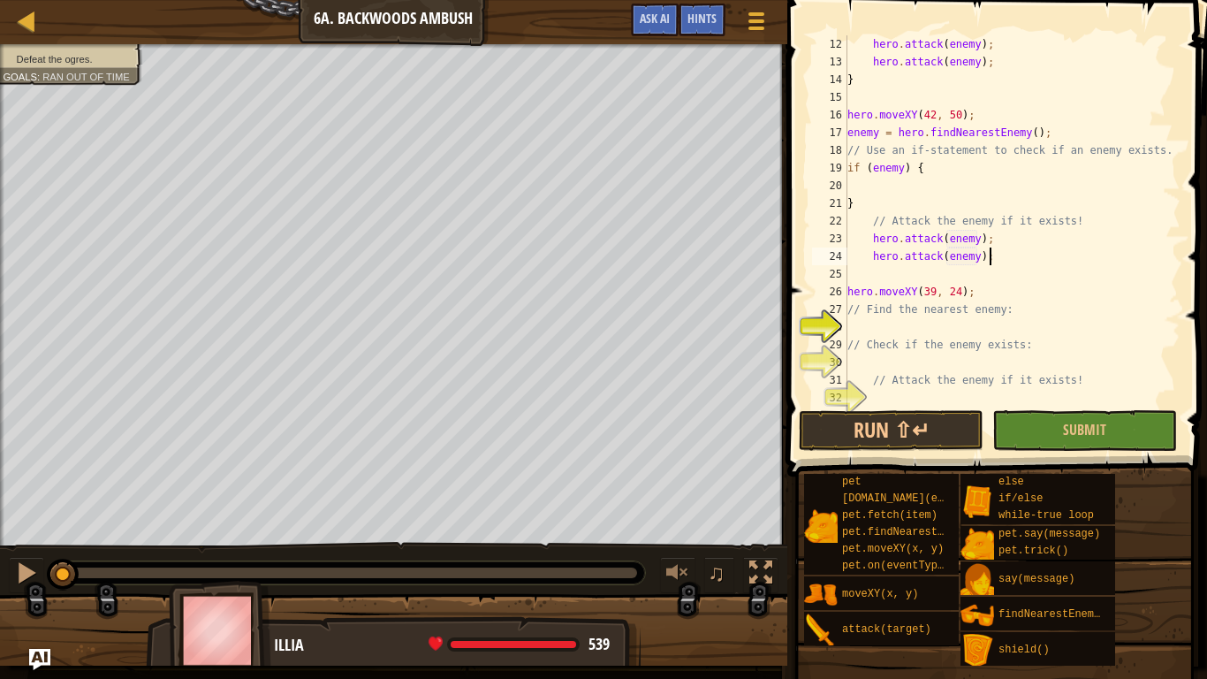
scroll to position [194, 0]
click at [898, 317] on div "hero . attack ( enemy ) ; hero . attack ( enemy ) ; } hero . moveXY ( 42 , 50 )…" at bounding box center [1012, 238] width 337 height 407
click at [934, 341] on div "hero . attack ( enemy ) ; hero . attack ( enemy ) ; } hero . moveXY ( 42 , 50 )…" at bounding box center [1012, 238] width 337 height 407
type textarea "// Check if the enemy exists:"
click at [955, 327] on div "hero . attack ( enemy ) ; hero . attack ( enemy ) ; } hero . moveXY ( 42 , 50 )…" at bounding box center [1012, 238] width 337 height 407
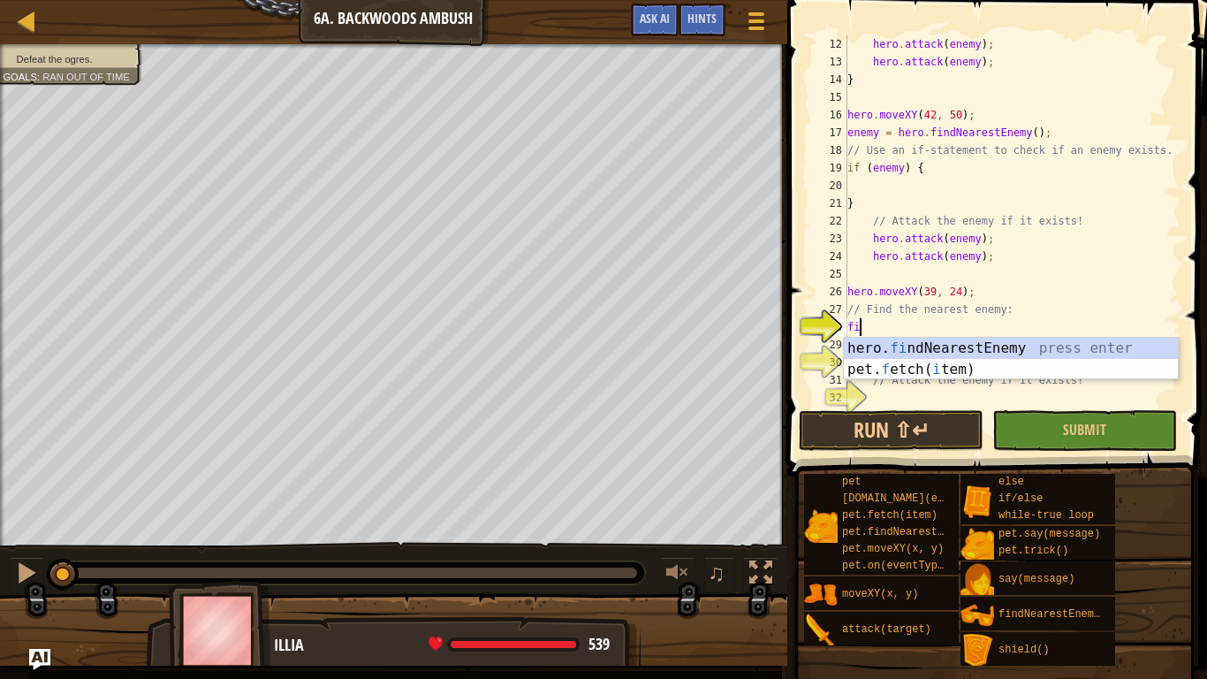
type textarea "find"
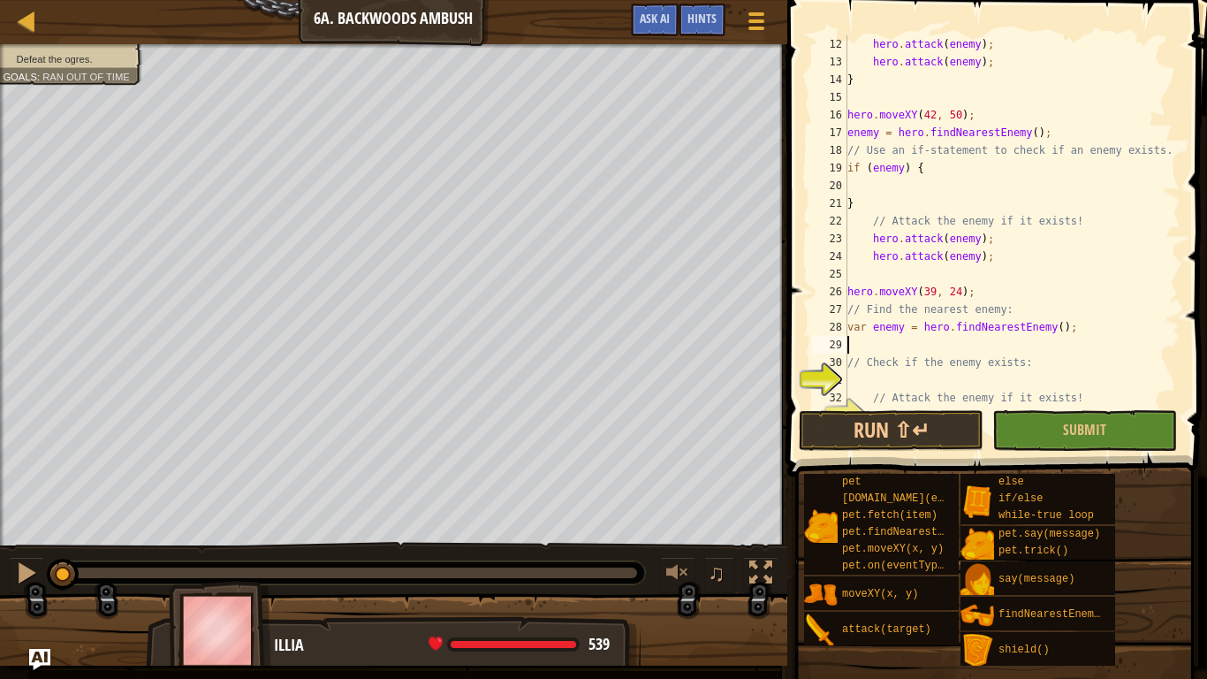
click at [975, 378] on div "hero . attack ( enemy ) ; hero . attack ( enemy ) ; } hero . moveXY ( 42 , 50 )…" at bounding box center [1012, 238] width 337 height 407
type textarea "if (enemy) {"
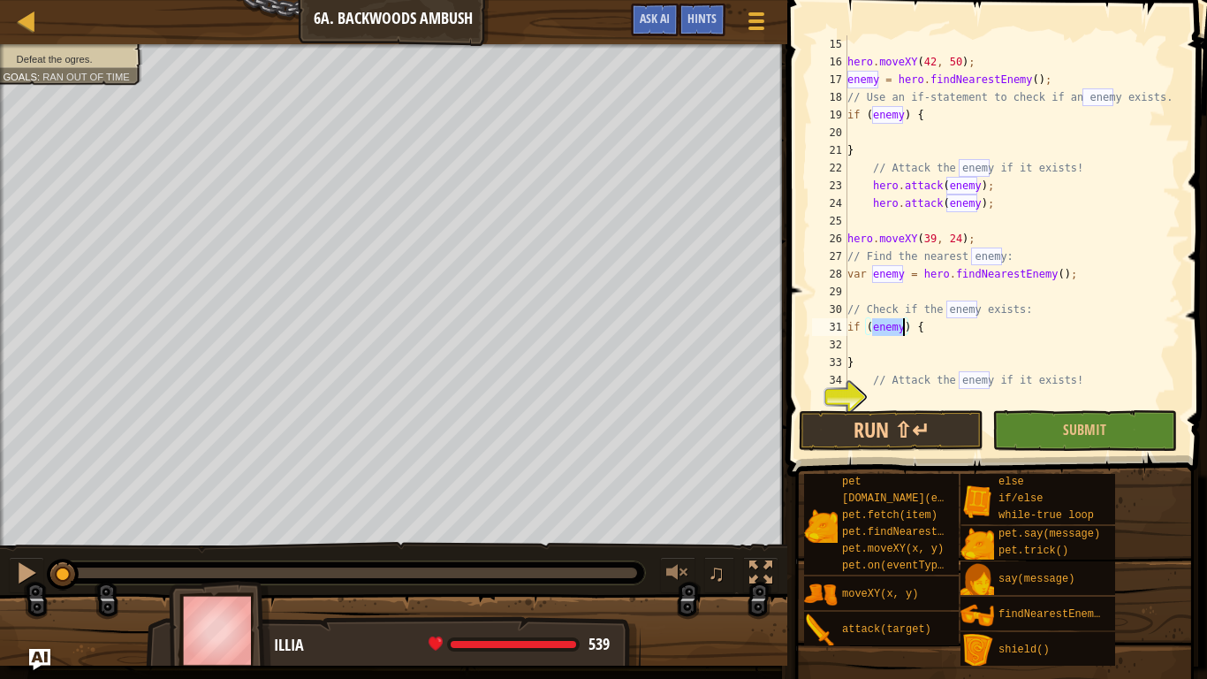
scroll to position [247, 0]
click at [919, 405] on div "hero . moveXY ( 42 , 50 ) ; enemy = hero . findNearestEnemy ( ) ; // Use an if-…" at bounding box center [1012, 238] width 337 height 407
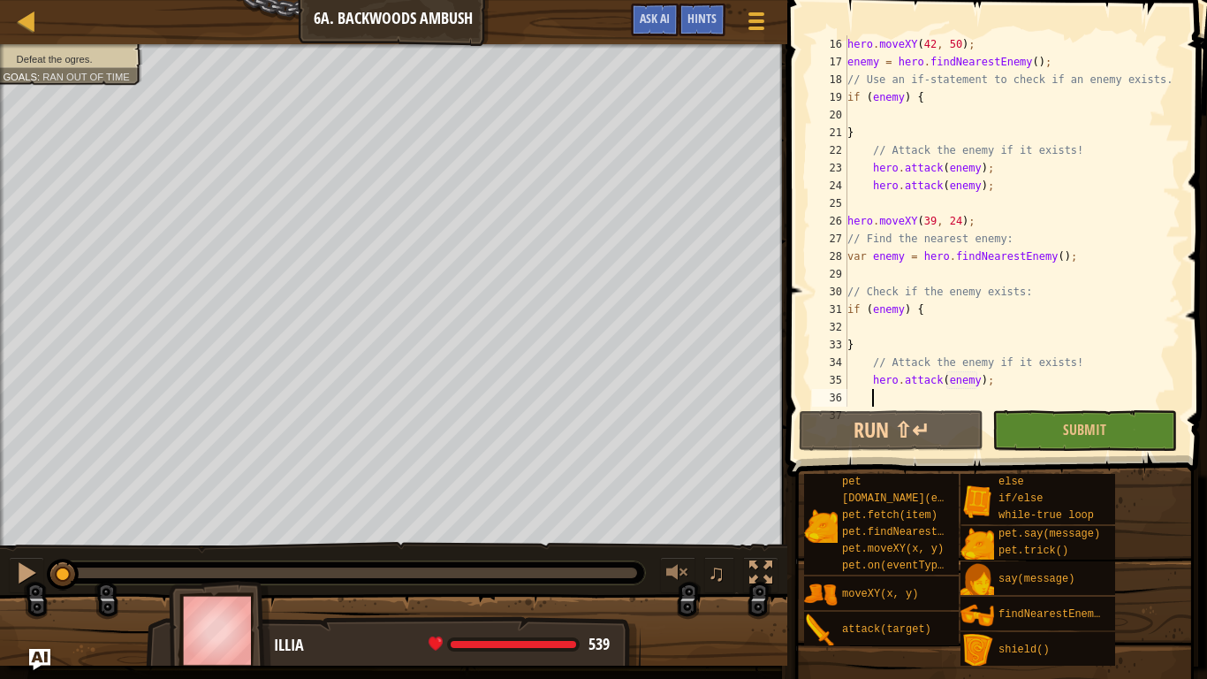
scroll to position [265, 0]
type textarea "hero.attack(enemy);t"
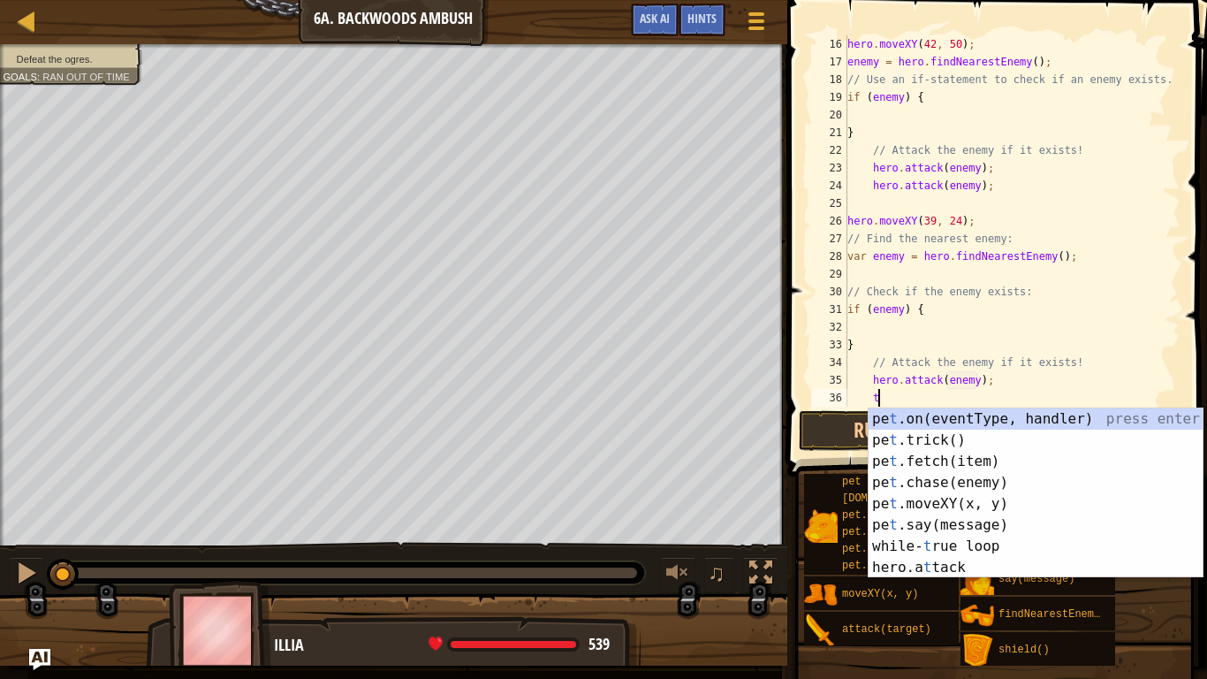
scroll to position [8, 3]
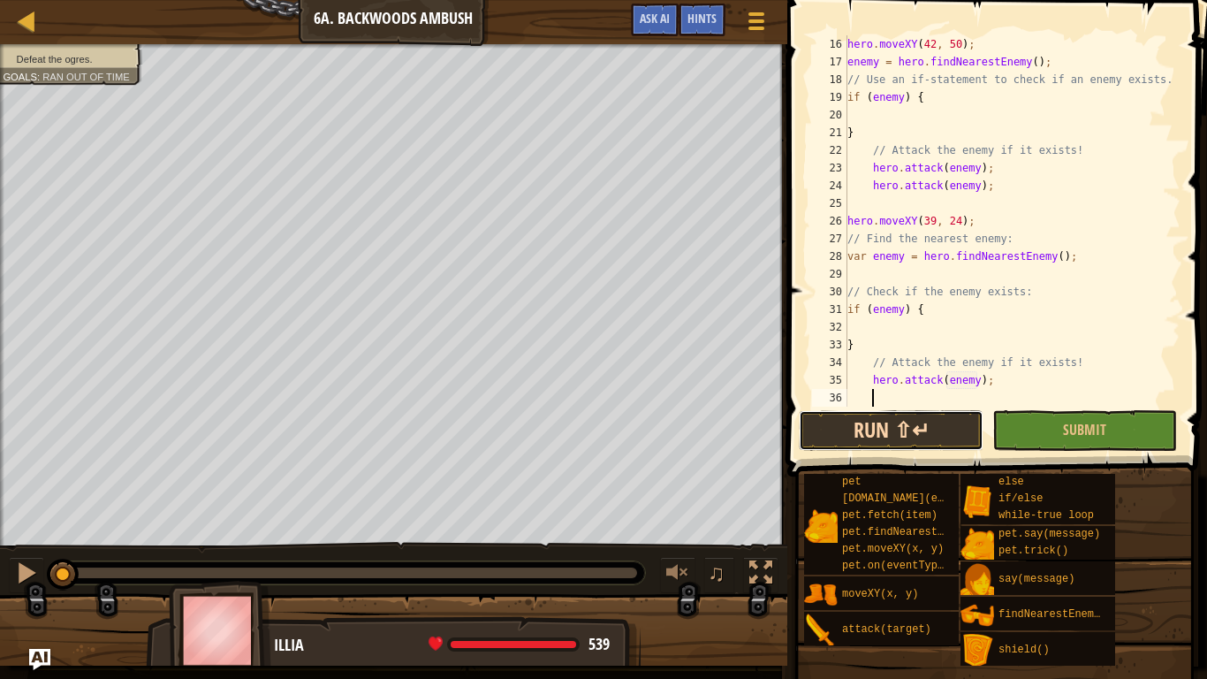
click at [911, 434] on button "Run ⇧↵" at bounding box center [891, 430] width 185 height 41
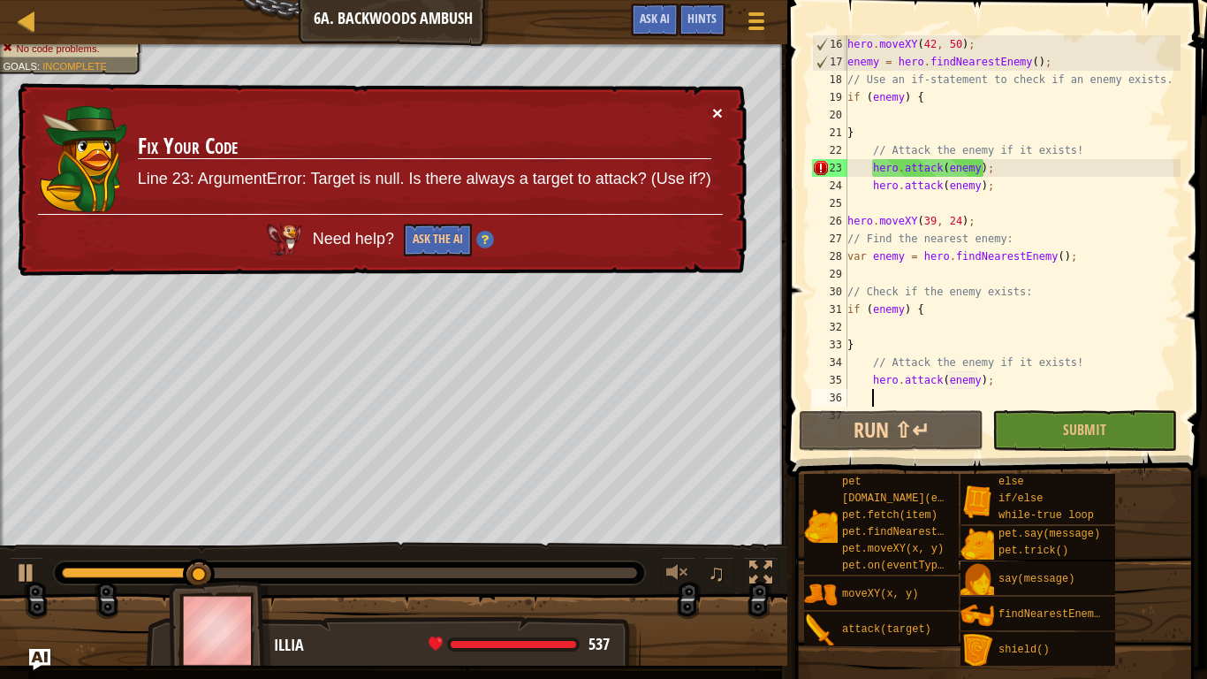
click at [718, 109] on button "×" at bounding box center [717, 112] width 11 height 19
click at [721, 106] on button "×" at bounding box center [717, 112] width 11 height 19
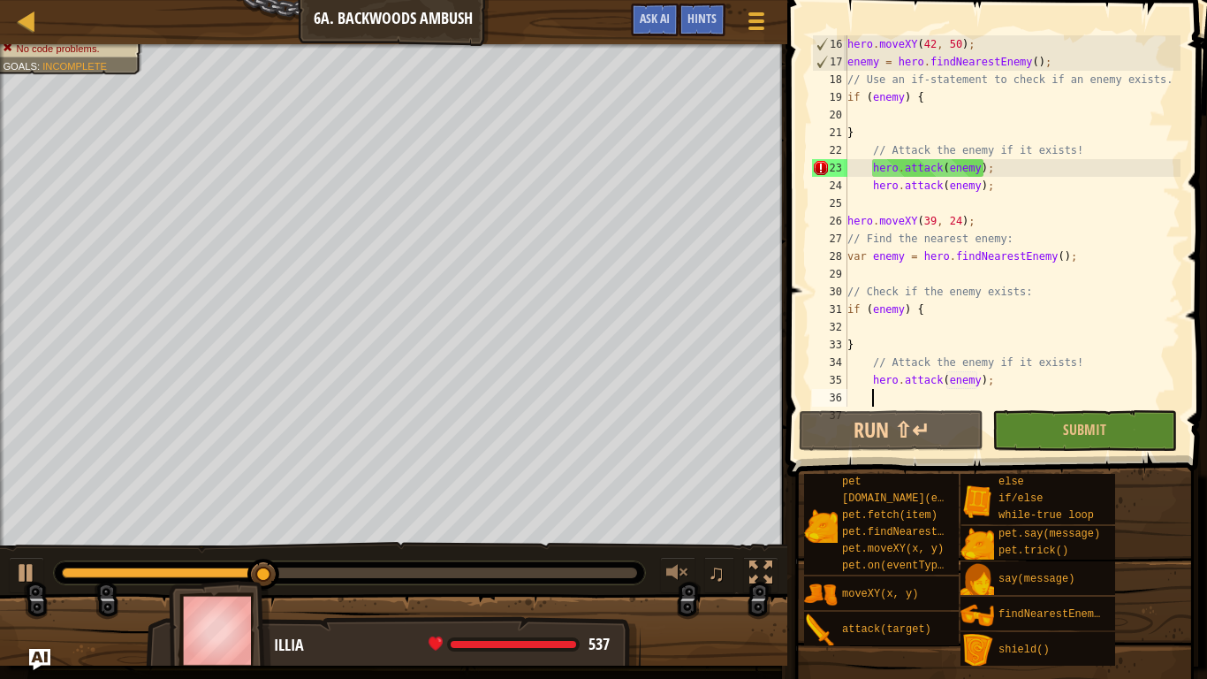
click at [894, 123] on div "hero . moveXY ( 42 , 50 ) ; enemy = hero . findNearestEnemy ( ) ; // Use an if-…" at bounding box center [1012, 238] width 337 height 407
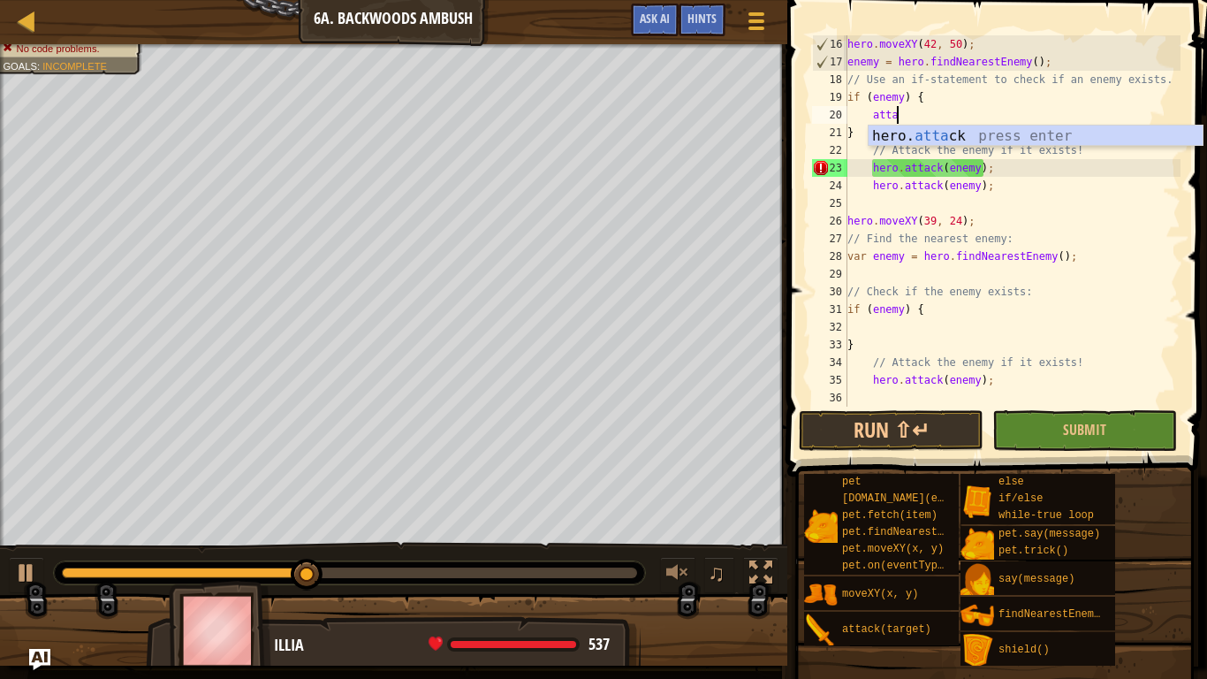
scroll to position [8, 8]
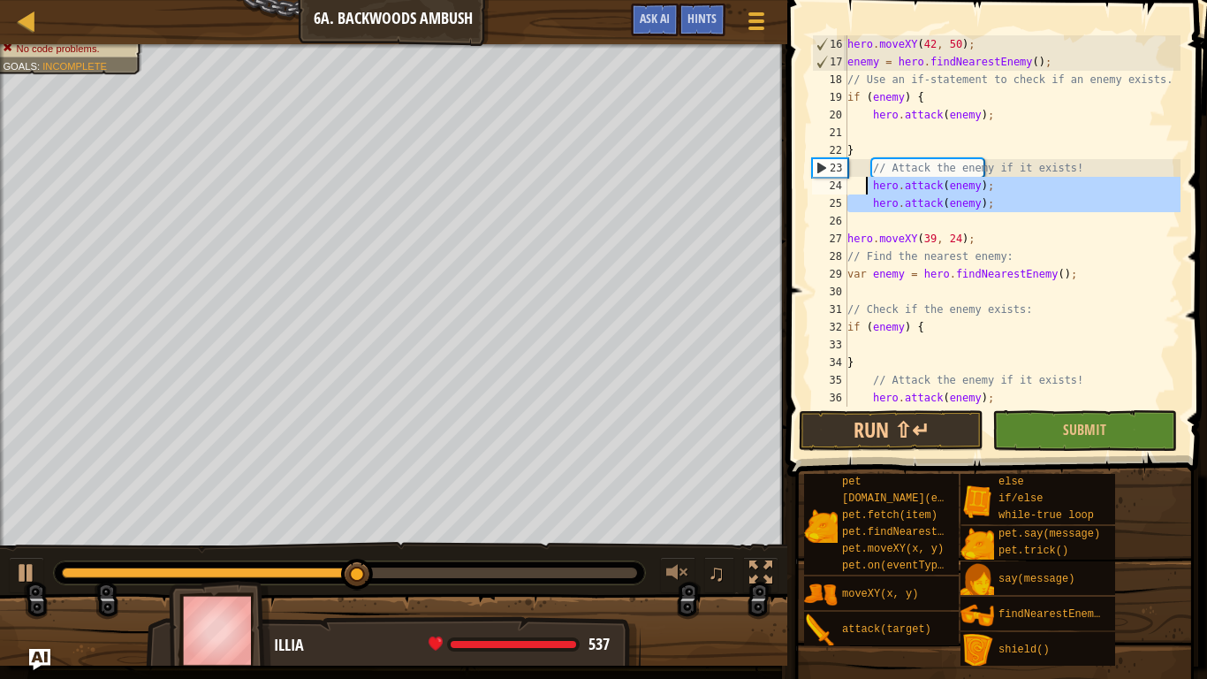
drag, startPoint x: 1000, startPoint y: 216, endPoint x: 868, endPoint y: 184, distance: 135.5
click at [868, 184] on div "hero . moveXY ( 42 , 50 ) ; enemy = hero . findNearestEnemy ( ) ; // Use an if-…" at bounding box center [1012, 238] width 337 height 407
type textarea "hero.attack(enemy); hero.attack(enemy);"
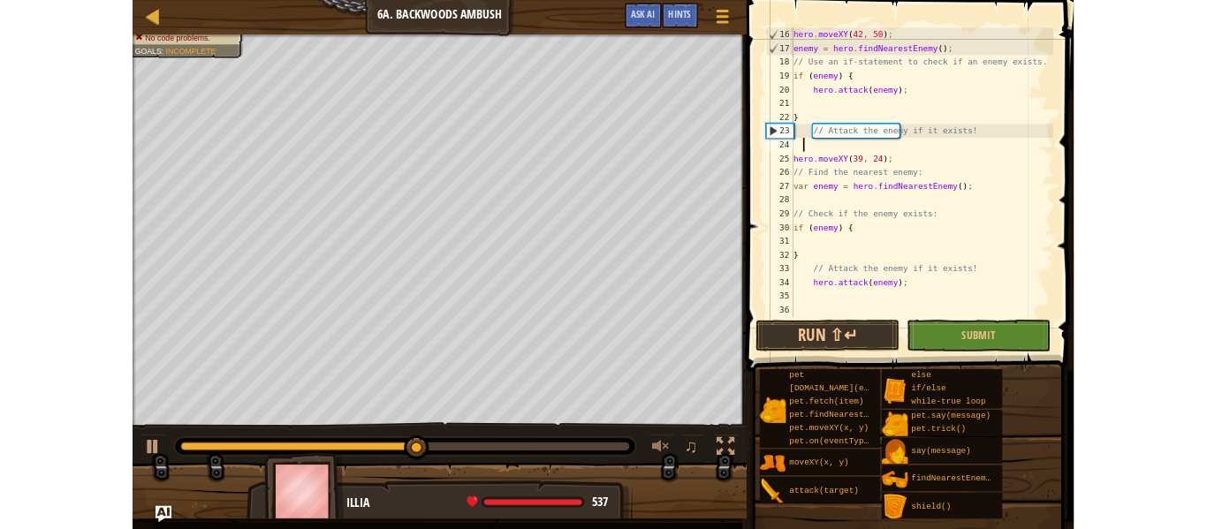
scroll to position [8, 0]
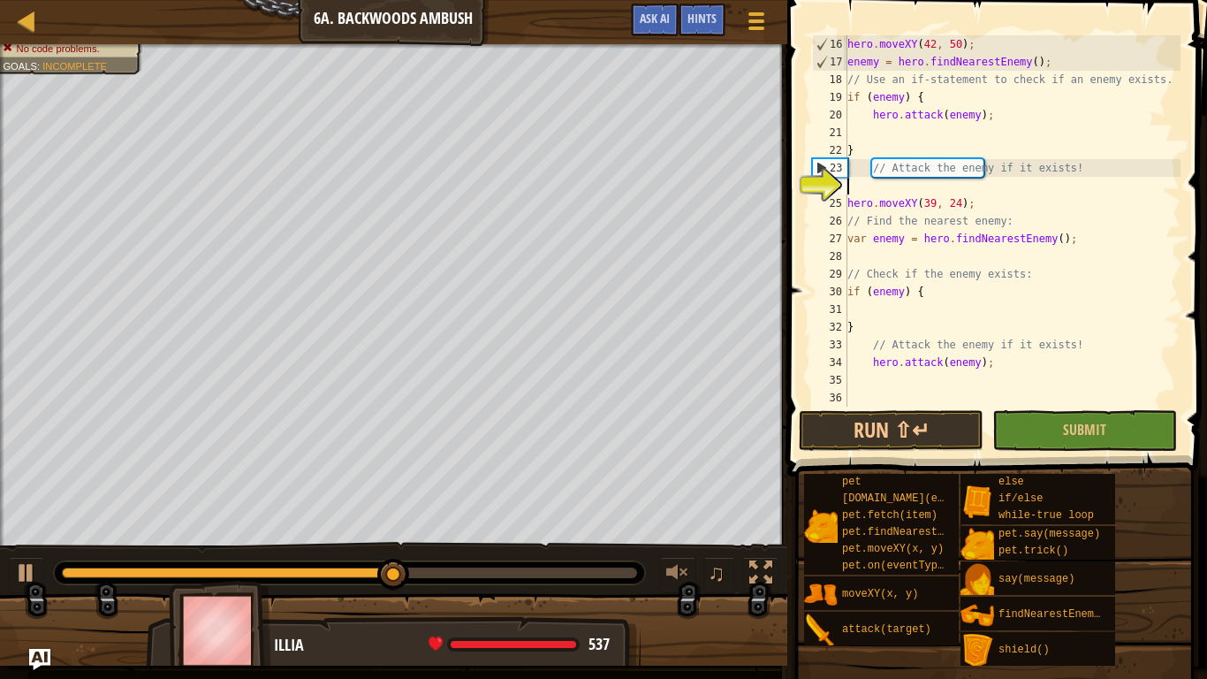
click at [970, 191] on div "hero . moveXY ( 42 , 50 ) ; enemy = hero . findNearestEnemy ( ) ; // Use an if-…" at bounding box center [1012, 238] width 337 height 407
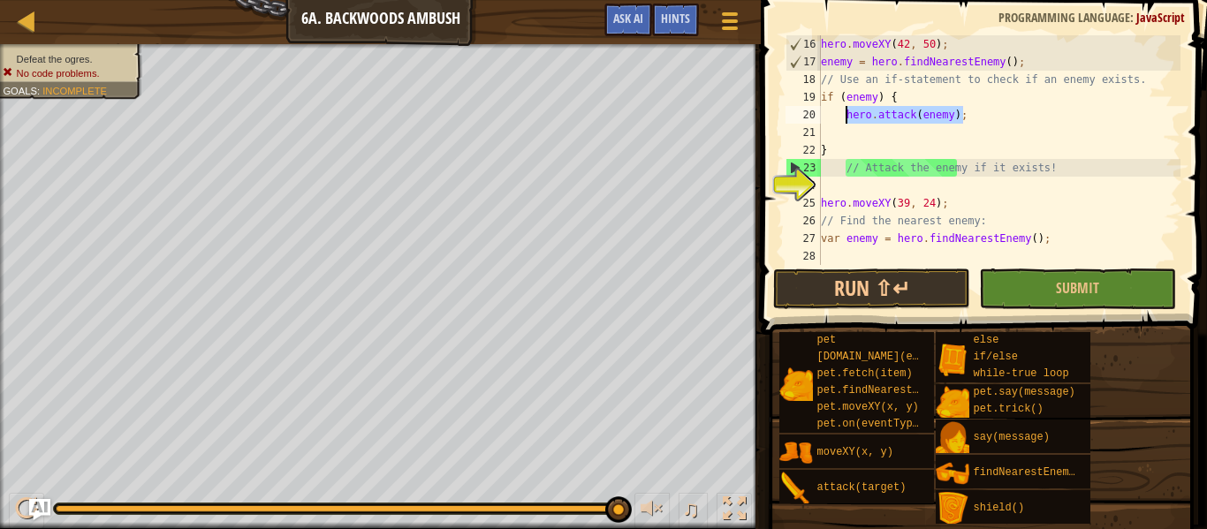
drag, startPoint x: 973, startPoint y: 122, endPoint x: 841, endPoint y: 113, distance: 132.9
click at [841, 113] on div "hero . moveXY ( 42 , 50 ) ; enemy = hero . findNearestEnemy ( ) ; // Use an if-…" at bounding box center [999, 167] width 363 height 265
type textarea "hero.attack(enemy);"
type textarea "if (enemy) {"
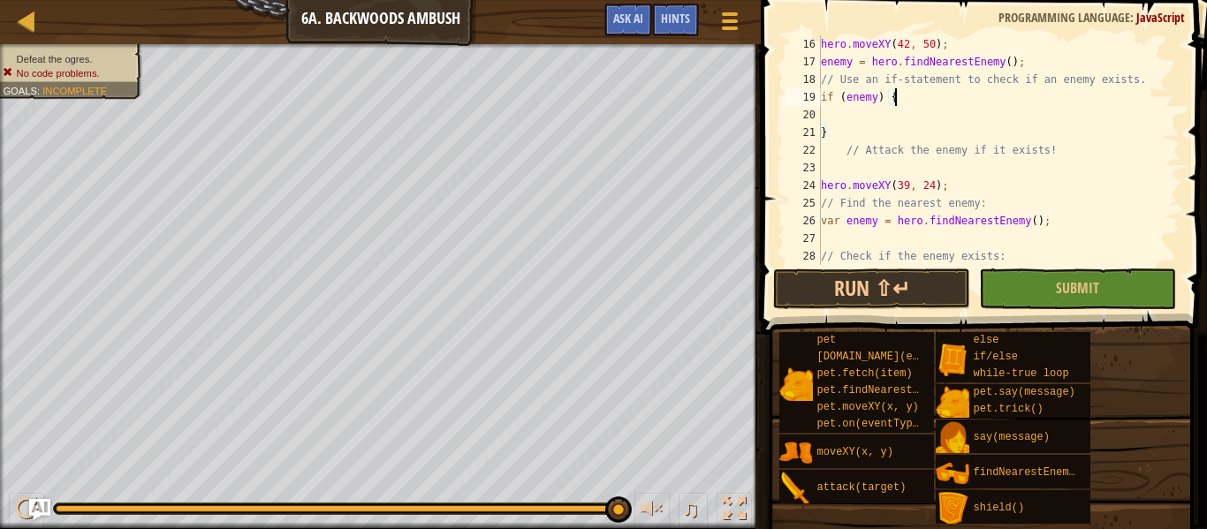
click at [887, 173] on div "hero . moveXY ( 42 , 50 ) ; enemy = hero . findNearestEnemy ( ) ; // Use an if-…" at bounding box center [999, 167] width 363 height 265
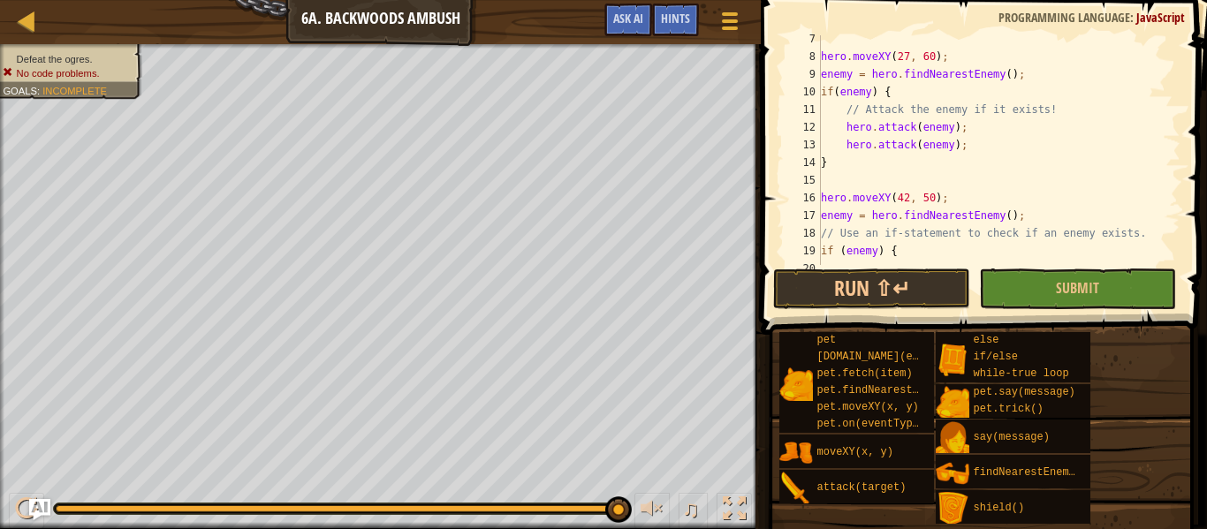
scroll to position [110, 0]
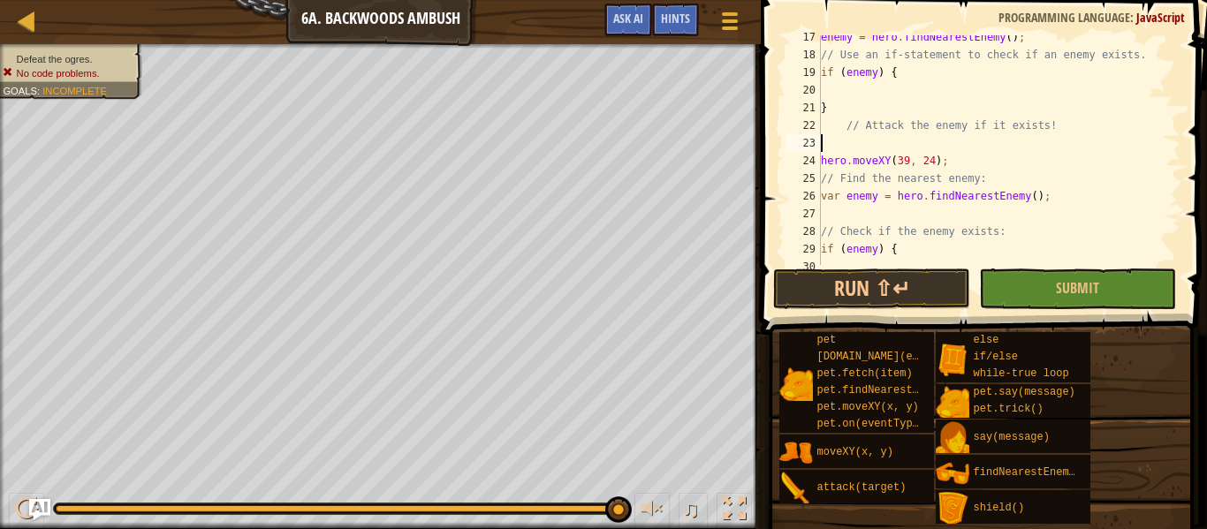
click at [867, 110] on div "enemy = hero . findNearestEnemy ( ) ; // Use an if-statement to check if an ene…" at bounding box center [999, 160] width 363 height 265
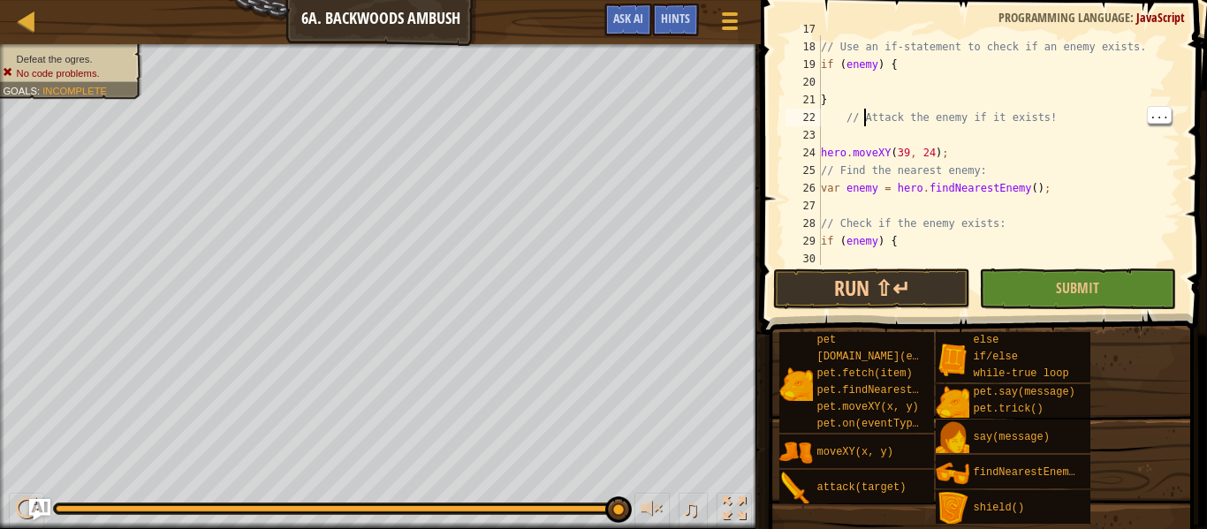
scroll to position [298, 0]
click at [838, 97] on div "enemy = hero . findNearestEnemy ( ) ; // Use an if-statement to check if an ene…" at bounding box center [999, 152] width 363 height 265
type textarea "}"
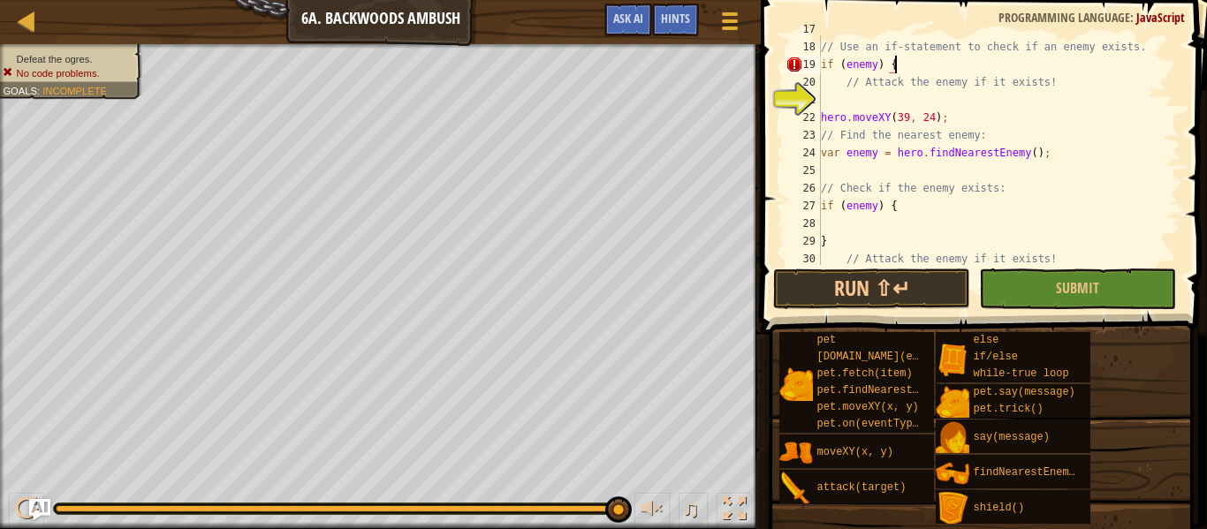
click at [848, 110] on div "enemy = hero . findNearestEnemy ( ) ; // Use an if-statement to check if an ene…" at bounding box center [999, 152] width 363 height 265
type textarea "hero.moveXY(39, 24);"
click at [849, 94] on div "enemy = hero . findNearestEnemy ( ) ; // Use an if-statement to check if an ene…" at bounding box center [999, 152] width 363 height 265
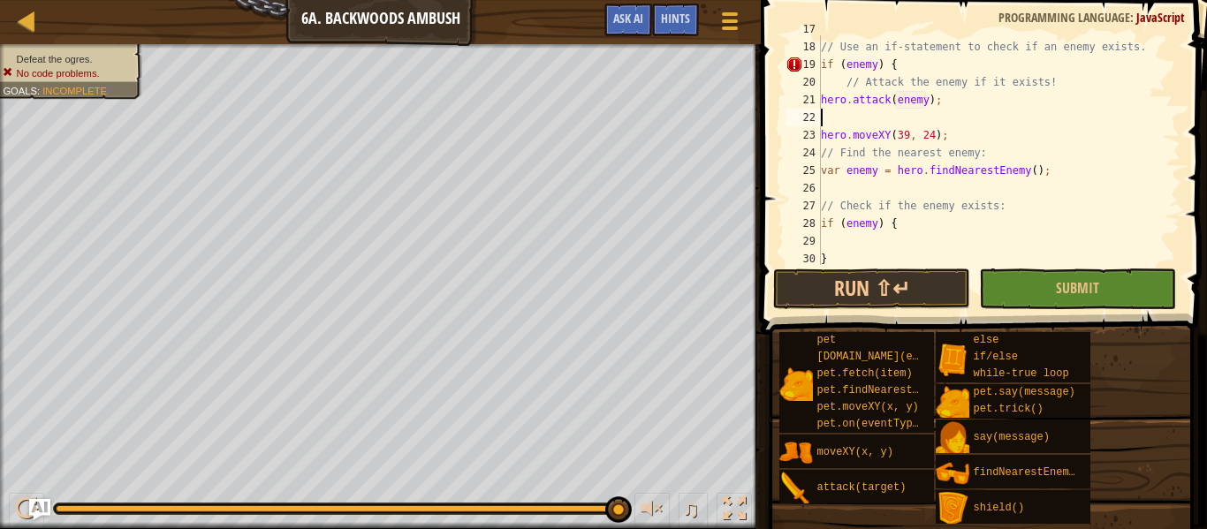
scroll to position [8, 17]
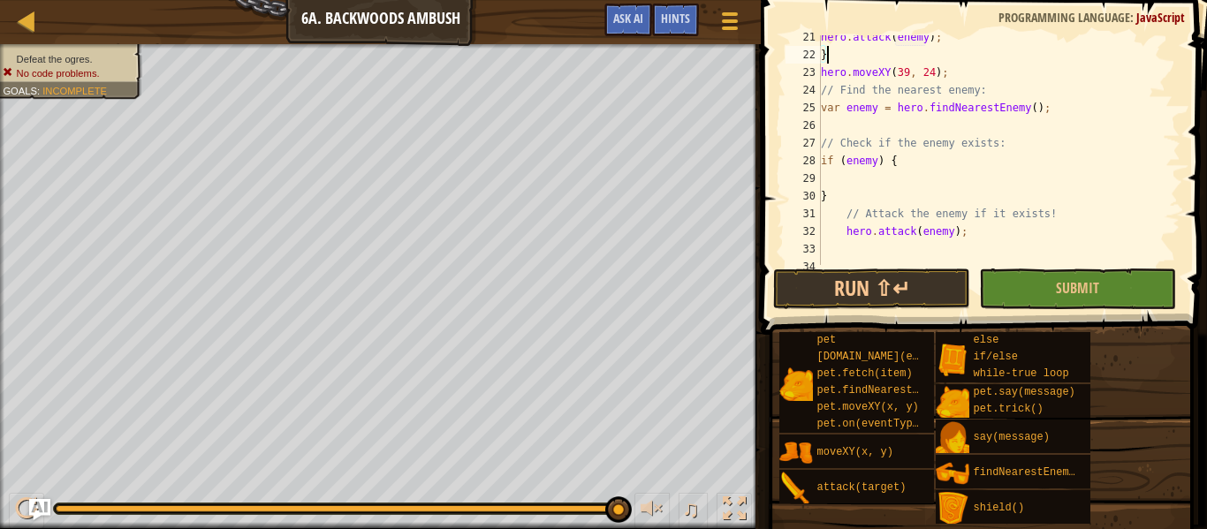
click at [861, 211] on div "hero . attack ( enemy ) ; } hero . moveXY ( 39 , 24 ) ; // Find the nearest ene…" at bounding box center [999, 160] width 363 height 265
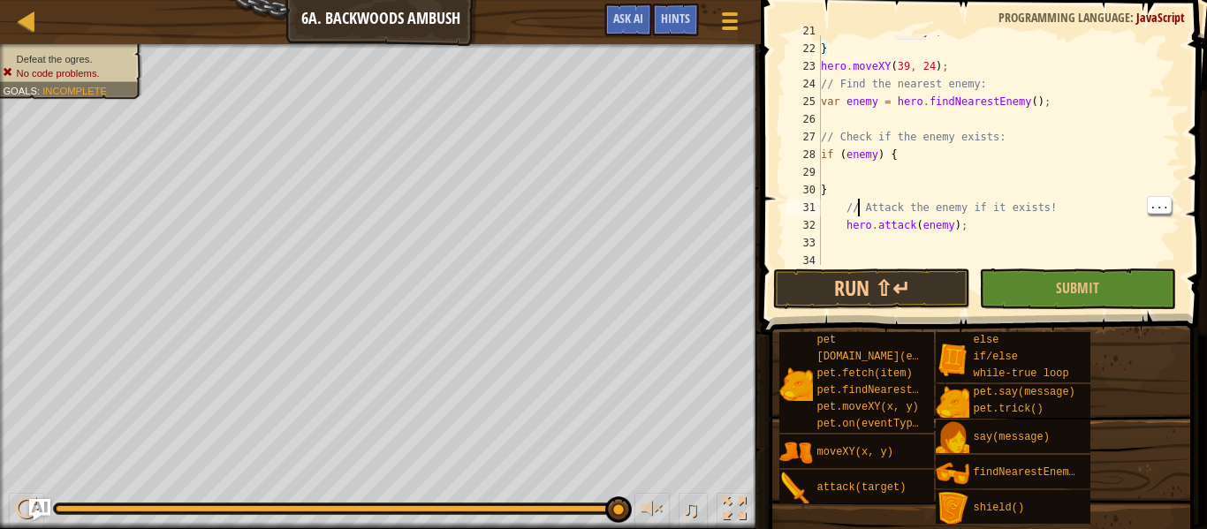
scroll to position [367, 0]
click at [880, 192] on div "hero . attack ( enemy ) ; } hero . moveXY ( 39 , 24 ) ; // Find the nearest ene…" at bounding box center [999, 154] width 363 height 265
type textarea "}"
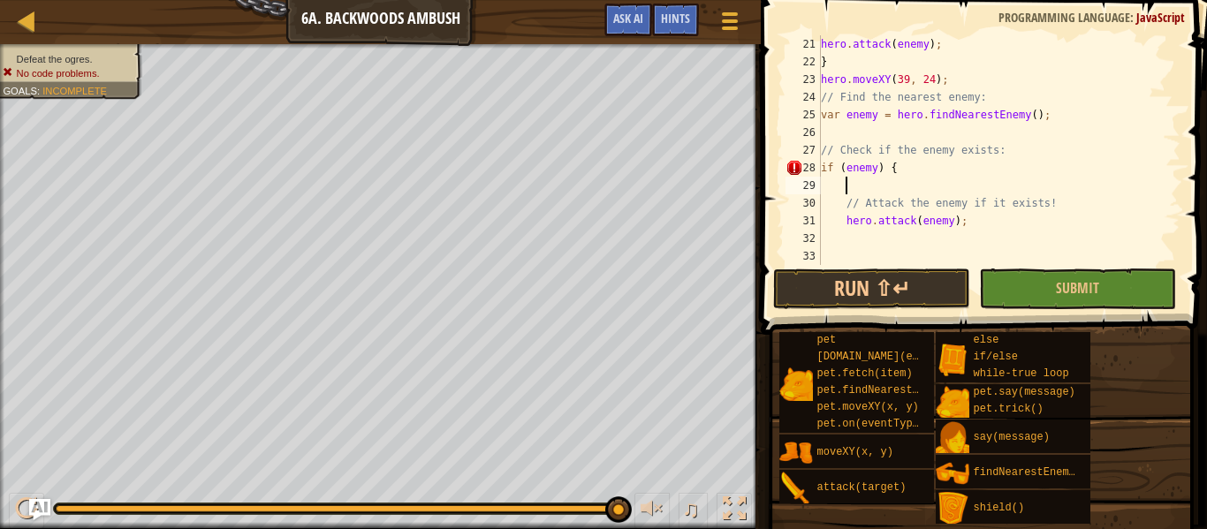
click at [887, 242] on div "hero . attack ( enemy ) ; } hero . moveXY ( 39 , 24 ) ; // Find the nearest ene…" at bounding box center [999, 167] width 363 height 265
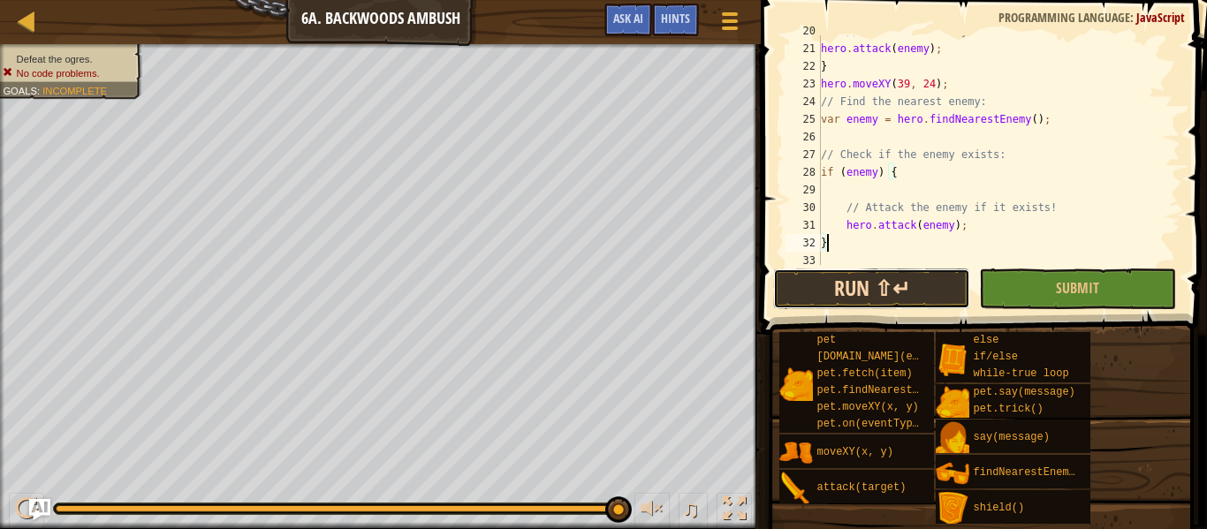
click at [896, 292] on button "Run ⇧↵" at bounding box center [871, 289] width 197 height 41
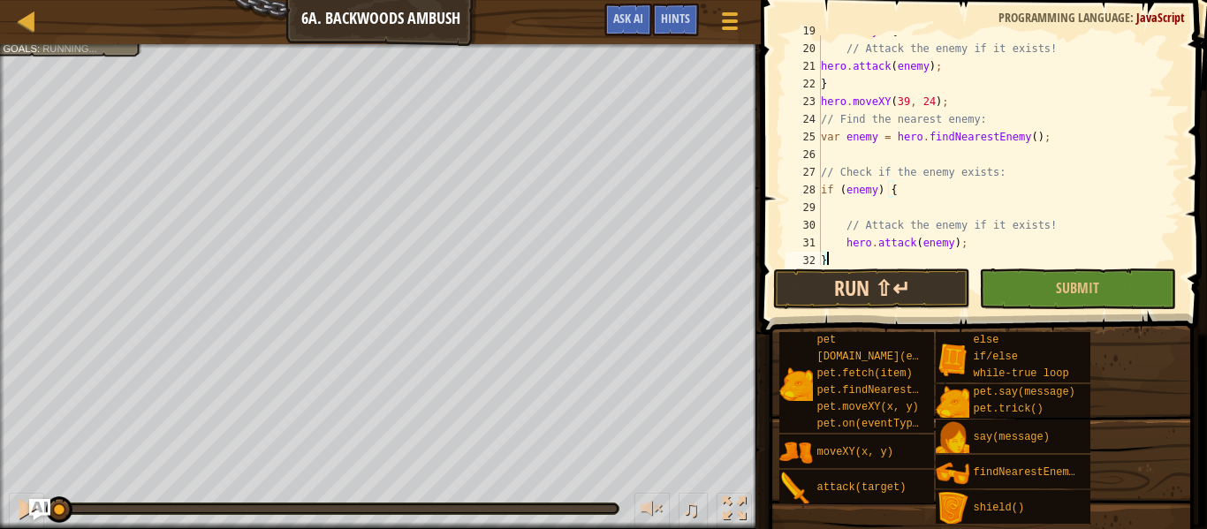
type textarea "}"
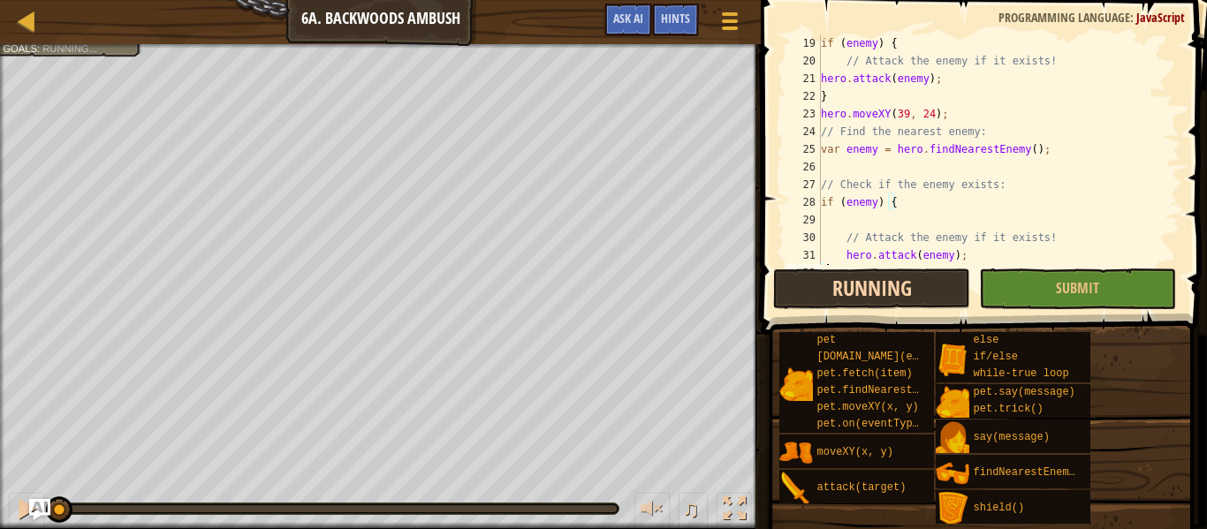
scroll to position [315, 0]
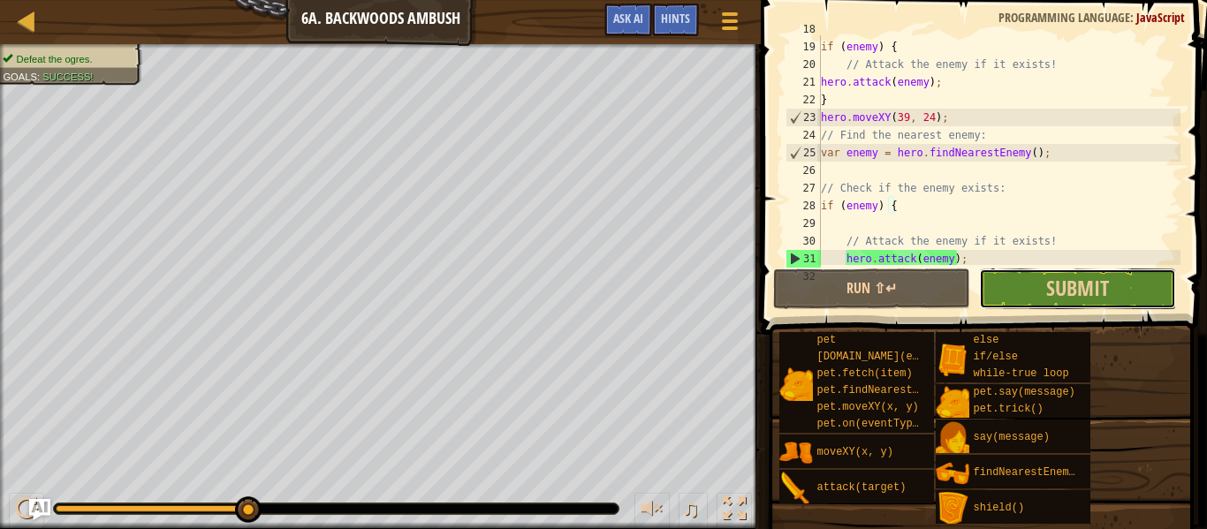
click at [1098, 304] on button "Submit" at bounding box center [1077, 289] width 197 height 41
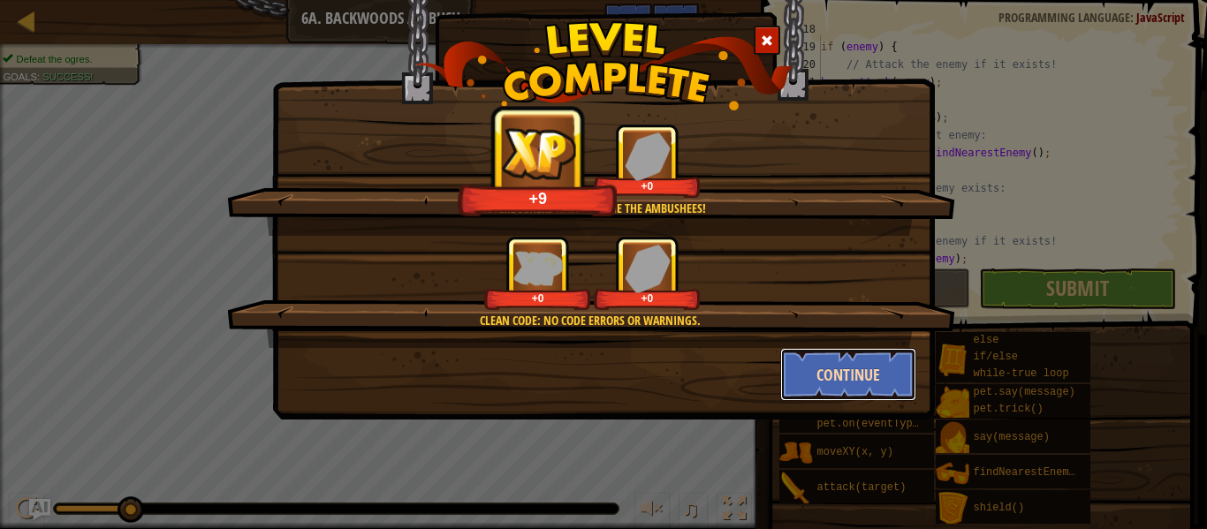
click at [823, 374] on button "Continue" at bounding box center [848, 374] width 137 height 53
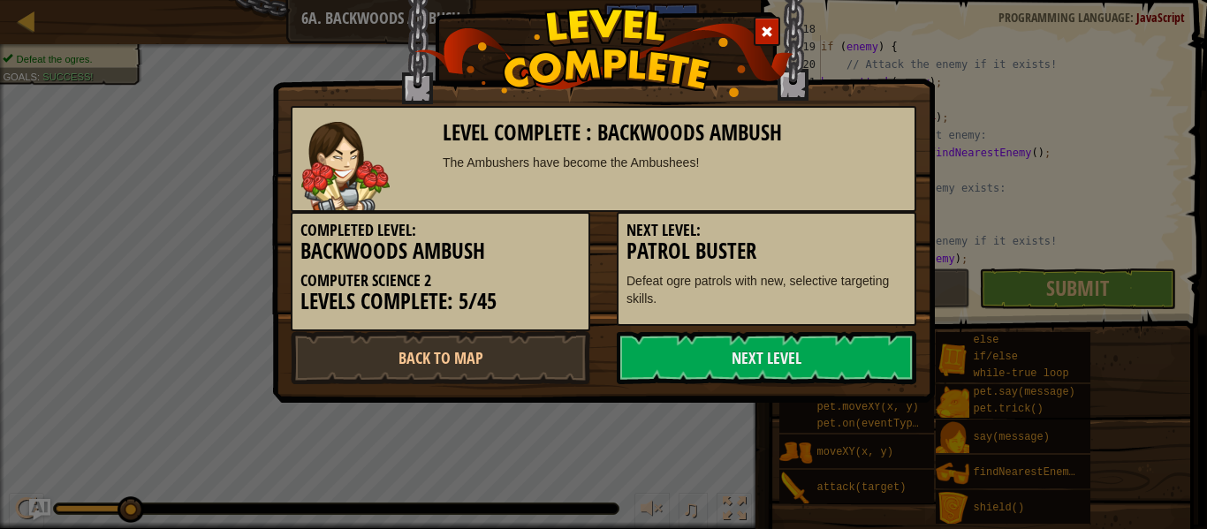
click at [823, 374] on link "Next Level" at bounding box center [767, 357] width 300 height 53
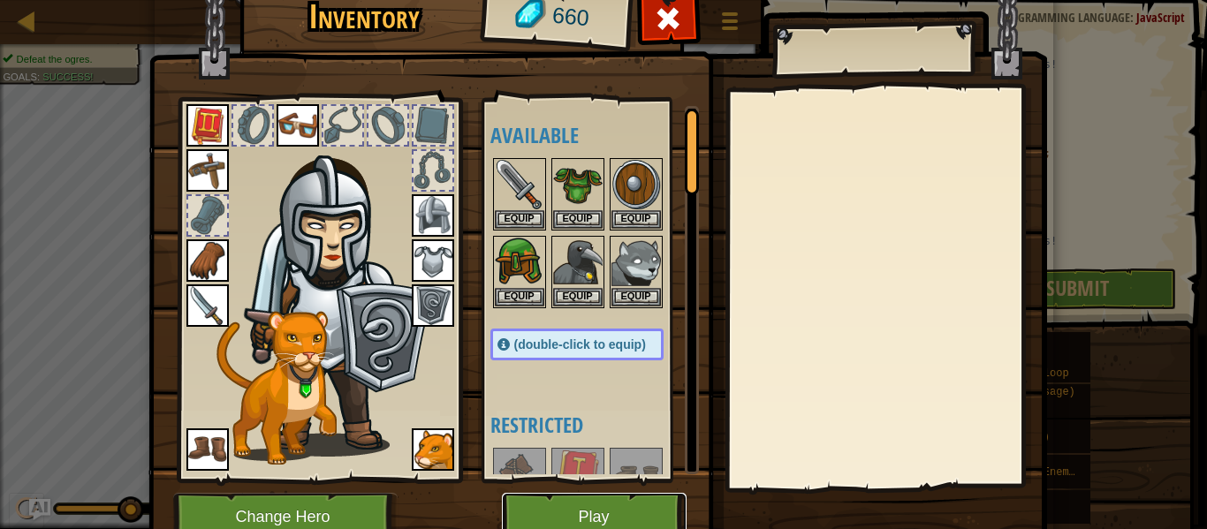
click at [630, 501] on button "Play" at bounding box center [594, 517] width 185 height 49
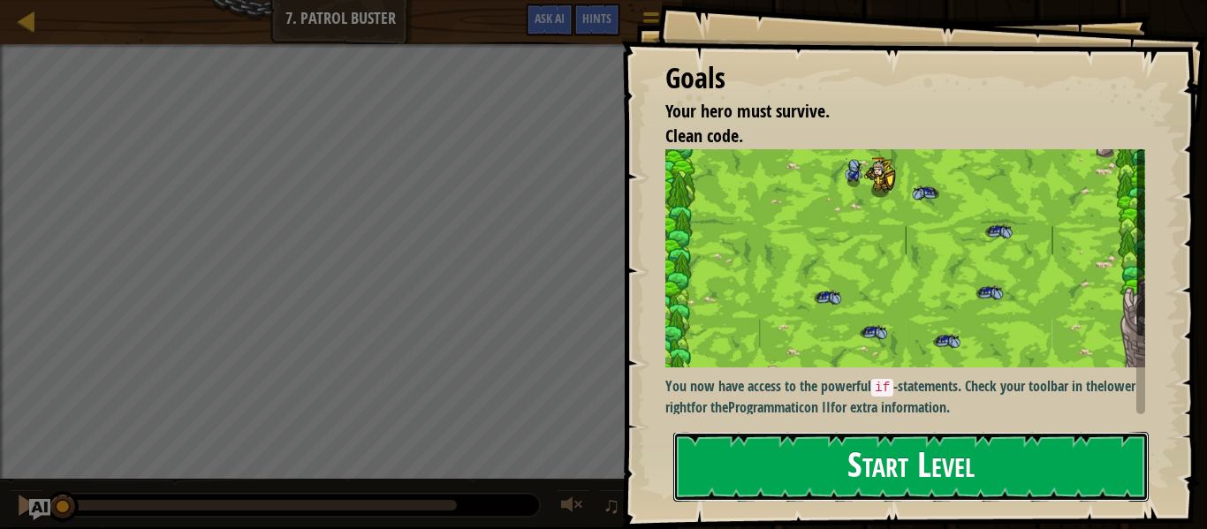
click at [732, 444] on button "Start Level" at bounding box center [910, 467] width 475 height 70
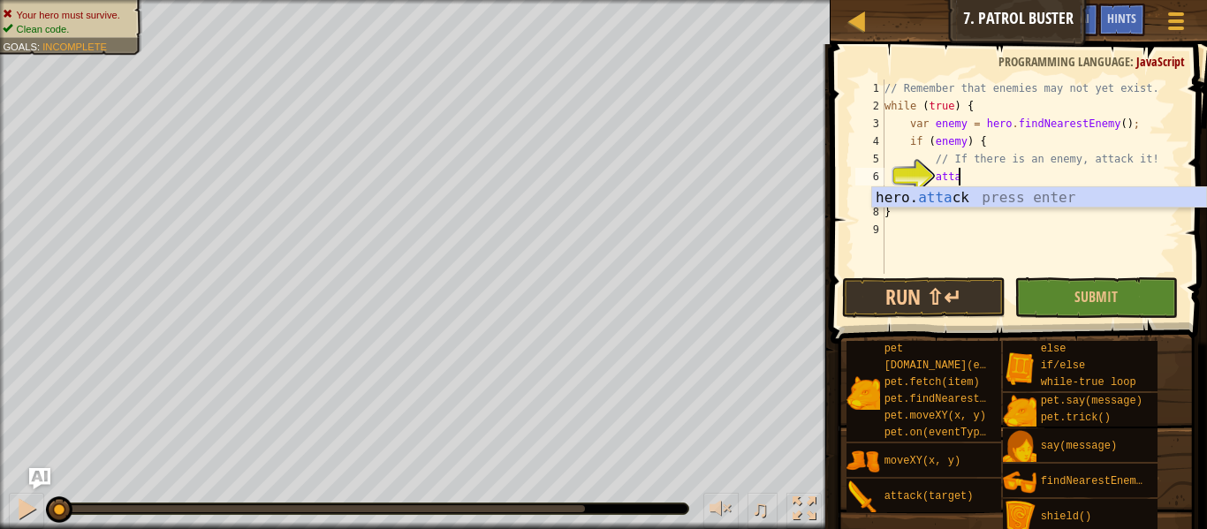
scroll to position [8, 11]
type textarea "hero.attack(enemy);"
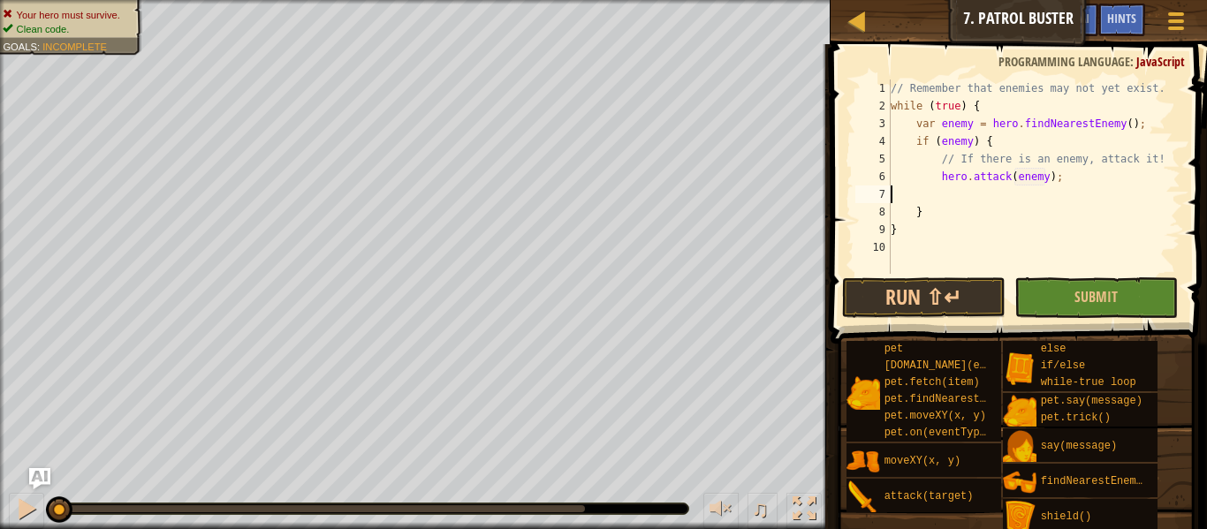
scroll to position [8, 0]
type textarea "hero.attack(enemy);"
click at [948, 288] on button "Run ⇧↵" at bounding box center [924, 298] width 164 height 41
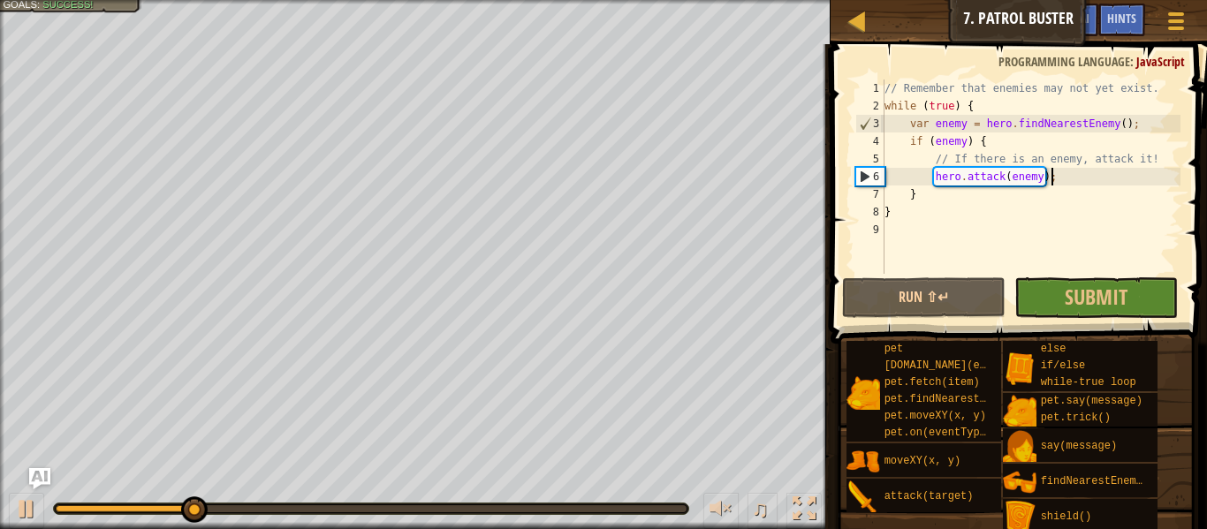
click at [1069, 225] on div "// Remember that enemies may not yet exist. while ( true ) { var enemy = hero .…" at bounding box center [1031, 195] width 300 height 230
click at [1080, 301] on span "Submit" at bounding box center [1096, 297] width 63 height 28
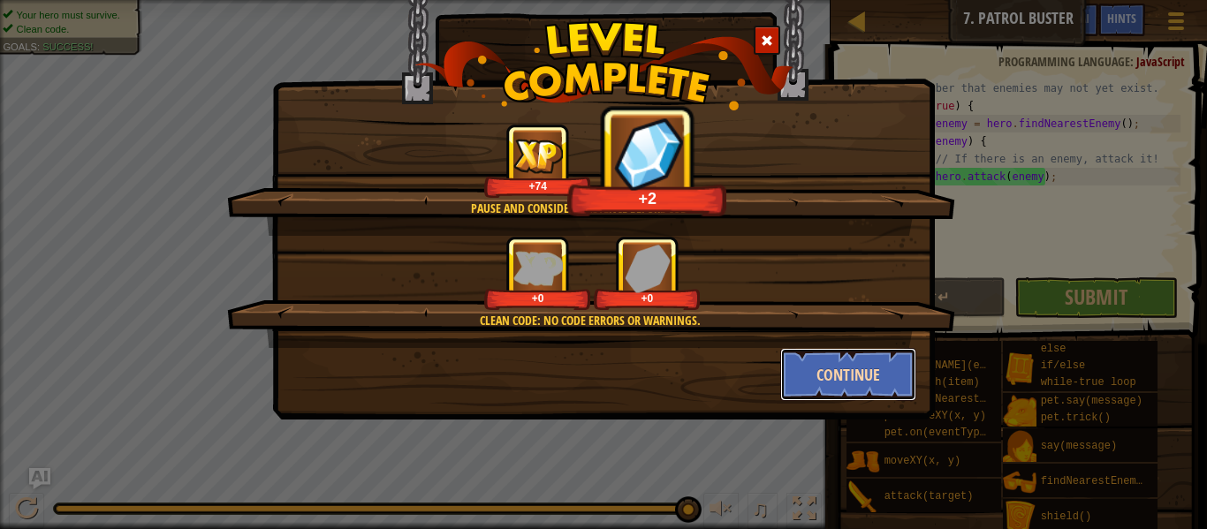
click at [833, 369] on button "Continue" at bounding box center [848, 374] width 137 height 53
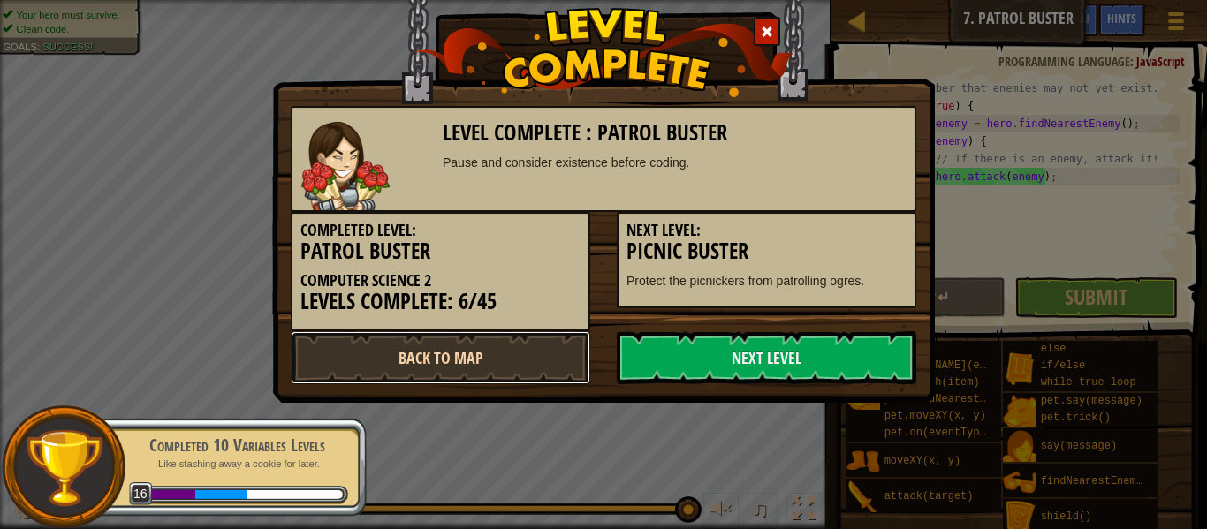
click at [490, 351] on link "Back to Map" at bounding box center [441, 357] width 300 height 53
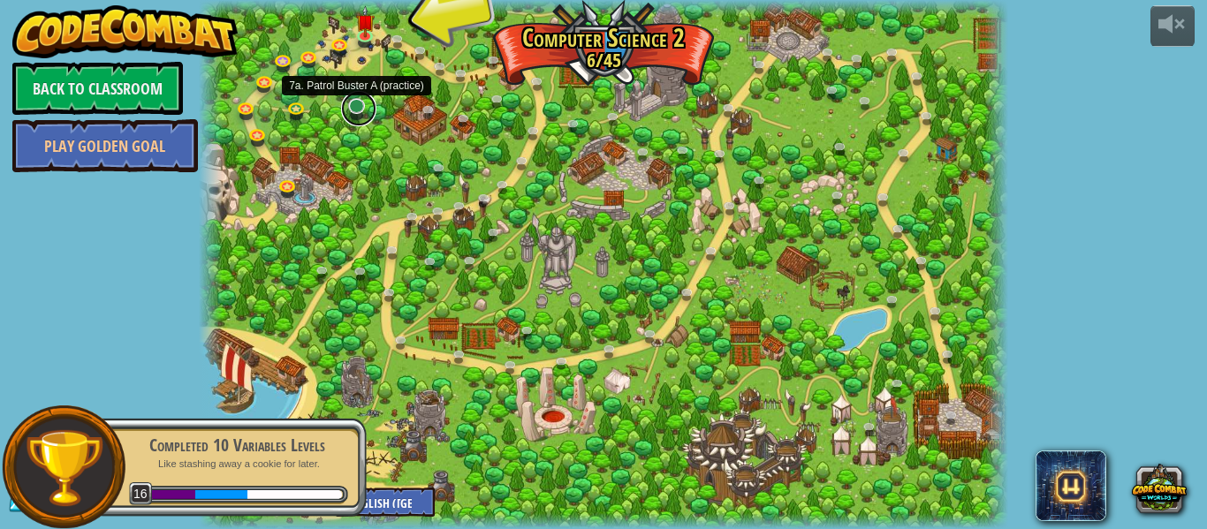
click at [359, 106] on link at bounding box center [358, 108] width 35 height 35
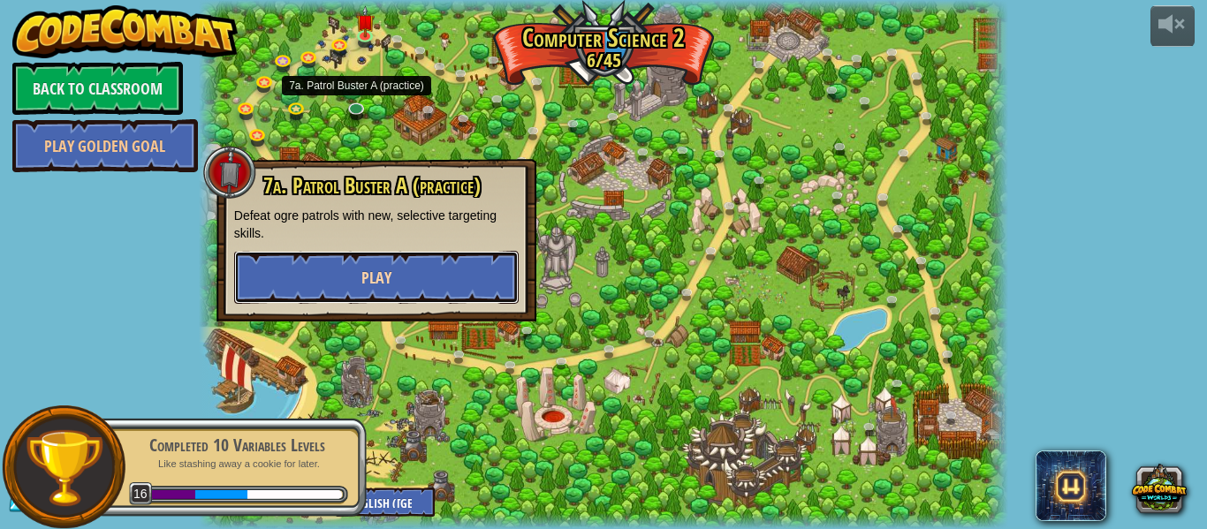
click at [378, 294] on button "Play" at bounding box center [376, 277] width 285 height 53
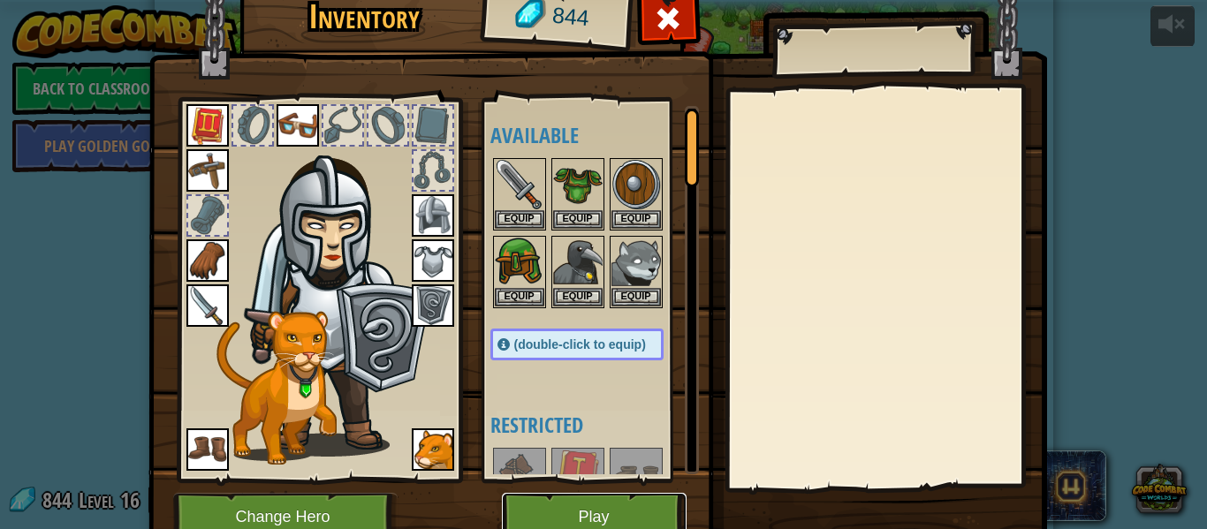
click at [576, 513] on button "Play" at bounding box center [594, 517] width 185 height 49
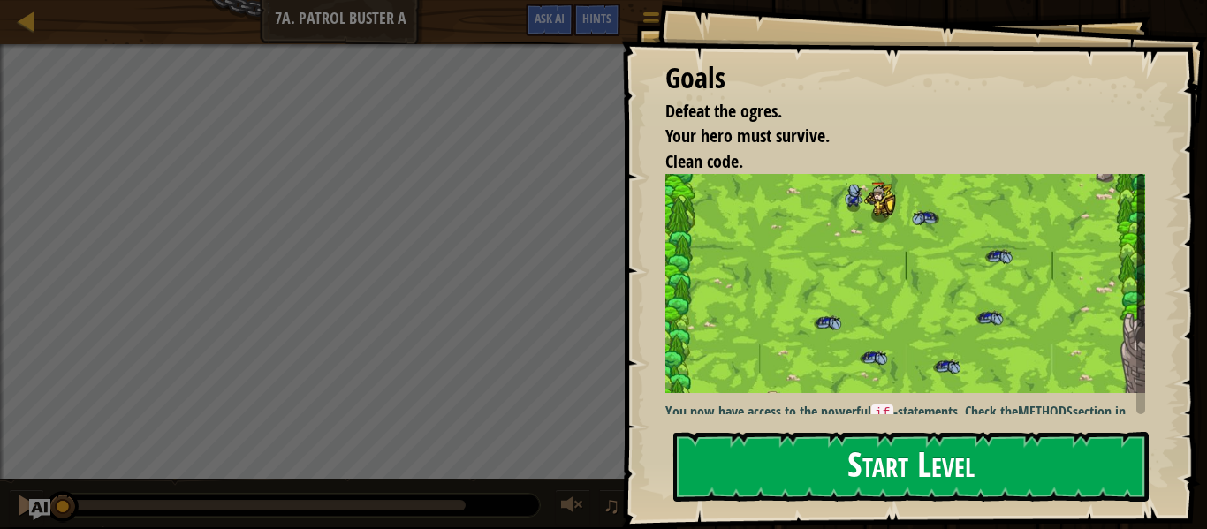
click at [793, 312] on img at bounding box center [906, 283] width 480 height 218
click at [788, 427] on div "Goals Defeat the ogres. Your hero must survive. Clean code. You now have access…" at bounding box center [914, 264] width 586 height 529
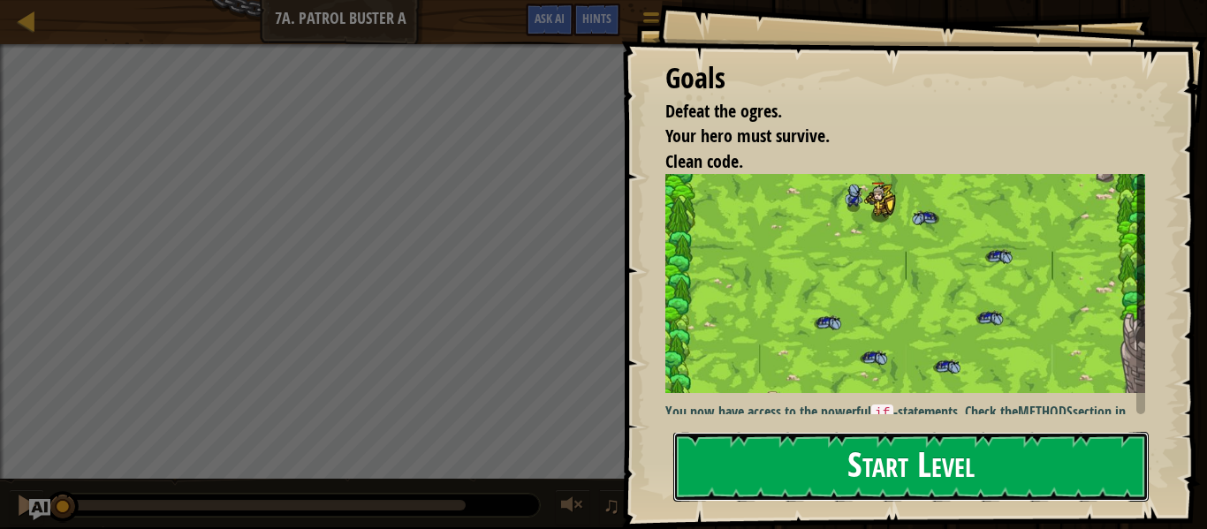
click at [787, 457] on button "Start Level" at bounding box center [910, 467] width 475 height 70
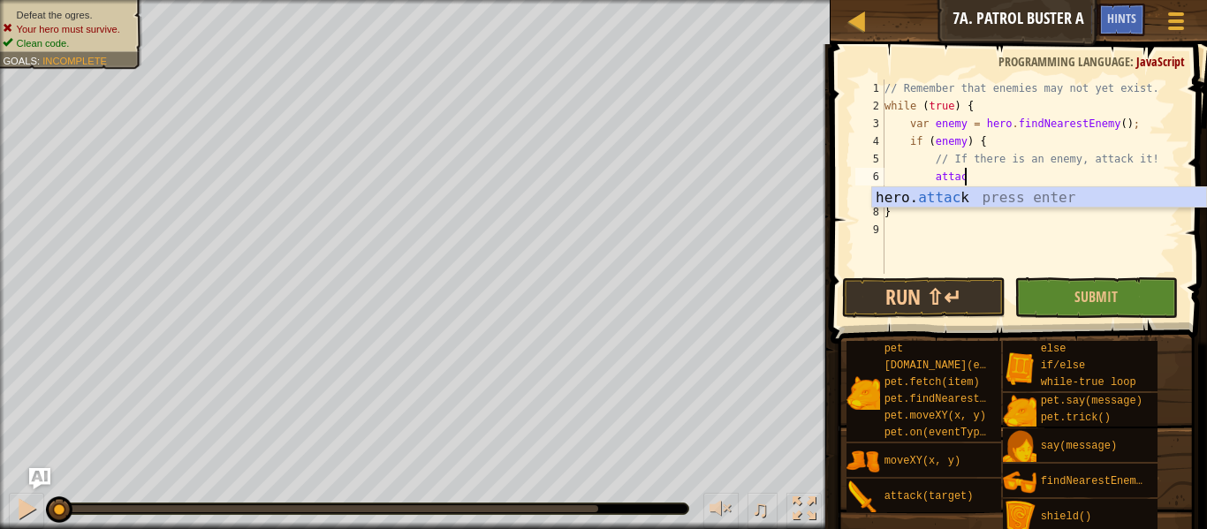
scroll to position [8, 11]
type textarea "hero.attack(enemy);"
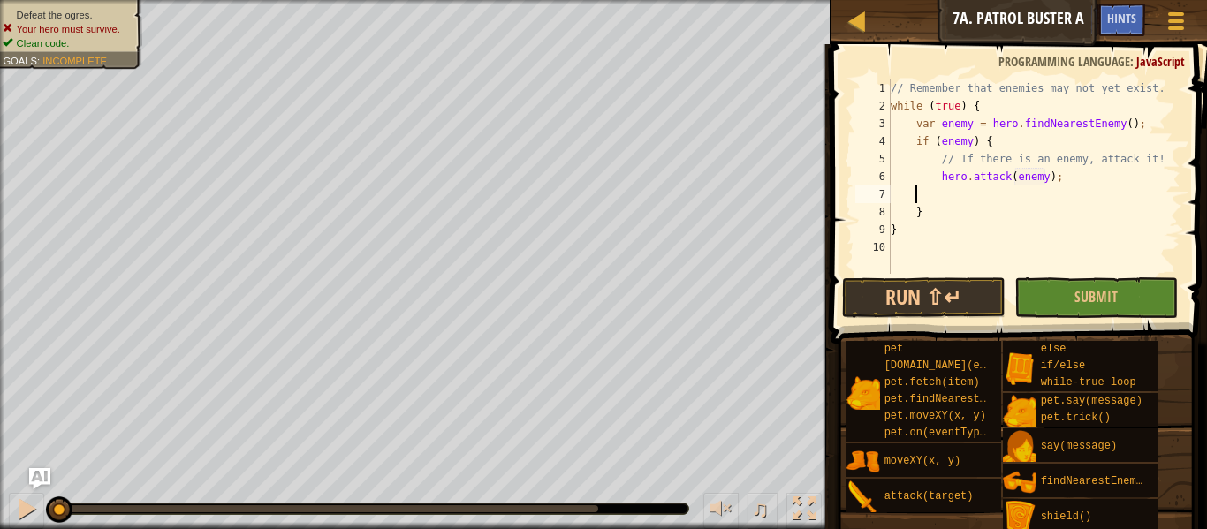
scroll to position [8, 0]
type textarea "hero.attack(enemy);"
click at [1091, 292] on span "Submit" at bounding box center [1096, 296] width 43 height 19
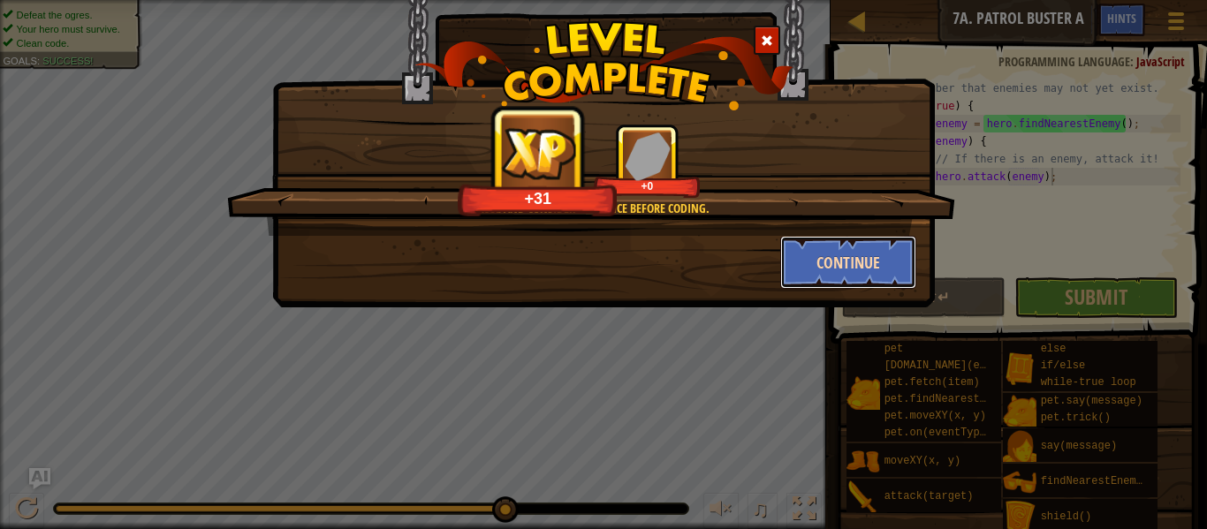
click at [828, 255] on button "Continue" at bounding box center [848, 262] width 137 height 53
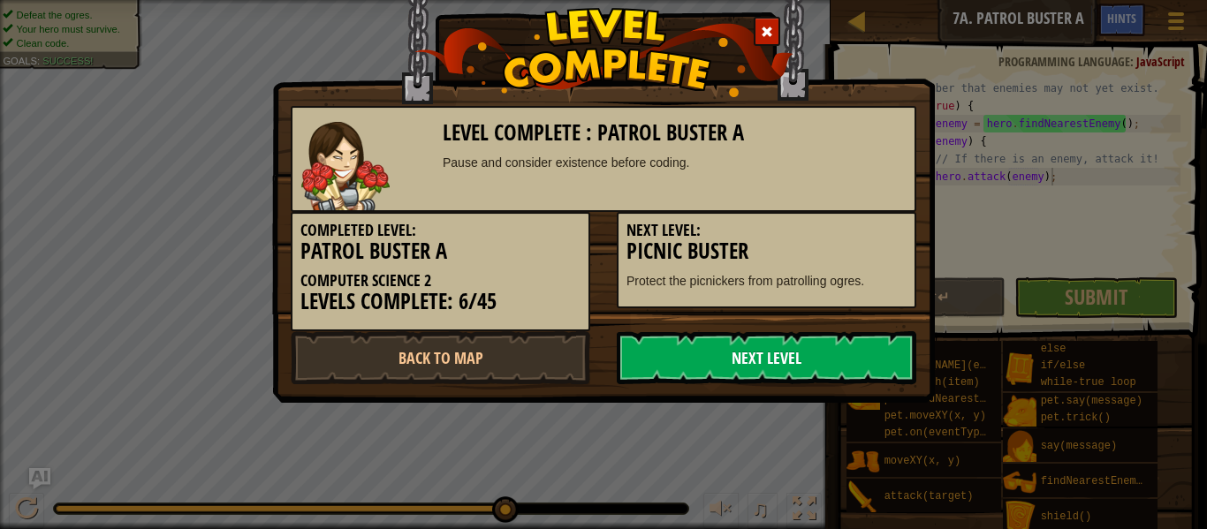
click at [664, 352] on link "Next Level" at bounding box center [767, 357] width 300 height 53
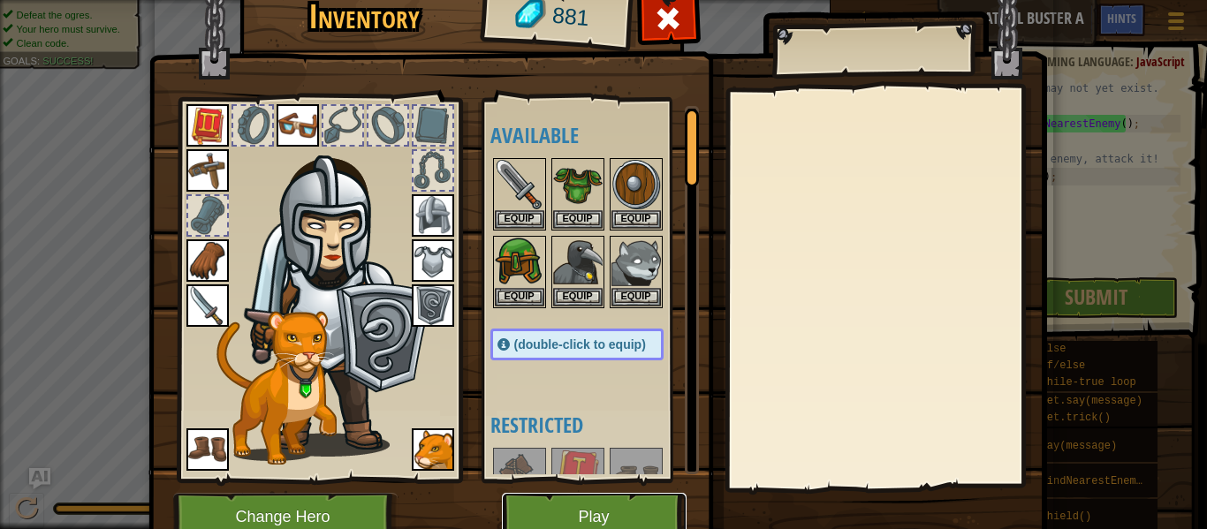
click at [566, 518] on button "Play" at bounding box center [594, 517] width 185 height 49
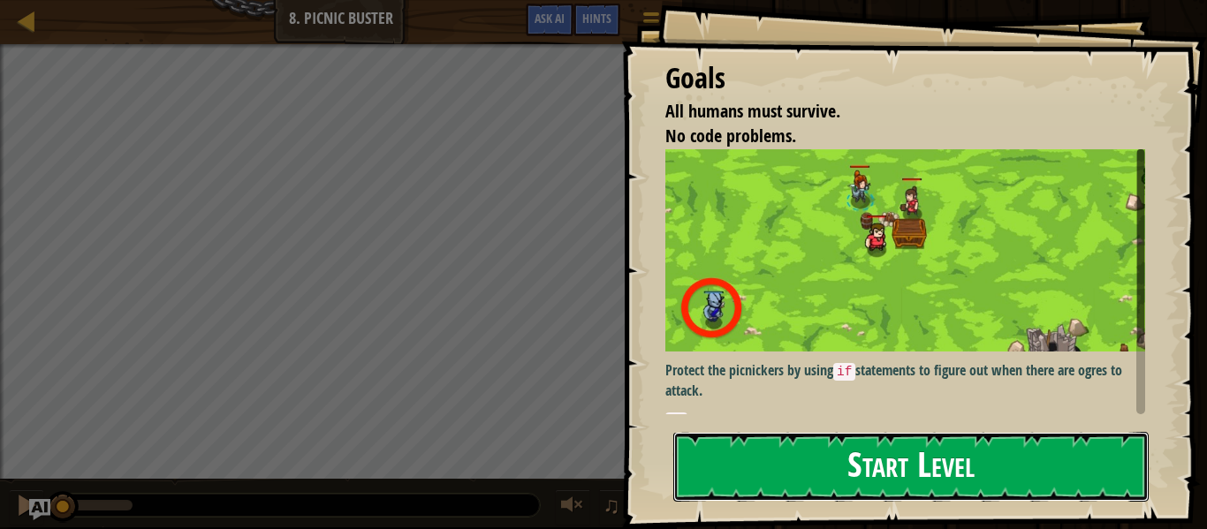
click at [799, 459] on button "Start Level" at bounding box center [910, 467] width 475 height 70
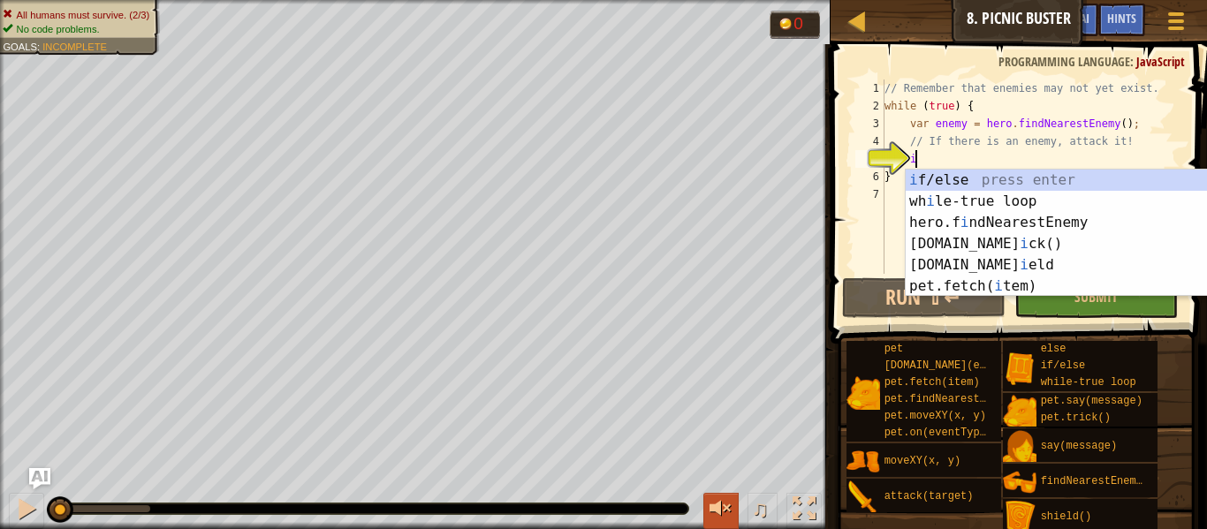
scroll to position [8, 4]
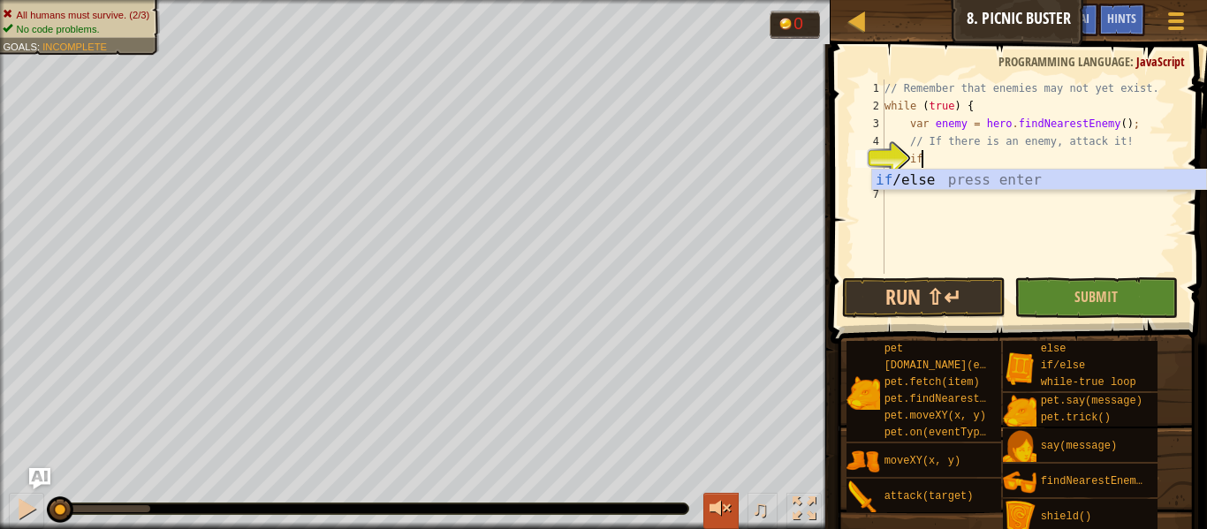
type textarea "if (enemy) {"
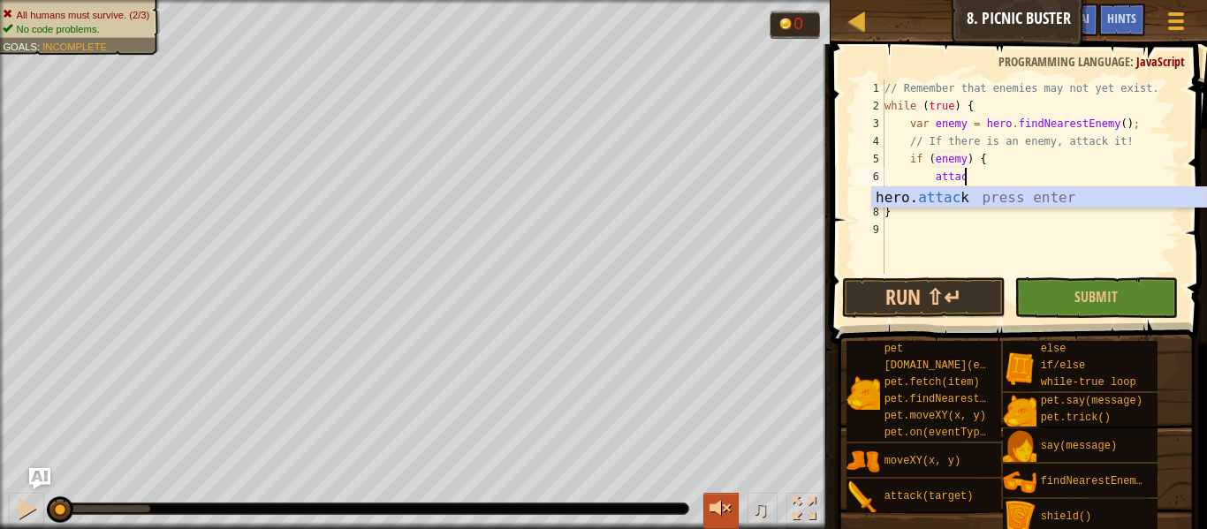
scroll to position [8, 11]
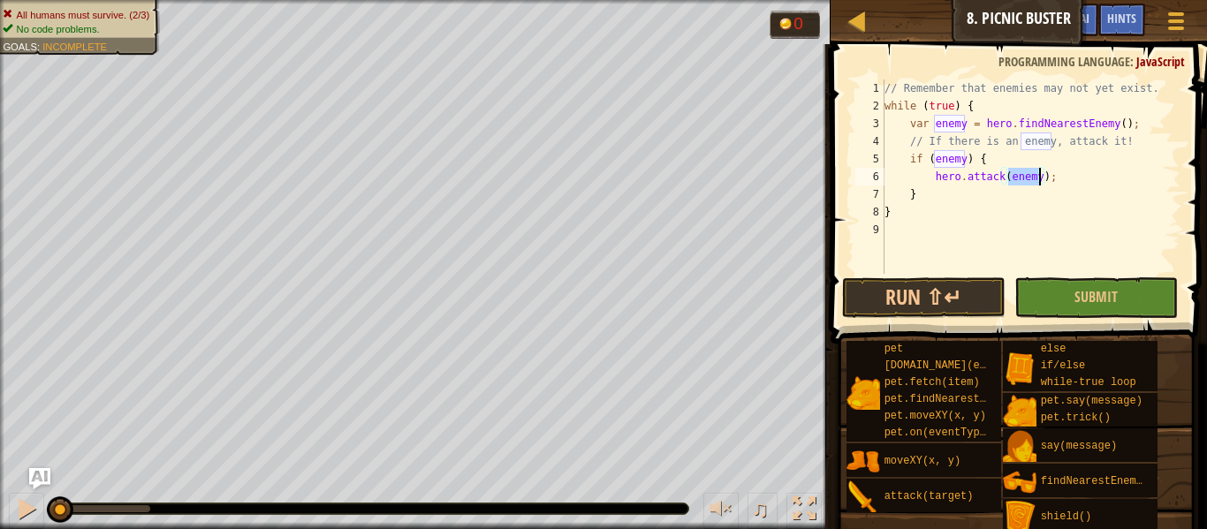
click at [918, 216] on div "// Remember that enemies may not yet exist. while ( true ) { var enemy = hero .…" at bounding box center [1031, 195] width 300 height 230
type textarea "}"
click at [934, 113] on div "// Remember that enemies may not yet exist. while ( true ) { var enemy = hero .…" at bounding box center [1031, 195] width 300 height 230
click at [866, 110] on div "2" at bounding box center [870, 106] width 29 height 18
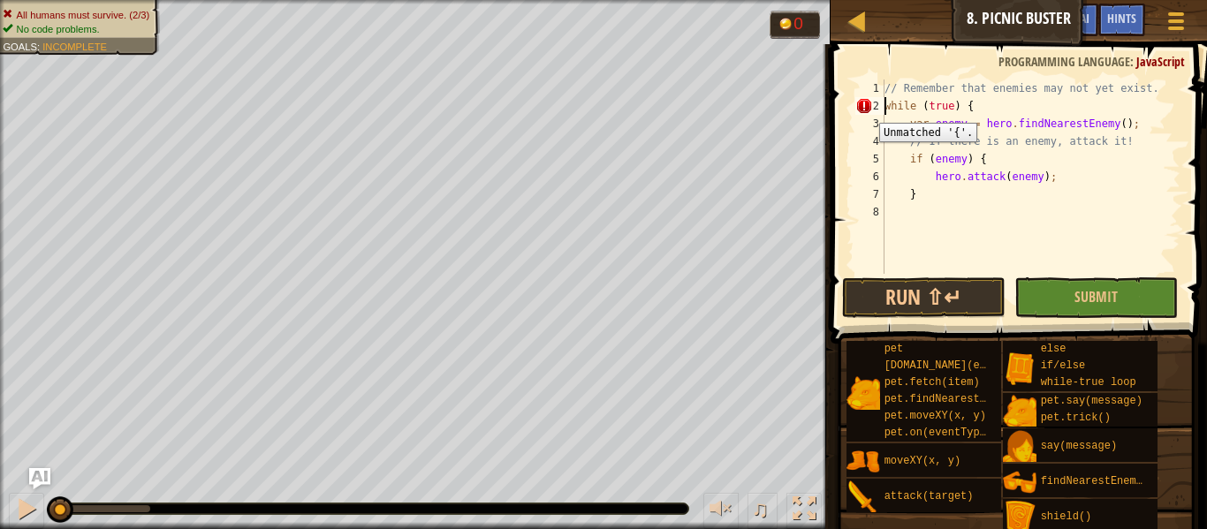
click at [866, 110] on div "2" at bounding box center [870, 106] width 29 height 18
click at [986, 104] on div "// Remember that enemies may not yet exist. while ( true ) { var enemy = hero .…" at bounding box center [1031, 195] width 300 height 230
click at [911, 293] on button "Run ⇧↵" at bounding box center [924, 298] width 164 height 41
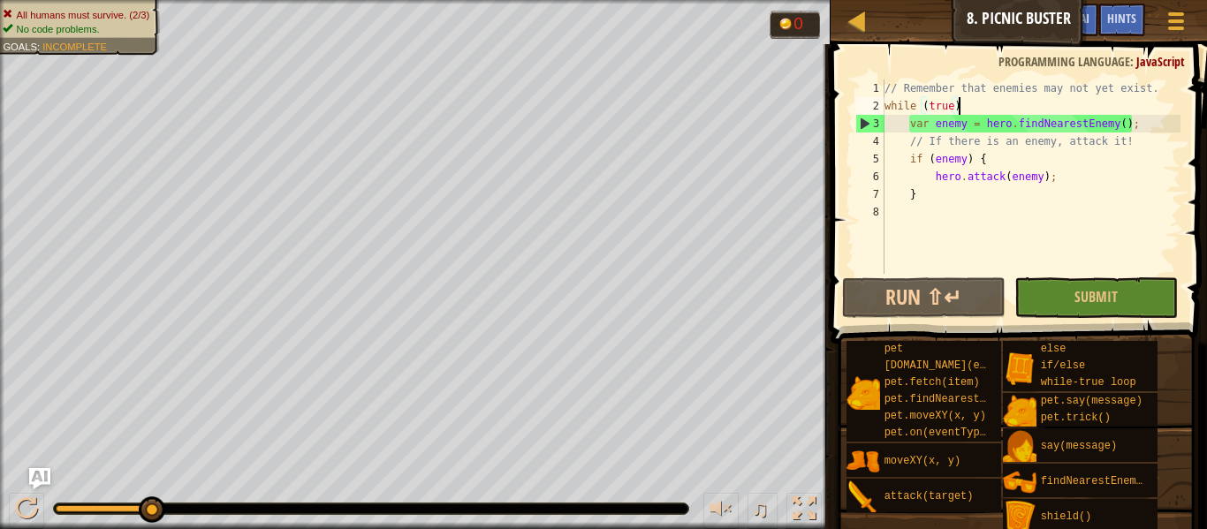
click at [1005, 161] on div "// Remember that enemies may not yet exist. while ( true ) var enemy = hero . f…" at bounding box center [1031, 195] width 300 height 230
click at [1017, 133] on div "// Remember that enemies may not yet exist. while ( true ) var enemy = hero . f…" at bounding box center [1031, 195] width 300 height 230
click at [925, 294] on button "Run ⇧↵" at bounding box center [924, 298] width 164 height 41
click at [991, 110] on div "// Remember that enemies may not yet exist. while ( true ) var enemy = hero . f…" at bounding box center [1031, 195] width 300 height 230
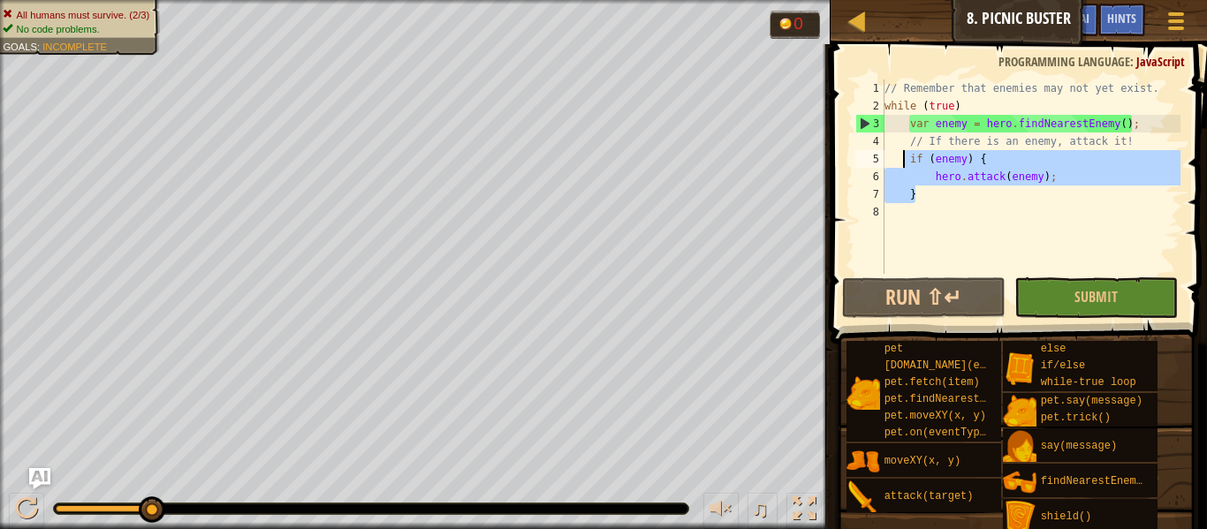
drag, startPoint x: 976, startPoint y: 189, endPoint x: 902, endPoint y: 160, distance: 78.9
click at [902, 160] on div "// Remember that enemies may not yet exist. while ( true ) var enemy = hero . f…" at bounding box center [1031, 195] width 300 height 230
type textarea "if (enemy) { hero.attack(enemy);"
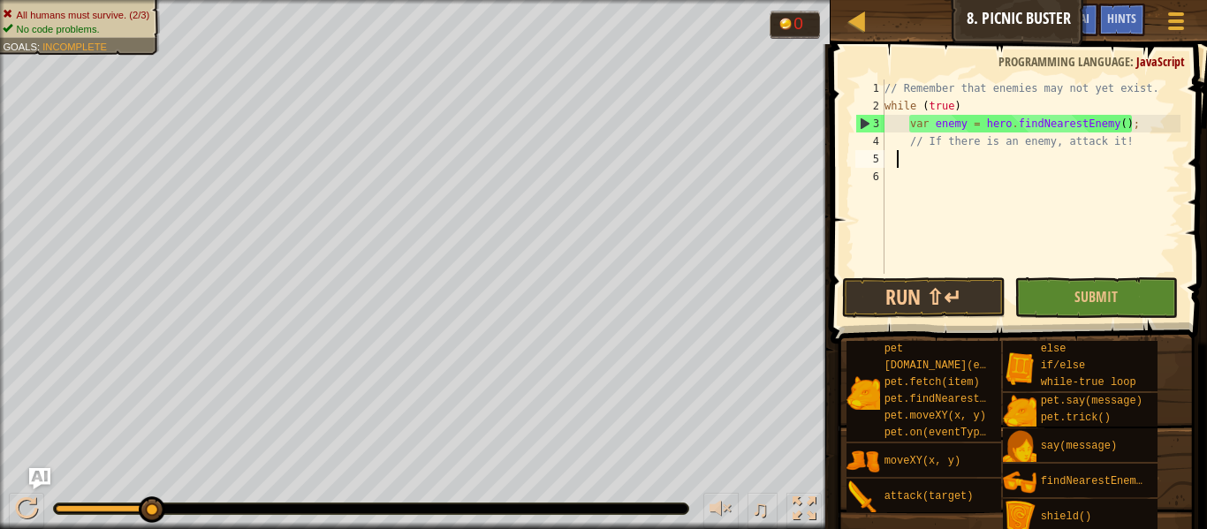
type textarea "\"
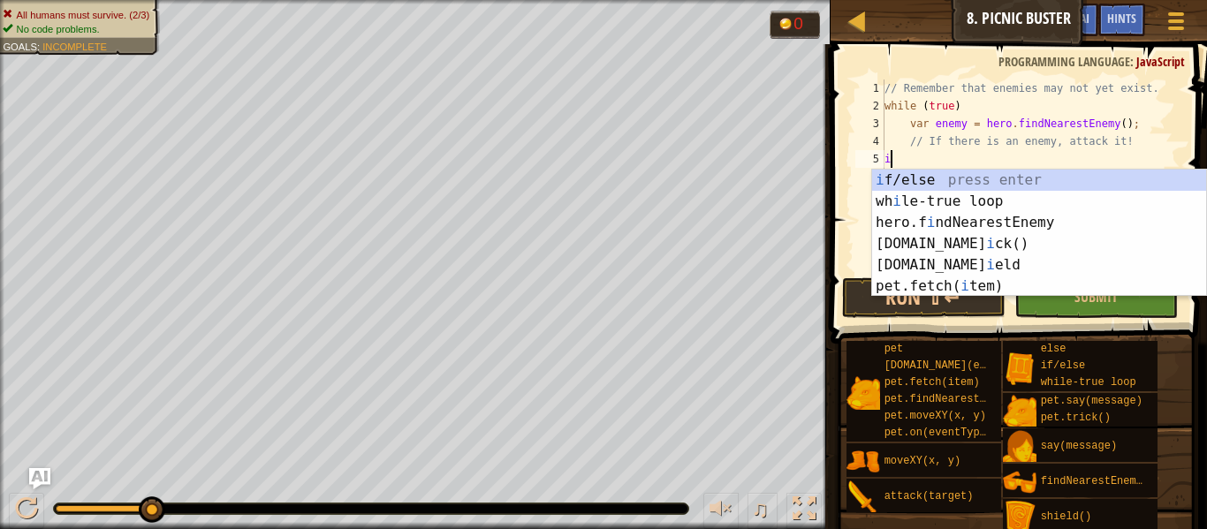
scroll to position [8, 1]
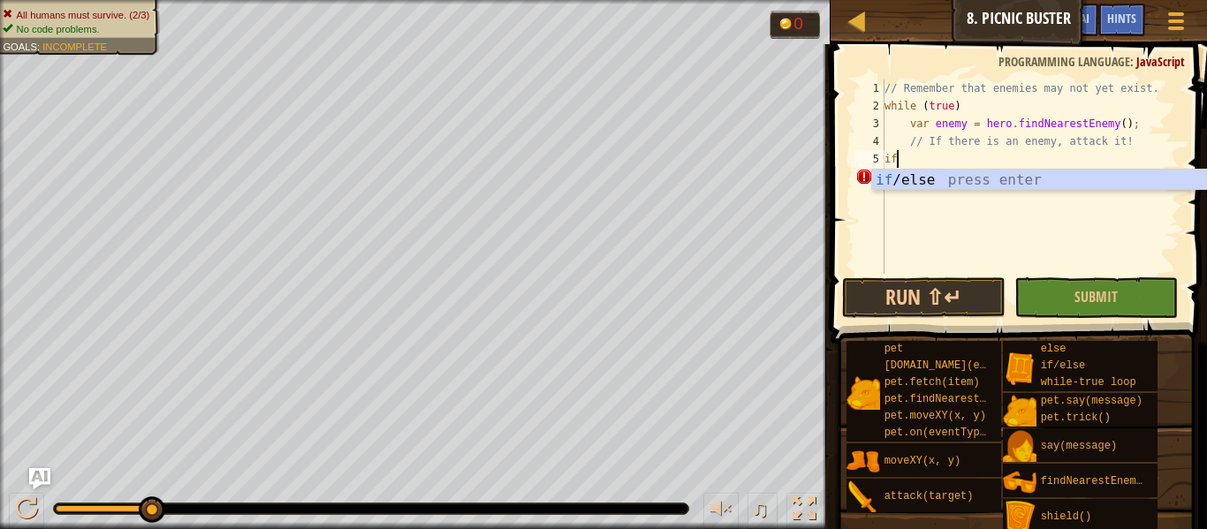
type textarea "i"
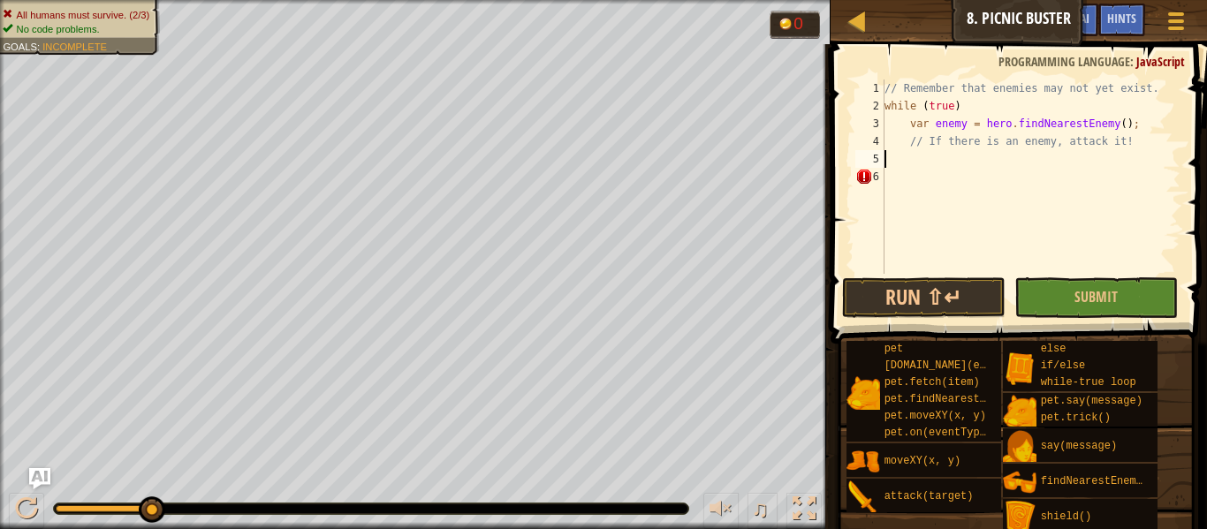
type textarea "// If there is an enemy, attack it!"
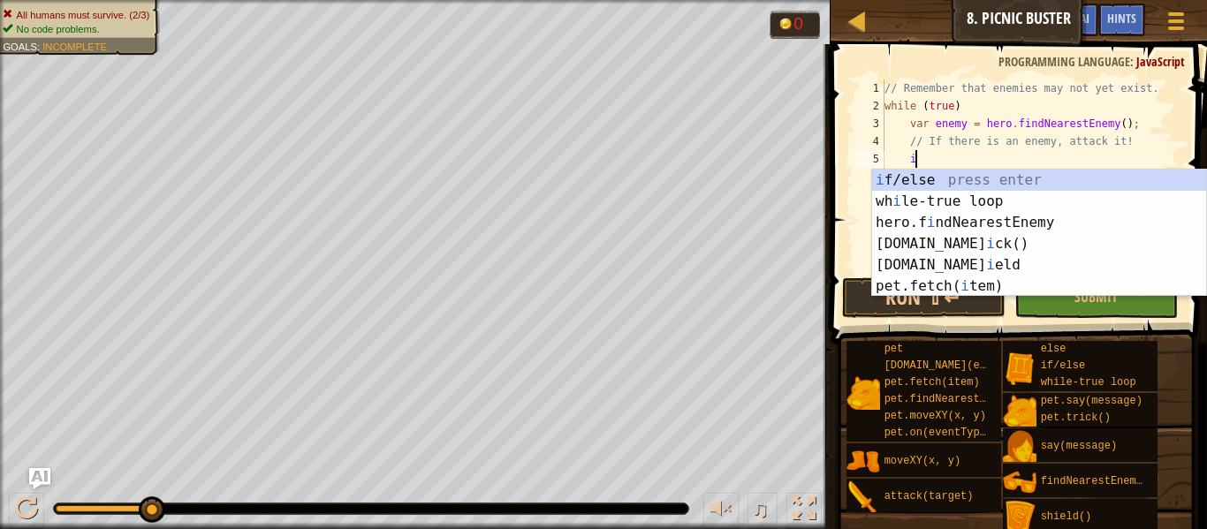
scroll to position [8, 4]
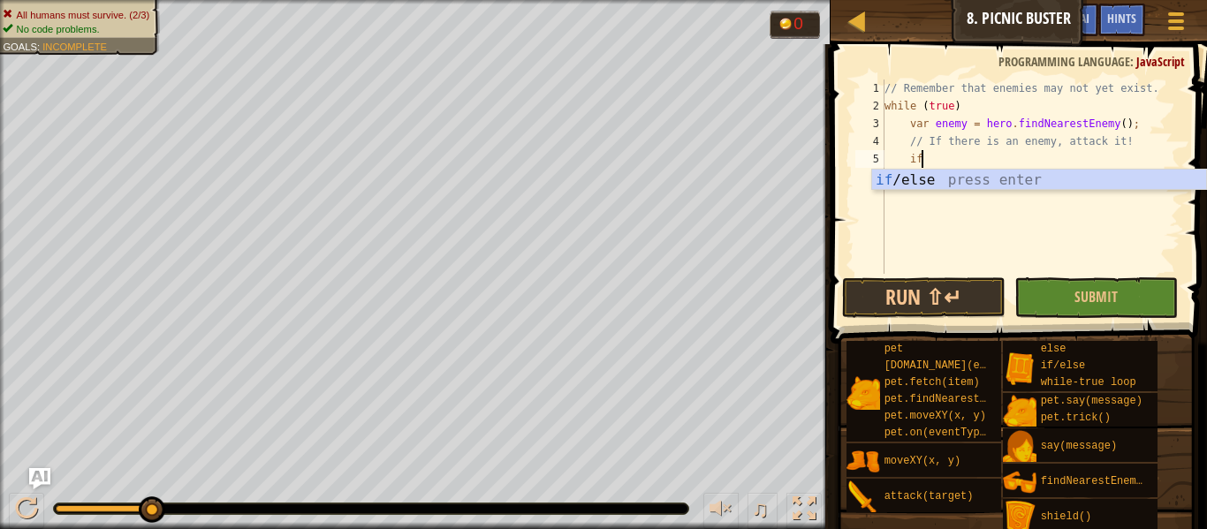
type textarea "if (enemy) {"
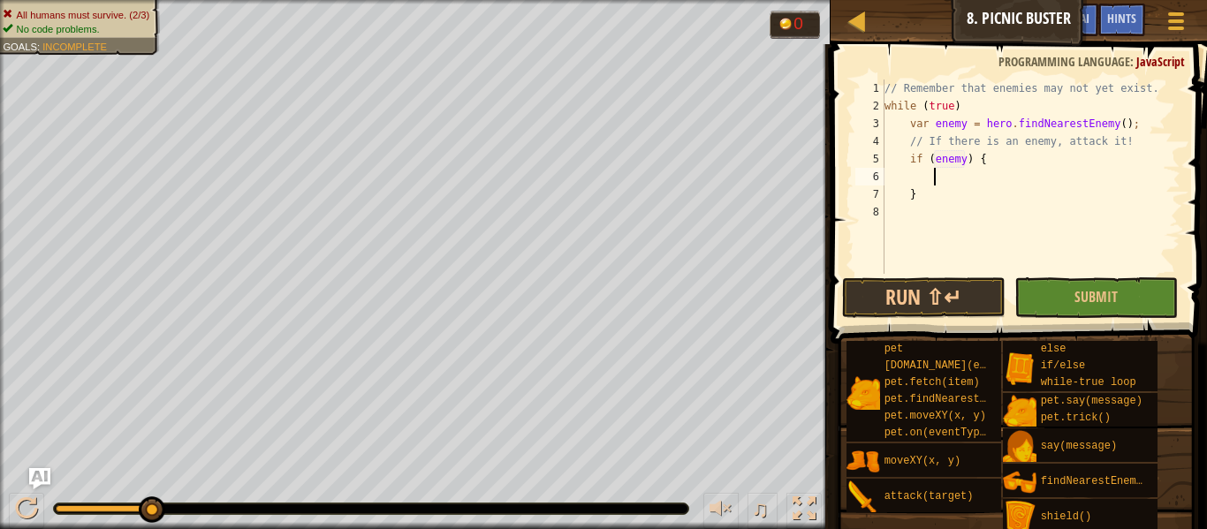
type textarea "s"
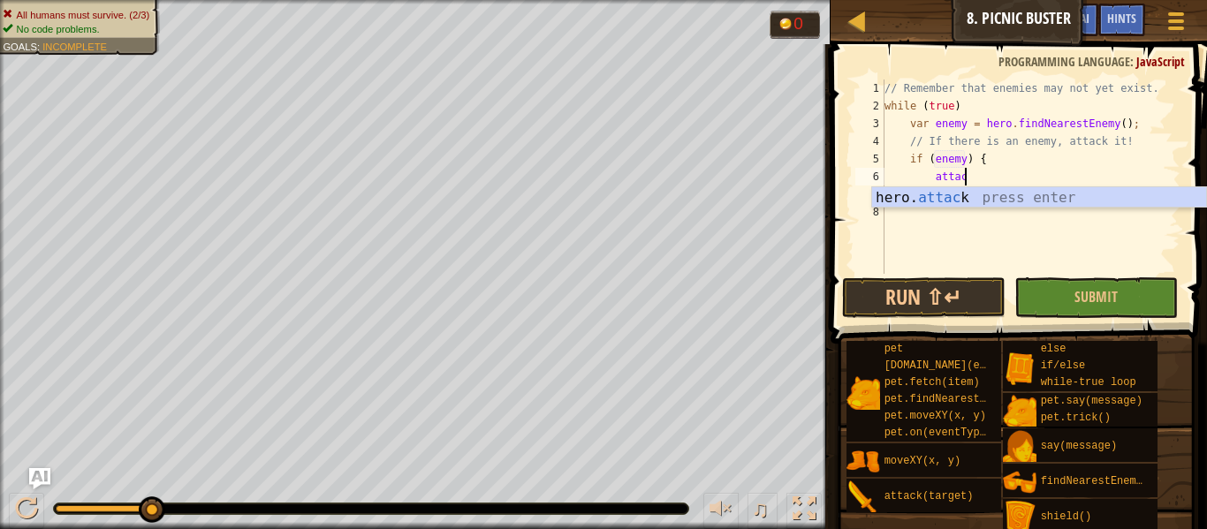
scroll to position [8, 11]
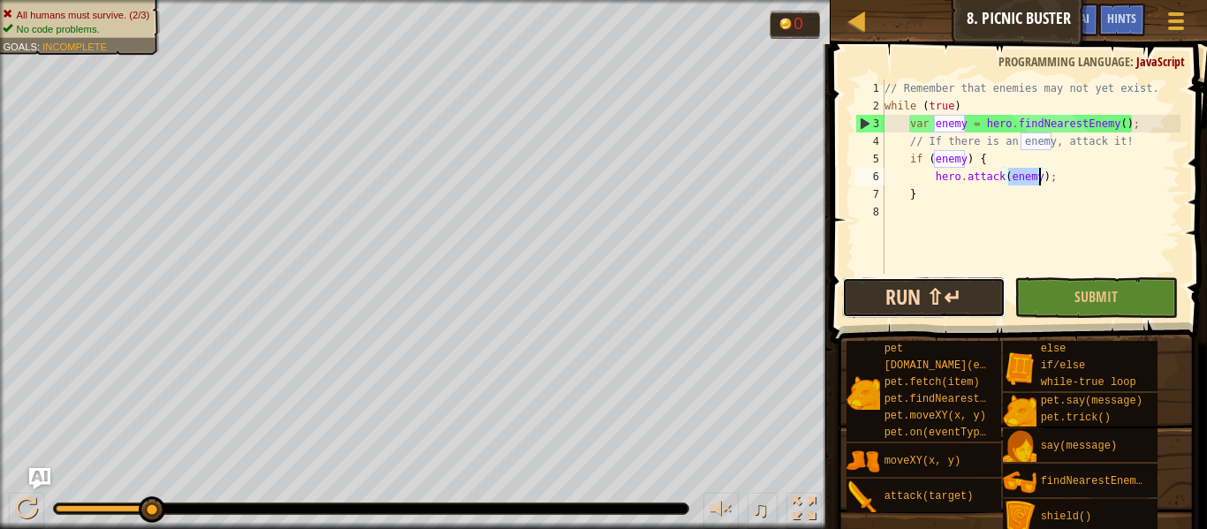
click at [952, 291] on button "Run ⇧↵" at bounding box center [924, 298] width 164 height 41
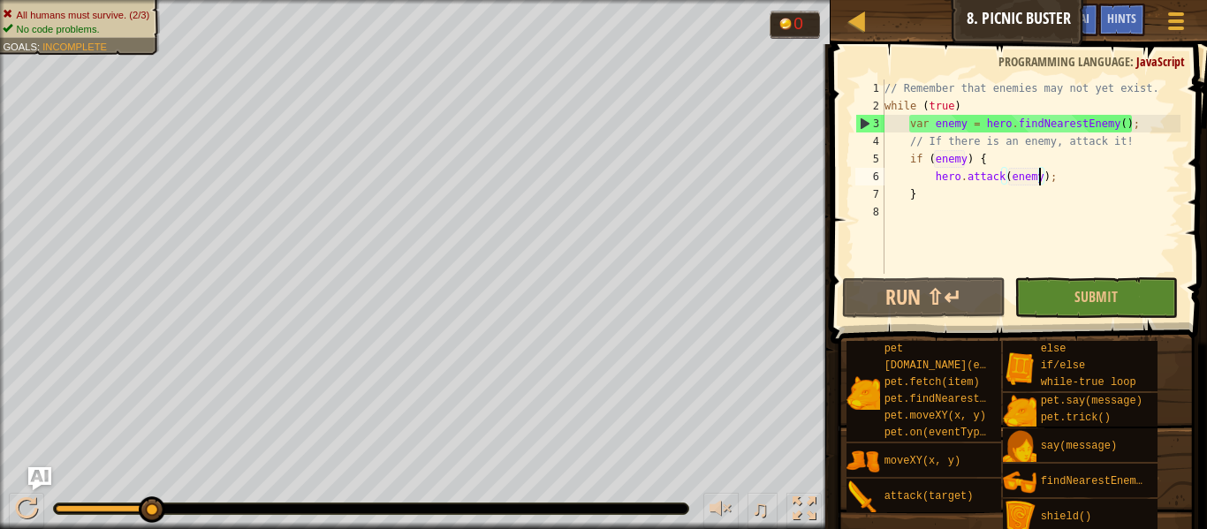
click at [39, 480] on img "Ask AI" at bounding box center [39, 479] width 23 height 23
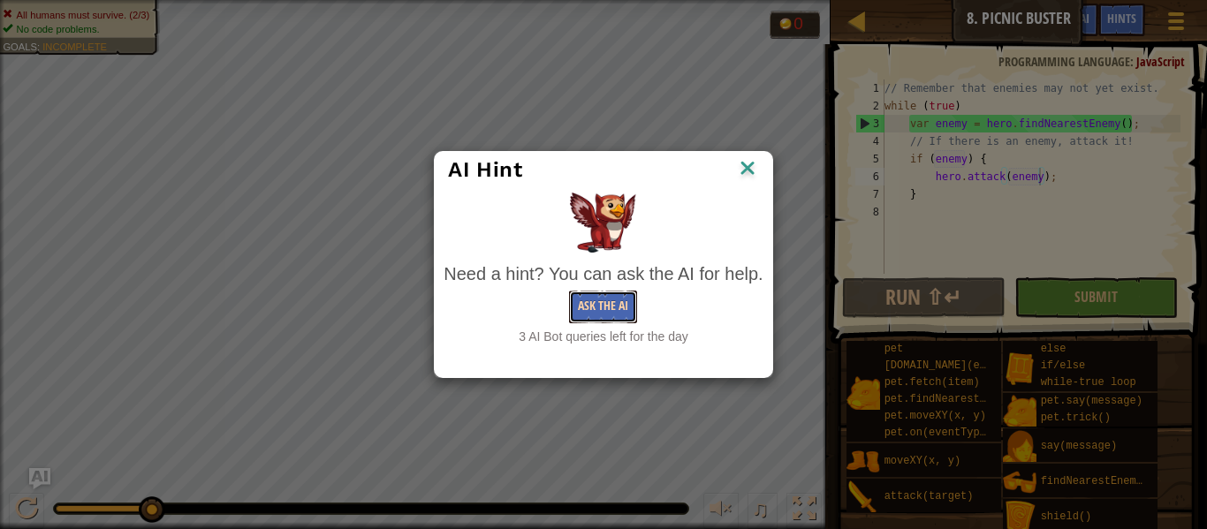
click at [582, 308] on button "Ask the AI" at bounding box center [603, 307] width 68 height 33
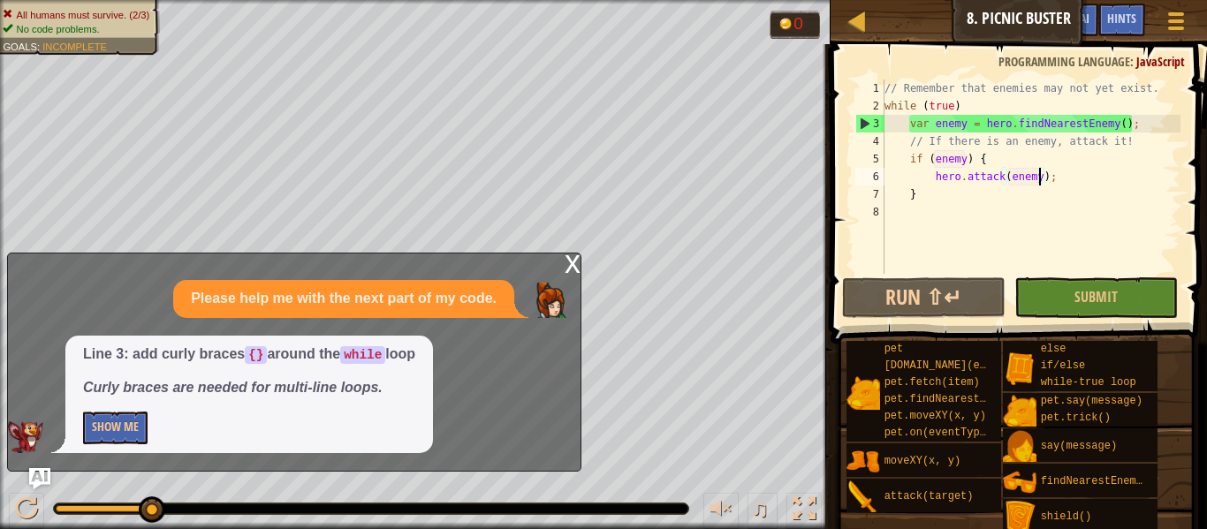
click at [886, 107] on div "// Remember that enemies may not yet exist. while ( true ) var enemy = hero . f…" at bounding box center [1031, 195] width 300 height 230
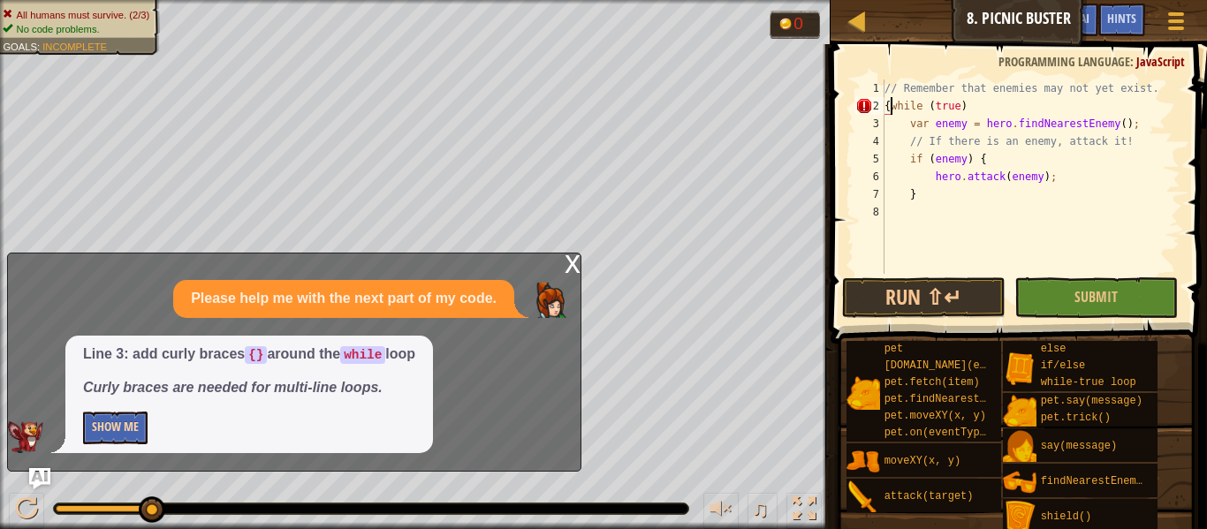
type textarea "{while (true)"
click at [129, 424] on button "Show Me" at bounding box center [115, 428] width 65 height 33
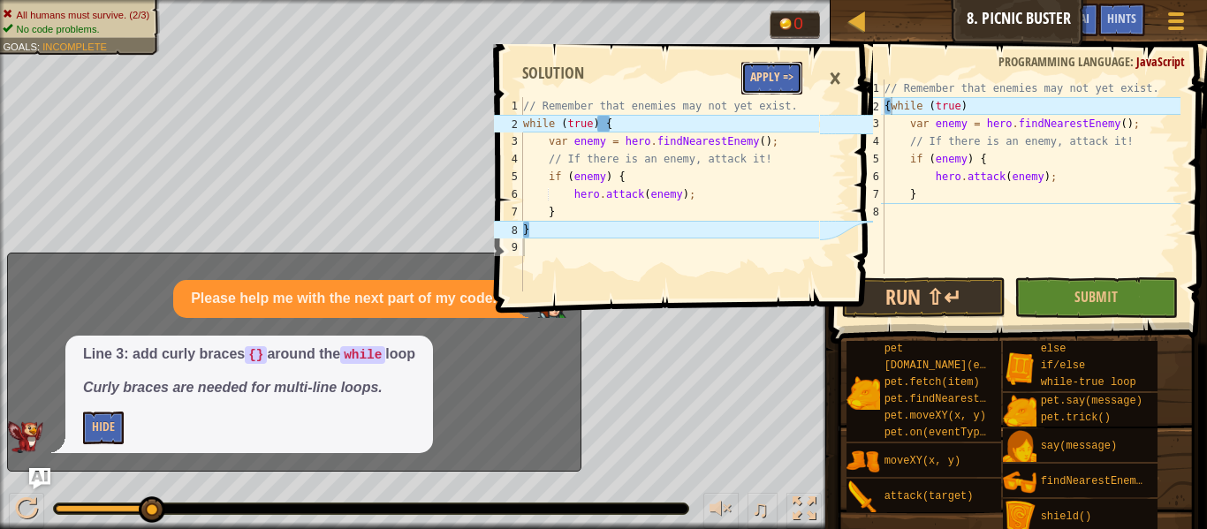
click at [765, 69] on button "Apply =>" at bounding box center [772, 78] width 61 height 33
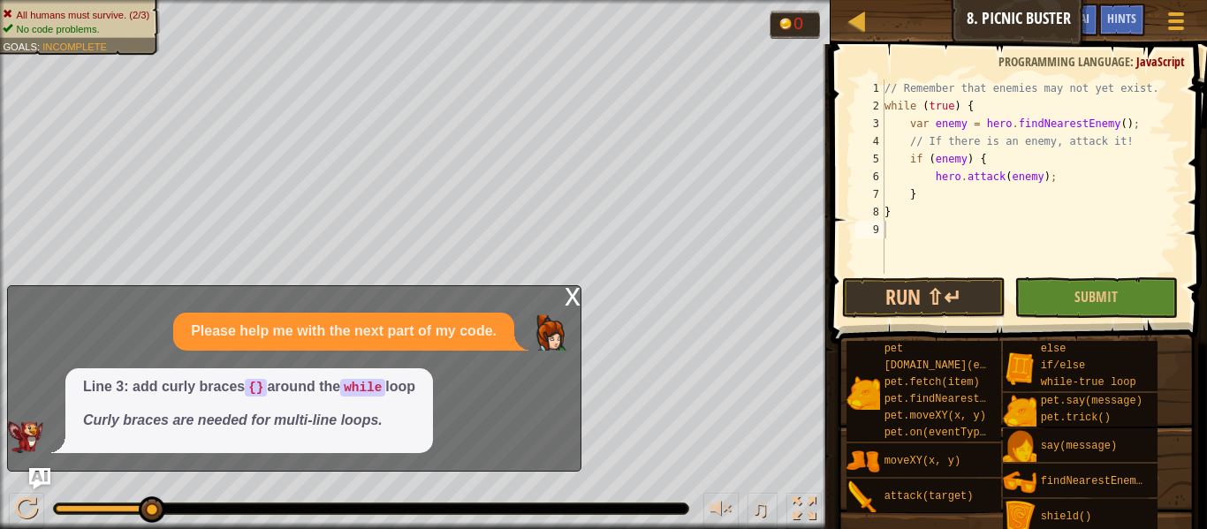
click at [569, 291] on div "x" at bounding box center [573, 295] width 16 height 18
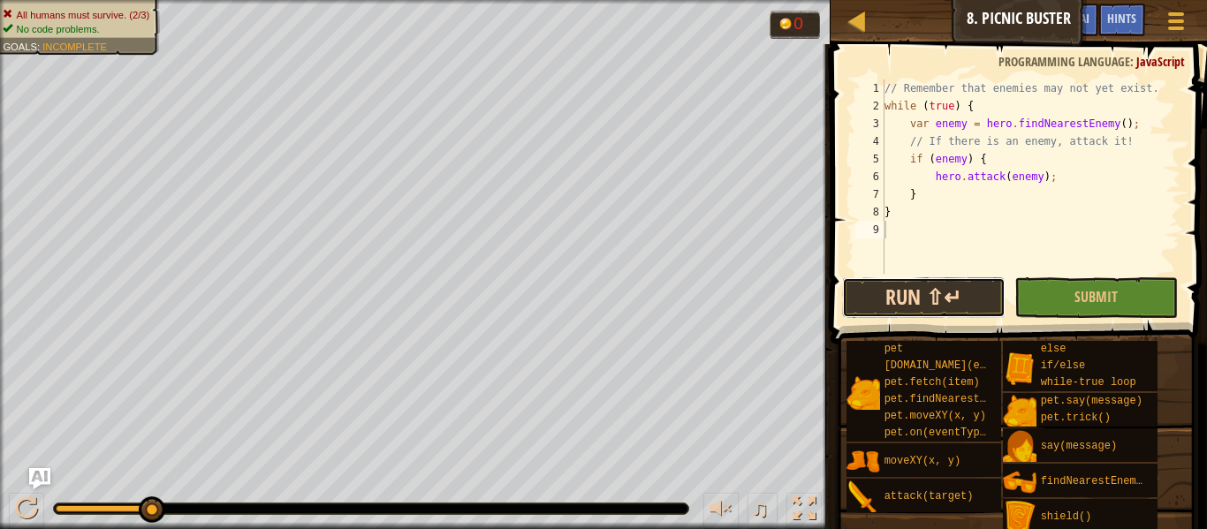
click at [975, 296] on button "Run ⇧↵" at bounding box center [924, 298] width 164 height 41
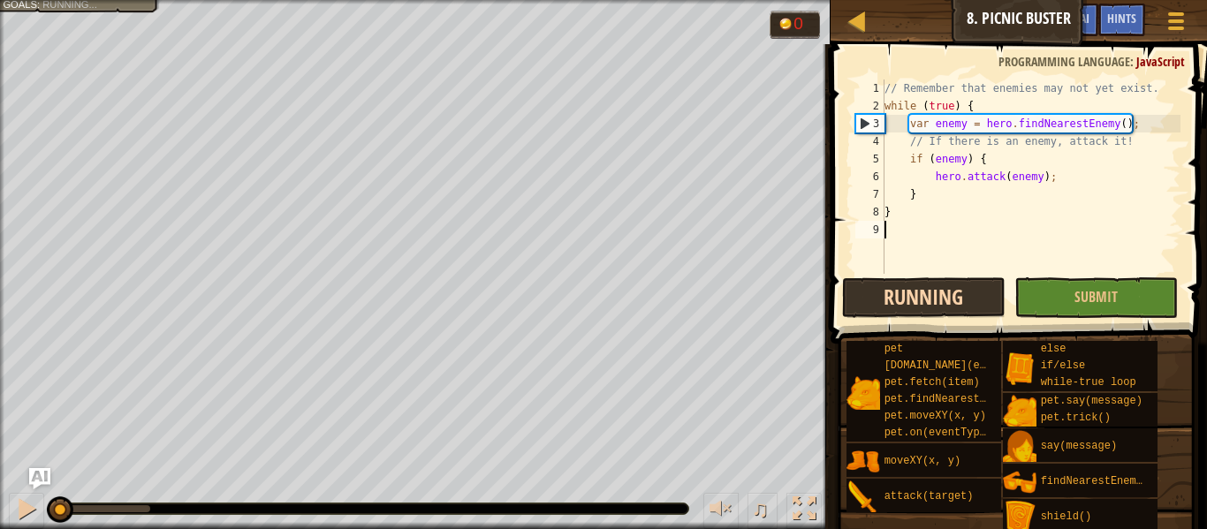
scroll to position [8, 0]
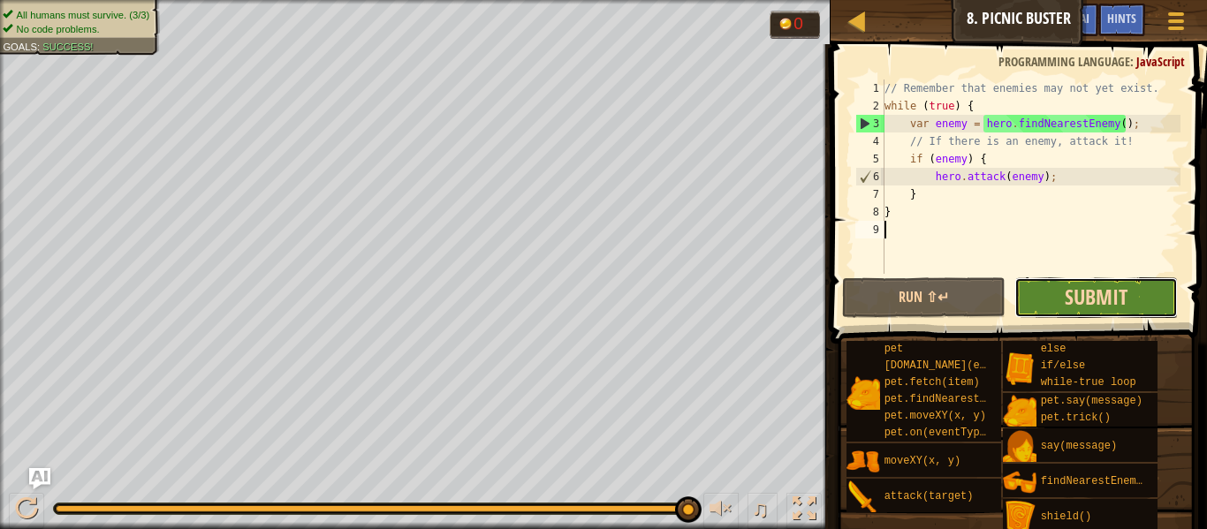
click at [1092, 300] on span "Submit" at bounding box center [1096, 297] width 63 height 28
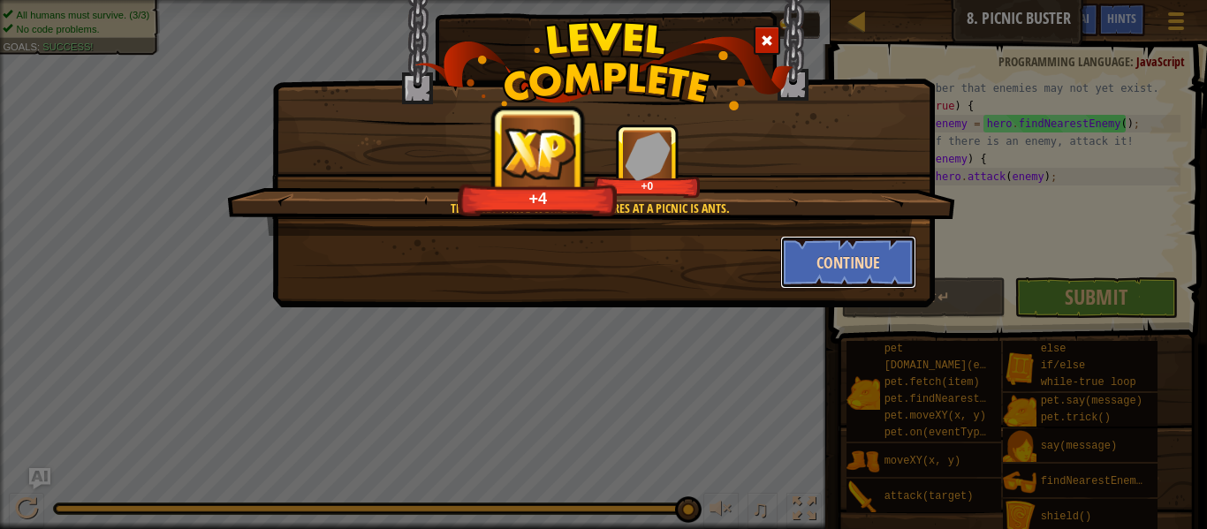
click at [828, 266] on button "Continue" at bounding box center [848, 262] width 137 height 53
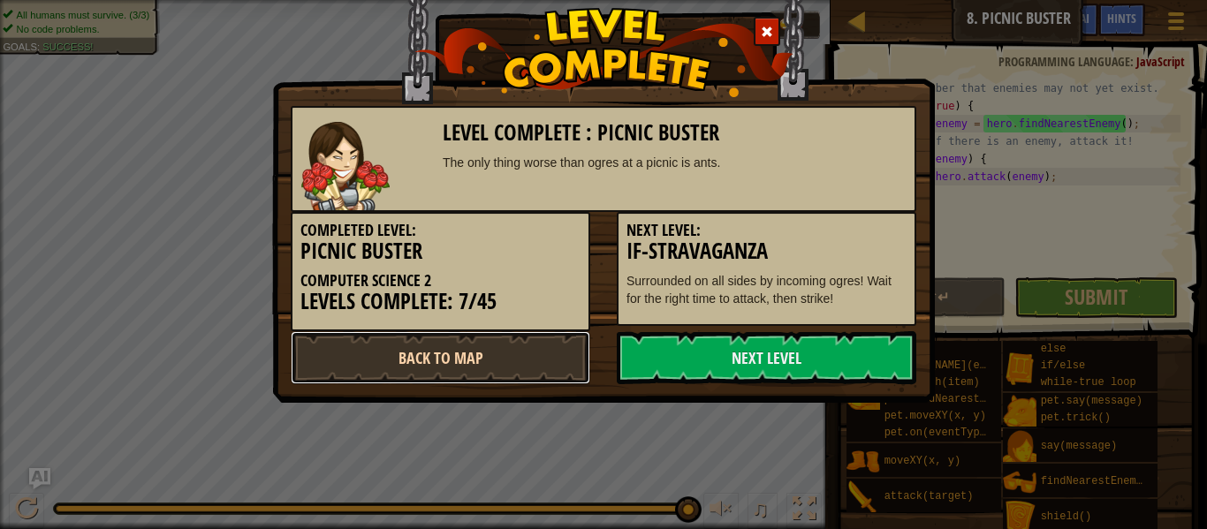
click at [535, 346] on link "Back to Map" at bounding box center [441, 357] width 300 height 53
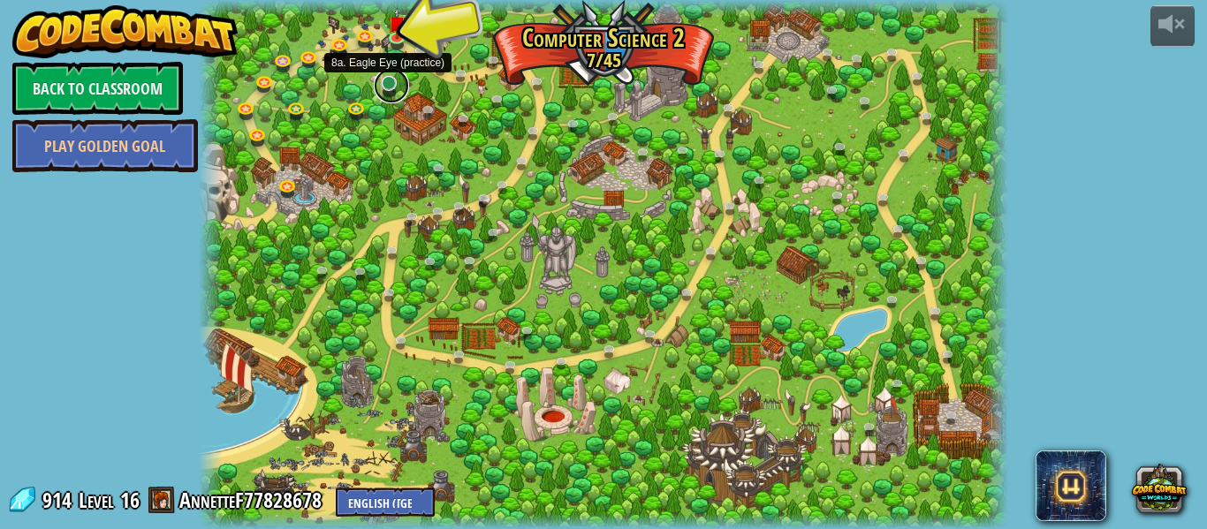
click at [387, 80] on link at bounding box center [391, 85] width 35 height 35
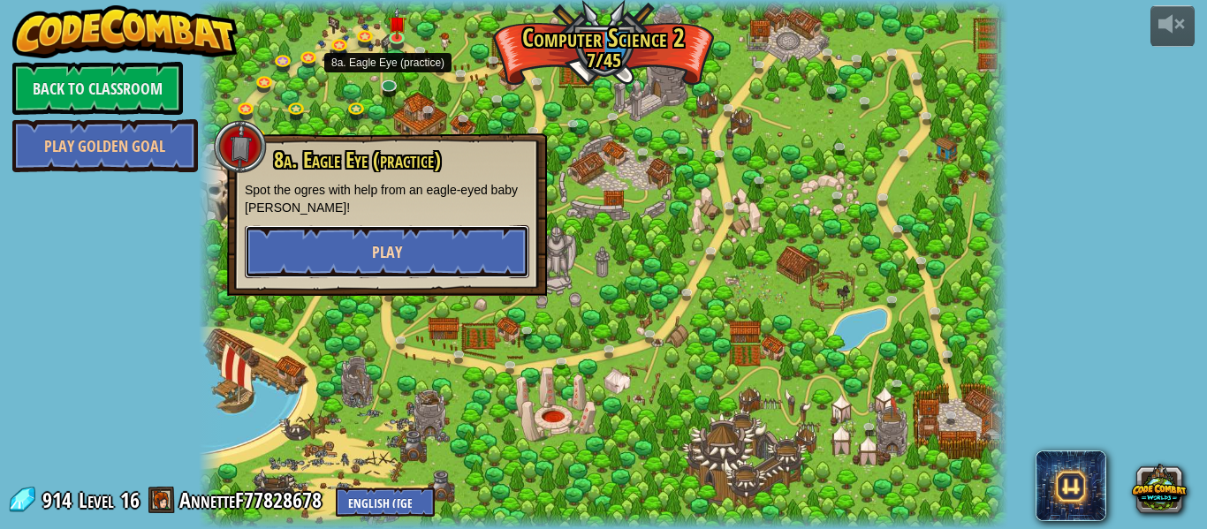
click at [403, 237] on button "Play" at bounding box center [387, 251] width 285 height 53
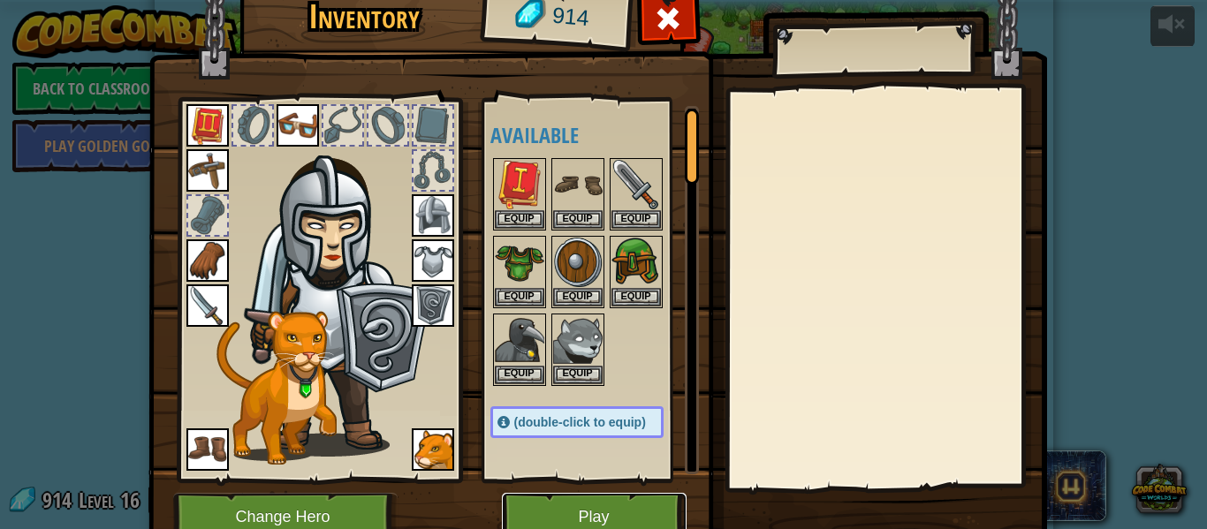
click at [544, 519] on button "Play" at bounding box center [594, 517] width 185 height 49
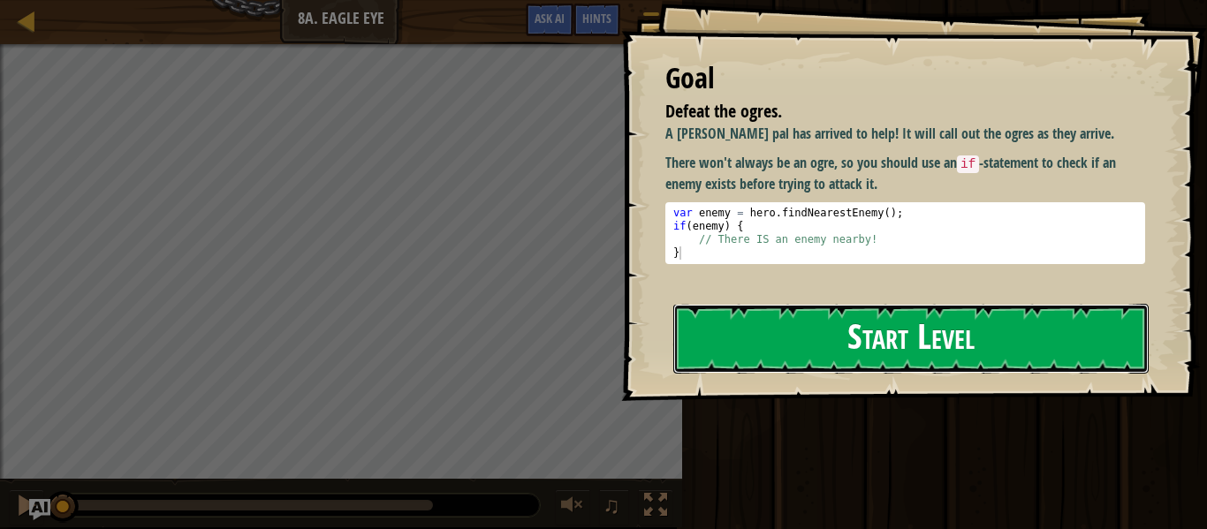
click at [810, 332] on button "Start Level" at bounding box center [910, 339] width 475 height 70
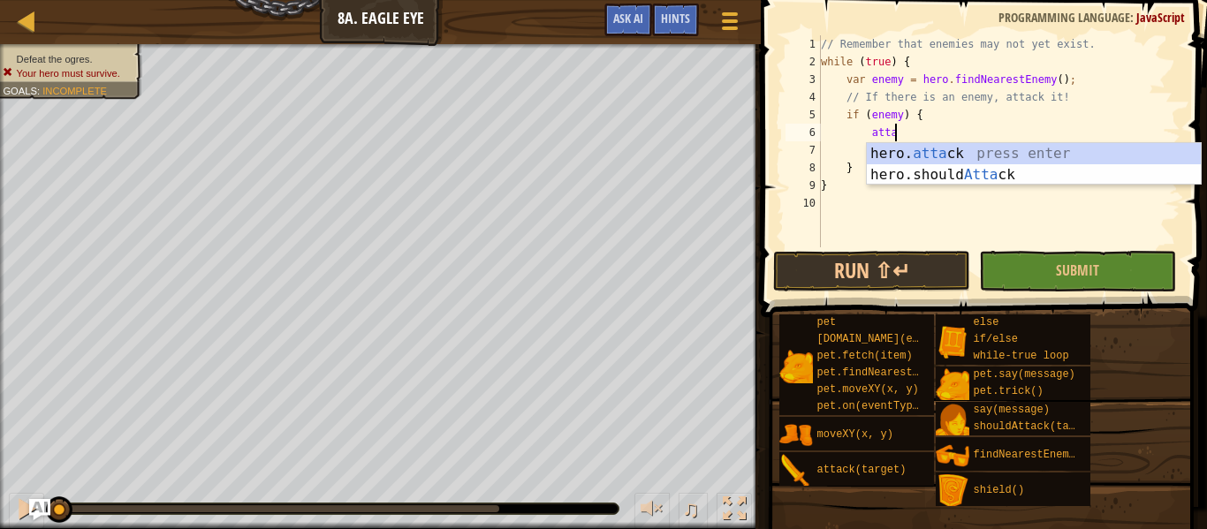
scroll to position [8, 19]
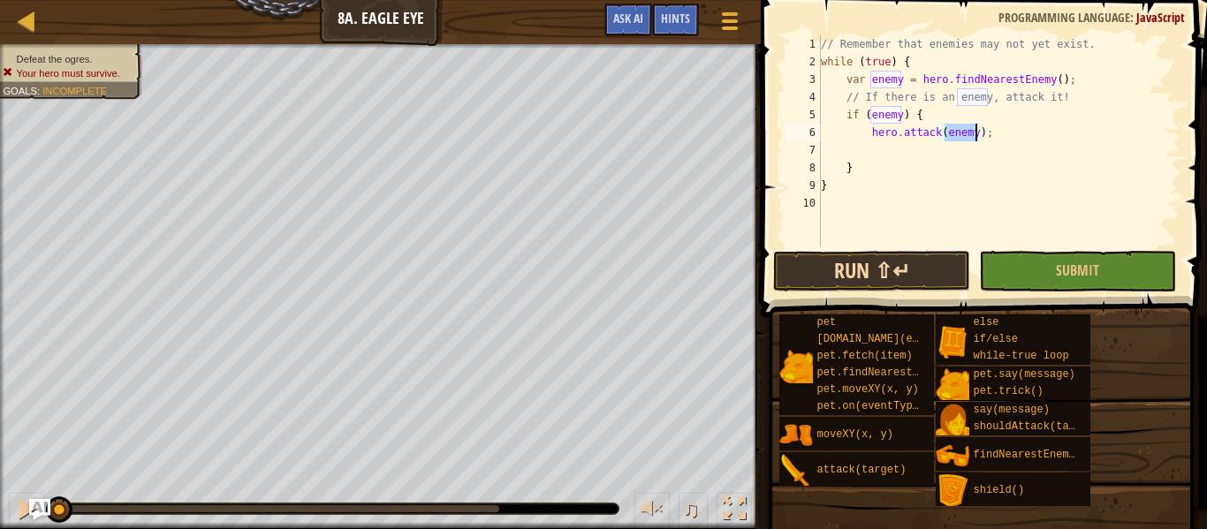
type textarea "hero.attack(enemy);"
click at [871, 284] on button "Run ⇧↵" at bounding box center [871, 271] width 197 height 41
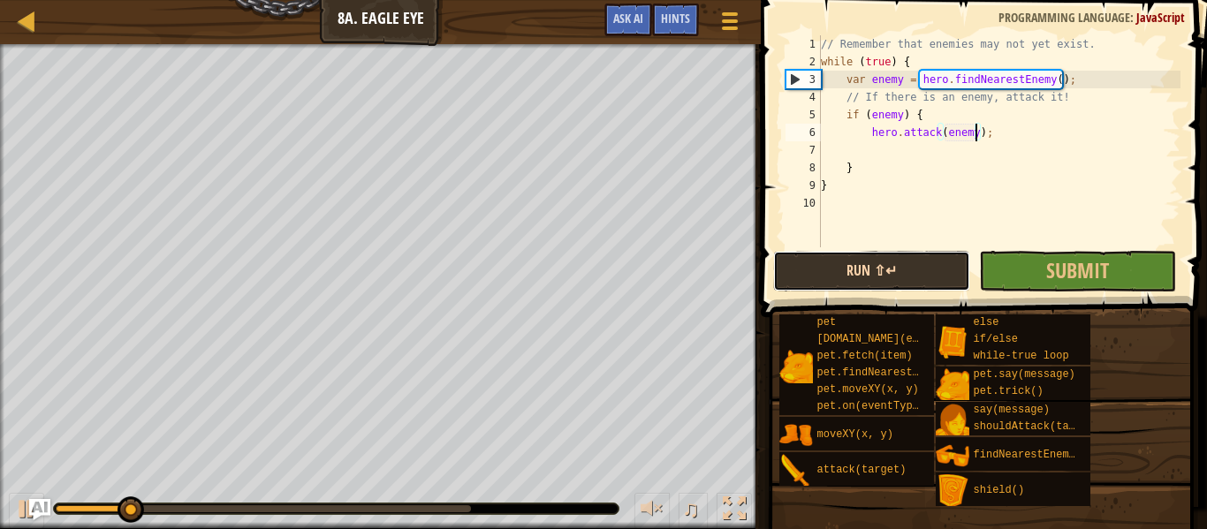
click at [847, 270] on button "Run ⇧↵" at bounding box center [871, 271] width 197 height 41
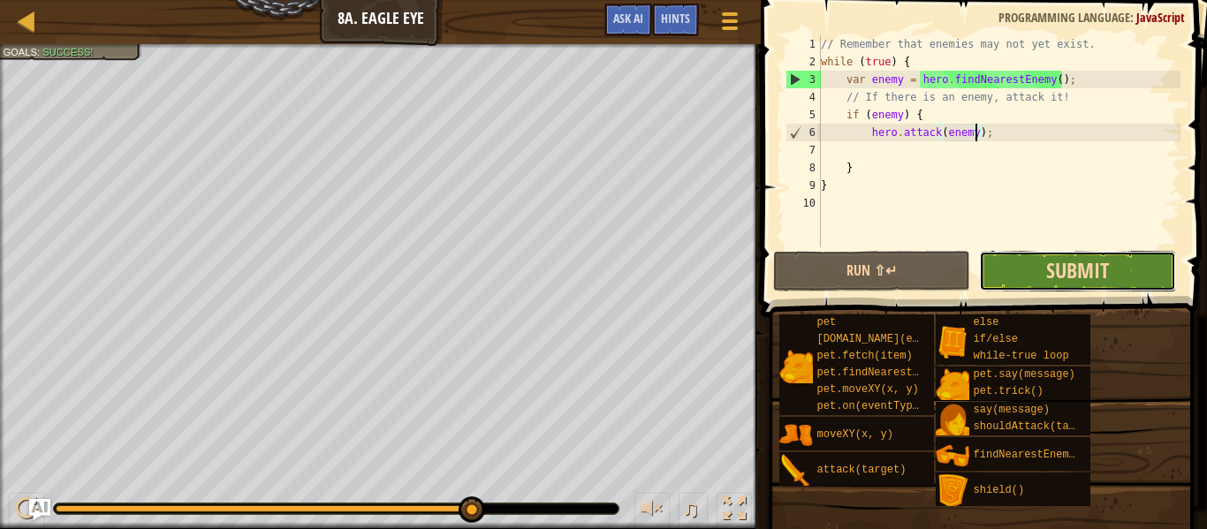
click at [1063, 258] on span "Submit" at bounding box center [1077, 270] width 63 height 28
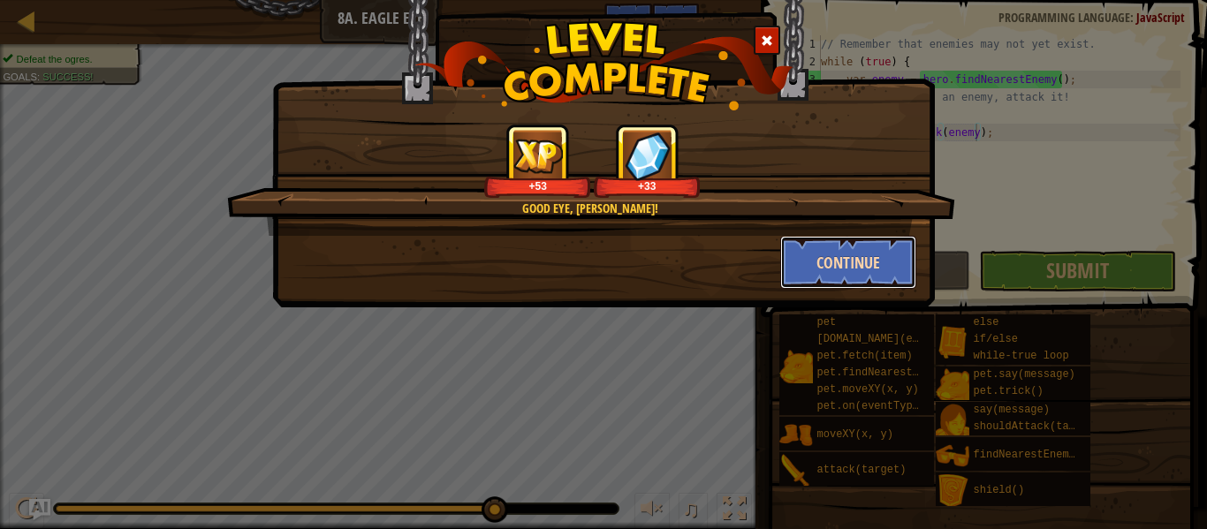
click at [868, 252] on button "Continue" at bounding box center [848, 262] width 137 height 53
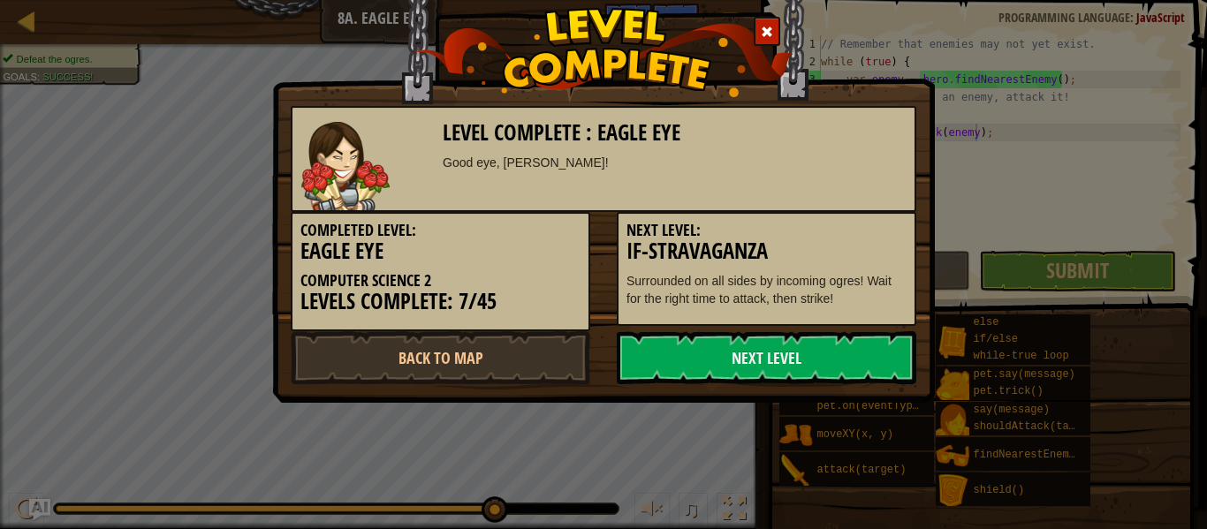
click at [868, 252] on h3 "If-stravaganza" at bounding box center [767, 252] width 280 height 24
click at [720, 364] on link "Next Level" at bounding box center [767, 357] width 300 height 53
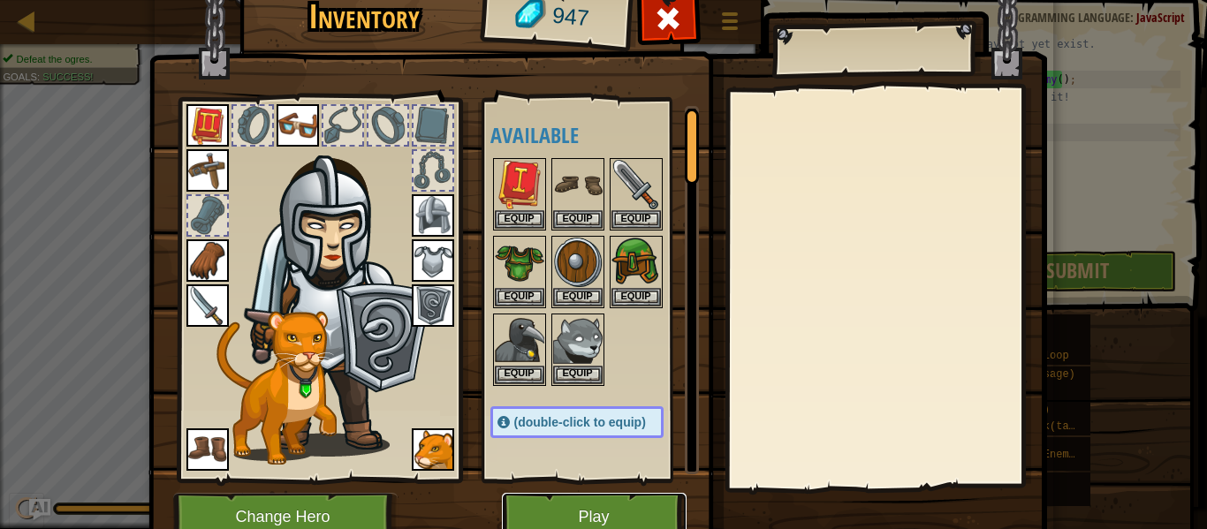
click at [566, 518] on button "Play" at bounding box center [594, 517] width 185 height 49
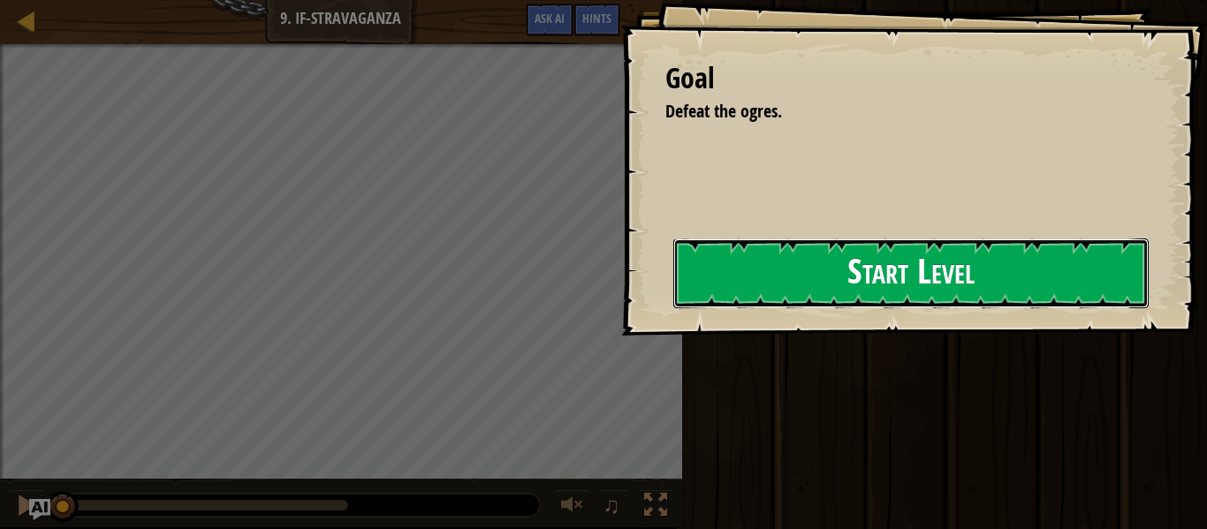
click at [693, 277] on button "Start Level" at bounding box center [910, 274] width 475 height 70
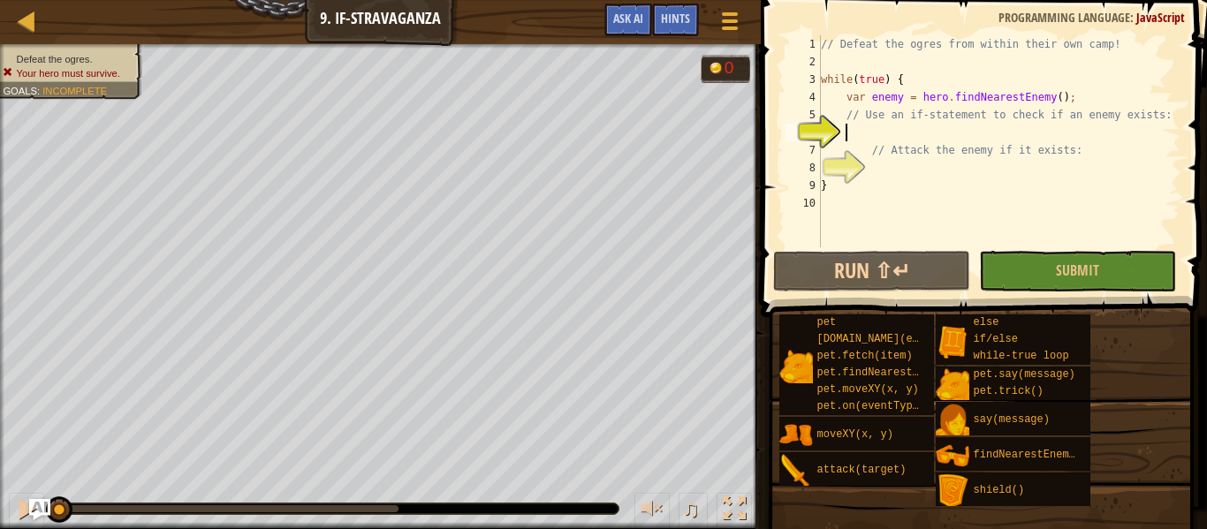
scroll to position [8, 4]
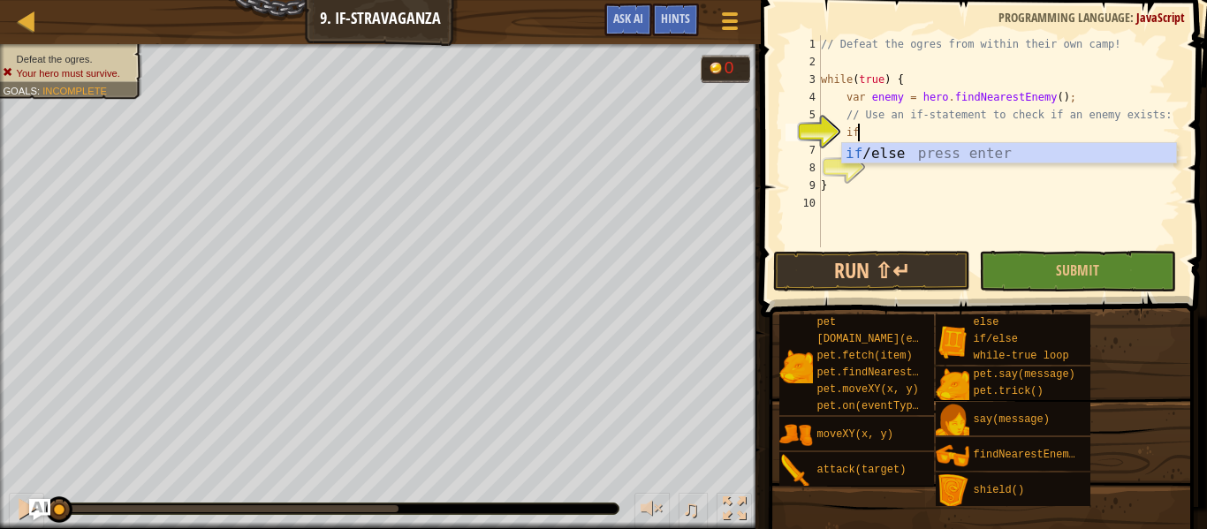
type textarea "if (enemy) {"
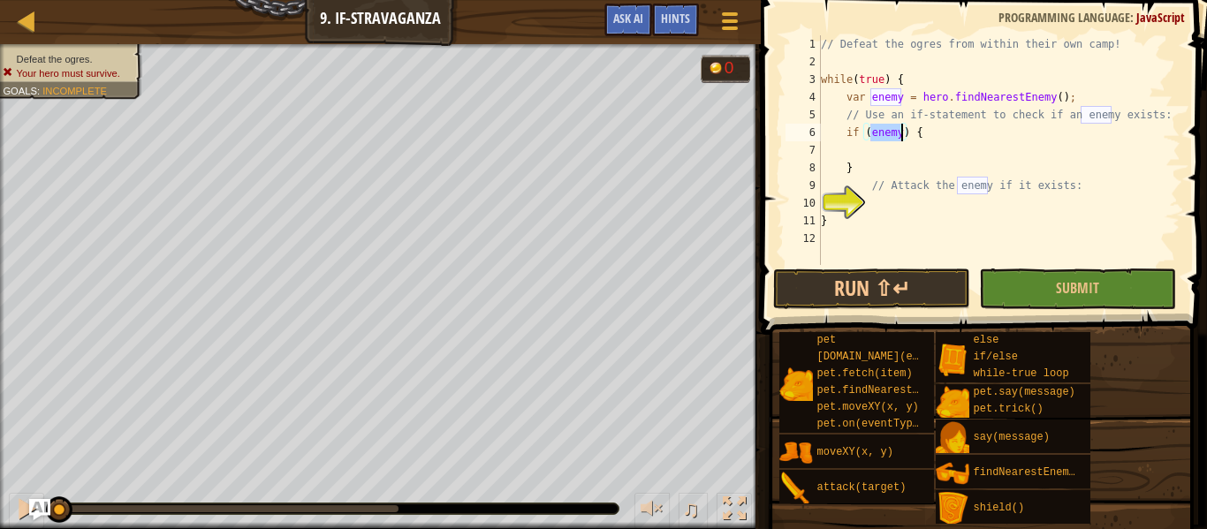
click at [860, 156] on div "// Defeat the ogres from within their own camp! while ( true ) { var enemy = he…" at bounding box center [999, 167] width 363 height 265
type textarea "}"
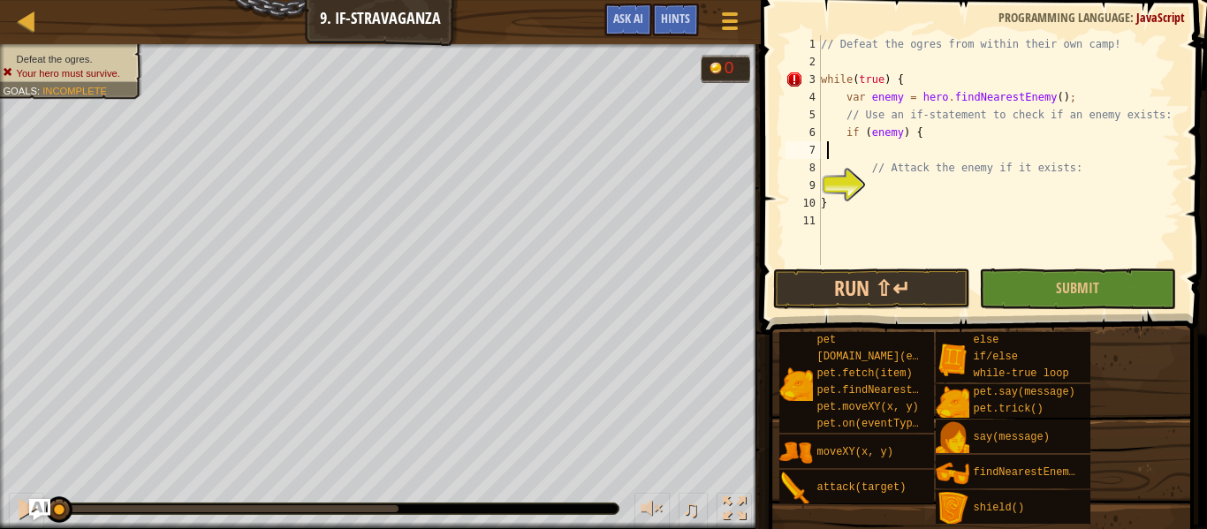
click at [875, 184] on div "// Defeat the ogres from within their own camp! while ( true ) { var enemy = he…" at bounding box center [999, 167] width 363 height 265
type textarea "hero.attack(enemy);"
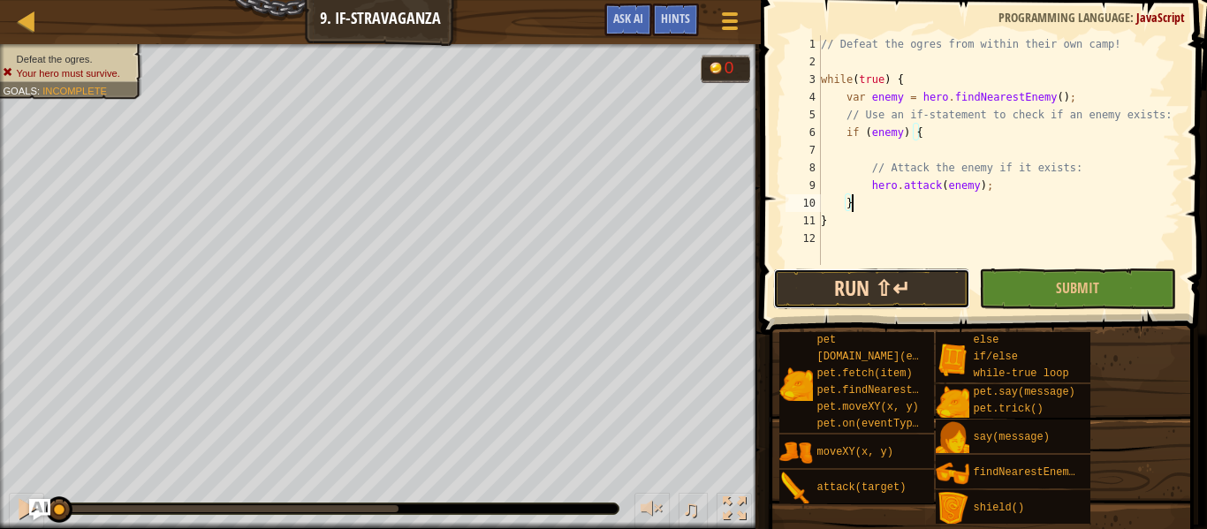
click at [917, 274] on button "Run ⇧↵" at bounding box center [871, 289] width 197 height 41
type textarea "}"
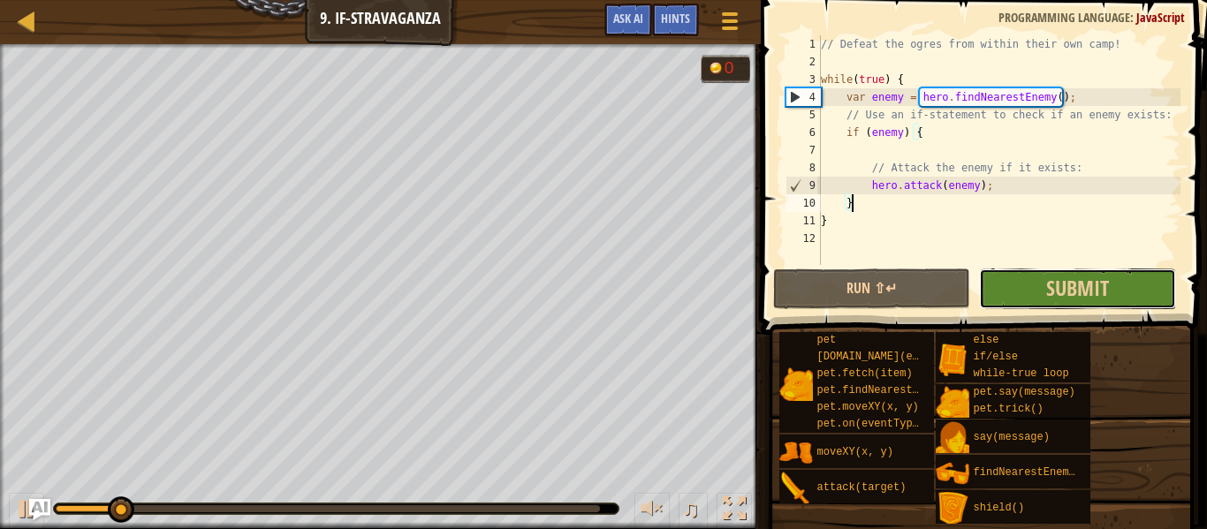
click at [1043, 278] on button "Submit" at bounding box center [1077, 289] width 197 height 41
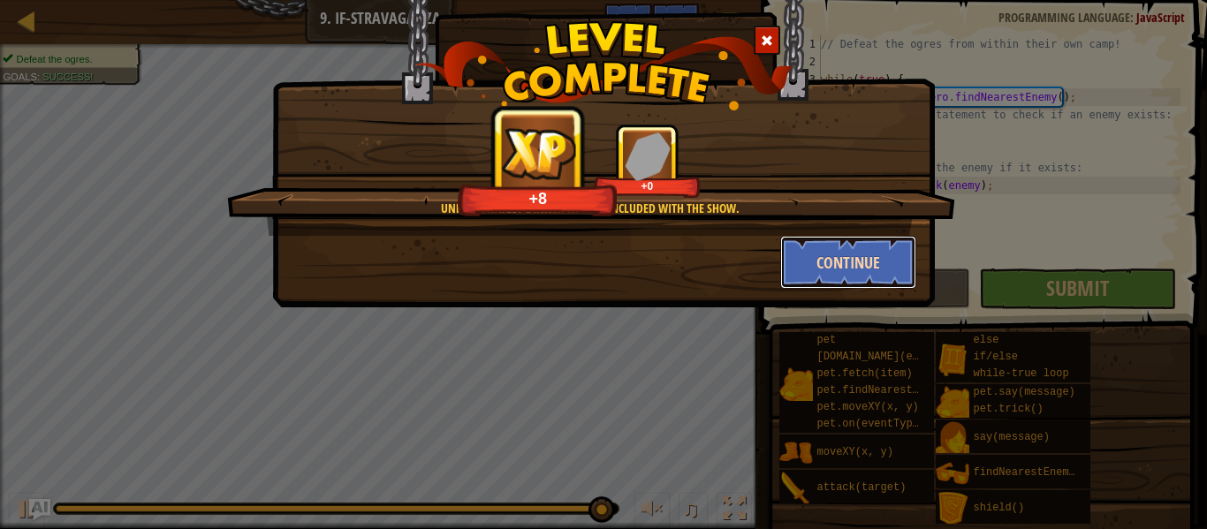
click at [878, 266] on button "Continue" at bounding box center [848, 262] width 137 height 53
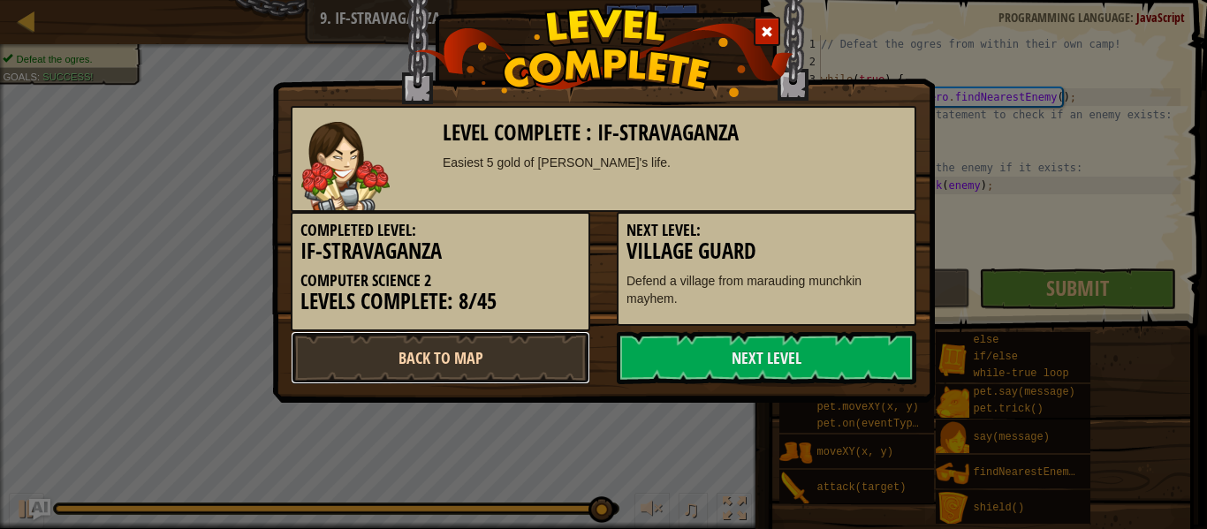
click at [467, 360] on link "Back to Map" at bounding box center [441, 357] width 300 height 53
